Goal: Navigation & Orientation: Find specific page/section

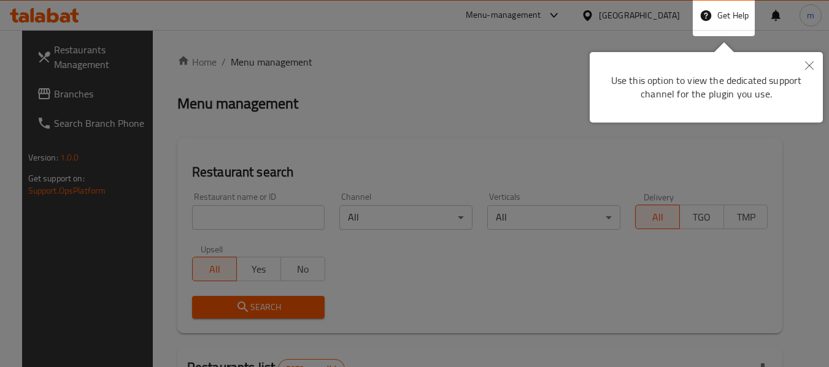
click at [806, 65] on icon "Close" at bounding box center [809, 65] width 9 height 9
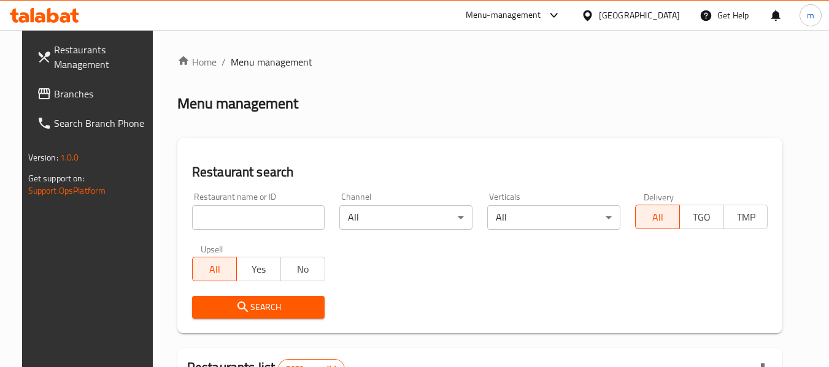
drag, startPoint x: 638, startPoint y: 13, endPoint x: 681, endPoint y: 110, distance: 106.0
click at [594, 13] on icon at bounding box center [587, 15] width 13 height 13
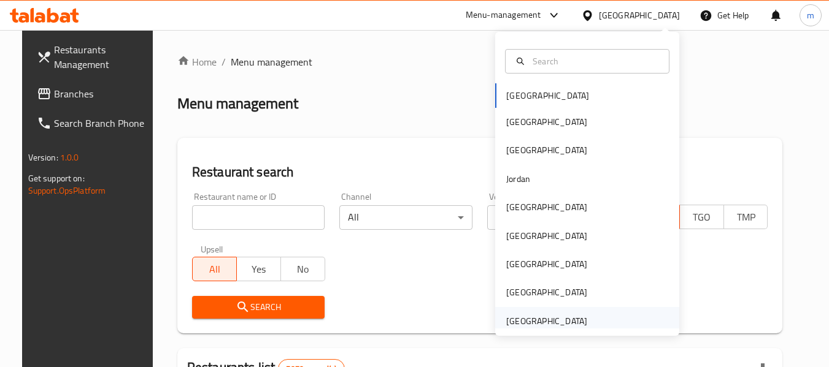
click at [519, 323] on div "[GEOGRAPHIC_DATA]" at bounding box center [546, 321] width 81 height 13
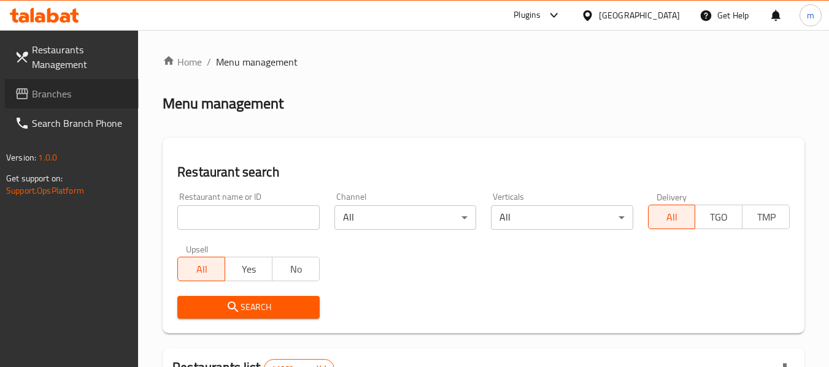
click at [83, 91] on span "Branches" at bounding box center [80, 93] width 97 height 15
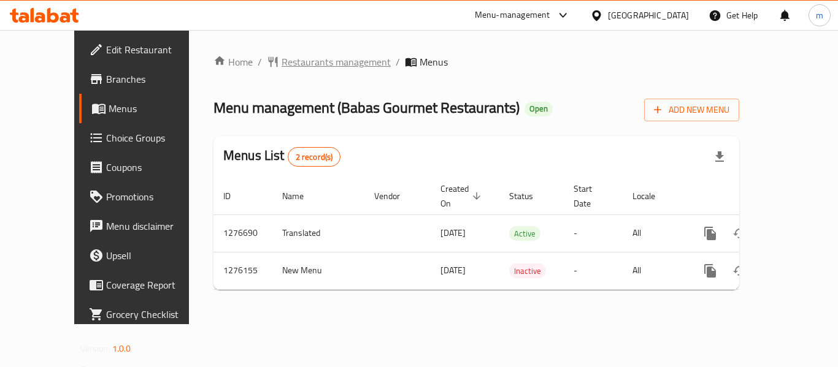
click at [286, 58] on span "Restaurants management" at bounding box center [335, 62] width 109 height 15
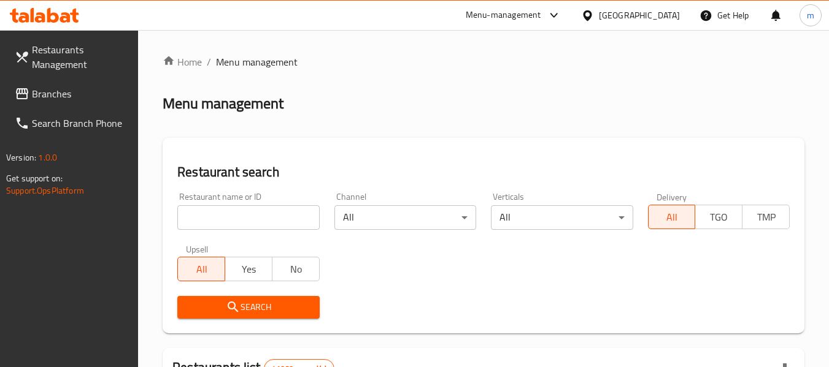
click at [217, 220] on div at bounding box center [414, 183] width 829 height 367
click at [217, 220] on input "search" at bounding box center [248, 217] width 142 height 25
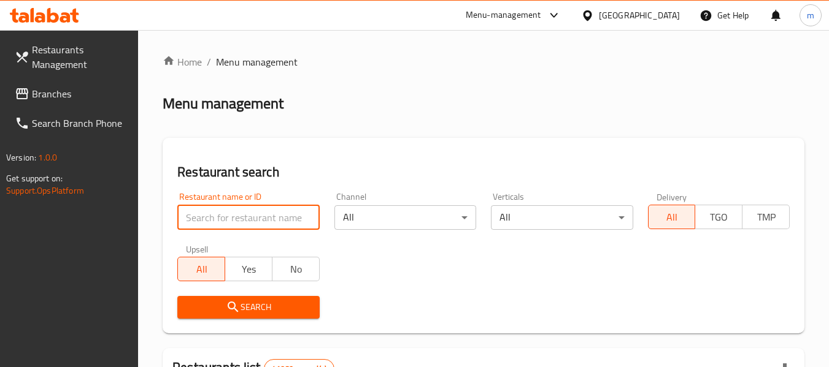
click at [217, 220] on input "search" at bounding box center [248, 217] width 142 height 25
paste input "691907"
type input "691907"
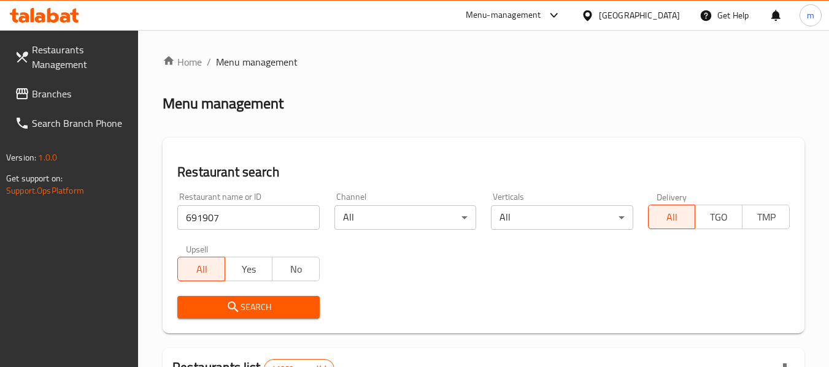
click at [221, 307] on span "Search" at bounding box center [248, 307] width 122 height 15
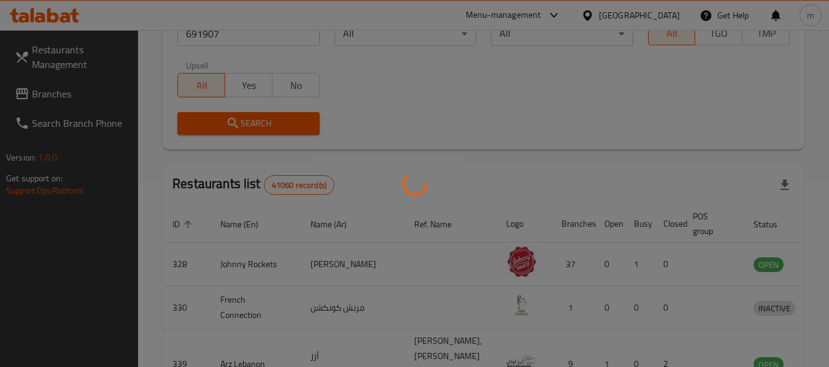
scroll to position [180, 0]
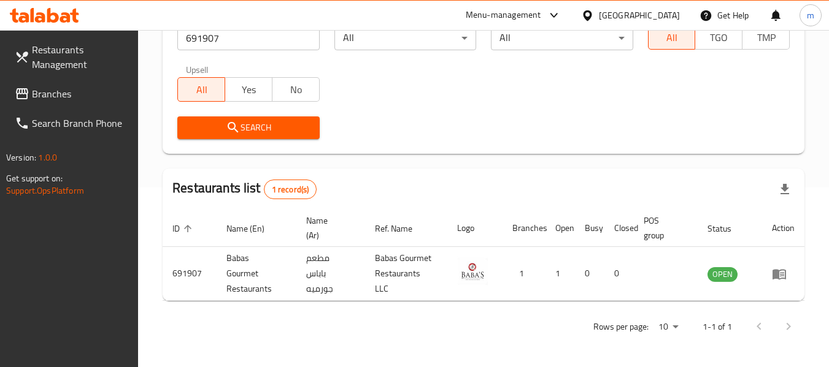
click at [594, 15] on icon at bounding box center [587, 15] width 13 height 13
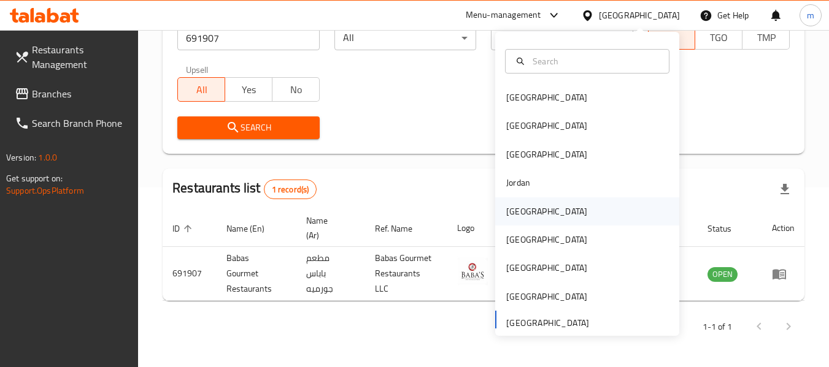
click at [496, 210] on div "[GEOGRAPHIC_DATA]" at bounding box center [546, 211] width 101 height 28
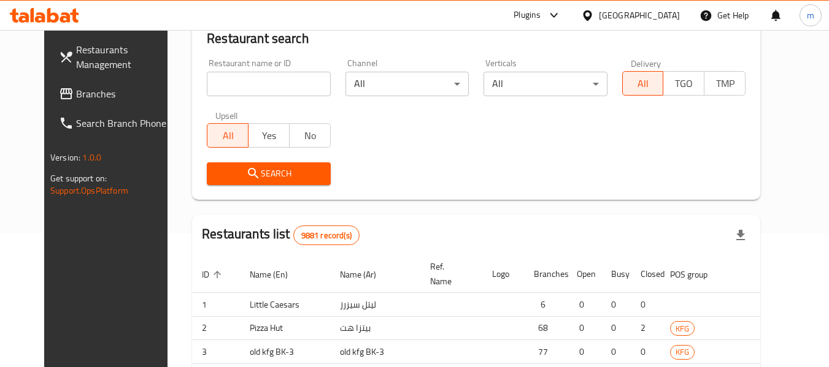
scroll to position [180, 0]
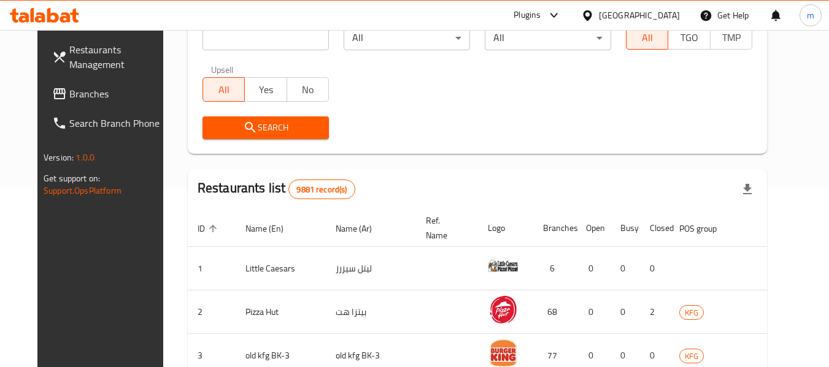
click at [83, 100] on span "Branches" at bounding box center [117, 93] width 97 height 15
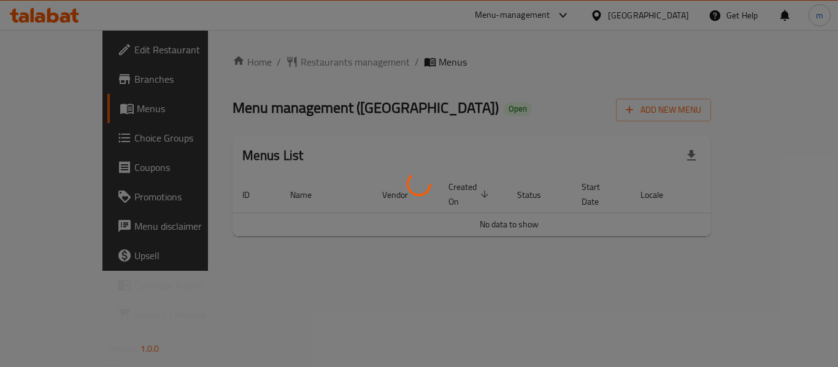
click at [266, 60] on div at bounding box center [419, 183] width 838 height 367
click at [267, 65] on div at bounding box center [419, 183] width 838 height 367
click at [272, 65] on div at bounding box center [419, 183] width 838 height 367
click at [303, 61] on div at bounding box center [419, 183] width 838 height 367
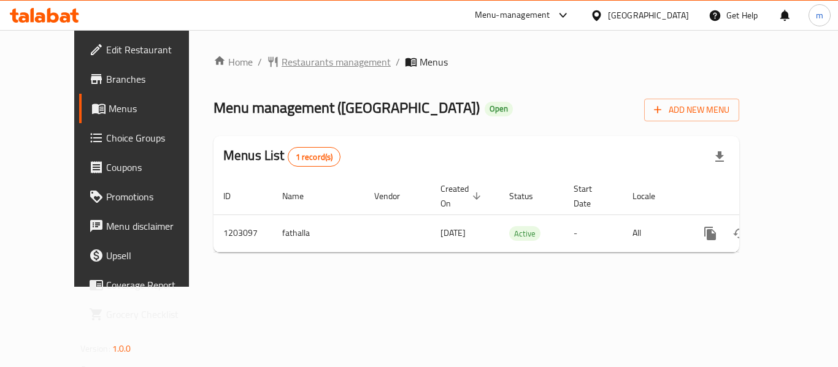
click at [301, 58] on span "Restaurants management" at bounding box center [335, 62] width 109 height 15
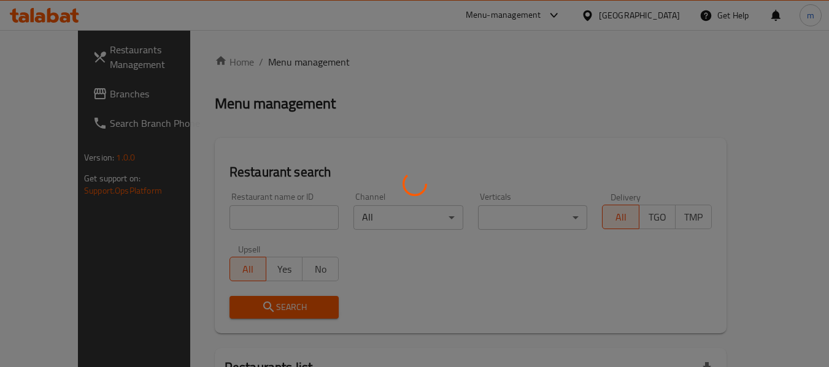
click at [234, 220] on div at bounding box center [414, 183] width 829 height 367
drag, startPoint x: 234, startPoint y: 220, endPoint x: 216, endPoint y: 221, distance: 17.2
click at [229, 223] on div at bounding box center [414, 183] width 829 height 367
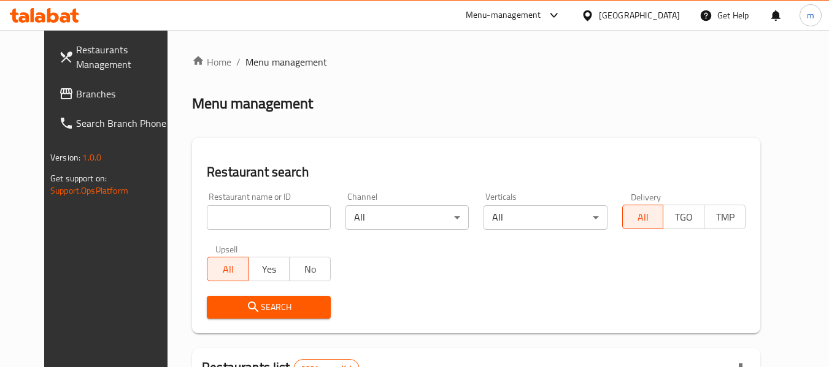
click at [210, 221] on input "search" at bounding box center [268, 217] width 123 height 25
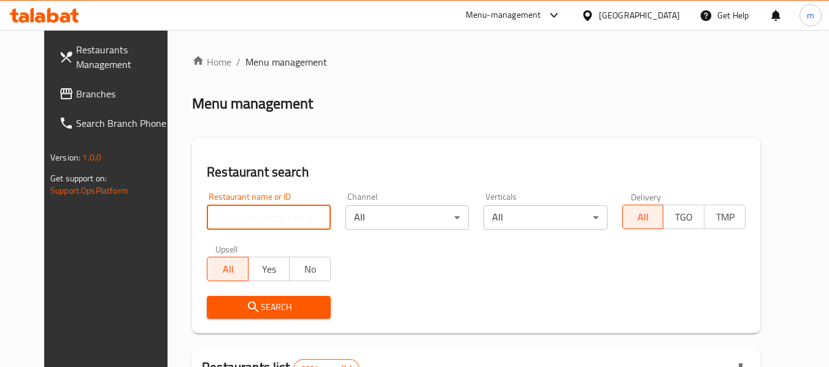
paste input "669488"
type input "669488"
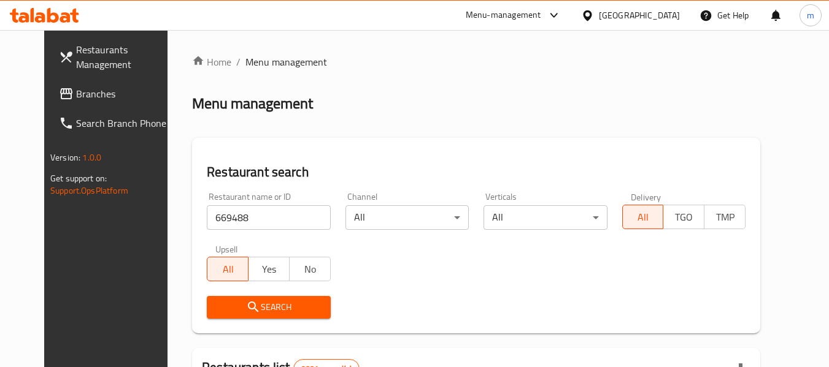
click at [223, 303] on span "Search" at bounding box center [268, 307] width 104 height 15
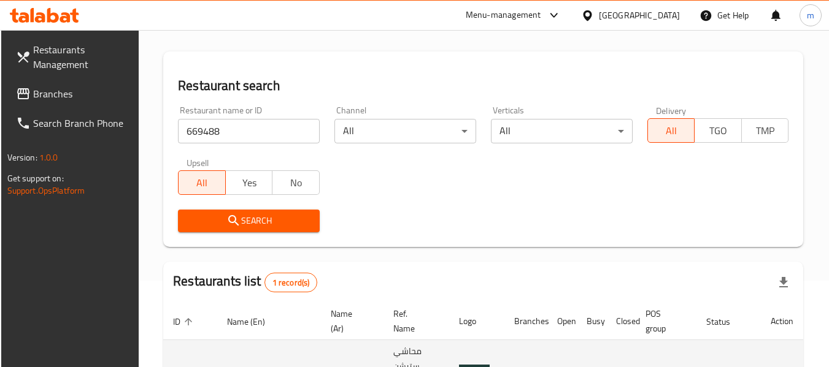
scroll to position [180, 0]
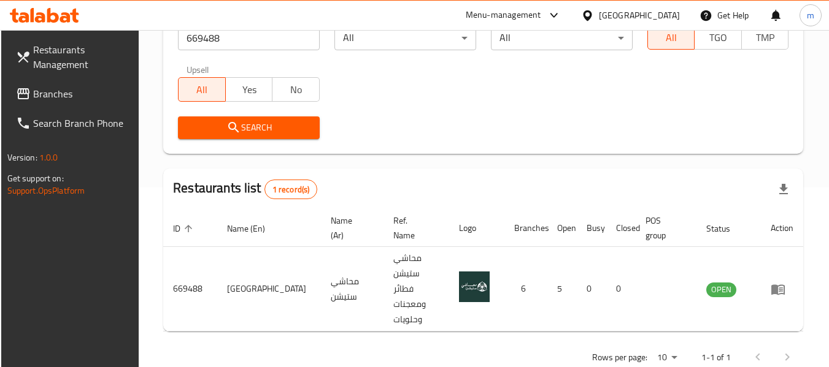
click at [591, 12] on icon at bounding box center [587, 15] width 9 height 10
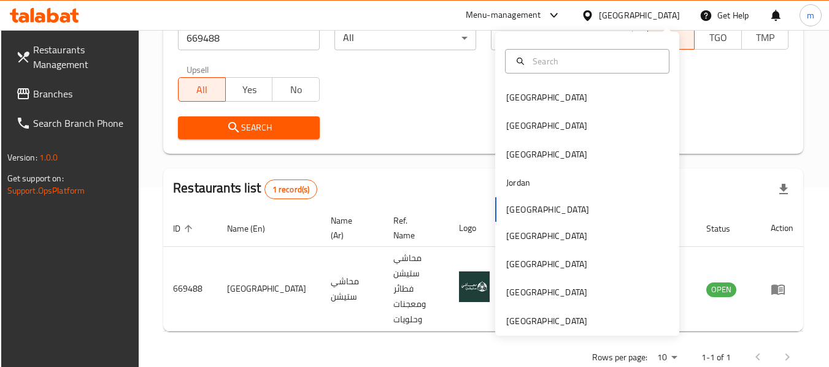
click at [80, 264] on div "Restaurants Management Branches Search Branch Phone Version: 1.0.0 Get support …" at bounding box center [70, 213] width 139 height 367
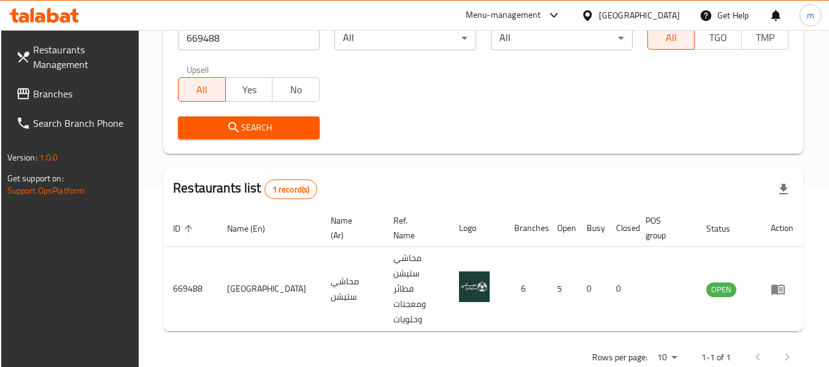
click at [69, 86] on span "Branches" at bounding box center [81, 93] width 97 height 15
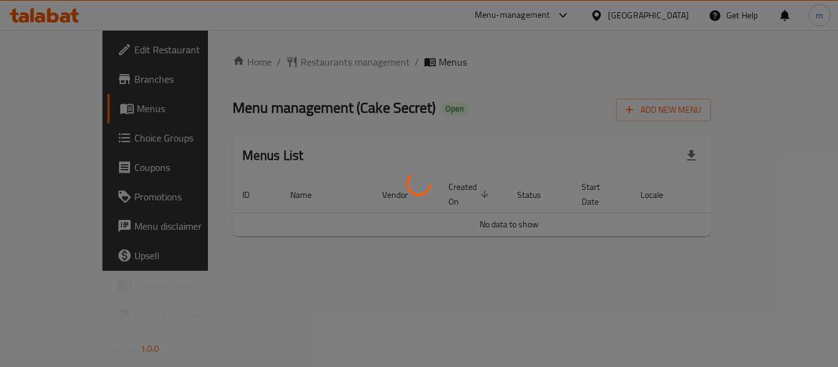
click at [293, 63] on div at bounding box center [419, 183] width 838 height 367
click at [291, 63] on div at bounding box center [419, 183] width 838 height 367
click at [288, 59] on div at bounding box center [419, 183] width 838 height 367
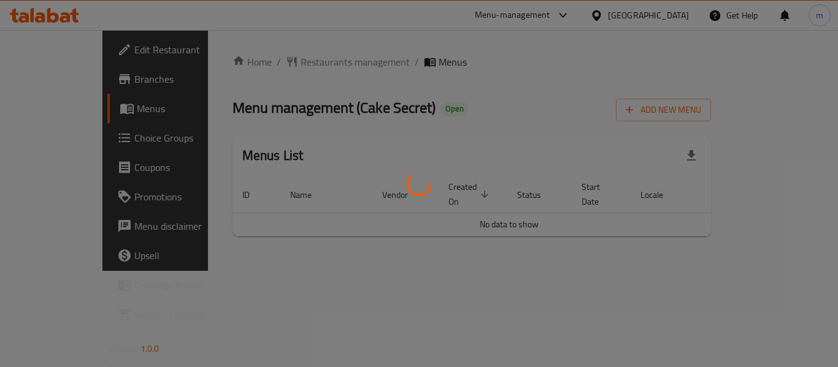
click at [293, 62] on div at bounding box center [419, 183] width 838 height 367
click at [296, 72] on div at bounding box center [419, 183] width 838 height 367
click at [283, 62] on div at bounding box center [419, 183] width 838 height 367
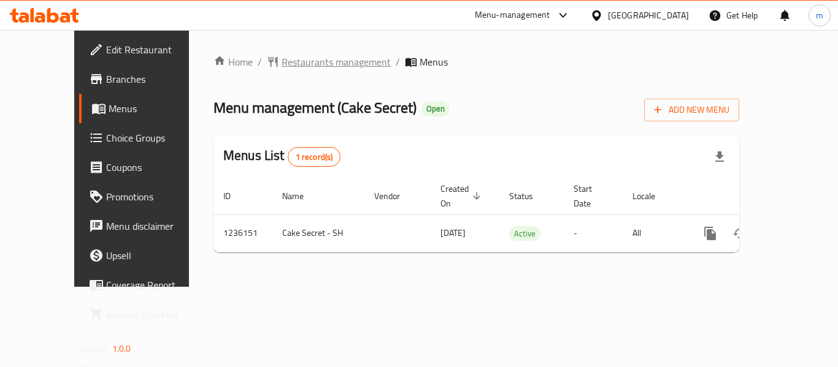
click at [281, 56] on span "Restaurants management" at bounding box center [335, 62] width 109 height 15
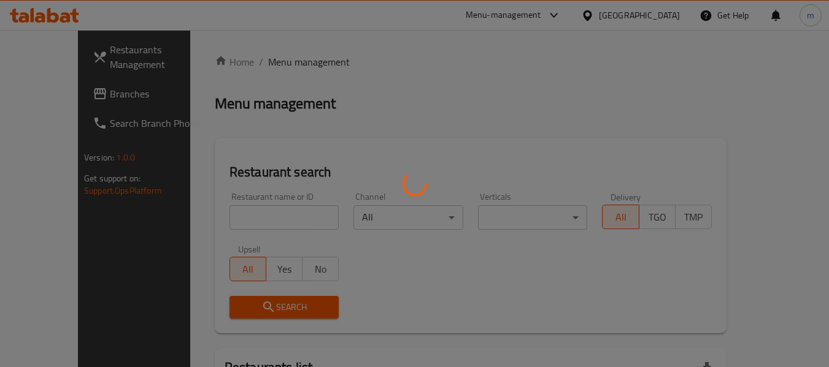
click at [257, 222] on div at bounding box center [414, 183] width 829 height 367
click at [239, 221] on div at bounding box center [414, 183] width 829 height 367
click at [232, 220] on div at bounding box center [414, 183] width 829 height 367
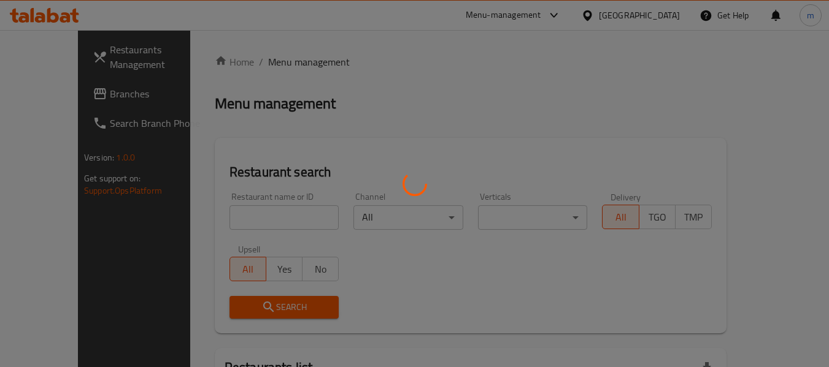
click at [231, 219] on div at bounding box center [414, 183] width 829 height 367
click at [280, 220] on div at bounding box center [414, 183] width 829 height 367
click at [280, 219] on div at bounding box center [414, 183] width 829 height 367
click at [262, 210] on div at bounding box center [414, 183] width 829 height 367
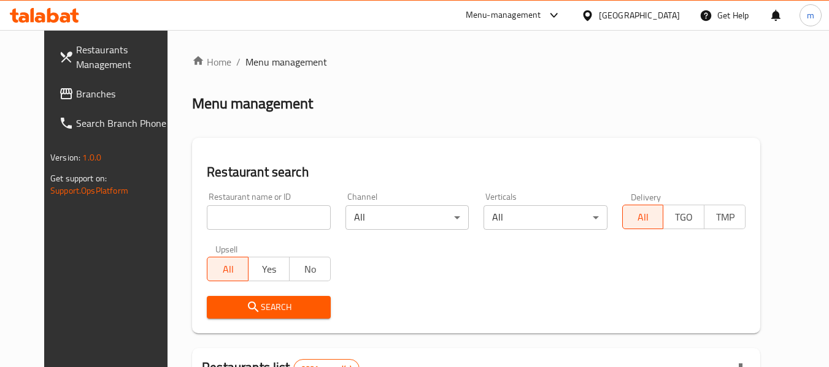
click at [207, 202] on div "Restaurant name or ID Restaurant name or ID" at bounding box center [268, 211] width 123 height 37
drag, startPoint x: 202, startPoint y: 202, endPoint x: 208, endPoint y: 218, distance: 17.1
click at [207, 212] on div "Restaurant name or ID Restaurant name or ID" at bounding box center [268, 211] width 123 height 37
click at [208, 218] on input "search" at bounding box center [268, 217] width 123 height 25
paste input "679023"
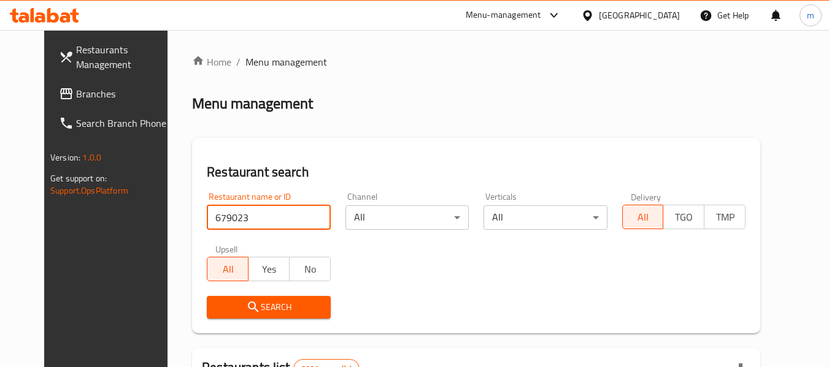
type input "679023"
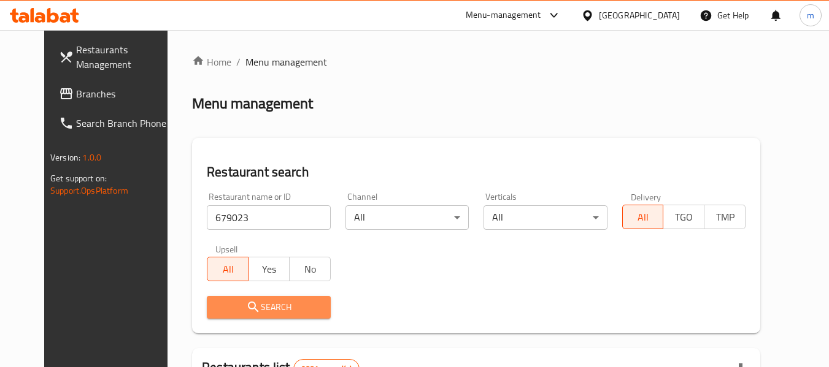
click at [251, 307] on span "Search" at bounding box center [268, 307] width 104 height 15
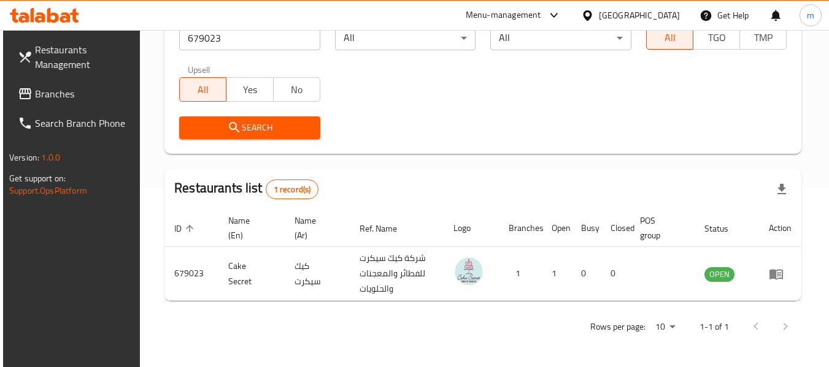
scroll to position [180, 0]
click at [594, 13] on icon at bounding box center [587, 15] width 13 height 13
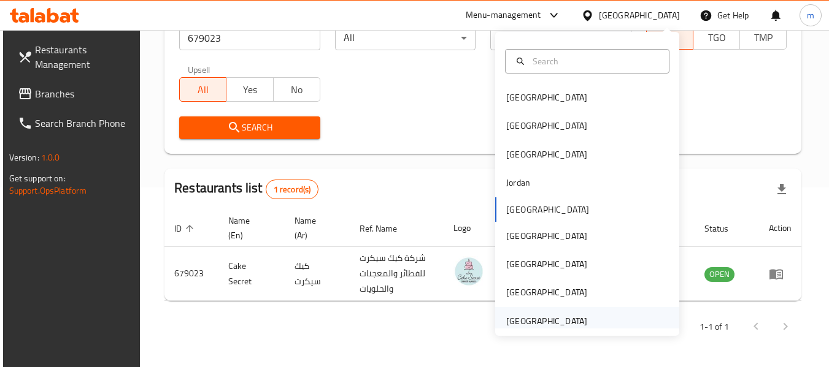
click at [517, 320] on div "[GEOGRAPHIC_DATA]" at bounding box center [546, 321] width 81 height 13
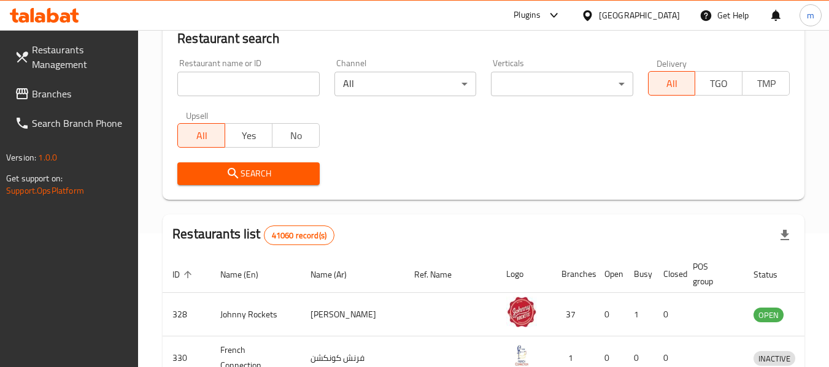
scroll to position [180, 0]
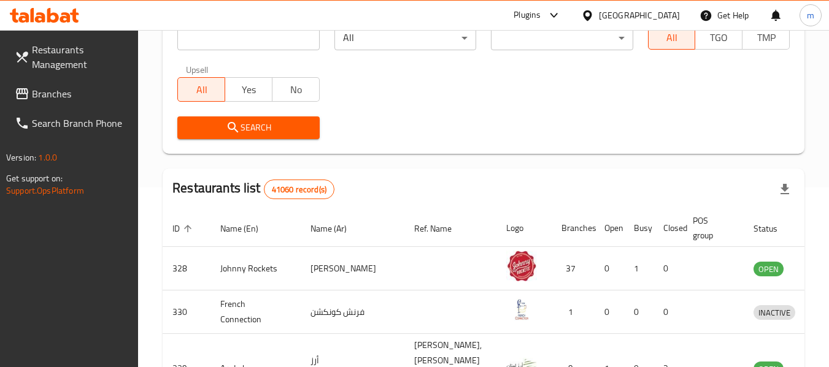
click at [79, 86] on link "Branches" at bounding box center [72, 93] width 134 height 29
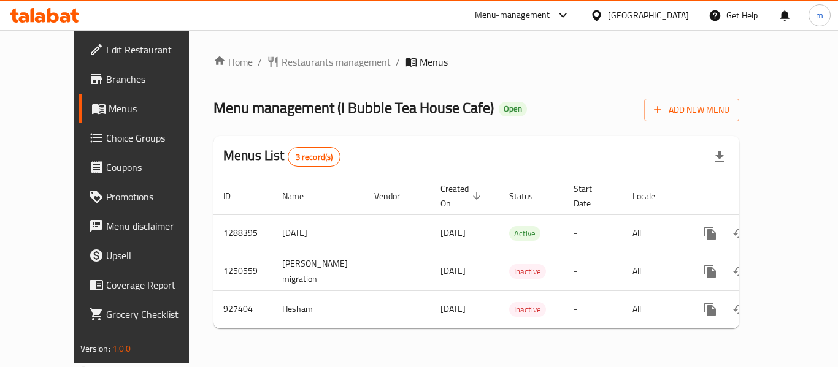
click at [284, 62] on span "Restaurants management" at bounding box center [335, 62] width 109 height 15
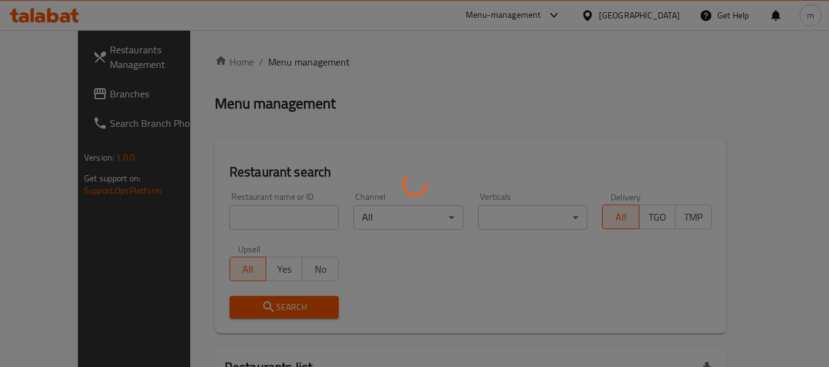
click at [257, 214] on div at bounding box center [414, 183] width 829 height 367
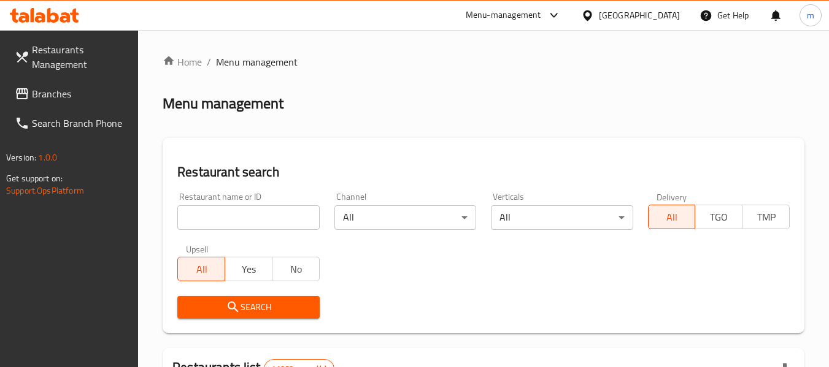
click at [212, 223] on div at bounding box center [414, 183] width 829 height 367
drag, startPoint x: 215, startPoint y: 221, endPoint x: 223, endPoint y: 221, distance: 8.0
click at [215, 221] on input "search" at bounding box center [248, 217] width 142 height 25
paste input "658825"
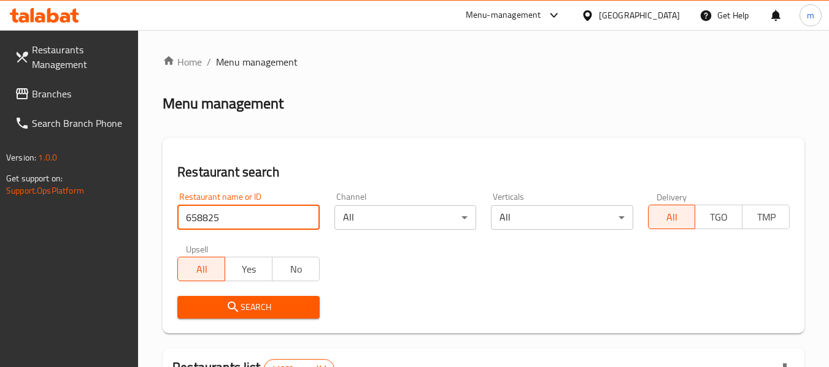
type input "658825"
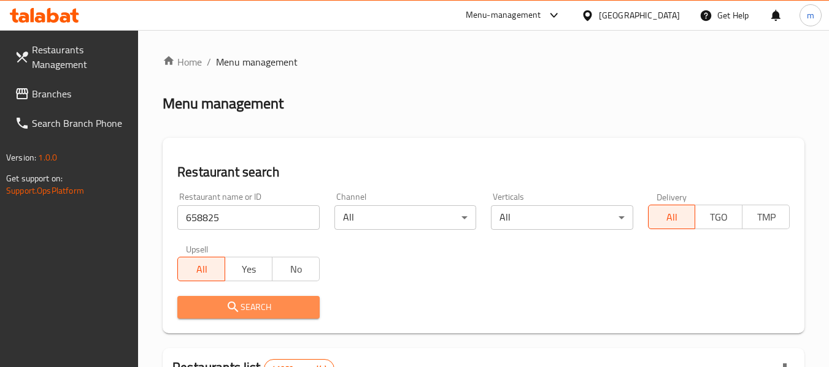
click at [245, 308] on span "Search" at bounding box center [248, 307] width 122 height 15
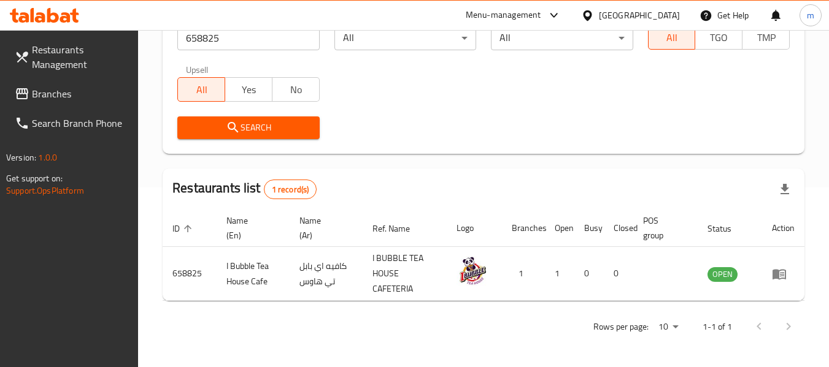
scroll to position [180, 0]
click at [587, 14] on icon at bounding box center [587, 15] width 13 height 13
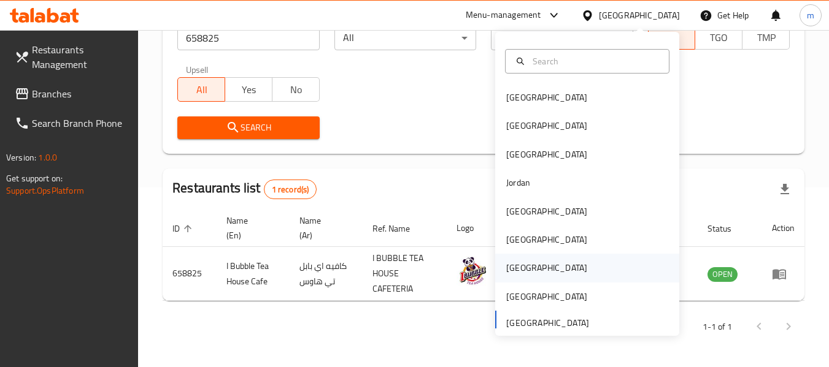
click at [508, 268] on div "[GEOGRAPHIC_DATA]" at bounding box center [546, 267] width 81 height 13
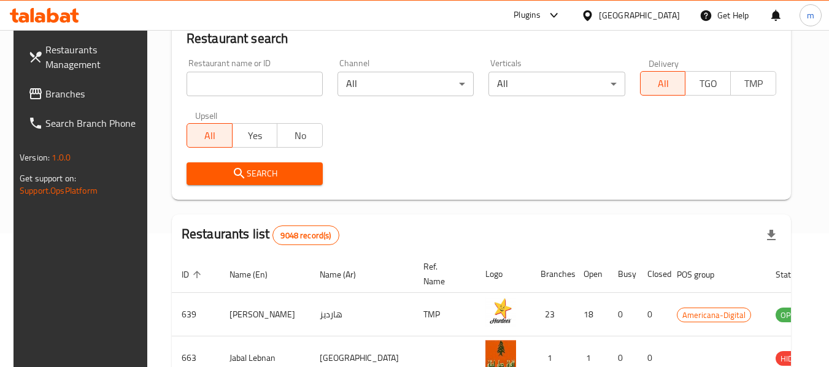
scroll to position [180, 0]
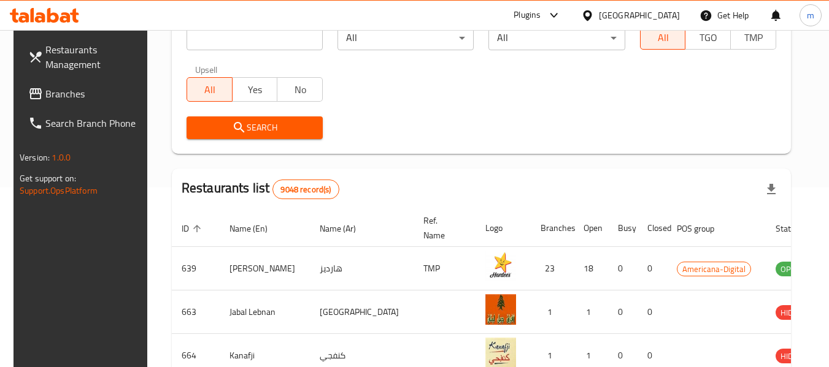
click at [55, 93] on span "Branches" at bounding box center [93, 93] width 97 height 15
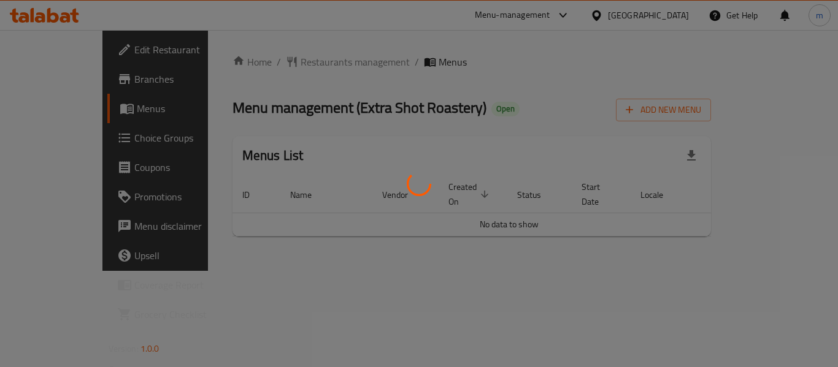
click at [285, 61] on div at bounding box center [419, 183] width 838 height 367
click at [282, 61] on div at bounding box center [419, 183] width 838 height 367
click at [281, 61] on div at bounding box center [419, 183] width 838 height 367
click at [279, 63] on div at bounding box center [419, 183] width 838 height 367
click at [277, 61] on div at bounding box center [419, 183] width 838 height 367
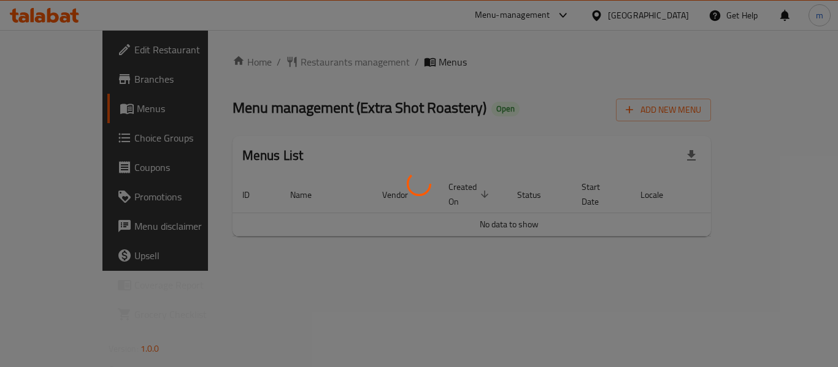
click at [281, 66] on div at bounding box center [419, 183] width 838 height 367
click at [287, 70] on div at bounding box center [419, 183] width 838 height 367
click at [286, 63] on div at bounding box center [419, 183] width 838 height 367
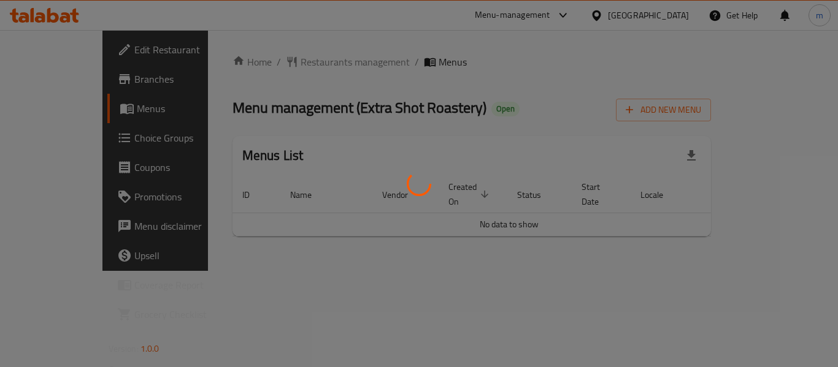
click at [290, 58] on div at bounding box center [419, 183] width 838 height 367
drag, startPoint x: 266, startPoint y: 287, endPoint x: 33, endPoint y: 231, distance: 239.8
click at [266, 285] on div at bounding box center [419, 183] width 838 height 367
click at [294, 64] on div at bounding box center [419, 183] width 838 height 367
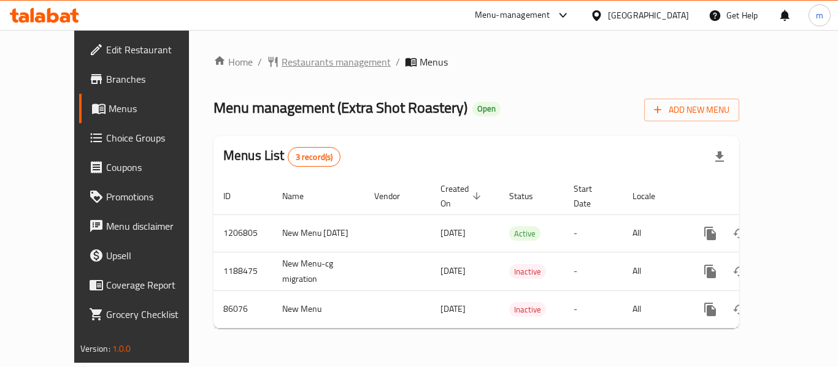
click at [286, 59] on span "Restaurants management" at bounding box center [335, 62] width 109 height 15
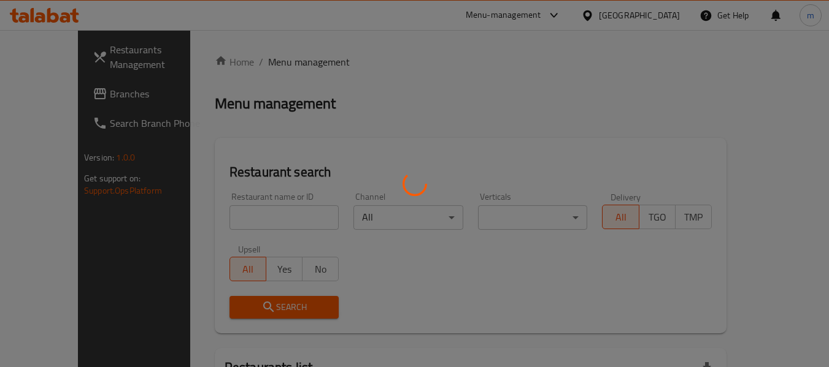
click at [237, 216] on div at bounding box center [414, 183] width 829 height 367
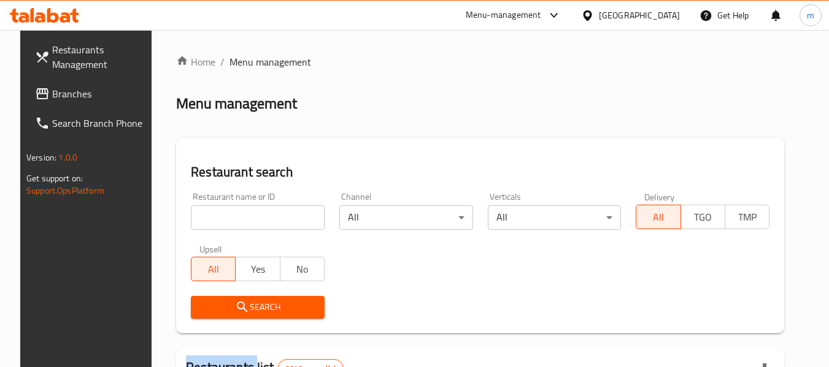
click at [237, 216] on div at bounding box center [414, 183] width 829 height 367
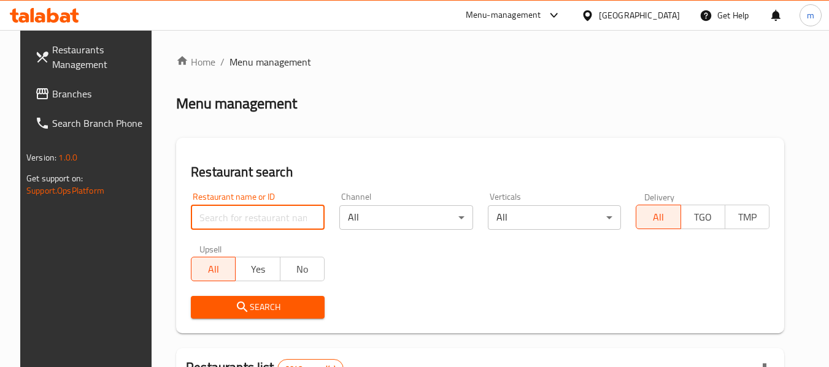
click at [237, 216] on input "search" at bounding box center [258, 217] width 134 height 25
drag, startPoint x: 238, startPoint y: 216, endPoint x: 244, endPoint y: 210, distance: 8.3
click at [239, 216] on input "search" at bounding box center [258, 217] width 134 height 25
paste input "20482"
type input "20482"
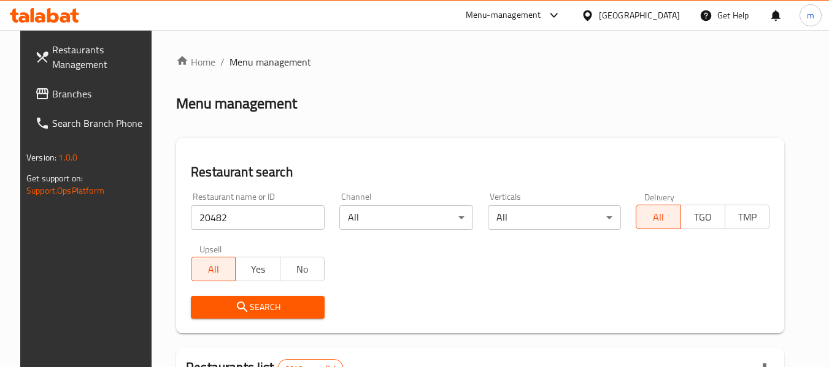
click at [225, 307] on span "Search" at bounding box center [258, 307] width 114 height 15
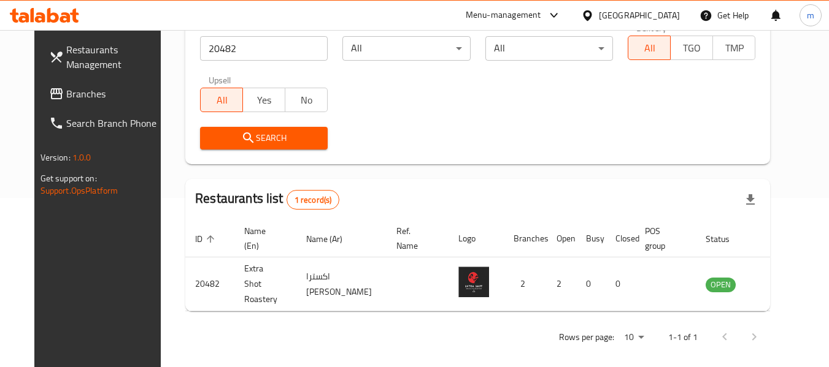
scroll to position [156, 0]
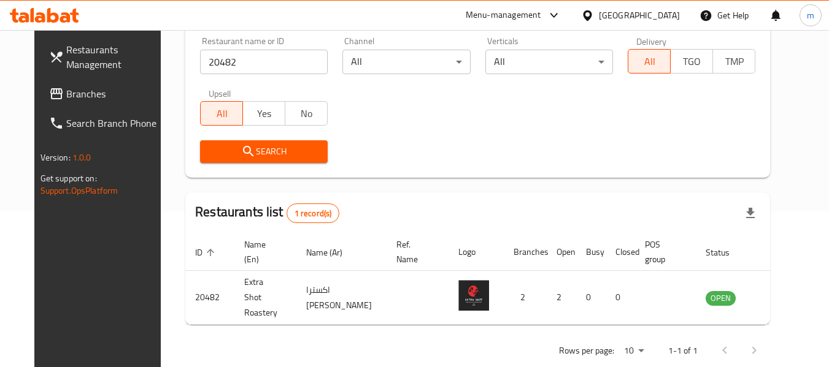
click at [68, 91] on span "Branches" at bounding box center [114, 93] width 97 height 15
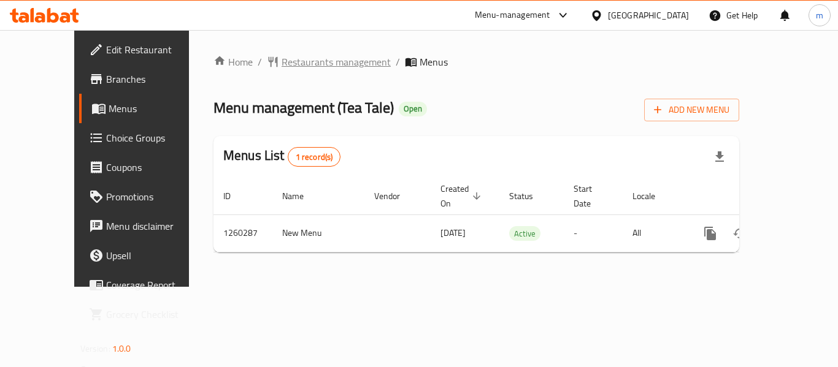
click at [281, 64] on span "Restaurants management" at bounding box center [335, 62] width 109 height 15
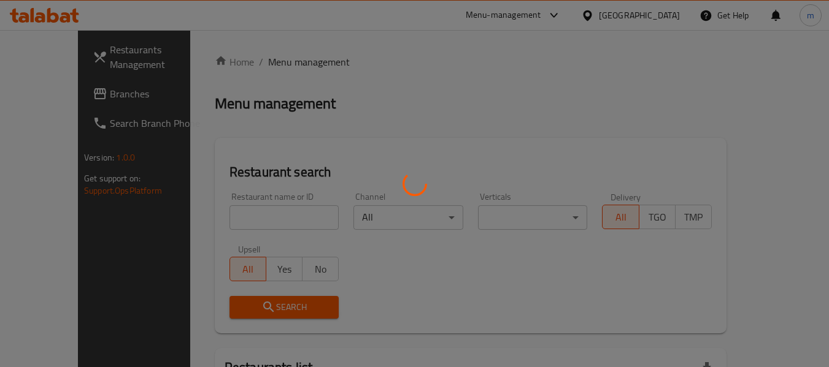
click at [236, 218] on div at bounding box center [414, 183] width 829 height 367
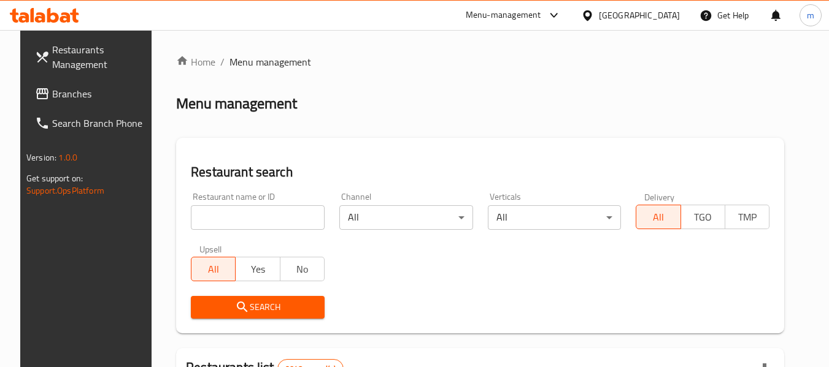
click at [232, 218] on input "search" at bounding box center [258, 217] width 134 height 25
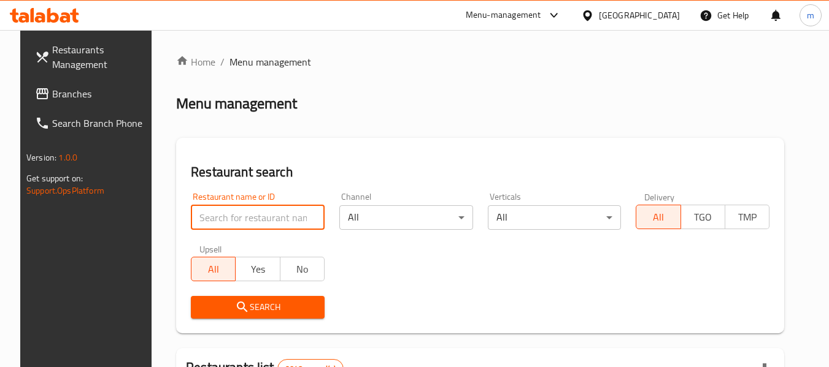
click at [232, 219] on input "search" at bounding box center [258, 217] width 134 height 25
paste input "684865"
type input "684865"
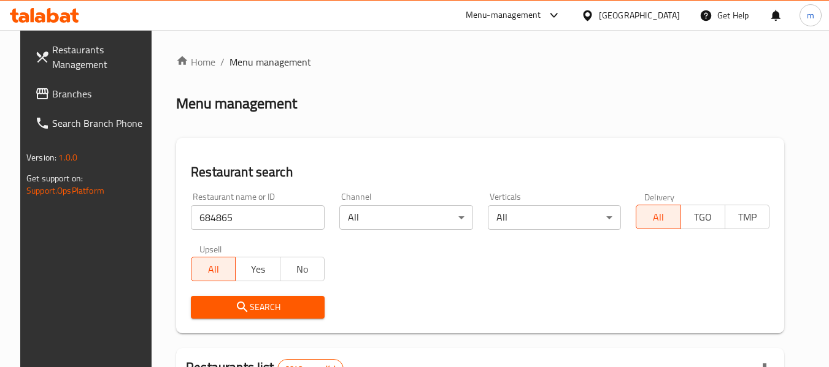
click at [250, 310] on span "Search" at bounding box center [258, 307] width 114 height 15
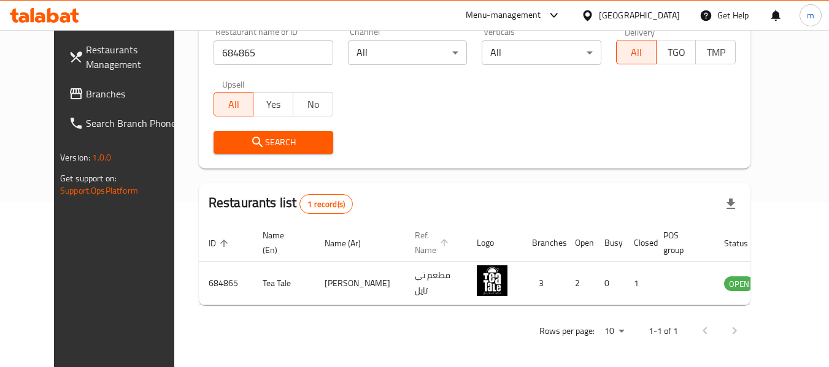
scroll to position [169, 0]
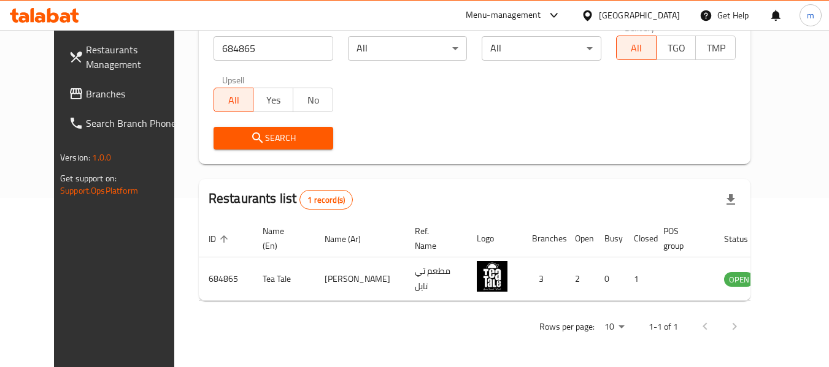
click at [594, 10] on icon at bounding box center [587, 15] width 13 height 13
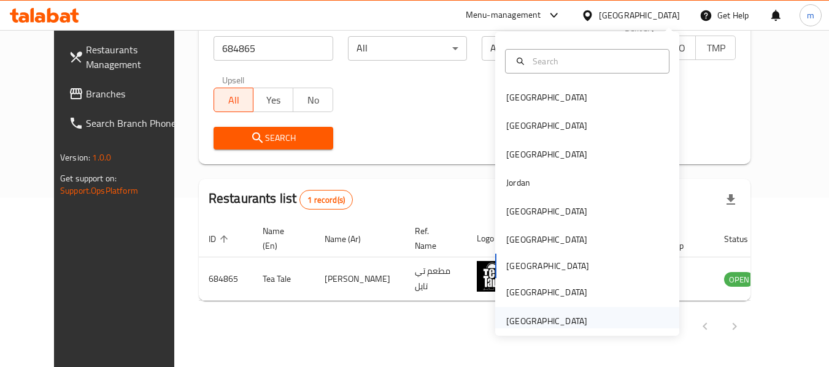
click at [545, 318] on div "[GEOGRAPHIC_DATA]" at bounding box center [546, 321] width 81 height 13
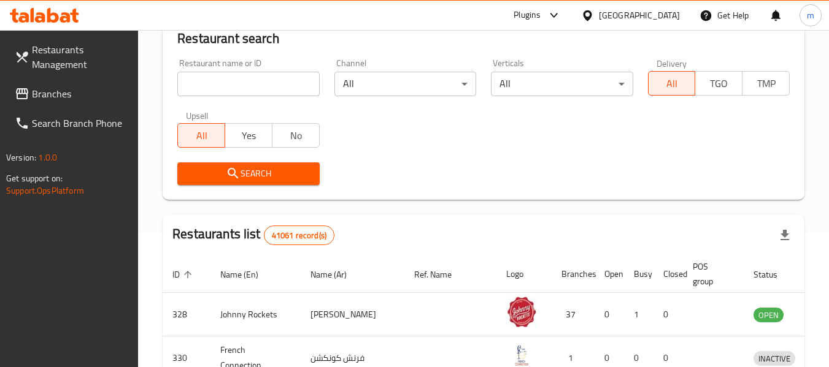
scroll to position [169, 0]
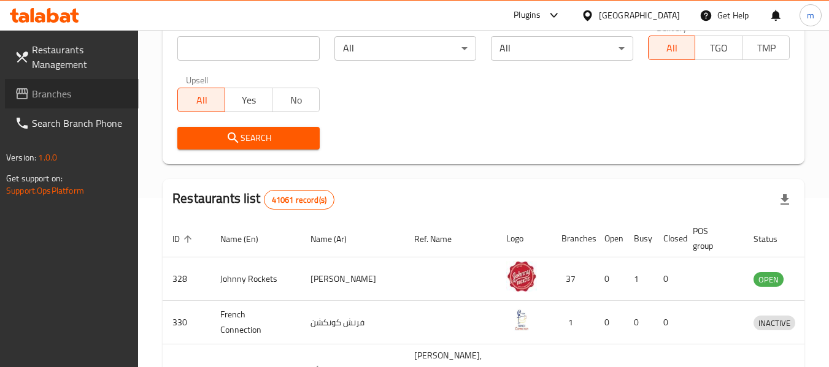
click at [60, 98] on span "Branches" at bounding box center [80, 93] width 97 height 15
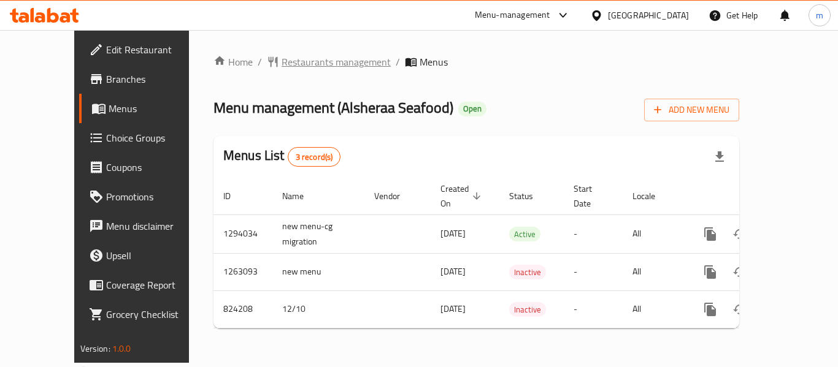
click at [281, 65] on span "Restaurants management" at bounding box center [335, 62] width 109 height 15
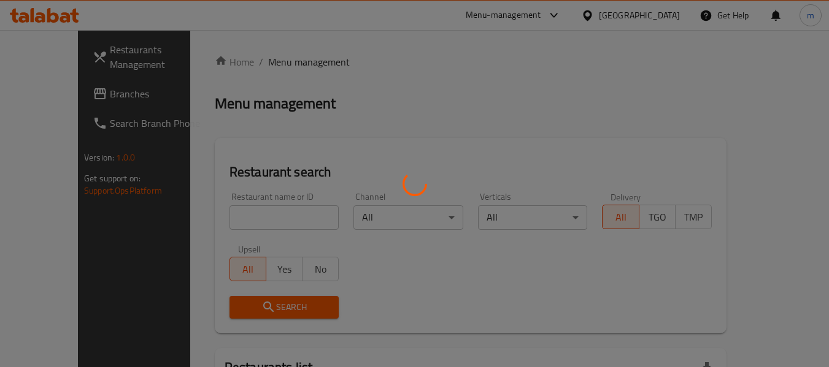
click at [224, 215] on div at bounding box center [414, 183] width 829 height 367
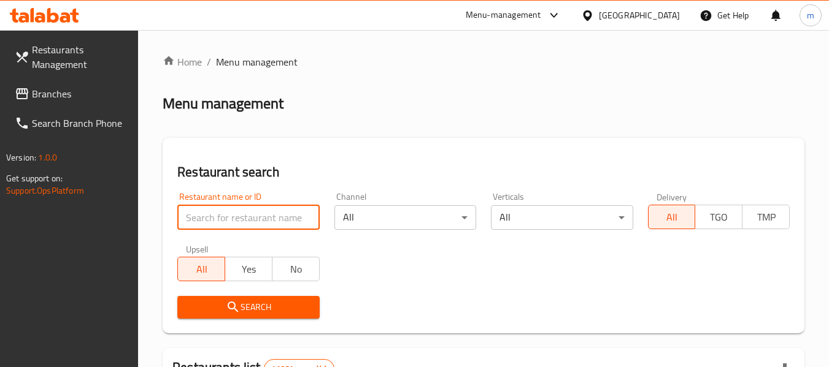
click at [221, 218] on input "search" at bounding box center [248, 217] width 142 height 25
paste input "655326"
type input "655326"
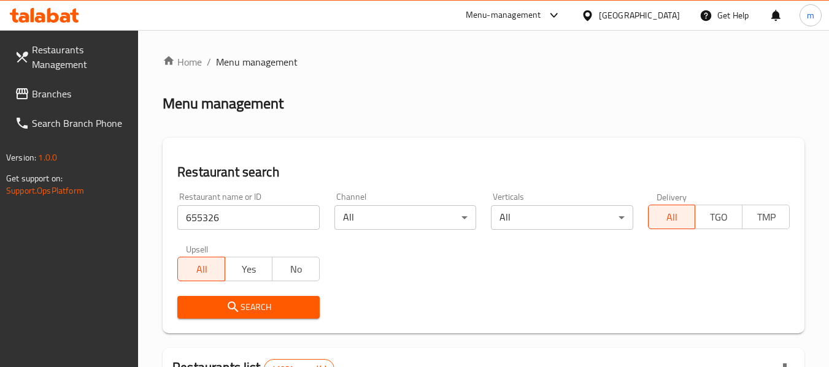
click at [242, 300] on span "Search" at bounding box center [248, 307] width 122 height 15
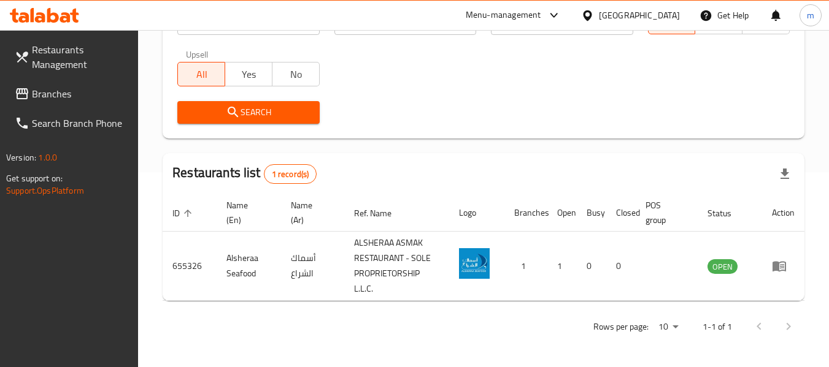
scroll to position [195, 0]
click at [49, 93] on span "Branches" at bounding box center [80, 93] width 97 height 15
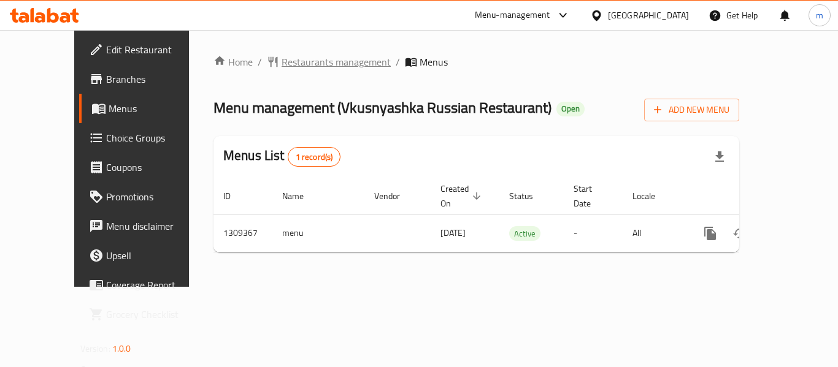
click at [281, 63] on span "Restaurants management" at bounding box center [335, 62] width 109 height 15
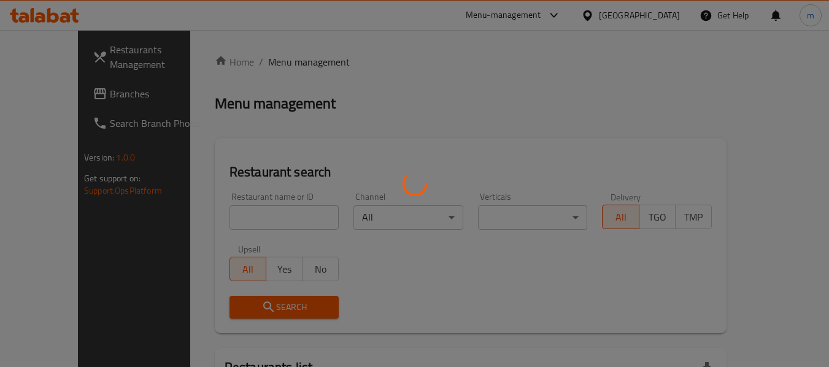
click at [250, 215] on div at bounding box center [414, 183] width 829 height 367
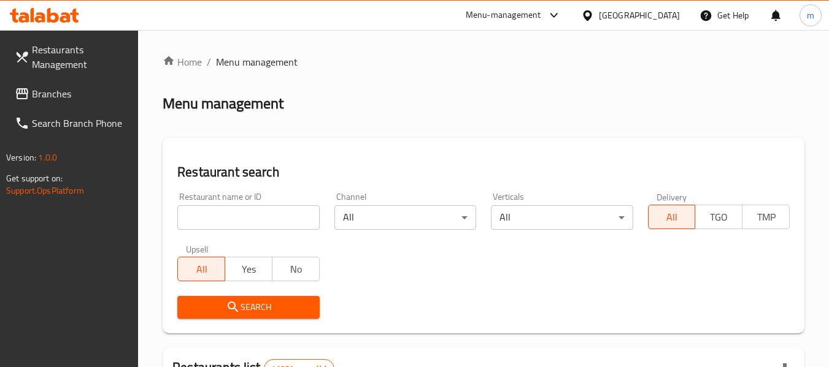
click at [237, 216] on div at bounding box center [414, 183] width 829 height 367
drag, startPoint x: 236, startPoint y: 216, endPoint x: 243, endPoint y: 209, distance: 10.0
click at [236, 216] on input "search" at bounding box center [248, 217] width 142 height 25
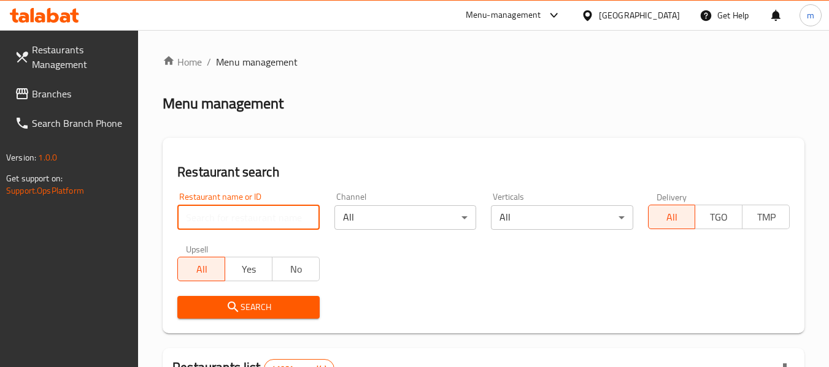
paste input "705212"
type input "705212"
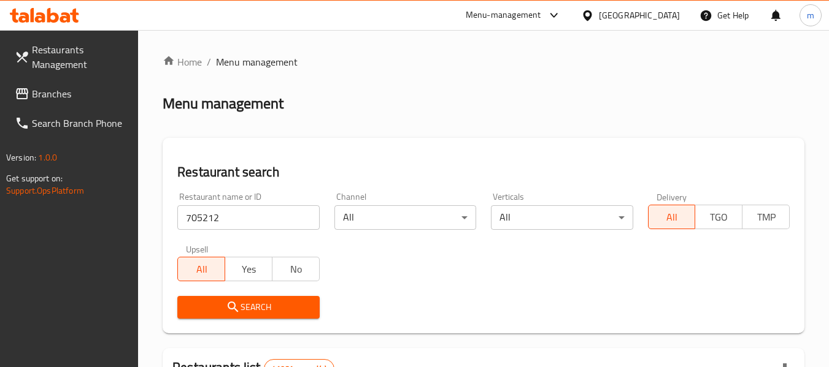
click at [224, 309] on span "Search" at bounding box center [248, 307] width 122 height 15
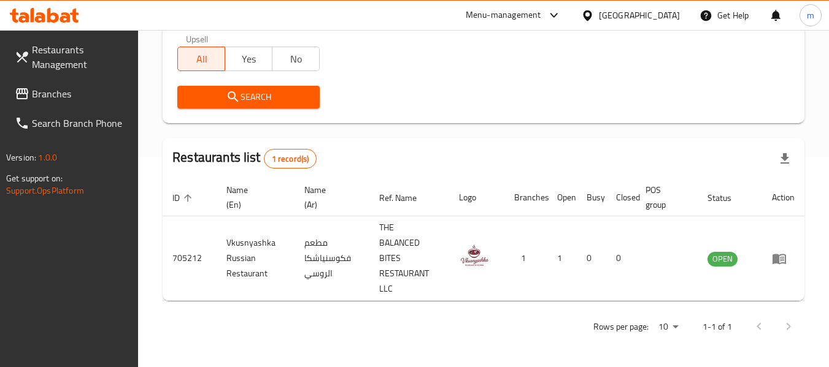
scroll to position [210, 0]
click at [44, 90] on span "Branches" at bounding box center [80, 93] width 97 height 15
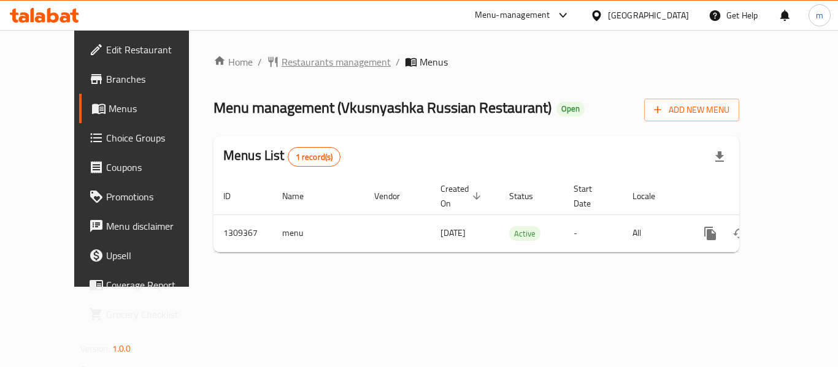
click at [294, 59] on span "Restaurants management" at bounding box center [335, 62] width 109 height 15
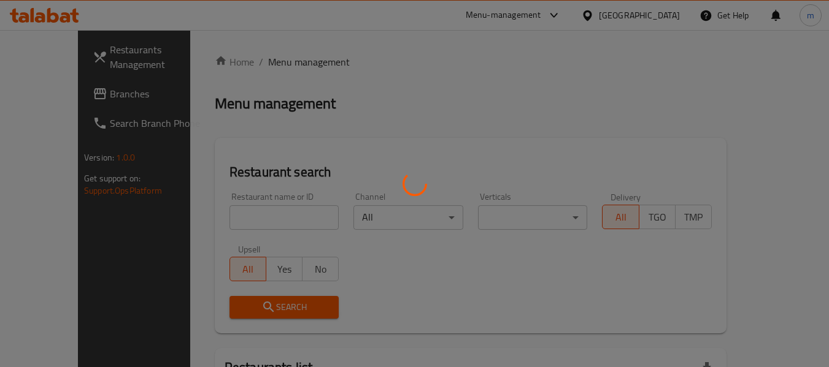
drag, startPoint x: 238, startPoint y: 204, endPoint x: 223, endPoint y: 229, distance: 28.6
click at [236, 209] on div at bounding box center [414, 183] width 829 height 367
click at [223, 229] on div at bounding box center [414, 183] width 829 height 367
click at [217, 224] on div at bounding box center [414, 183] width 829 height 367
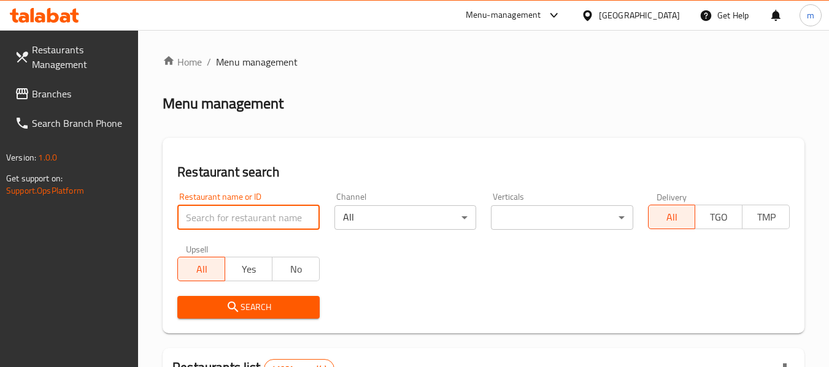
click at [217, 224] on input "search" at bounding box center [248, 217] width 142 height 25
paste input "705212"
type input "705212"
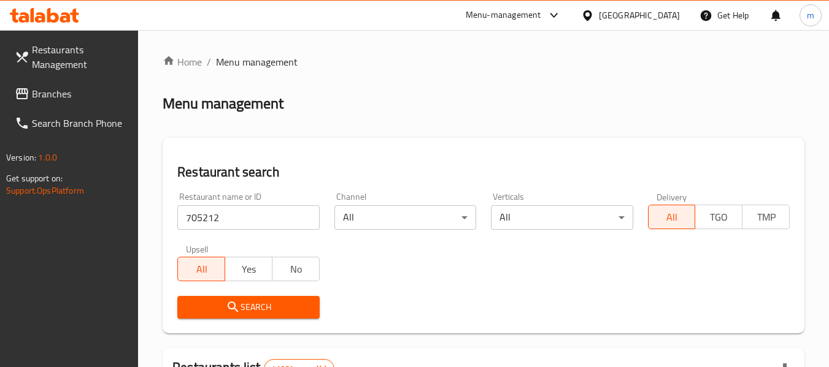
click at [235, 307] on icon "submit" at bounding box center [233, 307] width 15 height 15
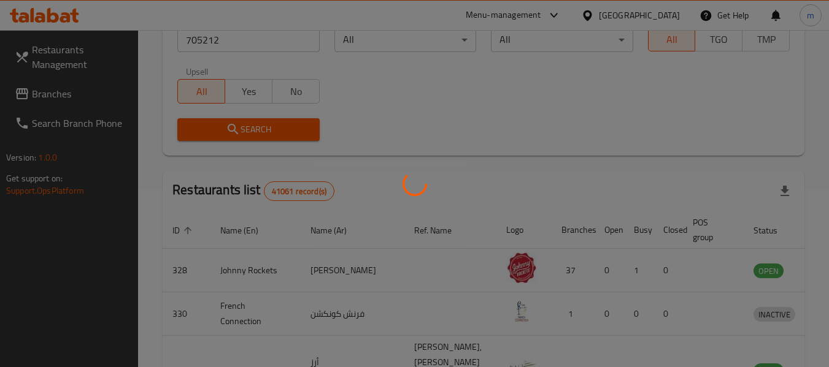
scroll to position [184, 0]
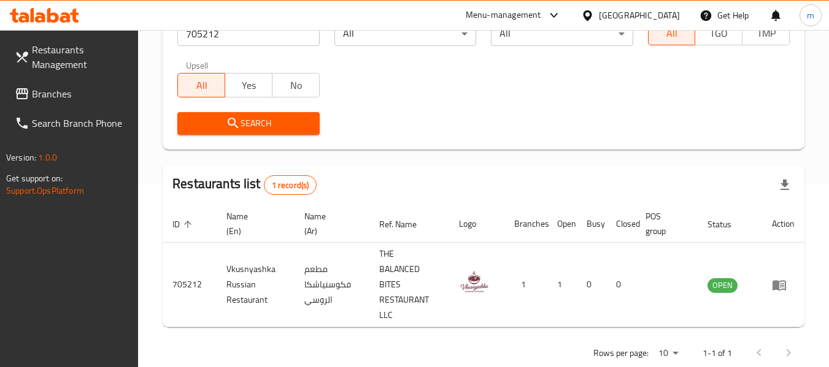
drag, startPoint x: 588, startPoint y: 11, endPoint x: 608, endPoint y: 24, distance: 23.5
click at [595, 18] on div at bounding box center [590, 15] width 18 height 13
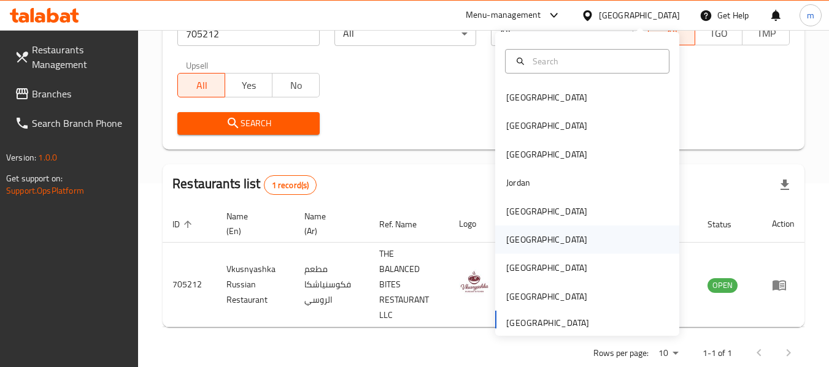
click at [512, 239] on div "[GEOGRAPHIC_DATA]" at bounding box center [546, 239] width 81 height 13
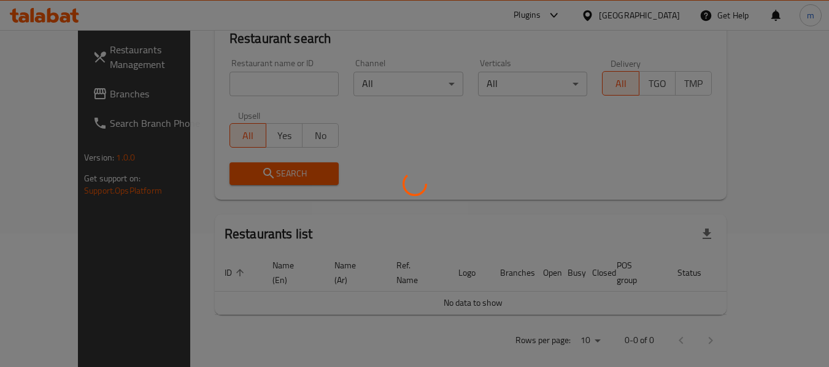
scroll to position [184, 0]
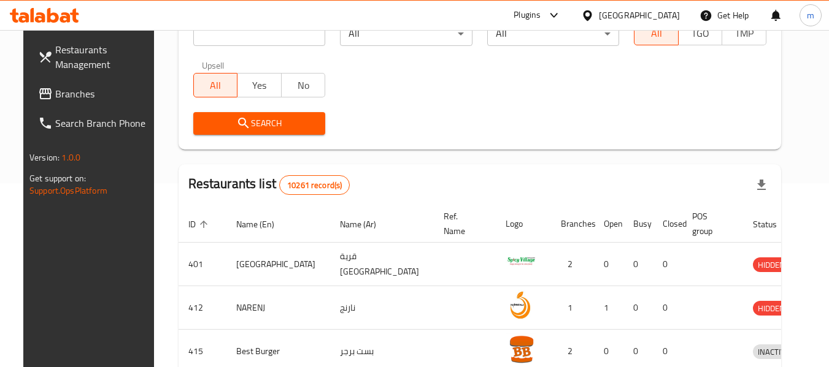
drag, startPoint x: 78, startPoint y: 86, endPoint x: 91, endPoint y: 79, distance: 14.5
click at [78, 86] on link "Branches" at bounding box center [95, 93] width 134 height 29
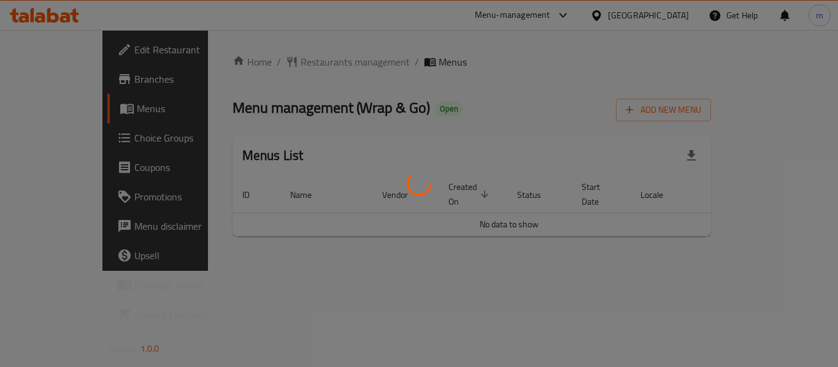
click at [281, 58] on div at bounding box center [419, 183] width 838 height 367
click at [279, 64] on div at bounding box center [419, 183] width 838 height 367
click at [283, 64] on div at bounding box center [419, 183] width 838 height 367
click at [284, 64] on div at bounding box center [419, 183] width 838 height 367
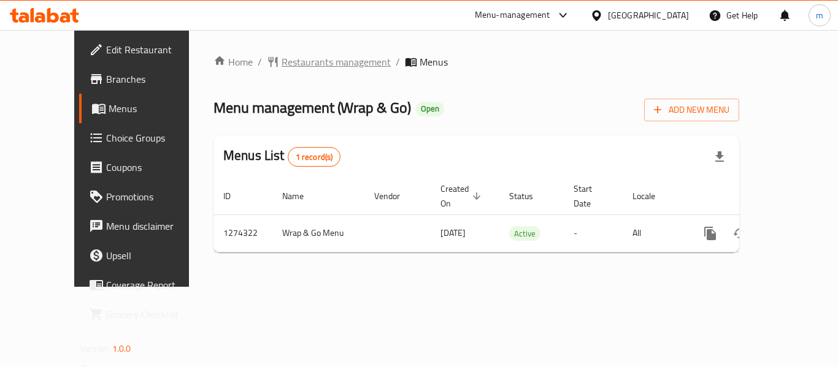
click at [286, 65] on span "Restaurants management" at bounding box center [335, 62] width 109 height 15
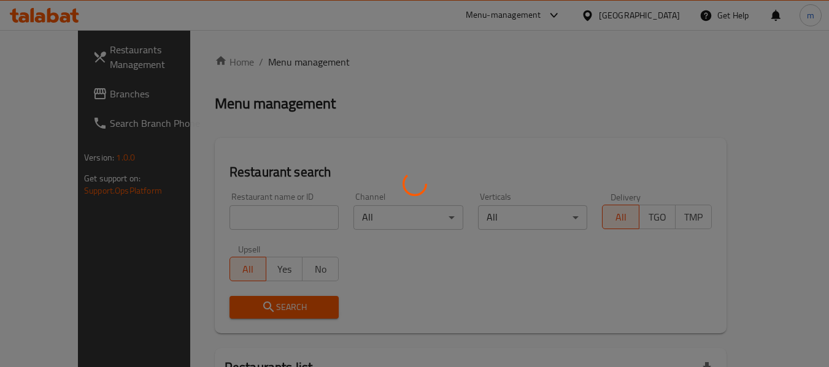
click at [241, 222] on div at bounding box center [414, 183] width 829 height 367
click at [237, 217] on div at bounding box center [414, 183] width 829 height 367
click at [234, 220] on div at bounding box center [414, 183] width 829 height 367
click at [69, 223] on div at bounding box center [414, 183] width 829 height 367
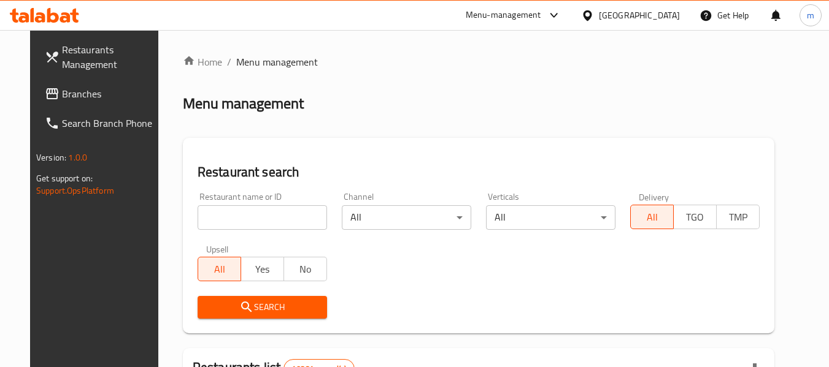
drag, startPoint x: 220, startPoint y: 211, endPoint x: 226, endPoint y: 203, distance: 10.1
click at [220, 211] on input "search" at bounding box center [261, 217] width 129 height 25
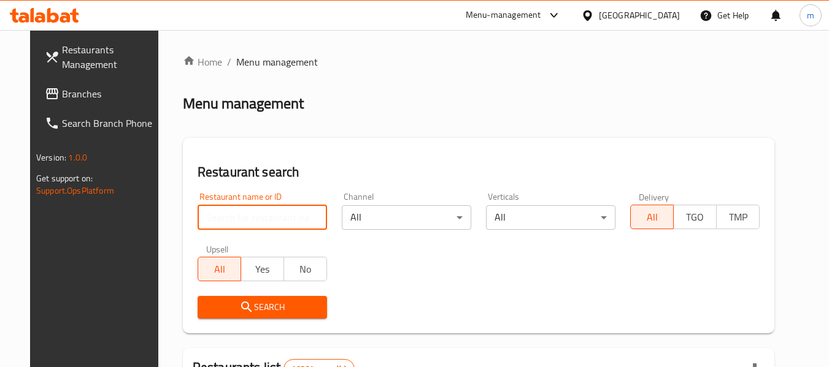
paste input "691171"
type input "691171"
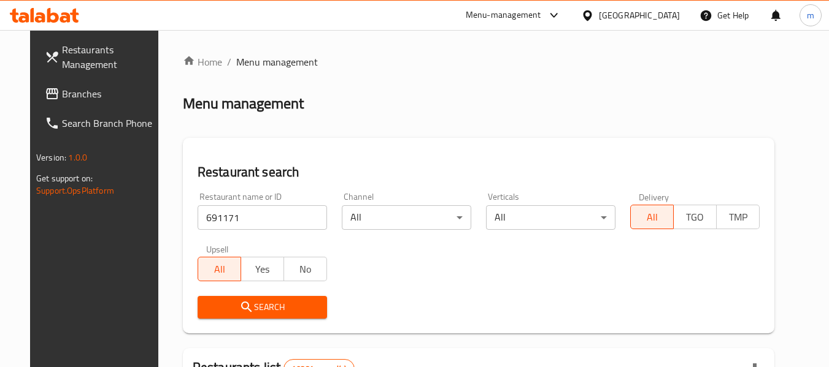
click at [260, 307] on span "Search" at bounding box center [262, 307] width 110 height 15
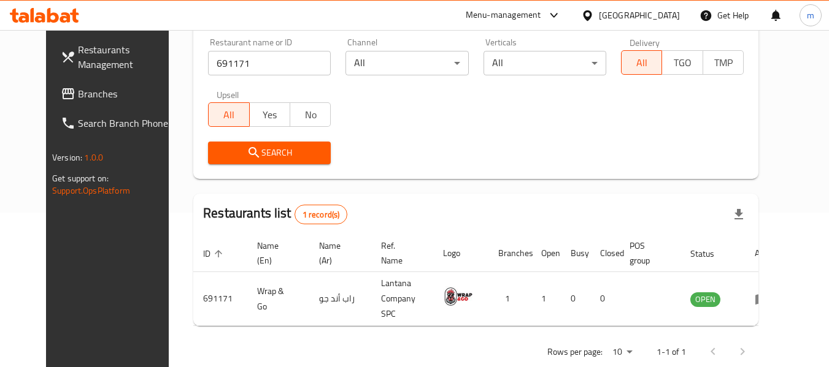
scroll to position [108, 0]
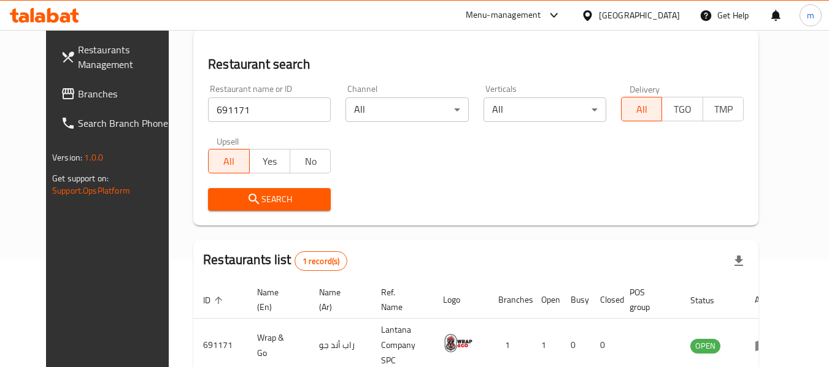
drag, startPoint x: 646, startPoint y: 15, endPoint x: 648, endPoint y: 28, distance: 13.7
click at [594, 15] on icon at bounding box center [587, 15] width 13 height 13
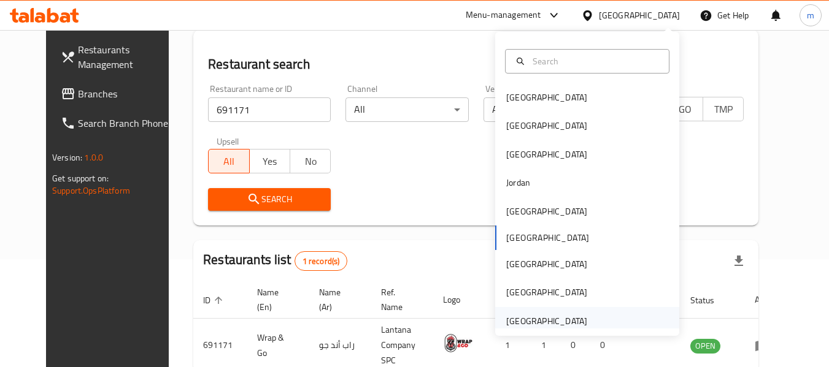
click at [510, 323] on div "[GEOGRAPHIC_DATA]" at bounding box center [546, 321] width 81 height 13
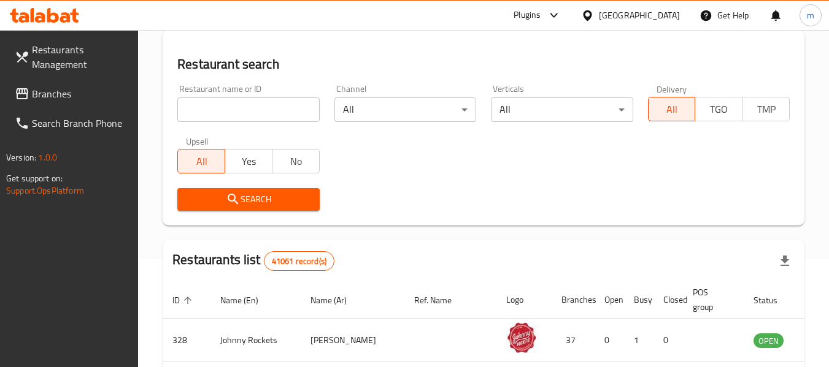
click at [69, 91] on span "Branches" at bounding box center [80, 93] width 97 height 15
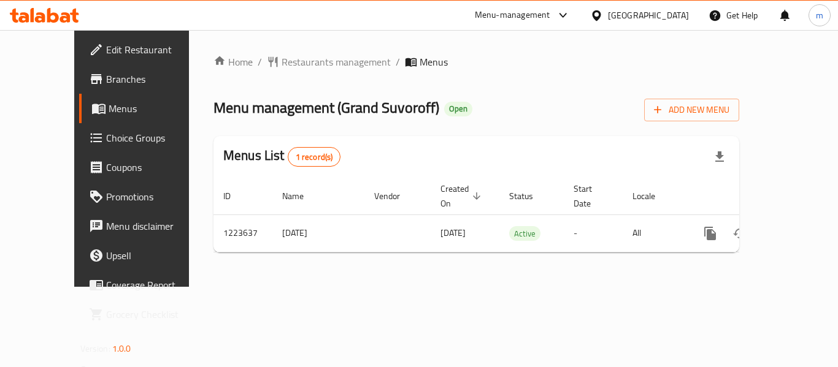
click at [286, 61] on span "Restaurants management" at bounding box center [335, 62] width 109 height 15
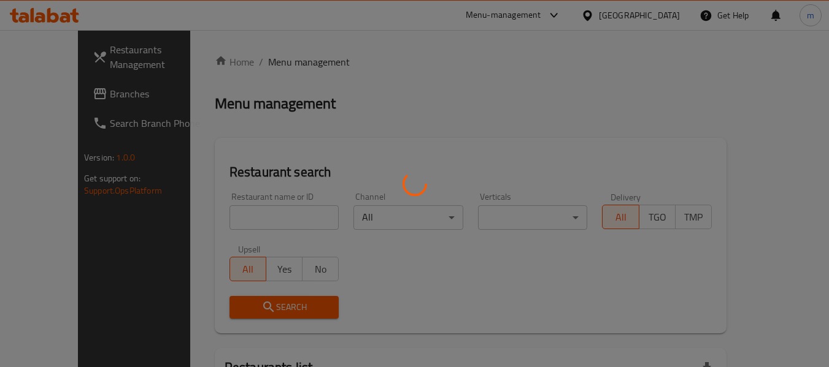
click at [241, 218] on div at bounding box center [414, 183] width 829 height 367
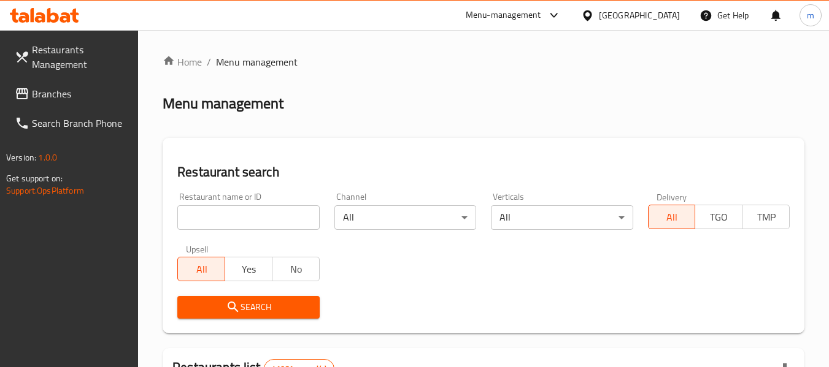
click at [232, 221] on input "search" at bounding box center [248, 217] width 142 height 25
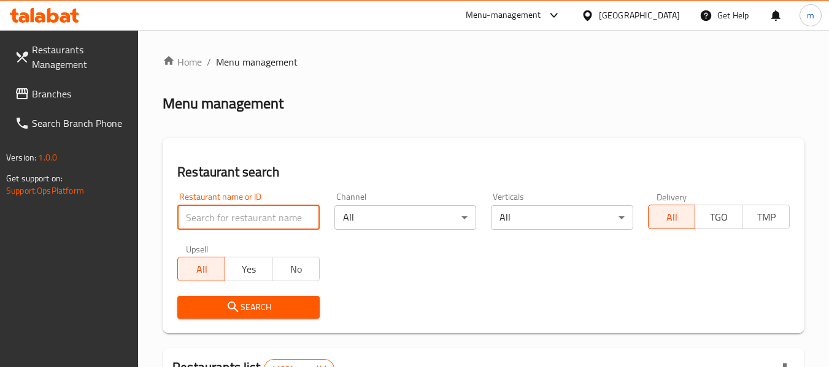
click at [232, 221] on input "search" at bounding box center [248, 217] width 142 height 25
paste input "674521"
type input "674521"
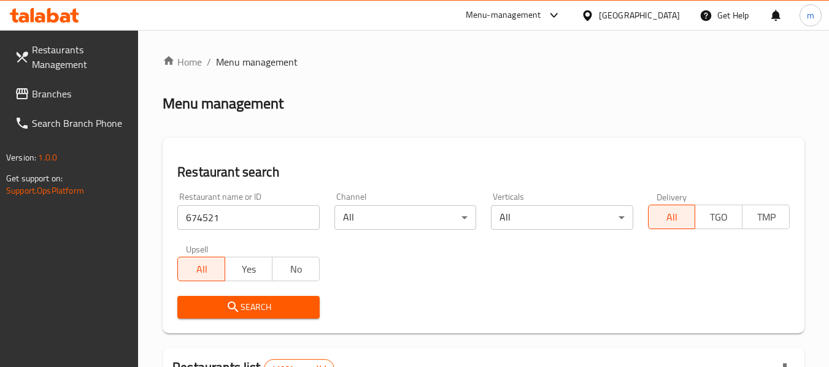
click at [233, 308] on icon "submit" at bounding box center [233, 307] width 15 height 15
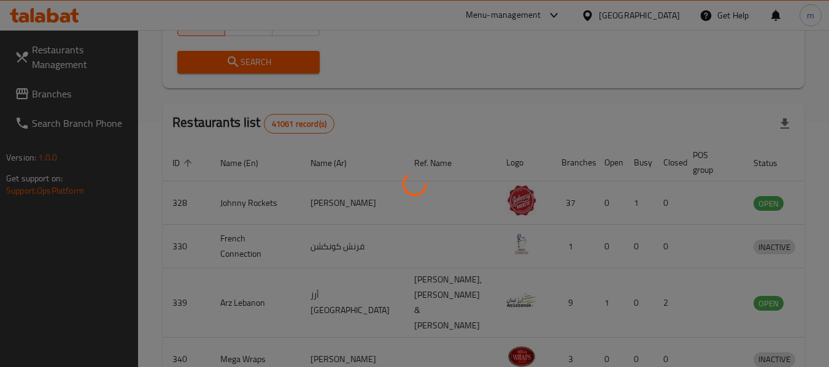
scroll to position [169, 0]
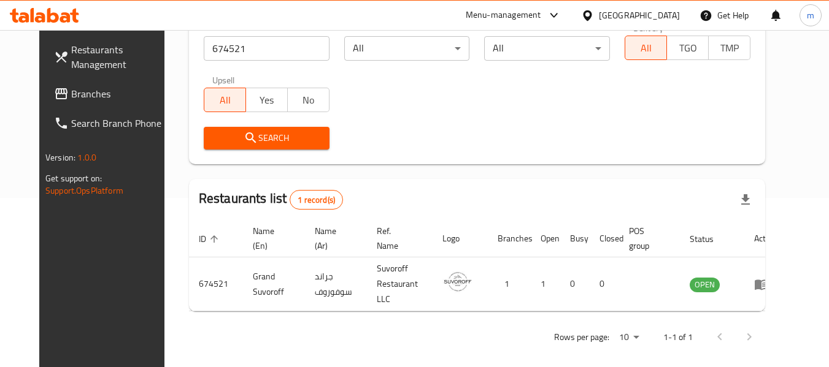
click at [589, 16] on icon at bounding box center [587, 15] width 13 height 13
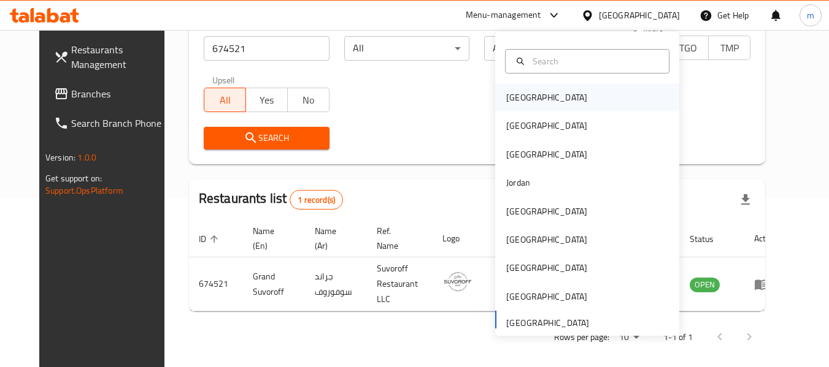
click at [518, 97] on div "[GEOGRAPHIC_DATA]" at bounding box center [546, 97] width 81 height 13
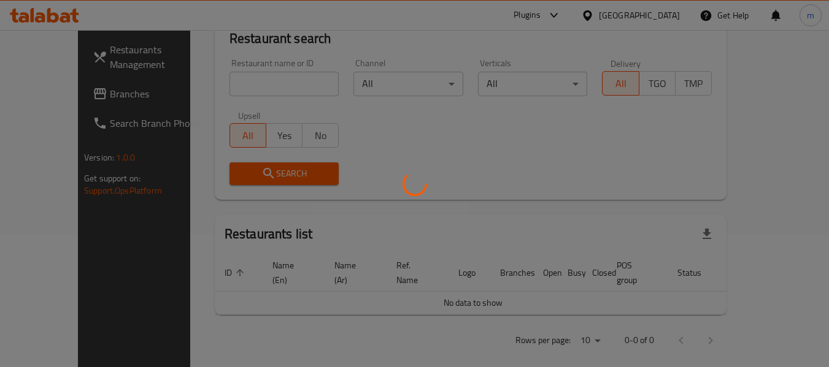
scroll to position [169, 0]
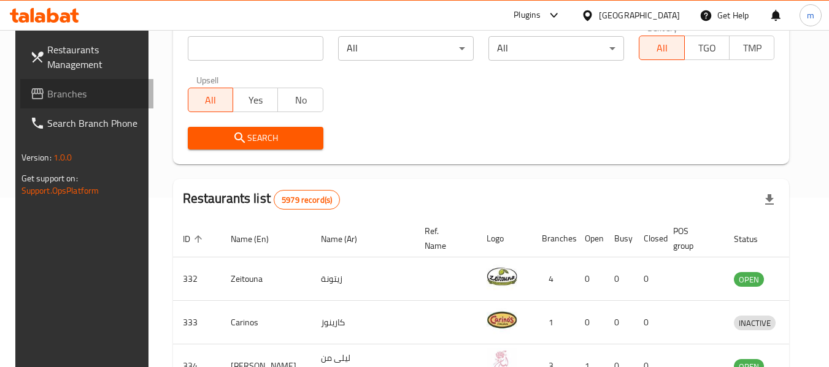
click at [71, 92] on span "Branches" at bounding box center [95, 93] width 97 height 15
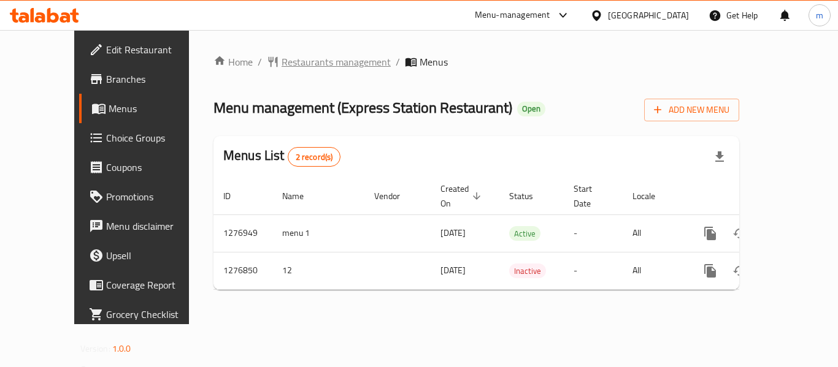
click at [296, 63] on span "Restaurants management" at bounding box center [335, 62] width 109 height 15
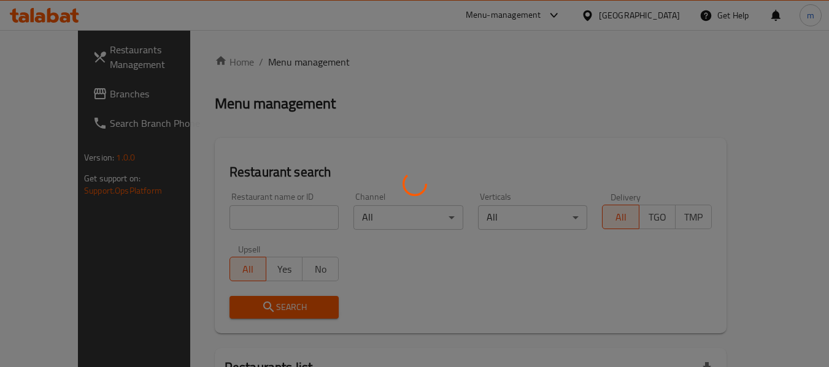
click at [224, 215] on div at bounding box center [414, 183] width 829 height 367
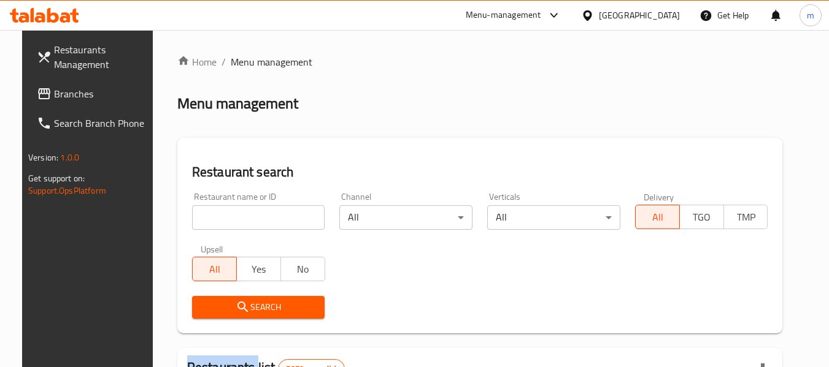
click at [224, 216] on input "search" at bounding box center [258, 217] width 133 height 25
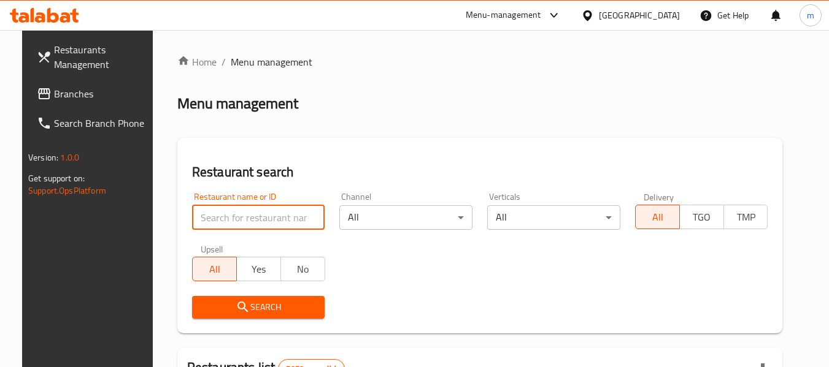
click at [224, 216] on input "search" at bounding box center [258, 217] width 133 height 25
paste input "692121"
type input "692121"
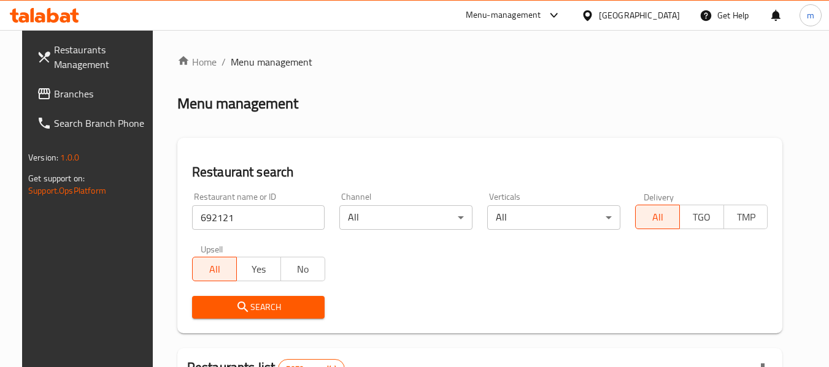
click at [258, 307] on span "Search" at bounding box center [258, 307] width 113 height 15
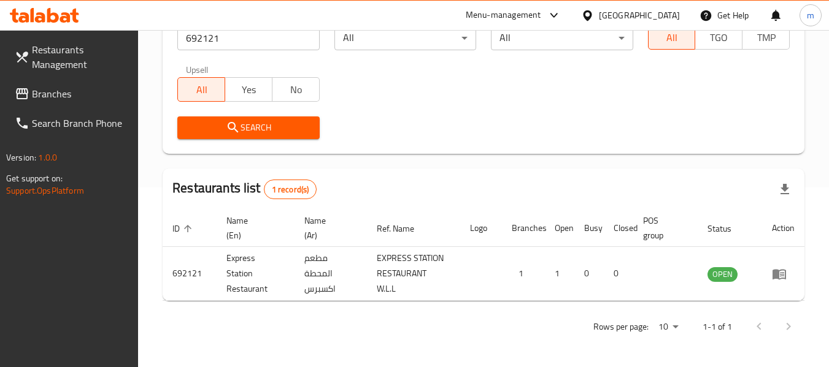
scroll to position [195, 0]
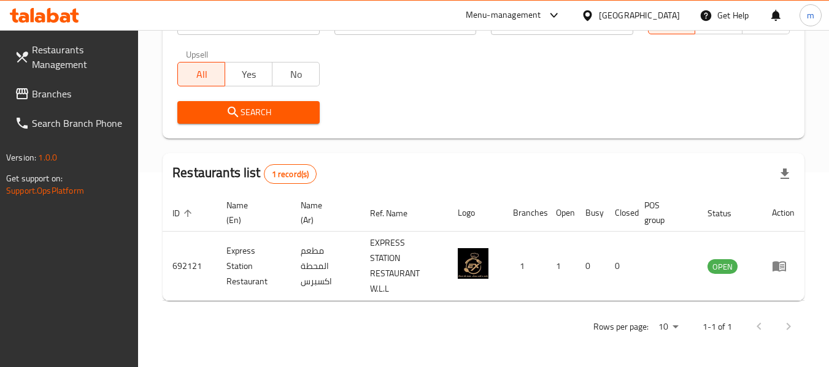
click at [594, 13] on icon at bounding box center [587, 15] width 13 height 13
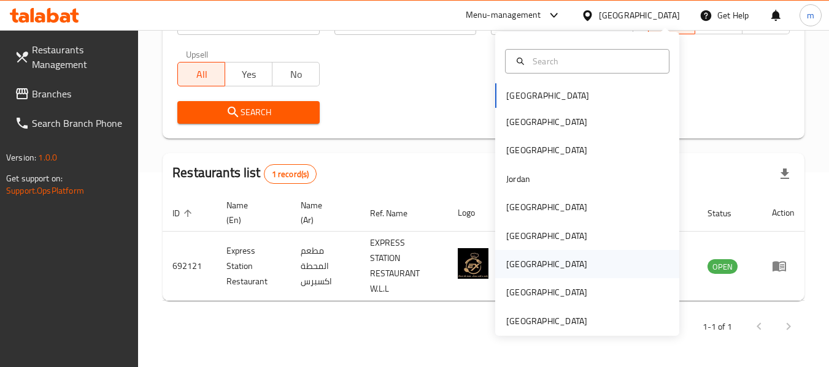
click at [509, 265] on div "[GEOGRAPHIC_DATA]" at bounding box center [546, 264] width 81 height 13
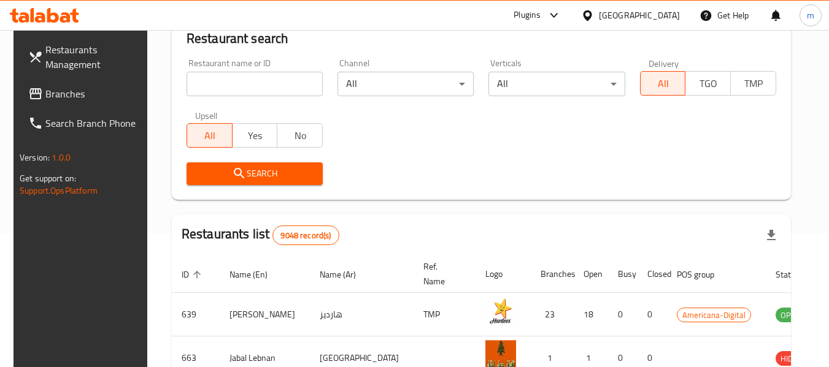
scroll to position [195, 0]
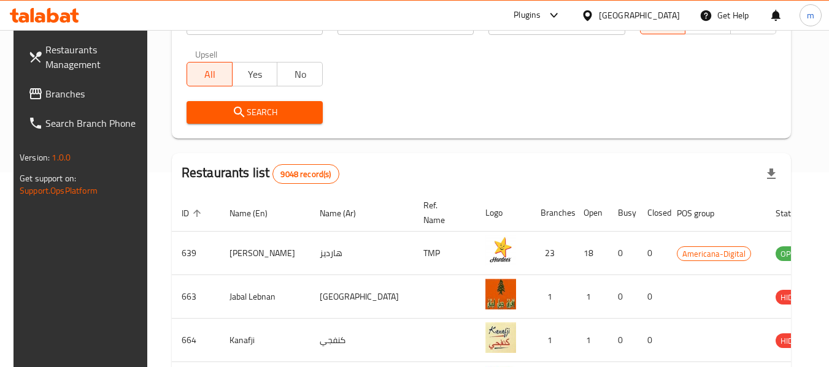
click at [77, 85] on link "Branches" at bounding box center [85, 93] width 134 height 29
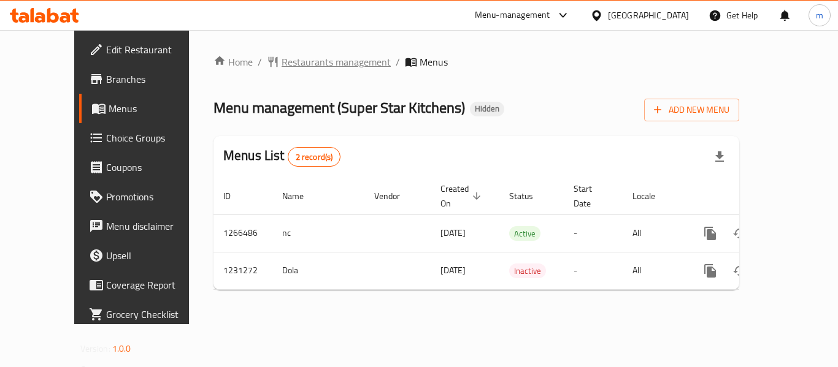
click at [290, 63] on span "Restaurants management" at bounding box center [335, 62] width 109 height 15
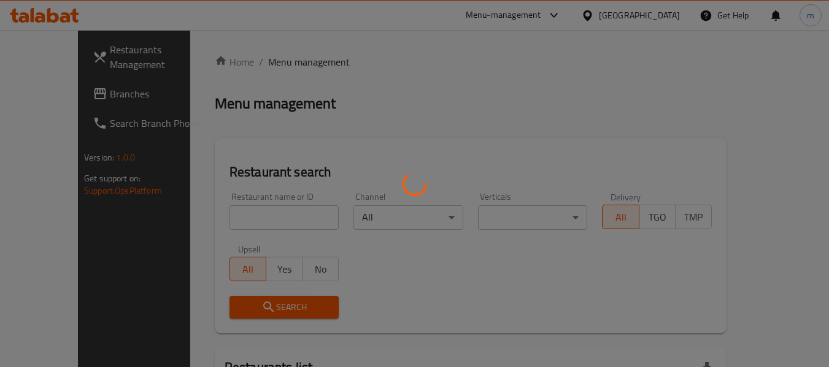
click at [216, 226] on div at bounding box center [414, 183] width 829 height 367
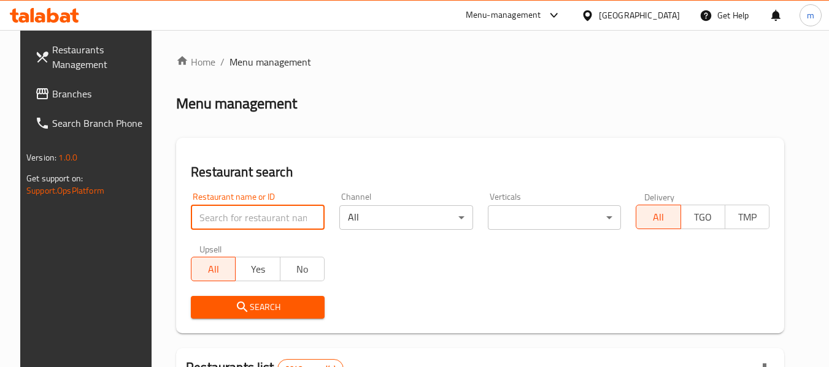
click at [221, 221] on input "search" at bounding box center [258, 217] width 134 height 25
drag, startPoint x: 221, startPoint y: 221, endPoint x: 239, endPoint y: 212, distance: 20.0
click at [221, 221] on input "search" at bounding box center [258, 217] width 134 height 25
paste input "676808"
type input "676808"
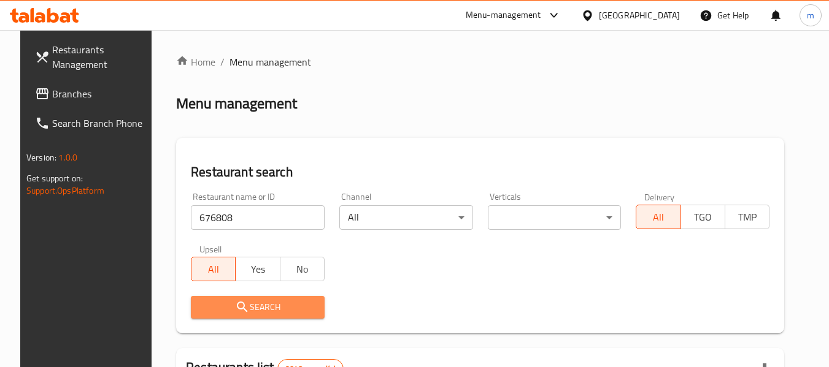
click at [240, 307] on icon "submit" at bounding box center [242, 307] width 15 height 15
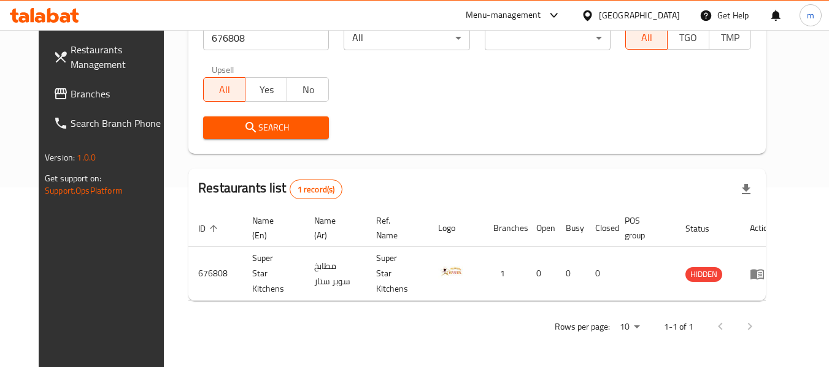
scroll to position [169, 0]
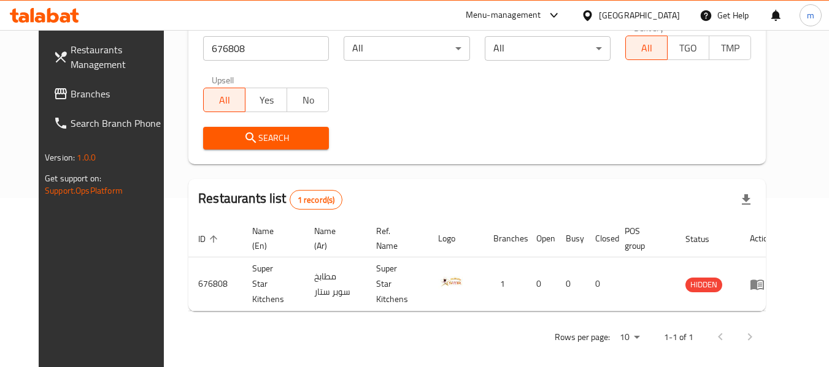
click at [591, 16] on icon at bounding box center [587, 15] width 9 height 10
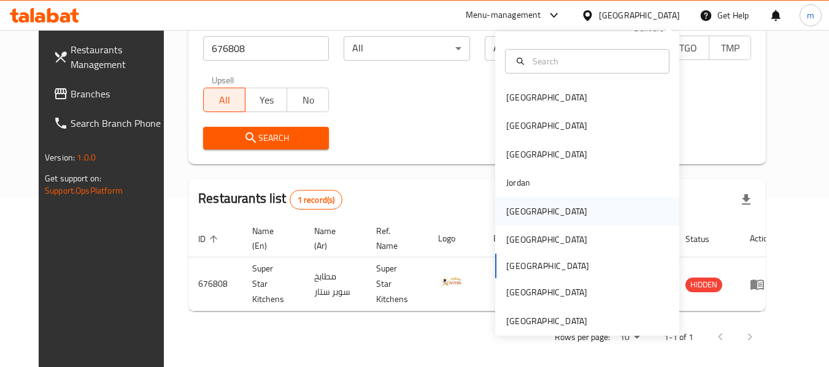
click at [522, 213] on div "Kuwait" at bounding box center [546, 211] width 101 height 28
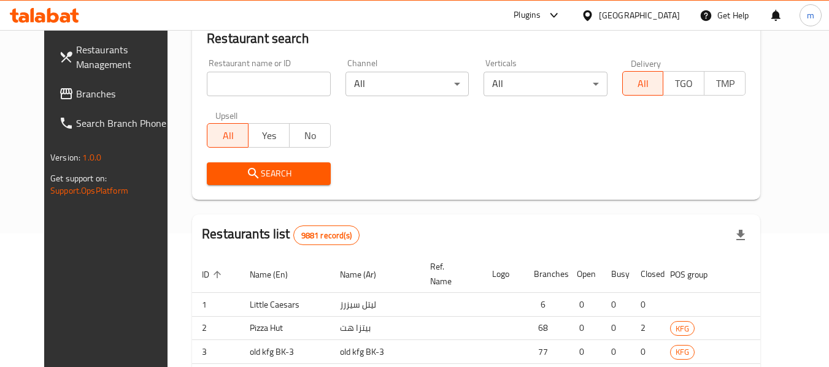
scroll to position [169, 0]
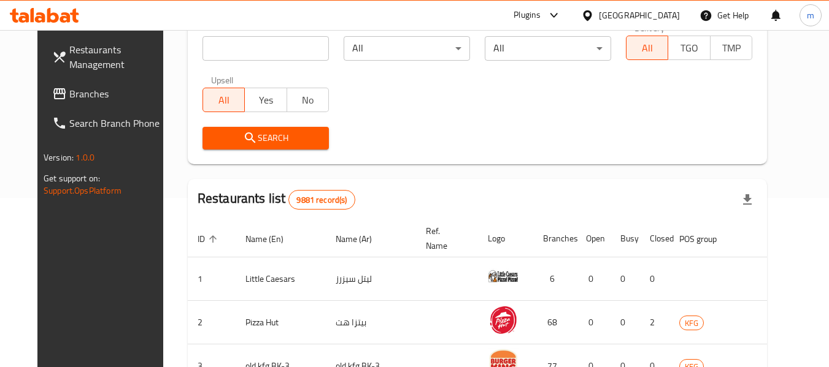
click at [116, 89] on span "Branches" at bounding box center [117, 93] width 97 height 15
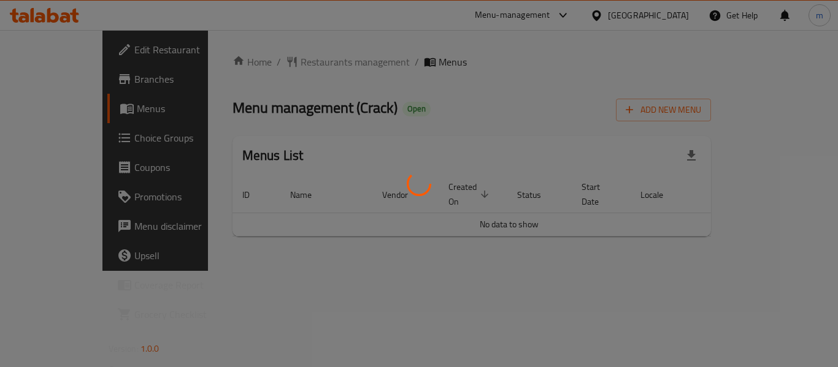
click at [299, 61] on div at bounding box center [419, 183] width 838 height 367
click at [289, 63] on div at bounding box center [419, 183] width 838 height 367
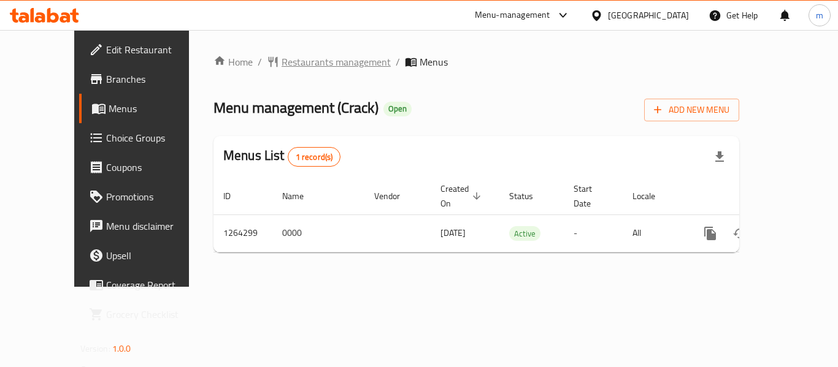
click at [281, 63] on span "Restaurants management" at bounding box center [335, 62] width 109 height 15
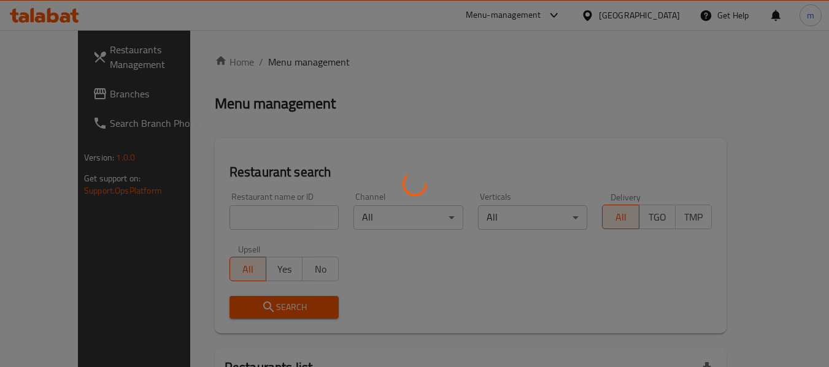
click at [237, 215] on div at bounding box center [414, 183] width 829 height 367
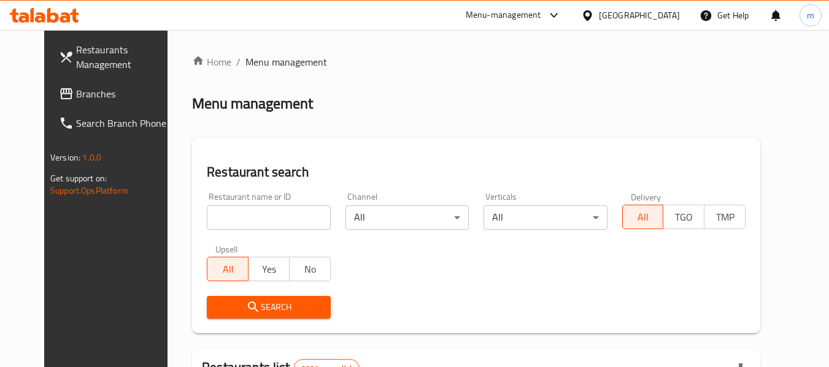
click at [237, 215] on input "search" at bounding box center [268, 217] width 123 height 25
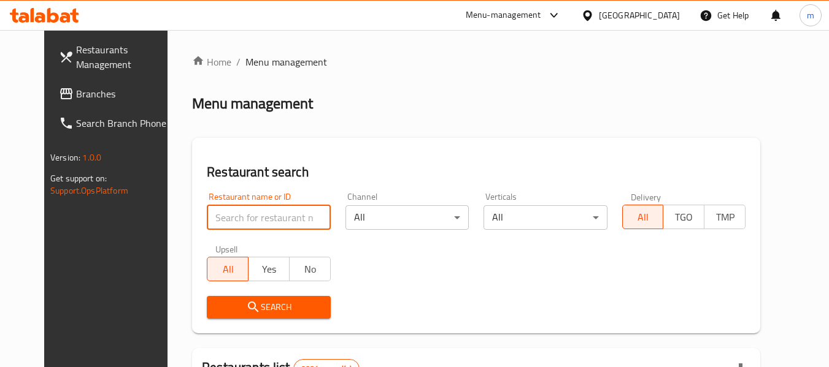
click at [237, 215] on input "search" at bounding box center [268, 217] width 123 height 25
paste input "686311"
type input "686311"
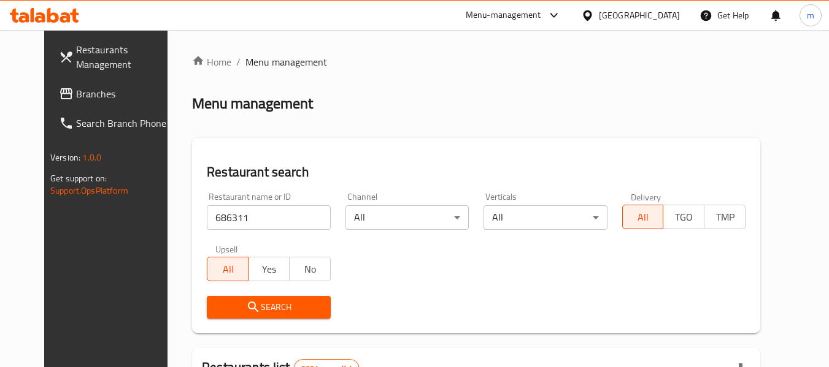
click at [253, 308] on span "Search" at bounding box center [268, 307] width 104 height 15
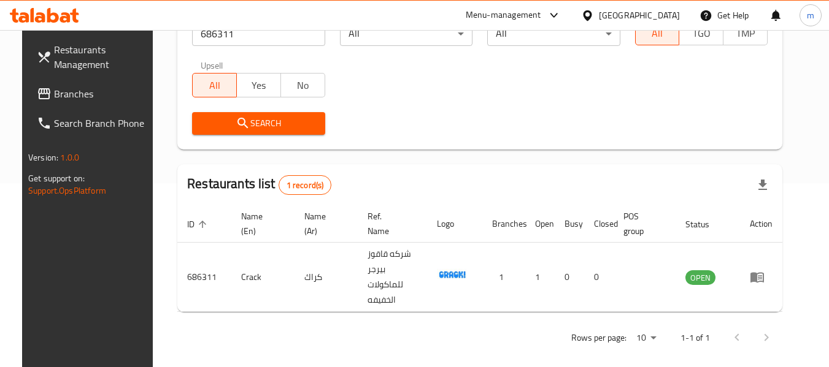
scroll to position [169, 0]
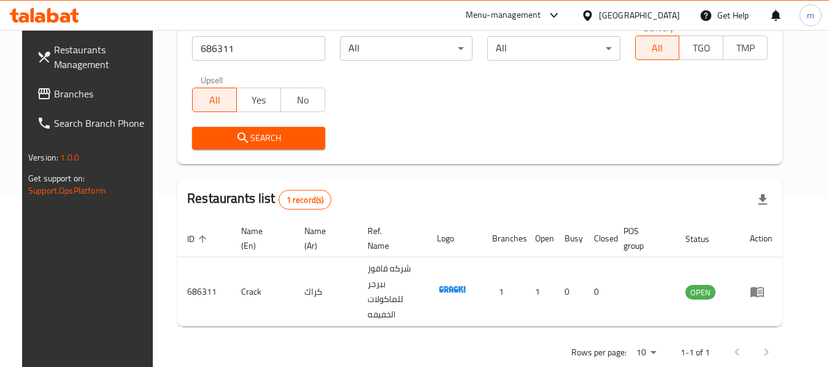
click at [594, 9] on icon at bounding box center [587, 15] width 13 height 13
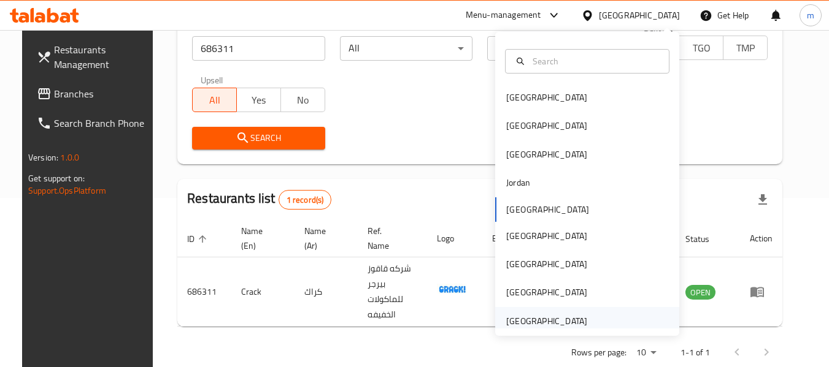
click at [522, 320] on div "[GEOGRAPHIC_DATA]" at bounding box center [546, 321] width 81 height 13
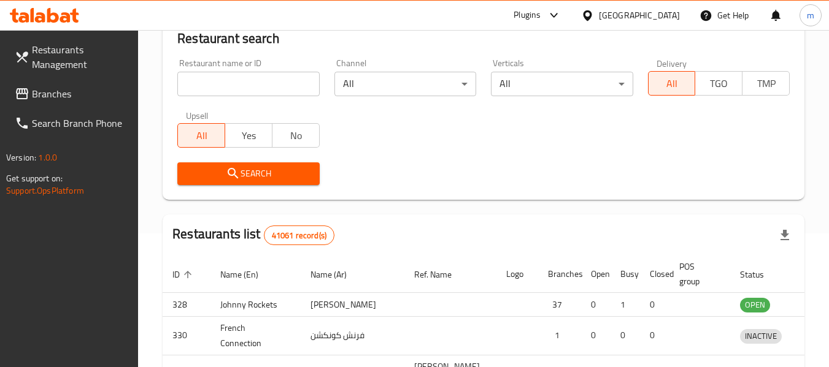
scroll to position [169, 0]
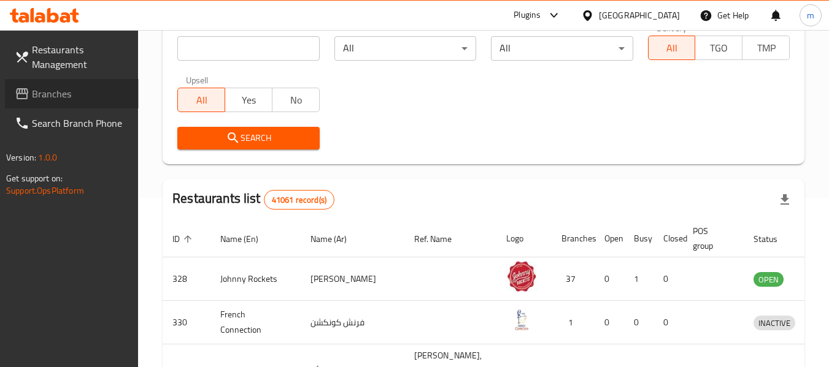
click at [71, 91] on span "Branches" at bounding box center [80, 93] width 97 height 15
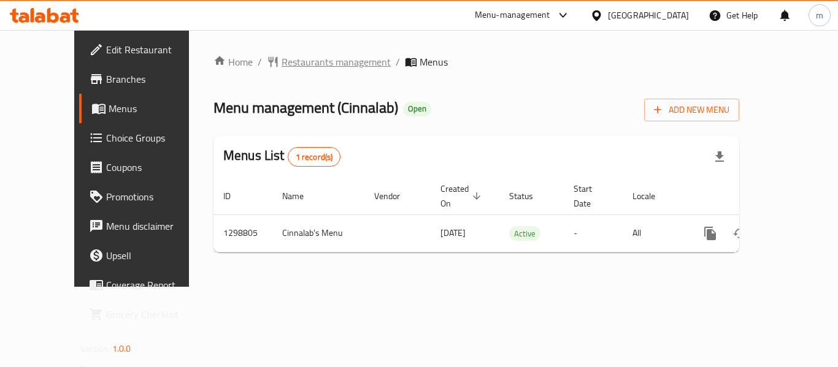
click at [294, 65] on span "Restaurants management" at bounding box center [335, 62] width 109 height 15
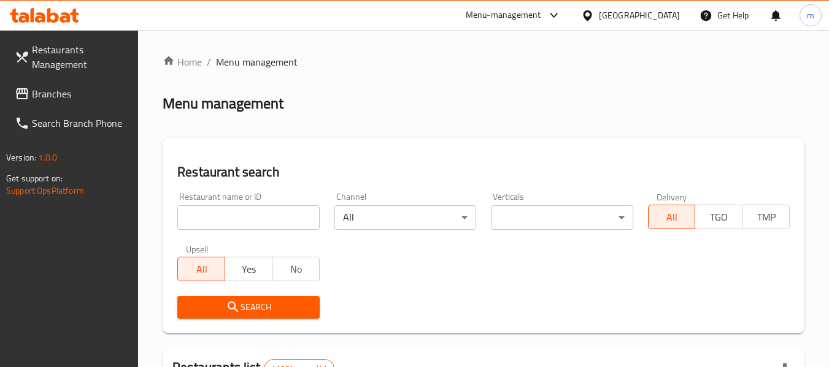
click at [223, 221] on div at bounding box center [414, 183] width 829 height 367
click at [223, 220] on input "search" at bounding box center [248, 217] width 142 height 25
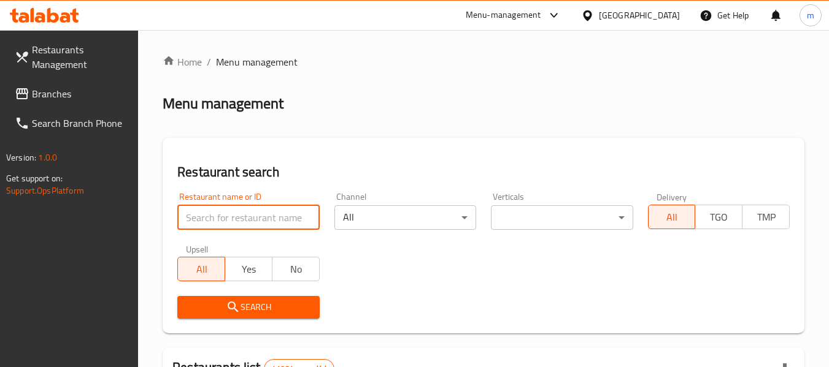
click at [223, 220] on input "search" at bounding box center [248, 217] width 142 height 25
paste input "701106"
type input "701106"
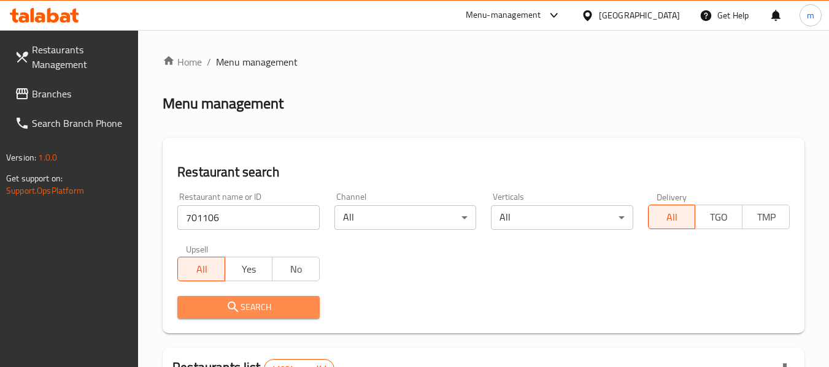
drag, startPoint x: 257, startPoint y: 310, endPoint x: 357, endPoint y: 292, distance: 101.5
click at [258, 310] on span "Search" at bounding box center [248, 307] width 122 height 15
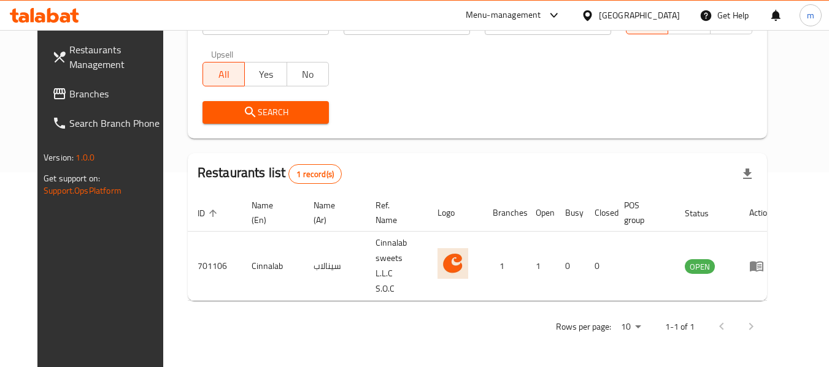
scroll to position [169, 0]
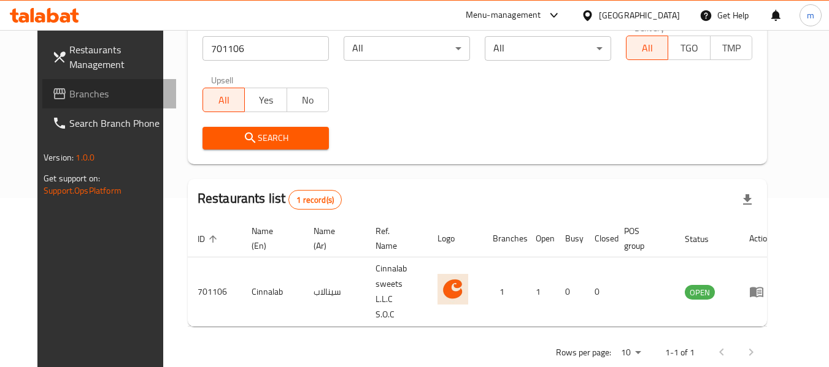
click at [87, 94] on span "Branches" at bounding box center [117, 93] width 97 height 15
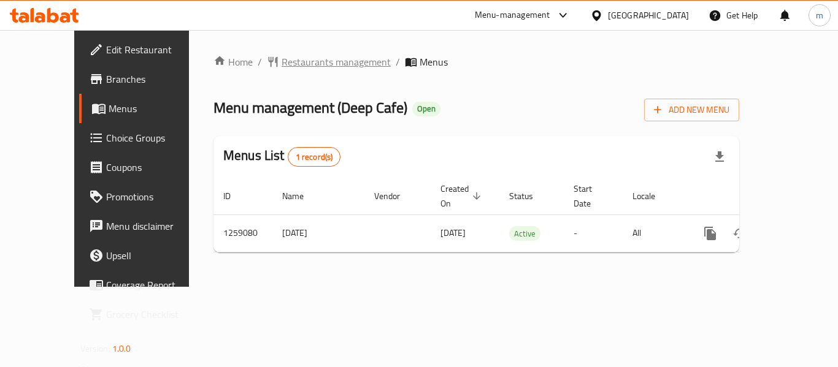
click at [281, 65] on span "Restaurants management" at bounding box center [335, 62] width 109 height 15
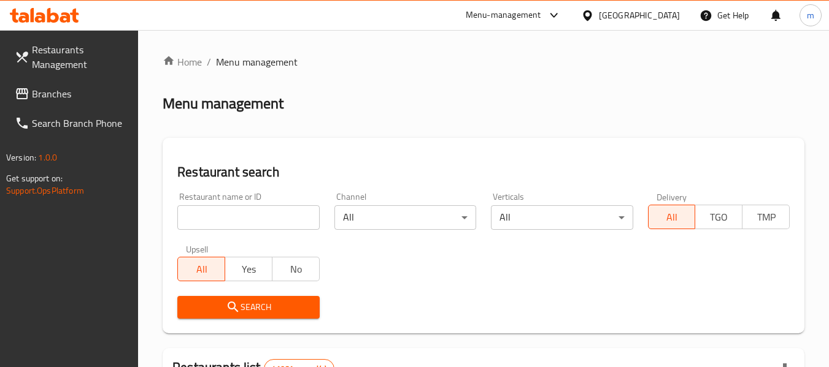
click at [232, 216] on div at bounding box center [414, 183] width 829 height 367
click at [232, 216] on input "search" at bounding box center [248, 217] width 142 height 25
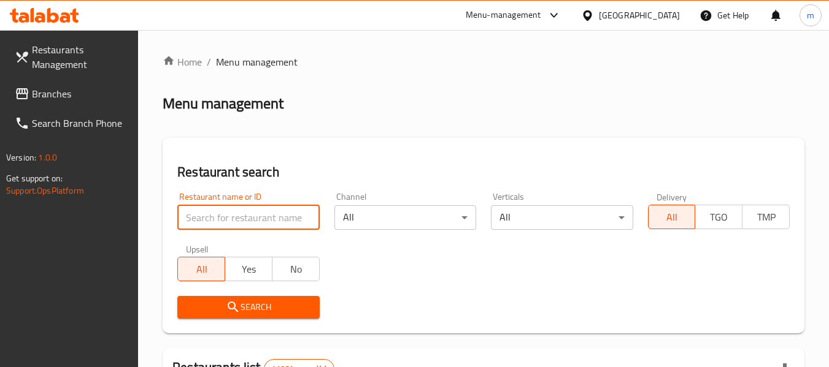
click at [232, 216] on input "search" at bounding box center [248, 217] width 142 height 25
paste input "684345"
type input "684345"
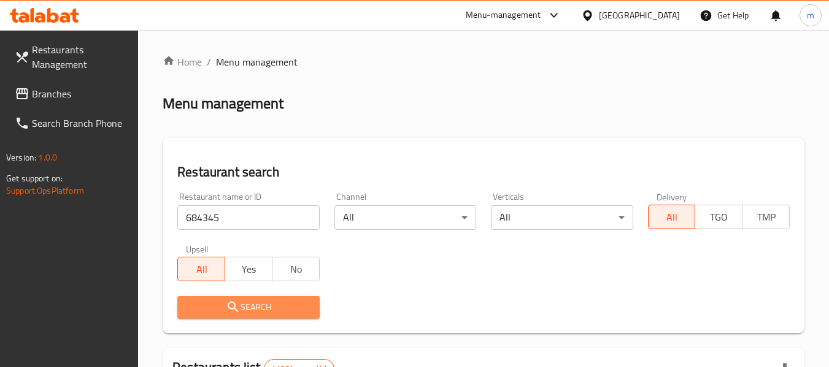
click at [272, 308] on span "Search" at bounding box center [248, 307] width 122 height 15
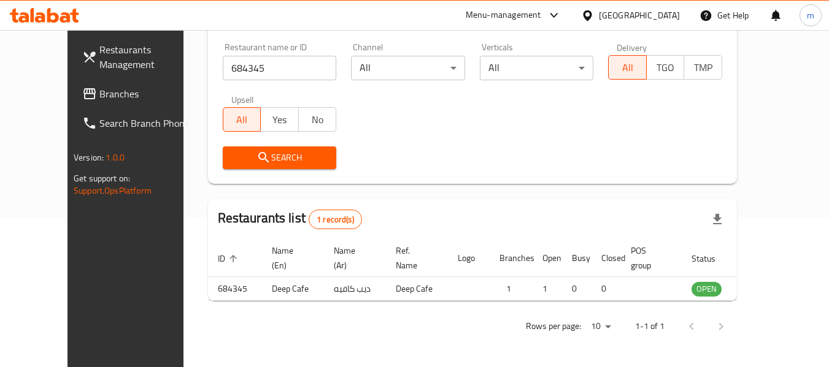
scroll to position [169, 0]
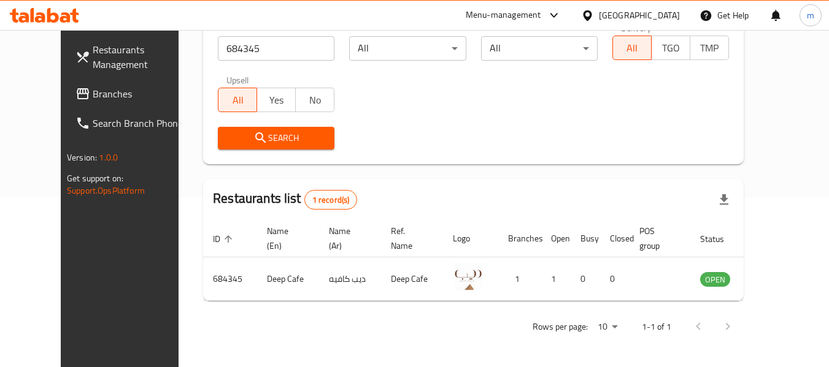
click at [93, 96] on span "Branches" at bounding box center [141, 93] width 97 height 15
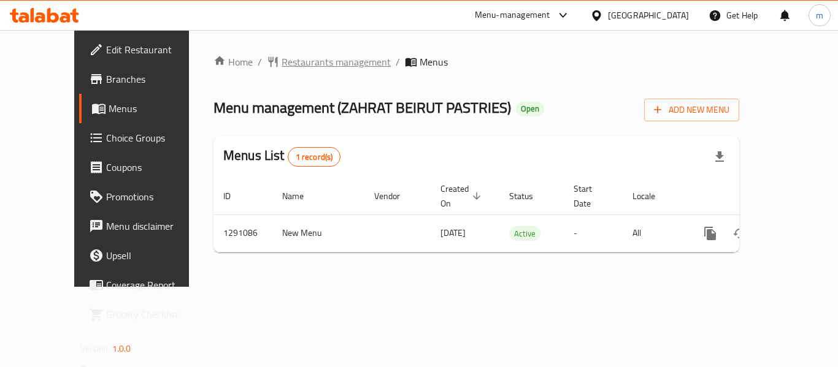
click at [283, 57] on span "Restaurants management" at bounding box center [335, 62] width 109 height 15
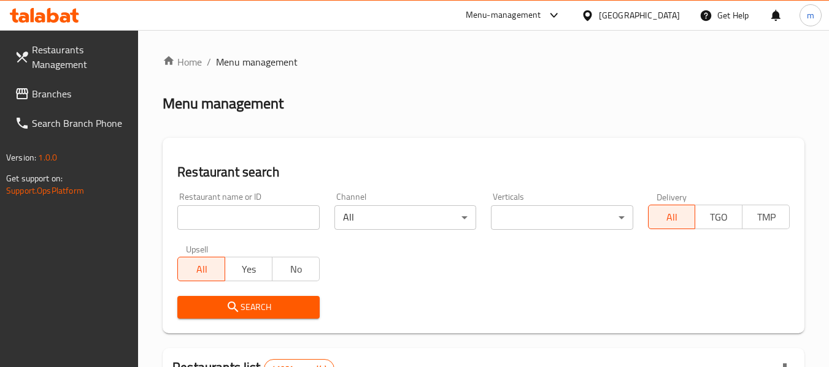
click at [227, 221] on div at bounding box center [414, 183] width 829 height 367
click at [226, 220] on input "search" at bounding box center [248, 217] width 142 height 25
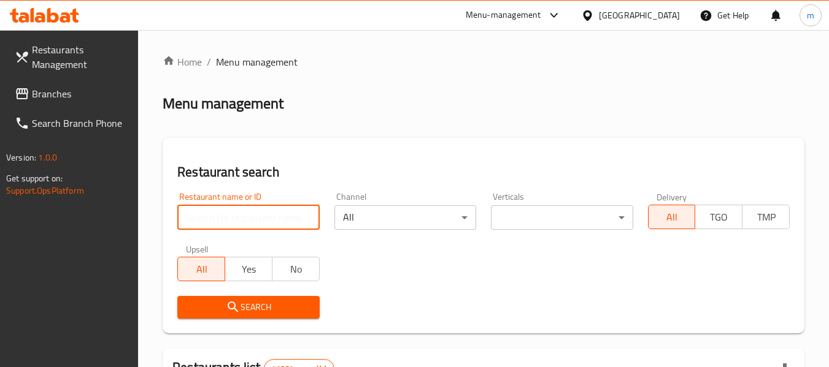
paste input "698506"
type input "698506"
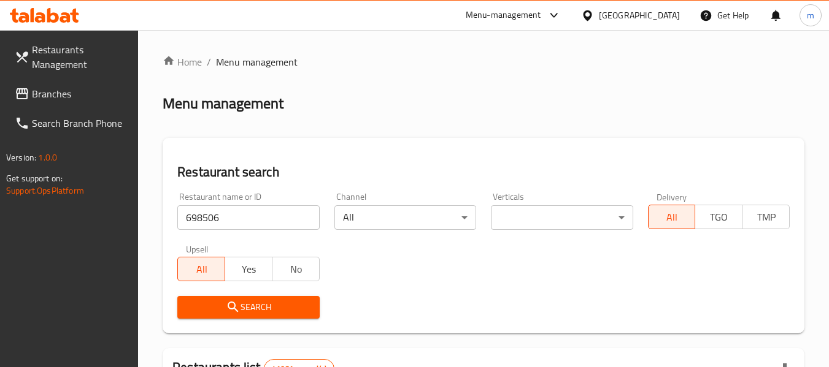
click at [243, 311] on span "Search" at bounding box center [248, 307] width 122 height 15
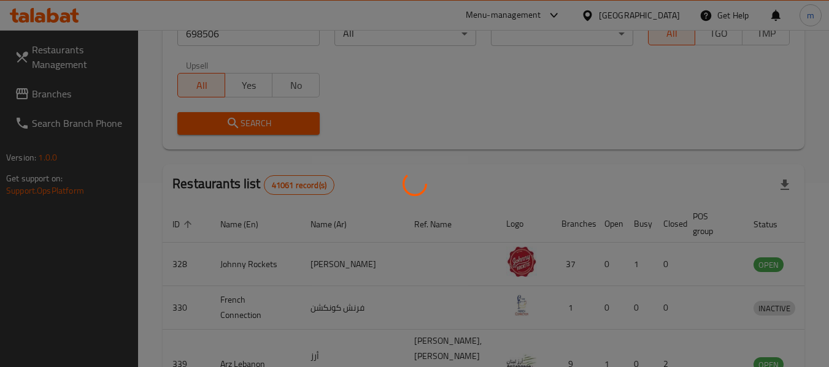
scroll to position [180, 0]
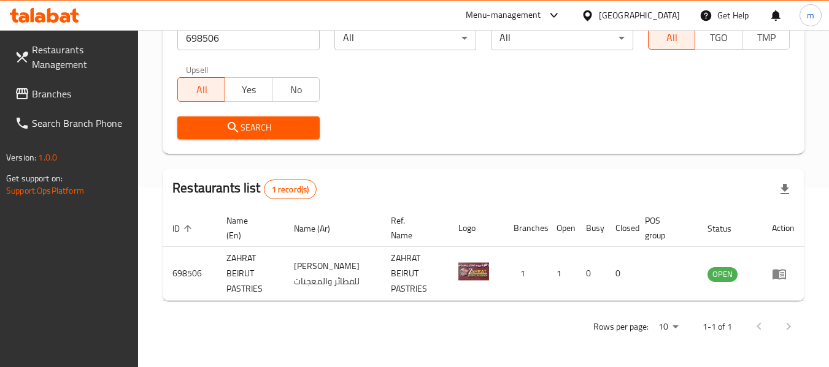
drag, startPoint x: 588, startPoint y: 15, endPoint x: 592, endPoint y: 24, distance: 9.3
click at [588, 15] on icon at bounding box center [587, 15] width 13 height 13
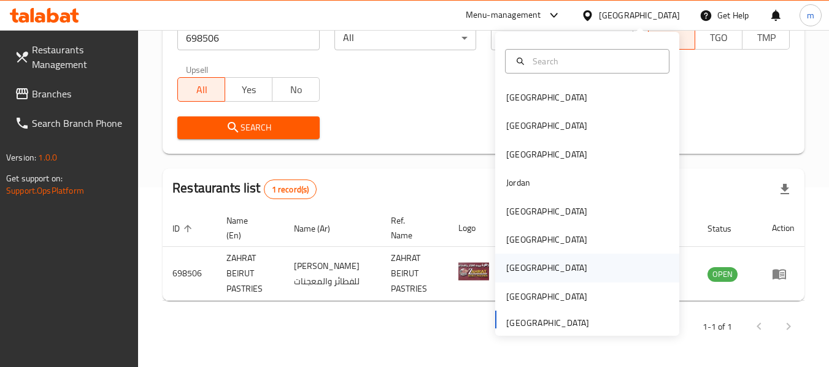
click at [506, 272] on div "Qatar" at bounding box center [546, 267] width 81 height 13
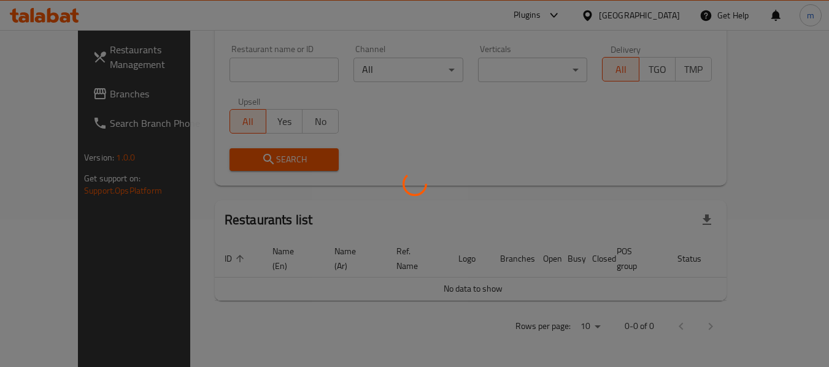
scroll to position [134, 0]
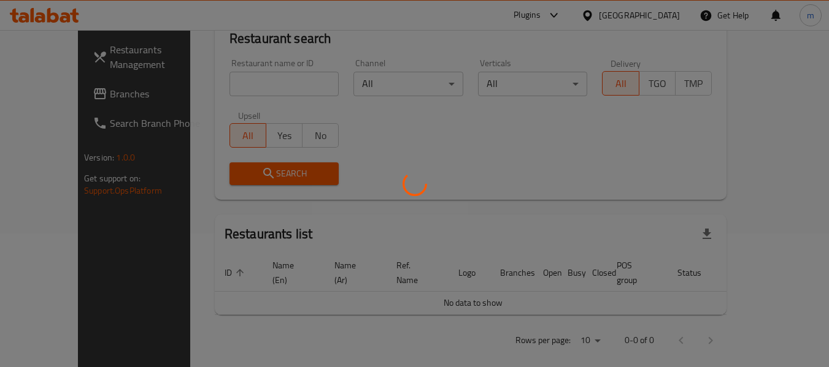
click at [67, 94] on div at bounding box center [414, 183] width 829 height 367
click at [43, 94] on div at bounding box center [414, 183] width 829 height 367
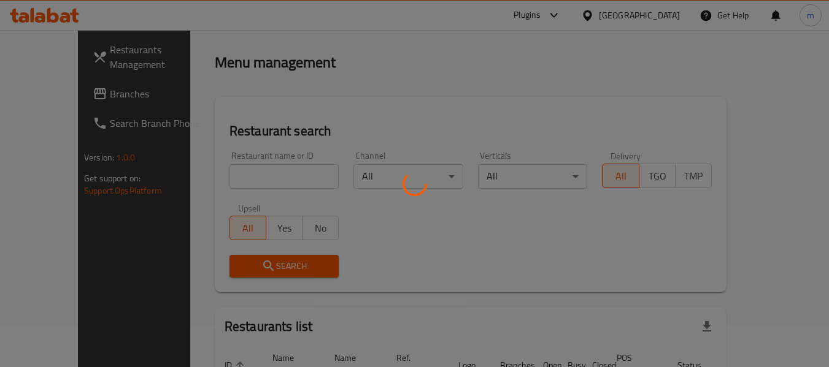
scroll to position [11, 0]
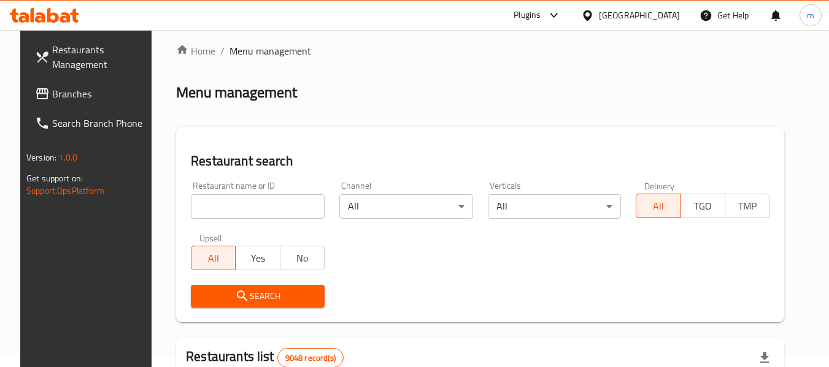
click at [54, 95] on span "Branches" at bounding box center [100, 93] width 97 height 15
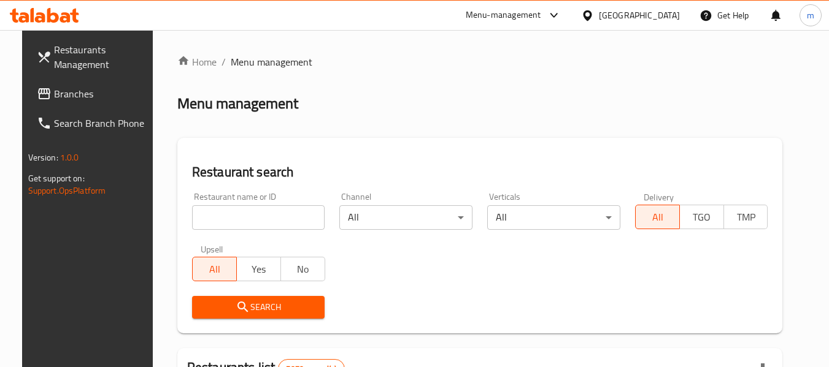
drag, startPoint x: 42, startPoint y: 92, endPoint x: 48, endPoint y: 88, distance: 7.5
click at [54, 92] on span "Branches" at bounding box center [102, 93] width 97 height 15
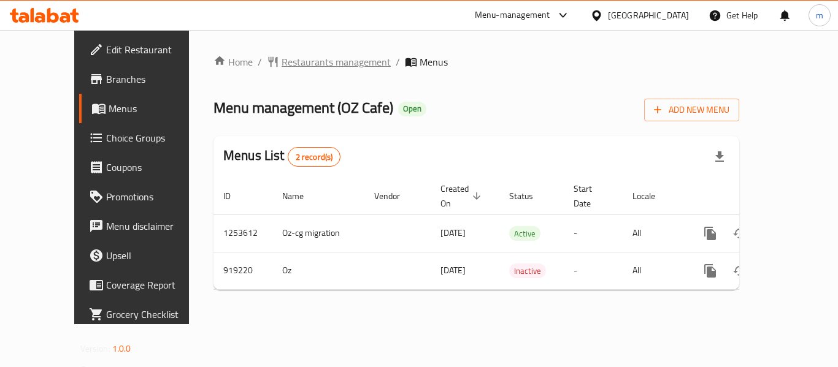
click at [281, 59] on span "Restaurants management" at bounding box center [335, 62] width 109 height 15
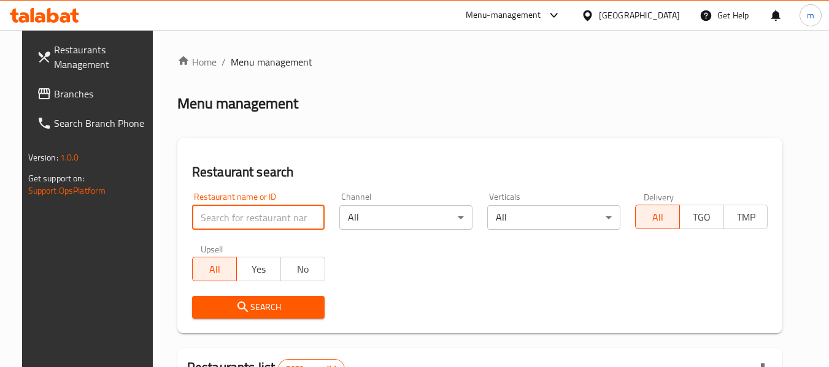
click at [220, 215] on input "search" at bounding box center [258, 217] width 133 height 25
paste input "658730"
type input "658730"
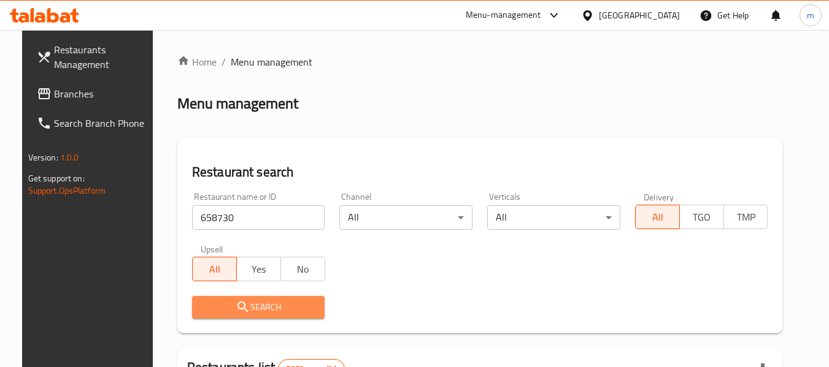
click at [238, 302] on icon "submit" at bounding box center [242, 307] width 15 height 15
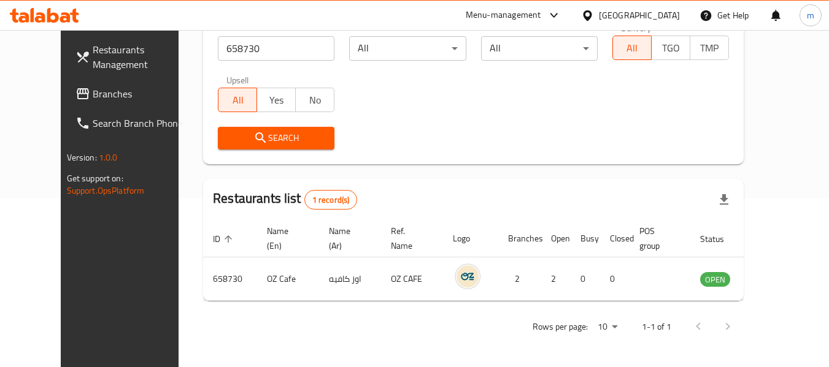
scroll to position [169, 0]
click at [93, 87] on span "Branches" at bounding box center [141, 93] width 97 height 15
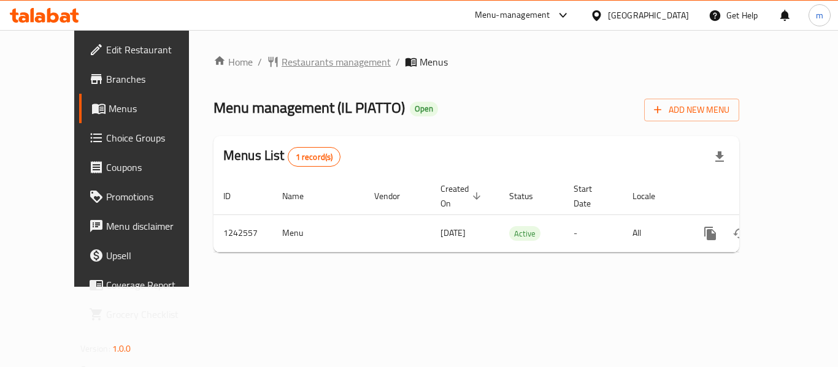
click at [293, 59] on span "Restaurants management" at bounding box center [335, 62] width 109 height 15
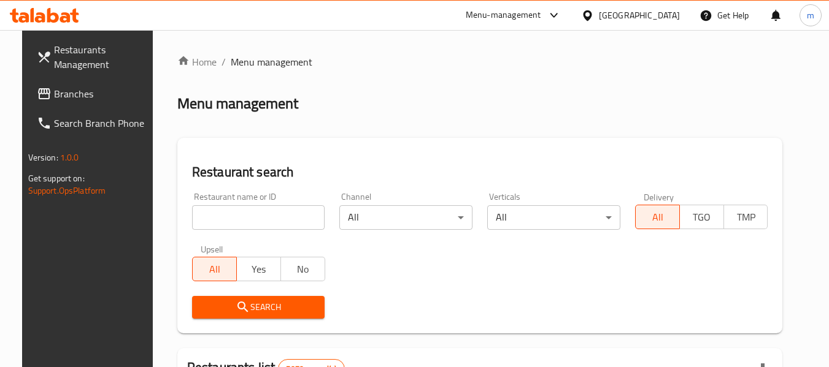
click at [233, 227] on input "search" at bounding box center [258, 217] width 133 height 25
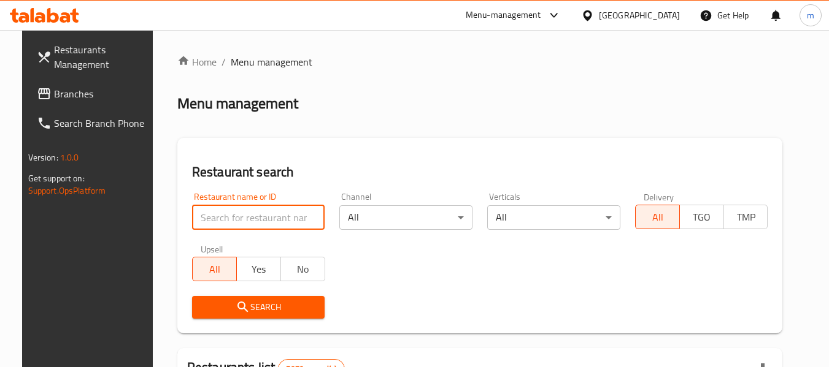
click at [229, 224] on input "search" at bounding box center [258, 217] width 133 height 25
paste input "681182"
type input "681182"
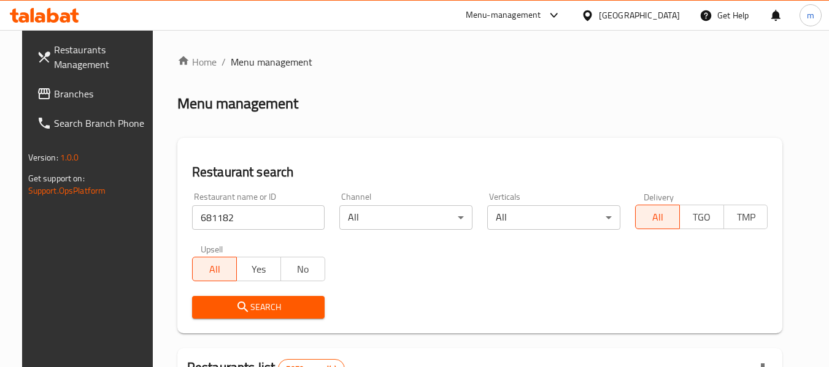
click at [243, 312] on span "Search" at bounding box center [258, 307] width 113 height 15
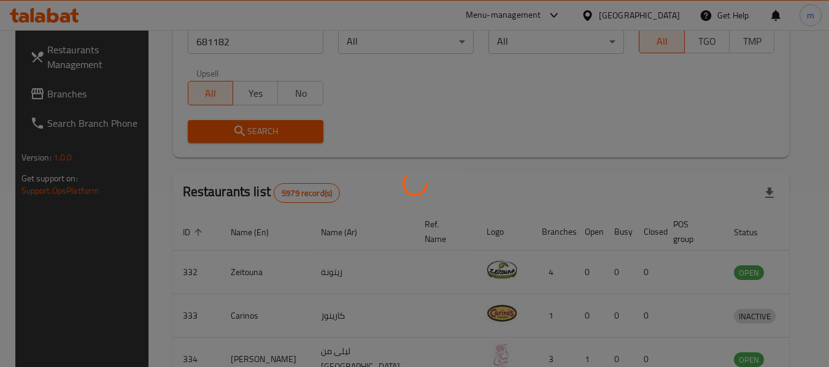
scroll to position [169, 0]
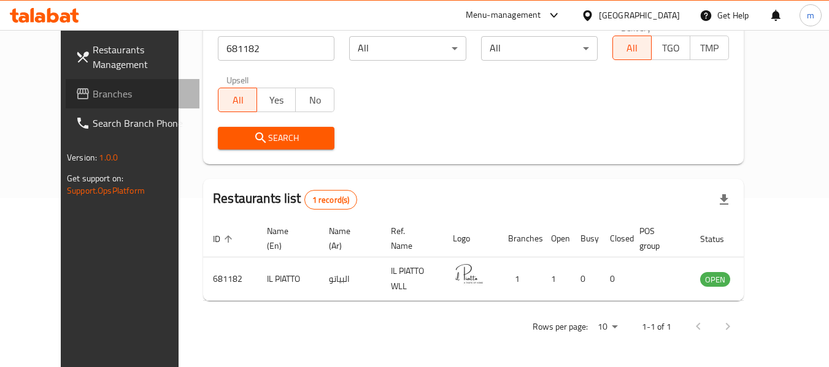
click at [93, 94] on span "Branches" at bounding box center [141, 93] width 97 height 15
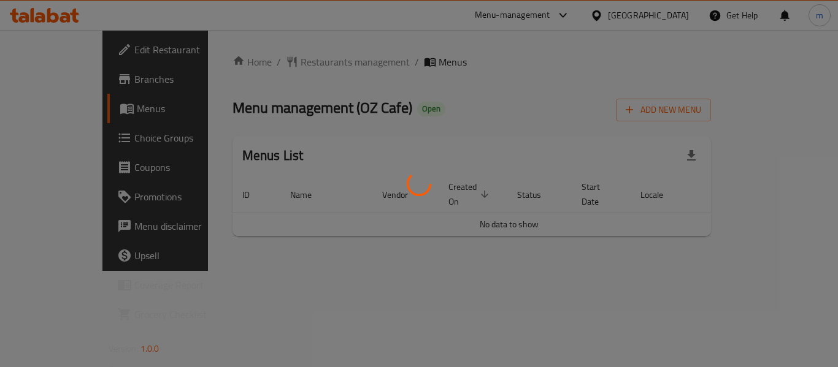
click at [275, 58] on div at bounding box center [419, 183] width 838 height 367
click at [279, 65] on div at bounding box center [419, 183] width 838 height 367
click at [285, 62] on div at bounding box center [419, 183] width 838 height 367
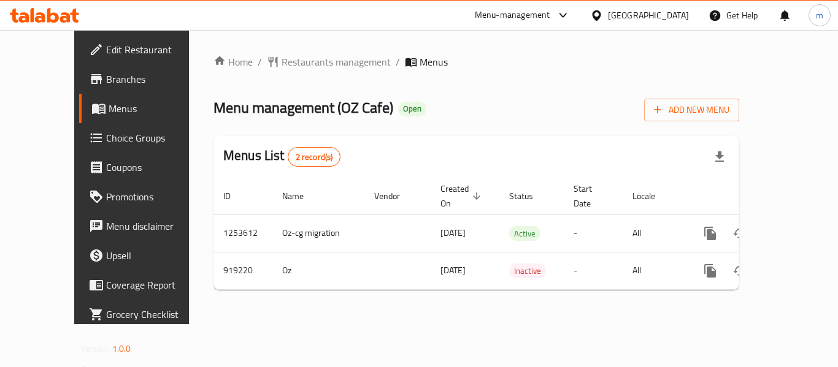
click at [285, 62] on span "Restaurants management" at bounding box center [335, 62] width 109 height 15
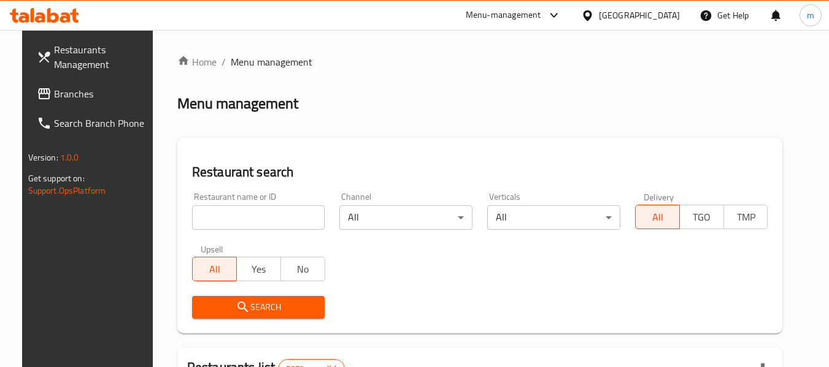
drag, startPoint x: 247, startPoint y: 228, endPoint x: 240, endPoint y: 221, distance: 9.1
click at [247, 228] on input "search" at bounding box center [258, 217] width 133 height 25
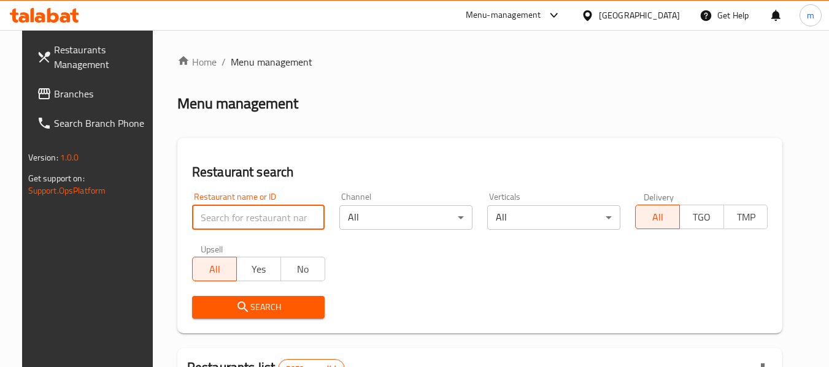
click at [237, 220] on input "search" at bounding box center [258, 217] width 133 height 25
paste input "658730"
type input "658730"
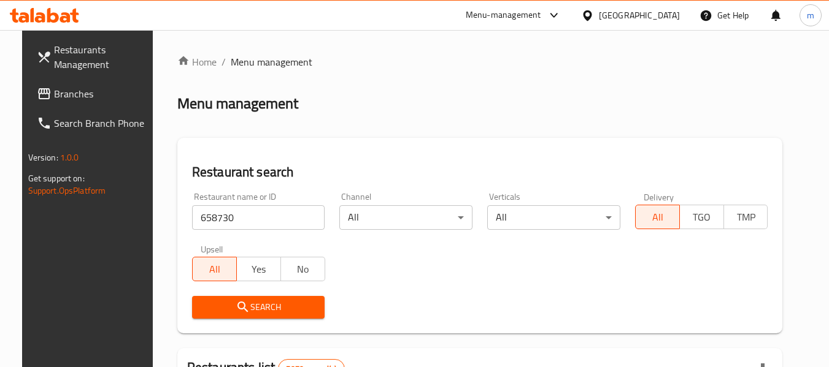
click at [252, 304] on span "Search" at bounding box center [258, 307] width 113 height 15
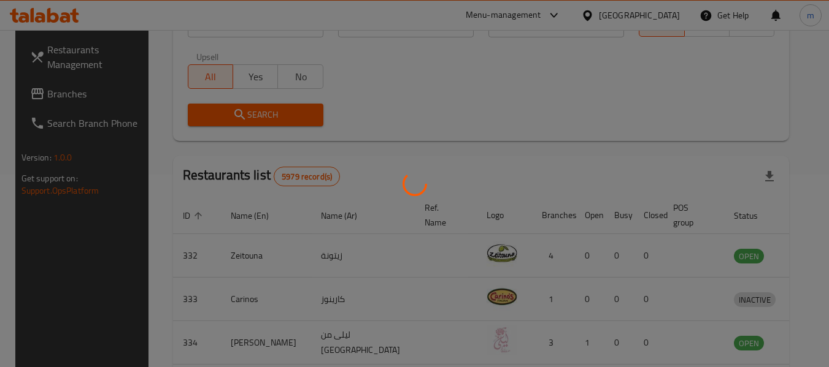
scroll to position [169, 0]
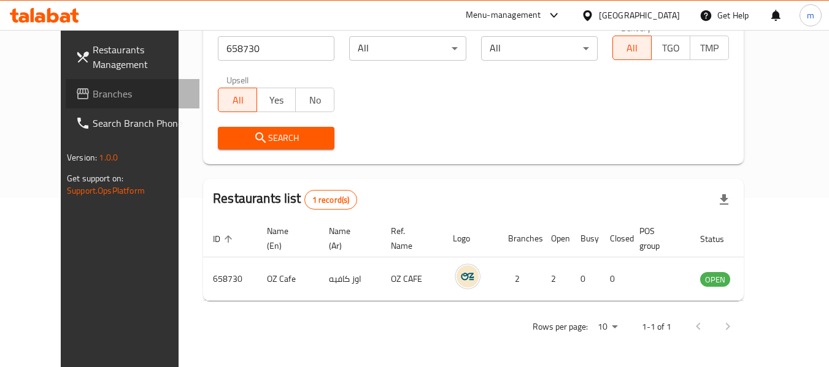
click at [93, 98] on span "Branches" at bounding box center [141, 93] width 97 height 15
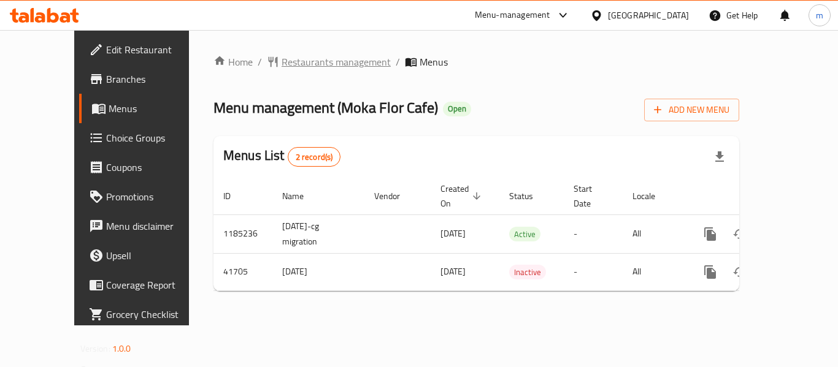
click at [281, 63] on span "Restaurants management" at bounding box center [335, 62] width 109 height 15
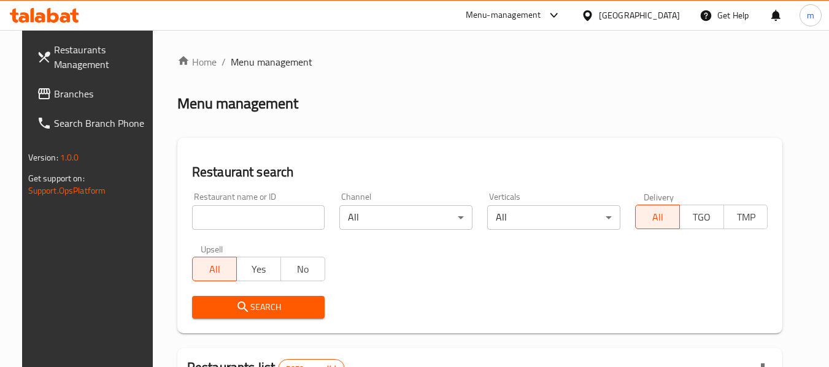
click at [228, 223] on input "search" at bounding box center [258, 217] width 133 height 25
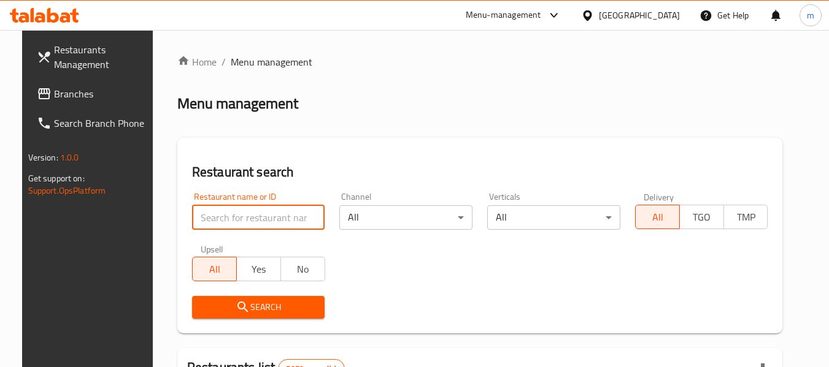
click at [228, 223] on input "search" at bounding box center [258, 217] width 133 height 25
paste input "21733"
type input "21733"
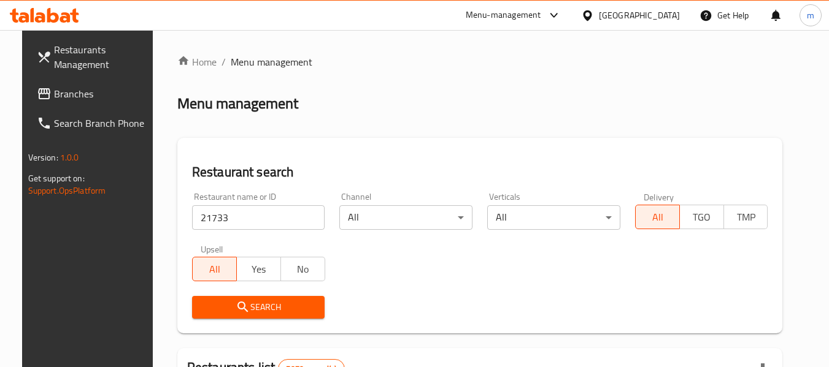
click at [240, 300] on span "Search" at bounding box center [258, 307] width 113 height 15
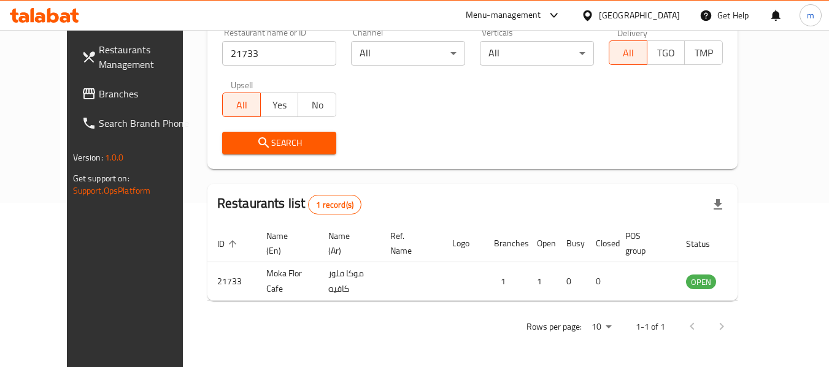
scroll to position [169, 0]
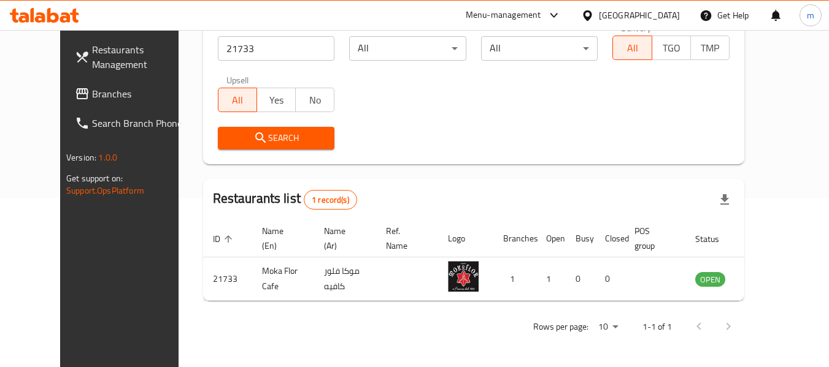
click at [591, 10] on icon at bounding box center [587, 15] width 9 height 10
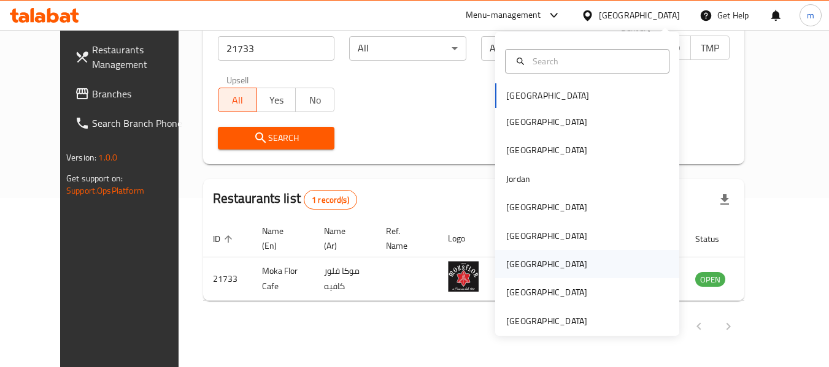
click at [509, 266] on div "[GEOGRAPHIC_DATA]" at bounding box center [546, 264] width 81 height 13
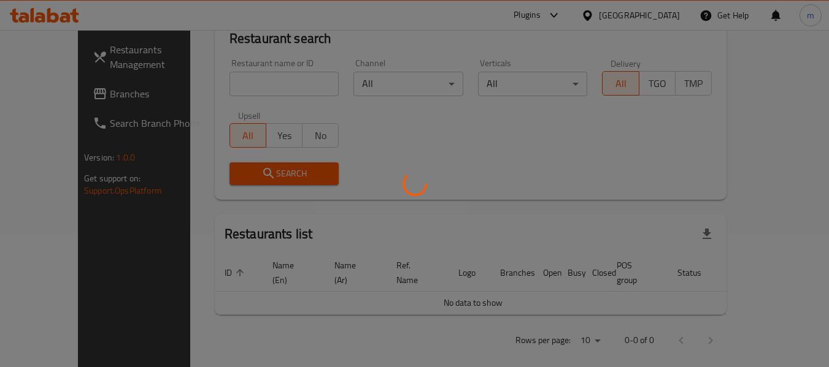
scroll to position [169, 0]
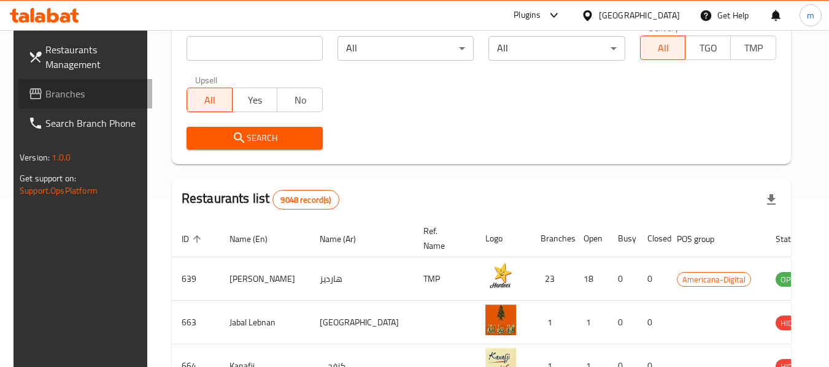
click at [66, 86] on span "Branches" at bounding box center [93, 93] width 97 height 15
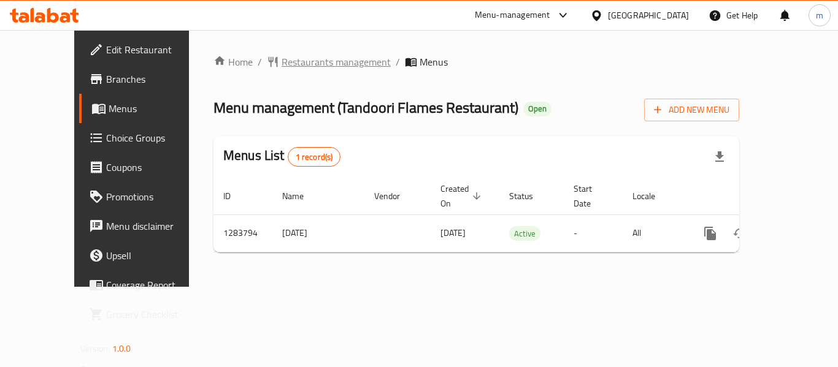
click at [296, 64] on span "Restaurants management" at bounding box center [335, 62] width 109 height 15
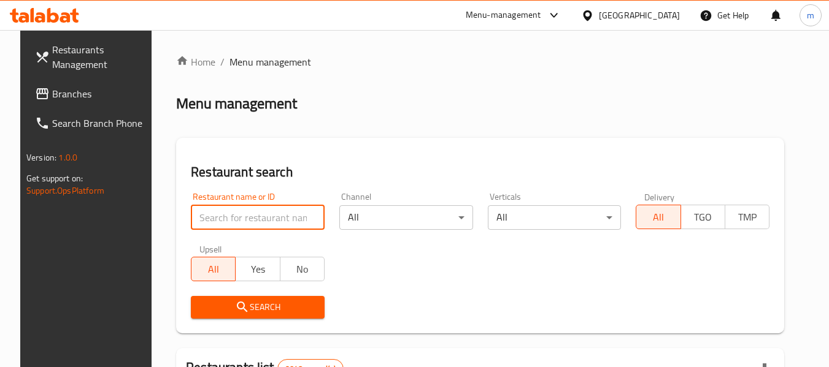
click at [228, 218] on input "search" at bounding box center [258, 217] width 134 height 25
paste input "695418"
type input "695418"
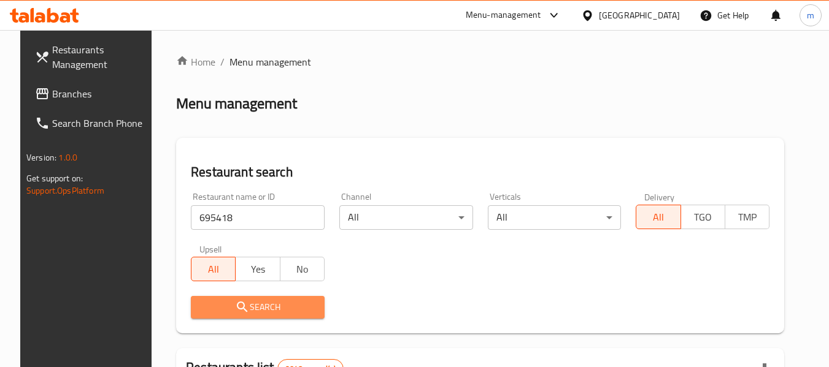
drag, startPoint x: 233, startPoint y: 305, endPoint x: 374, endPoint y: 280, distance: 143.3
click at [235, 305] on icon "submit" at bounding box center [242, 307] width 15 height 15
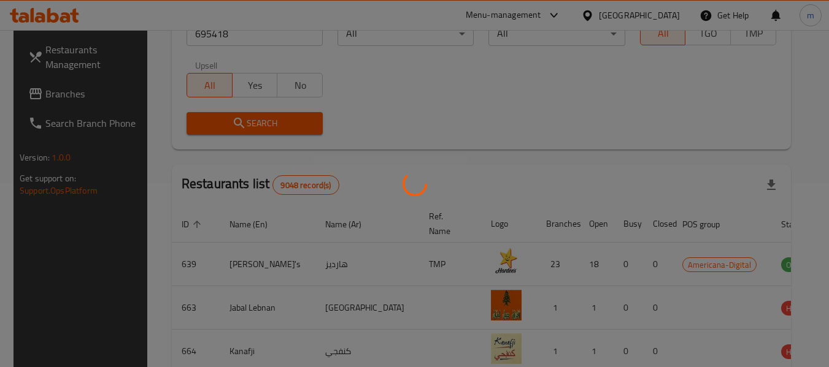
scroll to position [180, 0]
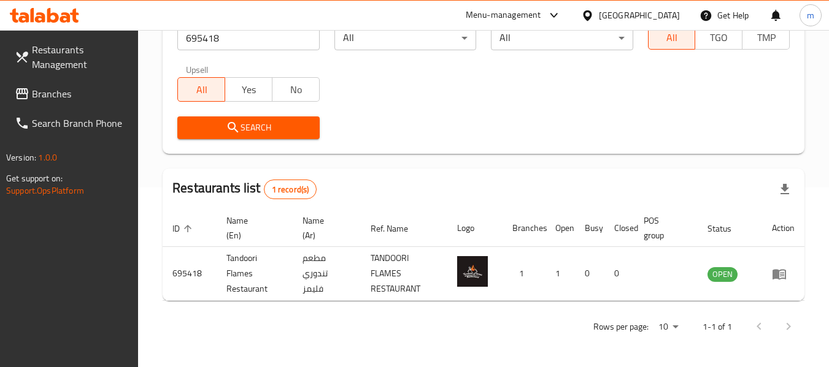
click at [594, 17] on icon at bounding box center [587, 15] width 13 height 13
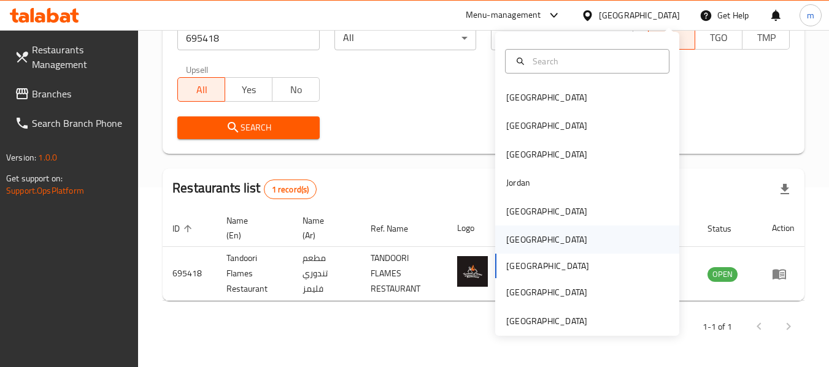
click at [512, 240] on div "[GEOGRAPHIC_DATA]" at bounding box center [546, 239] width 81 height 13
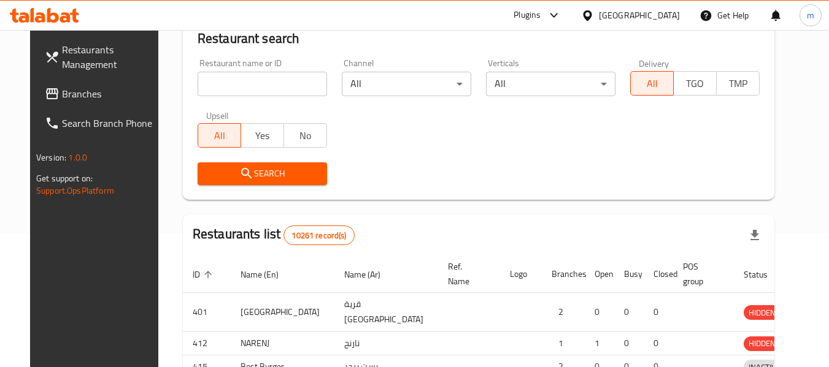
scroll to position [180, 0]
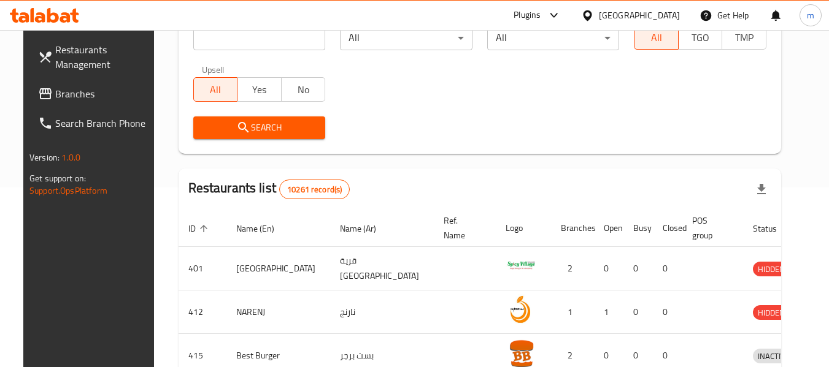
click at [58, 94] on span "Branches" at bounding box center [103, 93] width 97 height 15
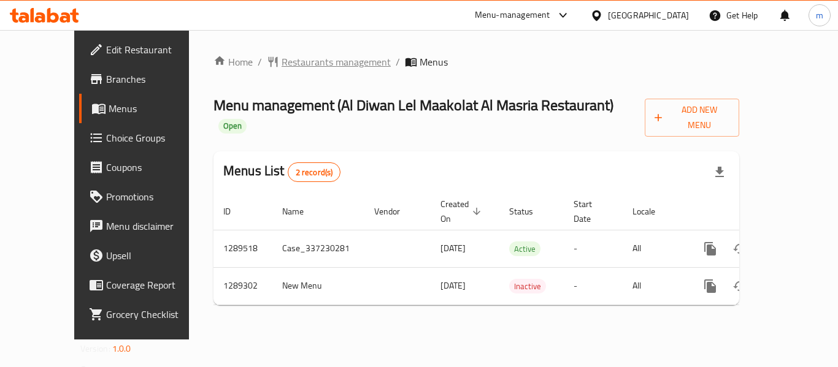
click at [285, 66] on span "Restaurants management" at bounding box center [335, 62] width 109 height 15
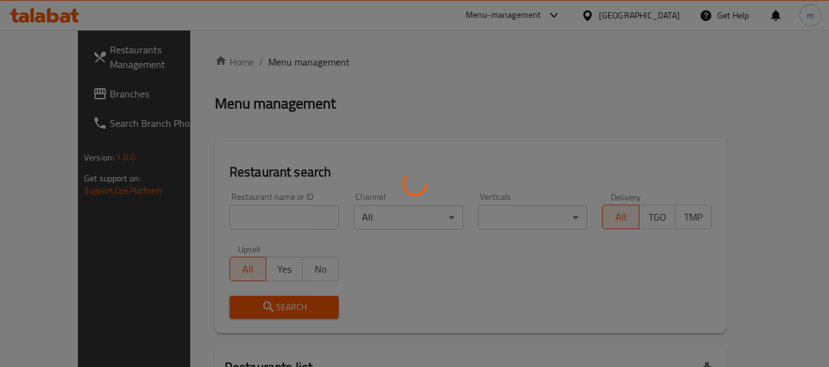
click at [245, 222] on div at bounding box center [414, 183] width 829 height 367
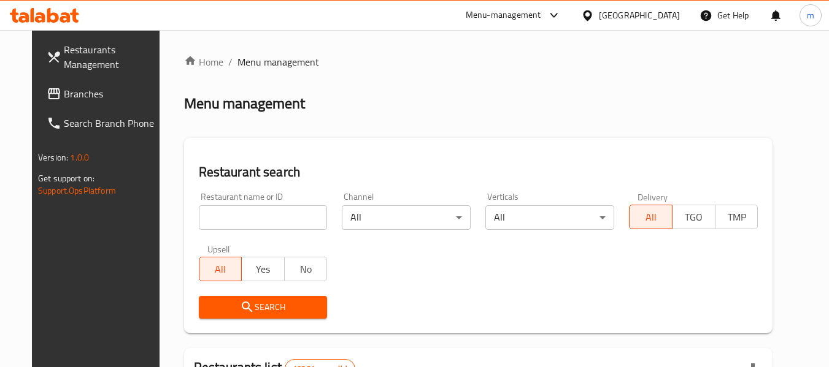
click at [234, 220] on input "search" at bounding box center [263, 217] width 129 height 25
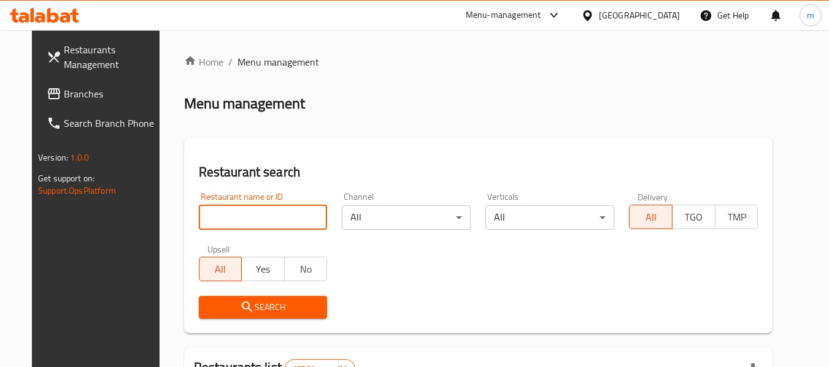
paste input "697533"
type input "697533"
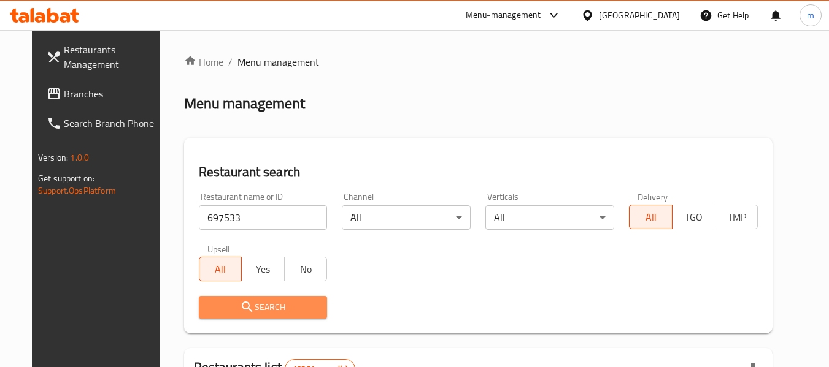
click at [266, 310] on span "Search" at bounding box center [263, 307] width 109 height 15
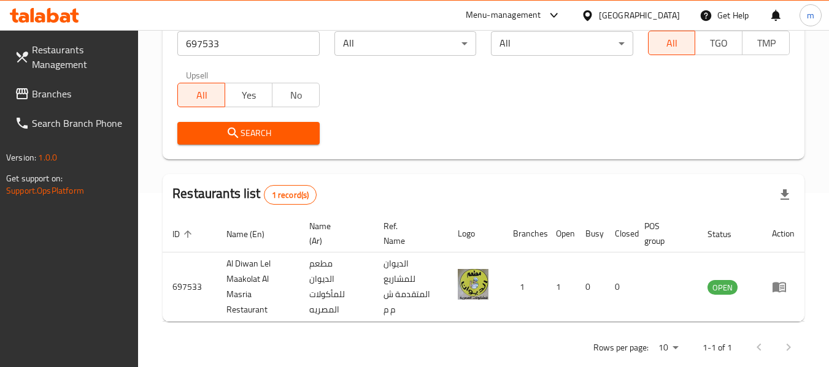
scroll to position [184, 0]
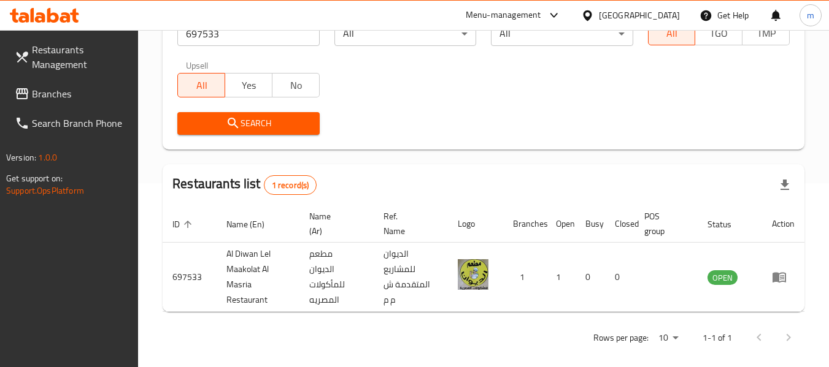
click at [591, 18] on icon at bounding box center [587, 15] width 9 height 10
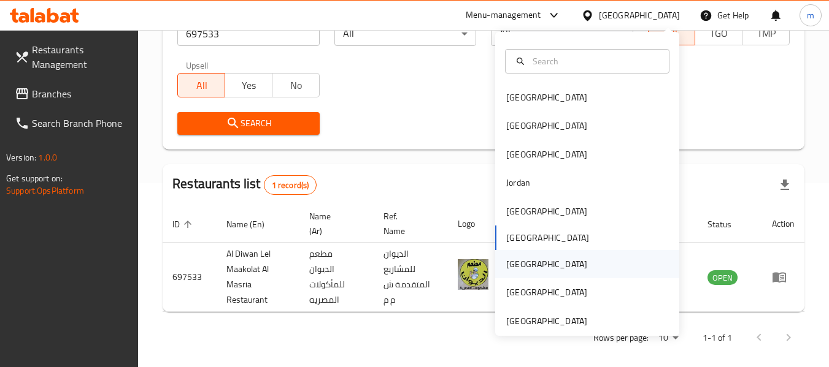
click at [516, 264] on div "[GEOGRAPHIC_DATA]" at bounding box center [546, 264] width 81 height 13
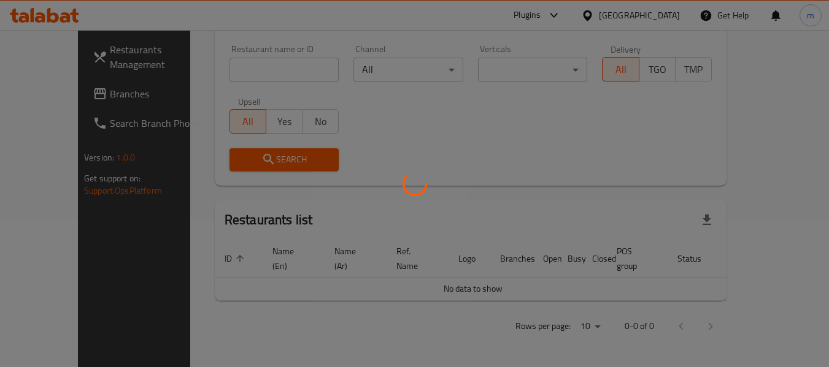
scroll to position [134, 0]
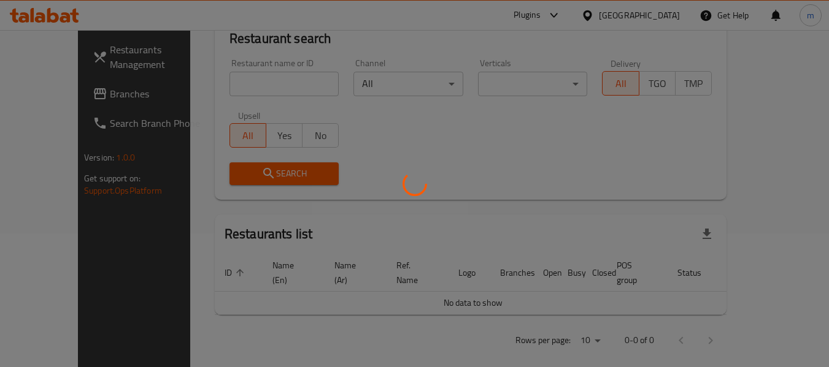
click at [53, 96] on div at bounding box center [414, 183] width 829 height 367
click at [61, 96] on div at bounding box center [414, 183] width 829 height 367
click at [61, 97] on div at bounding box center [414, 183] width 829 height 367
click at [90, 96] on div at bounding box center [414, 183] width 829 height 367
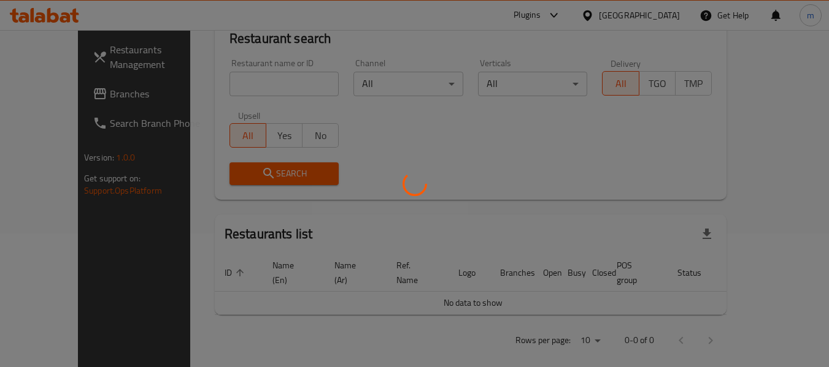
click at [66, 94] on div at bounding box center [414, 183] width 829 height 367
click at [53, 101] on div at bounding box center [414, 183] width 829 height 367
click at [52, 97] on div at bounding box center [414, 183] width 829 height 367
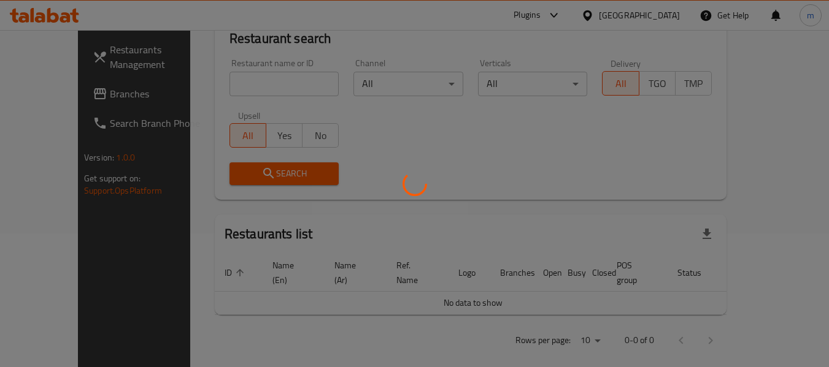
click at [53, 93] on div at bounding box center [414, 183] width 829 height 367
click at [52, 94] on div at bounding box center [414, 183] width 829 height 367
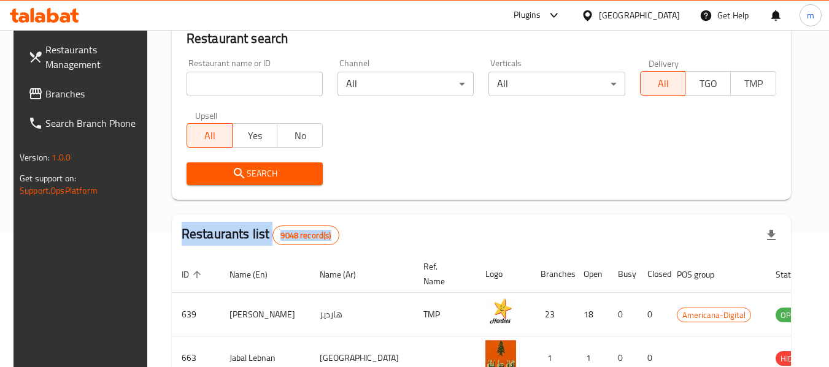
scroll to position [184, 0]
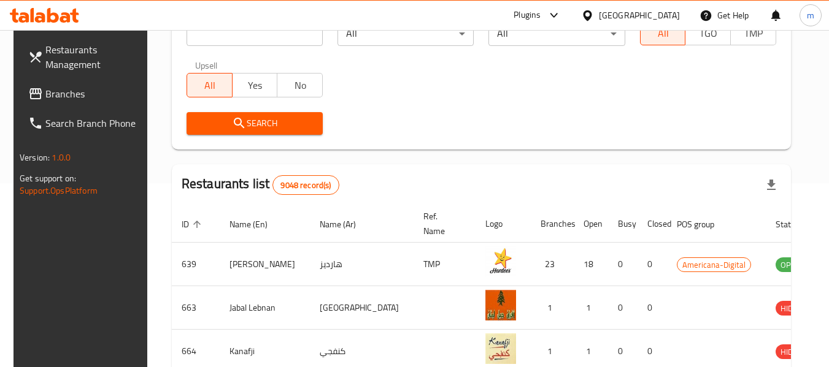
click at [52, 94] on div "Restaurants Management Branches Search Branch Phone Version: 1.0.0 Get support …" at bounding box center [414, 255] width 802 height 819
click at [52, 99] on span "Branches" at bounding box center [93, 93] width 97 height 15
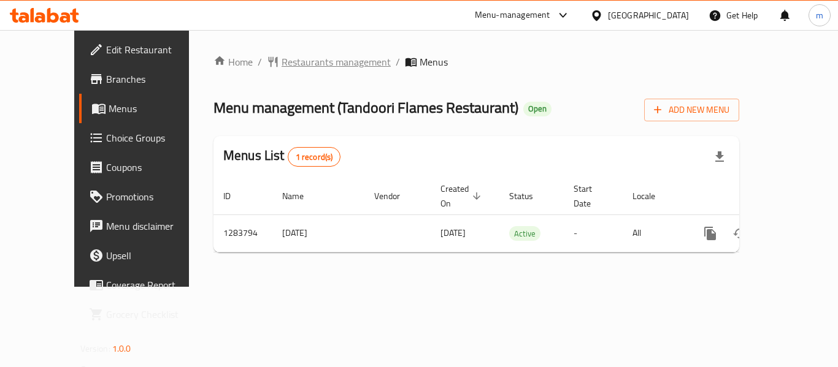
click at [281, 69] on span "Restaurants management" at bounding box center [335, 62] width 109 height 15
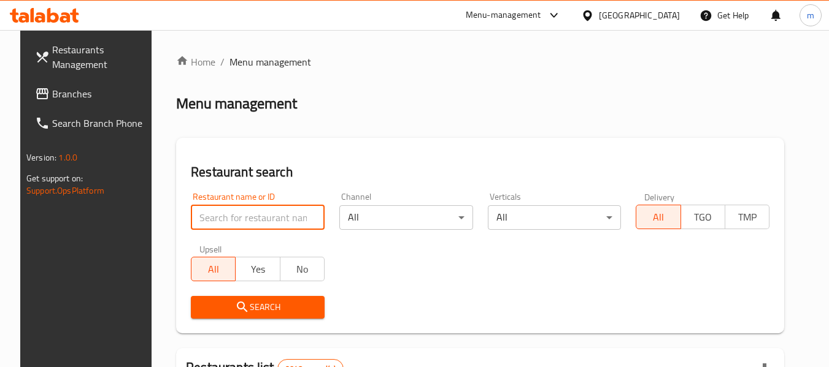
click at [208, 216] on input "search" at bounding box center [258, 217] width 134 height 25
paste input "695418"
type input "695418"
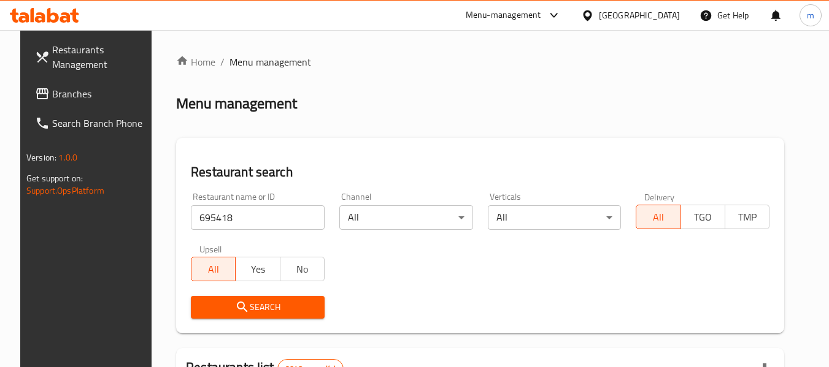
click at [274, 311] on span "Search" at bounding box center [258, 307] width 114 height 15
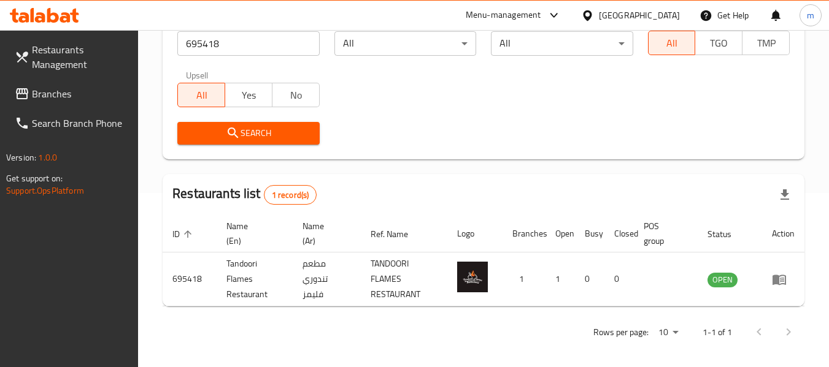
scroll to position [180, 0]
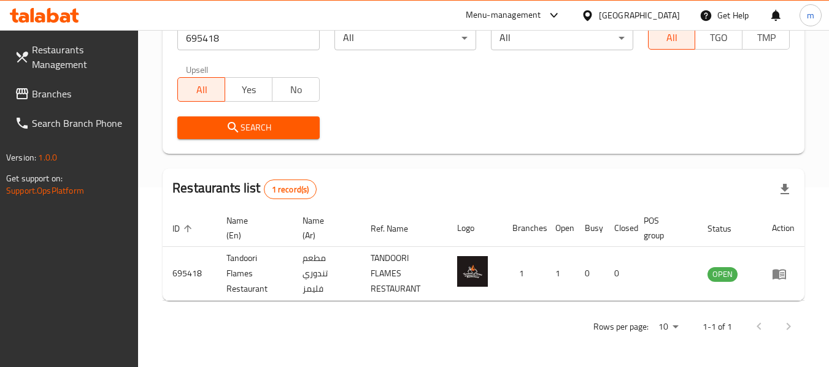
drag, startPoint x: 650, startPoint y: 17, endPoint x: 684, endPoint y: 69, distance: 62.6
click at [591, 17] on icon at bounding box center [587, 15] width 9 height 10
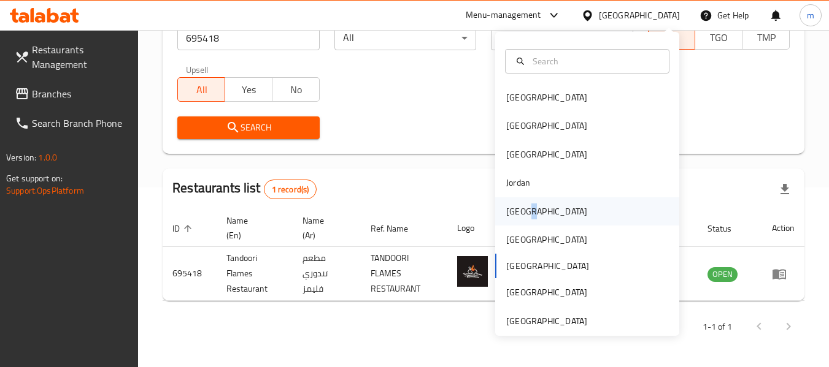
click at [521, 213] on div "[GEOGRAPHIC_DATA]" at bounding box center [546, 211] width 81 height 13
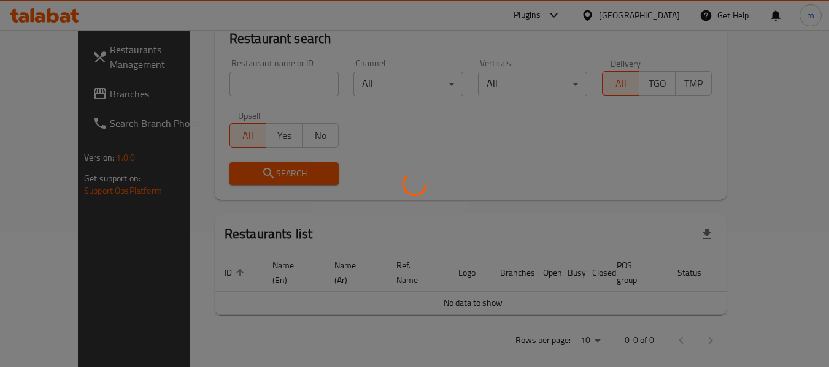
scroll to position [180, 0]
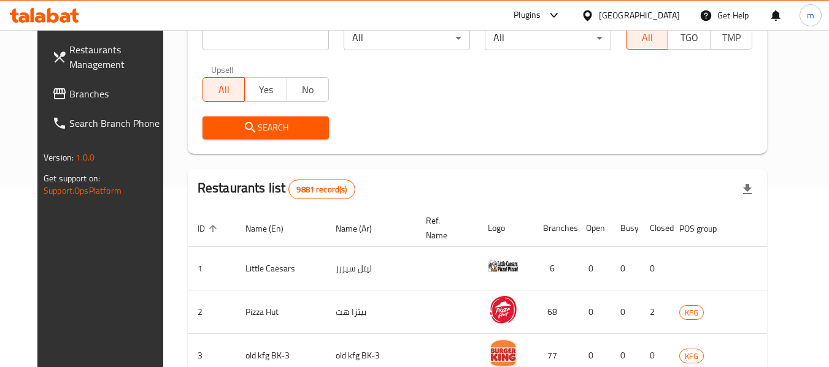
click at [69, 91] on span "Branches" at bounding box center [117, 93] width 97 height 15
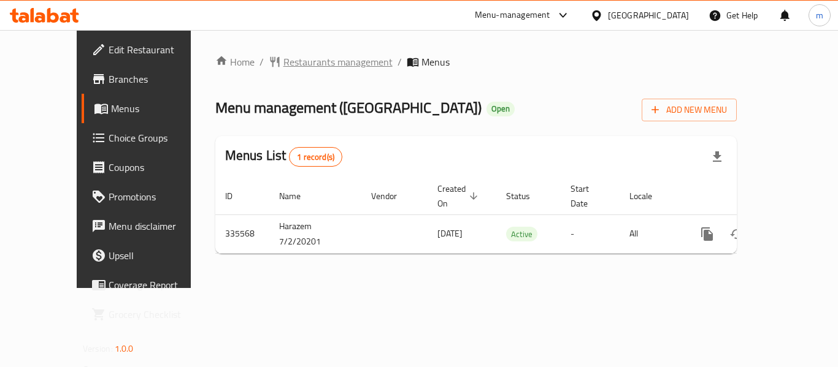
click at [283, 67] on span "Restaurants management" at bounding box center [337, 62] width 109 height 15
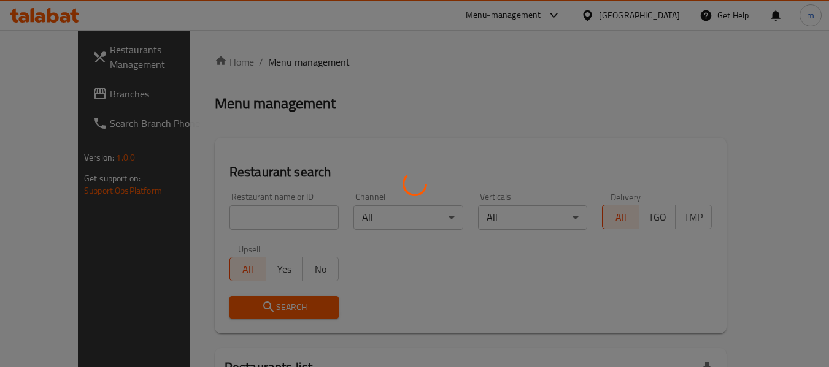
click at [238, 222] on div at bounding box center [414, 183] width 829 height 367
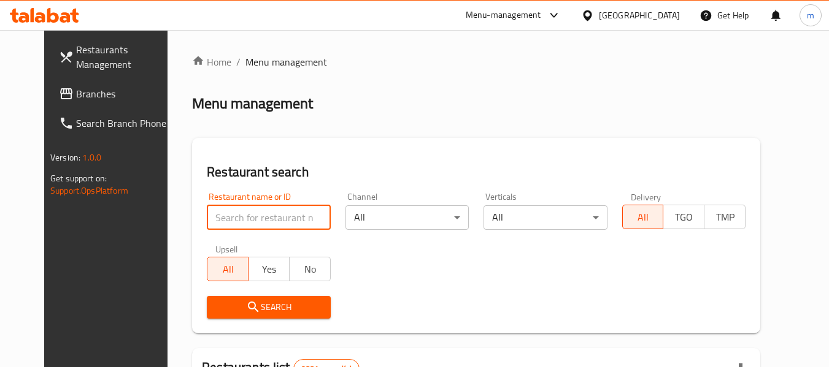
click at [223, 221] on input "search" at bounding box center [268, 217] width 123 height 25
paste input "630091"
type input "630091"
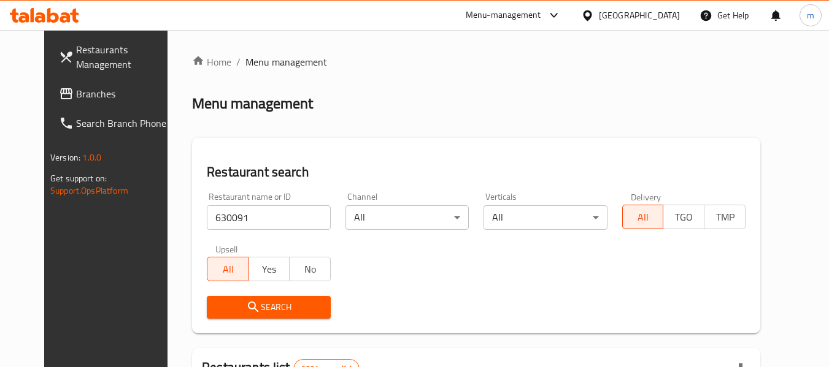
click at [253, 312] on span "Search" at bounding box center [268, 307] width 104 height 15
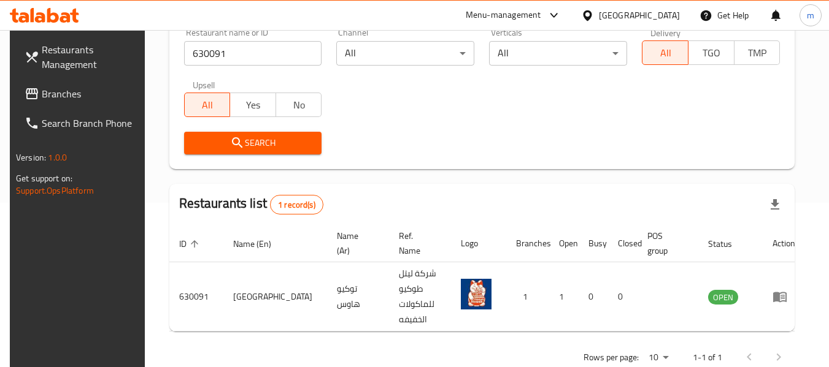
scroll to position [169, 0]
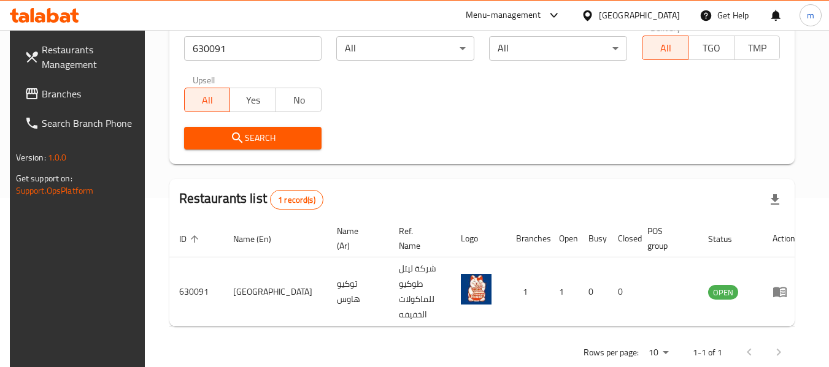
click at [591, 15] on icon at bounding box center [587, 15] width 9 height 10
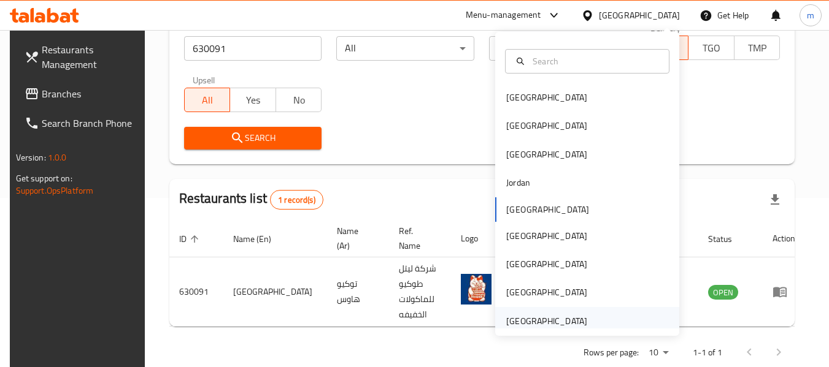
click at [519, 323] on div "[GEOGRAPHIC_DATA]" at bounding box center [546, 321] width 81 height 13
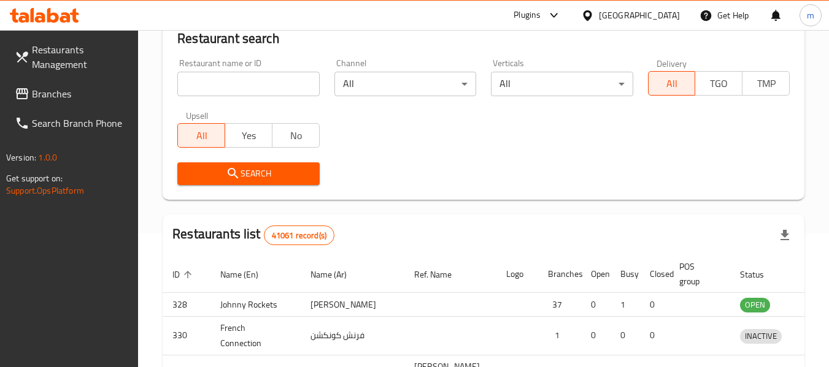
scroll to position [169, 0]
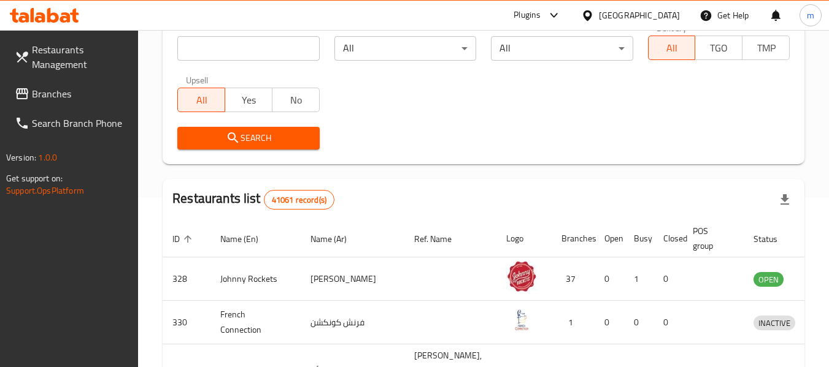
click at [49, 90] on span "Branches" at bounding box center [80, 93] width 97 height 15
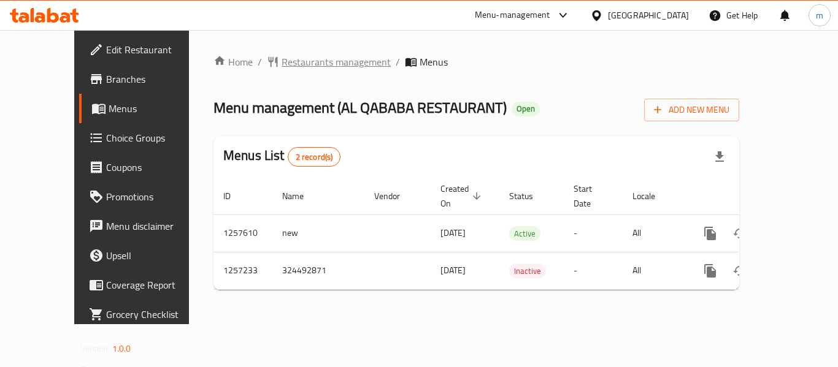
click at [304, 64] on span "Restaurants management" at bounding box center [335, 62] width 109 height 15
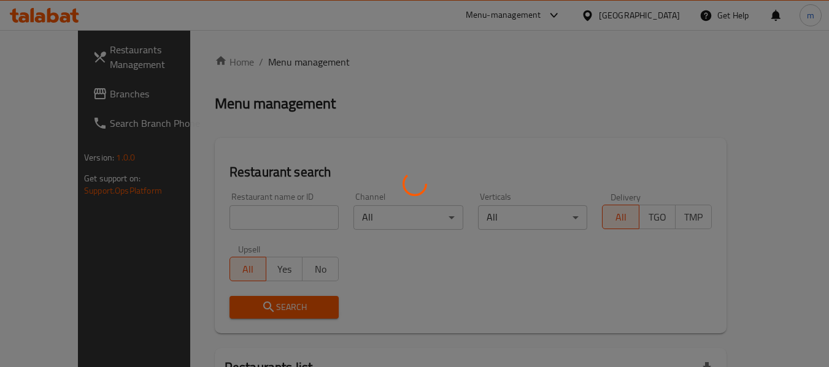
click at [238, 223] on div at bounding box center [414, 183] width 829 height 367
click at [237, 221] on div at bounding box center [414, 183] width 829 height 367
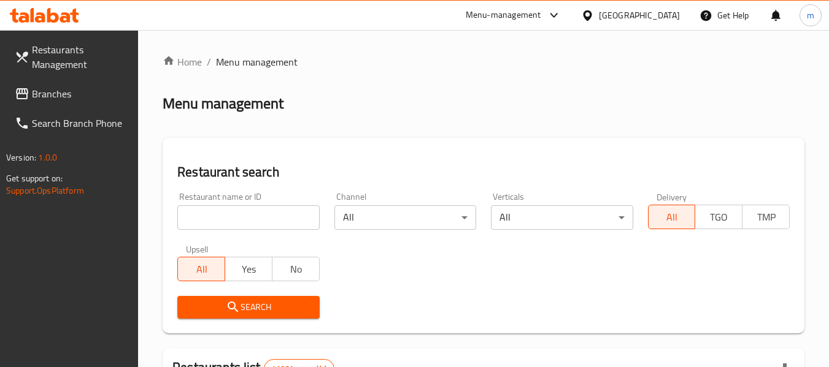
click at [228, 218] on input "search" at bounding box center [248, 217] width 142 height 25
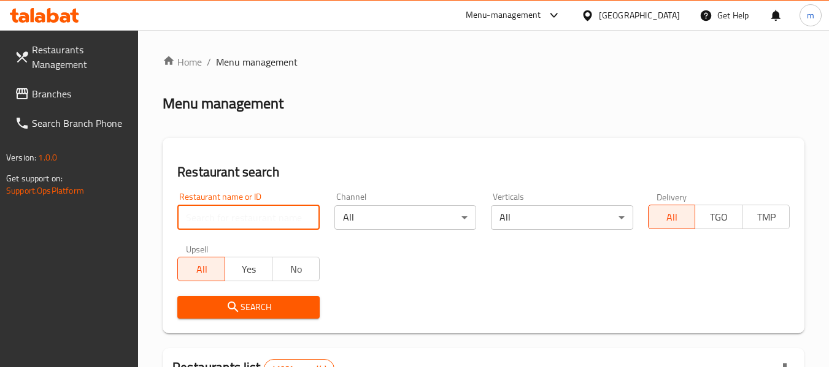
paste input "683362"
type input "683362"
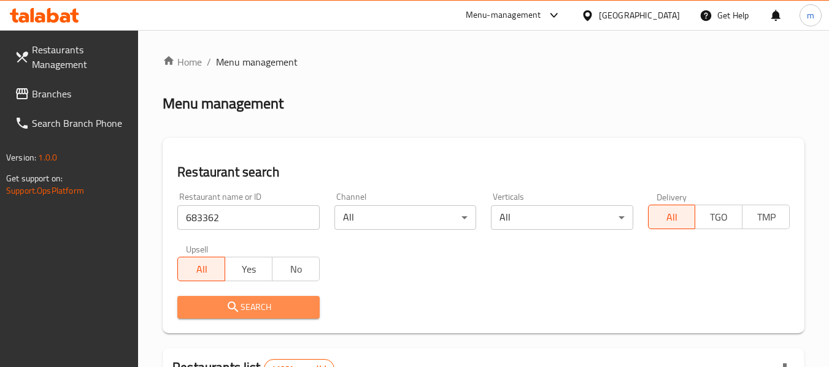
click at [267, 315] on span "Search" at bounding box center [248, 307] width 122 height 15
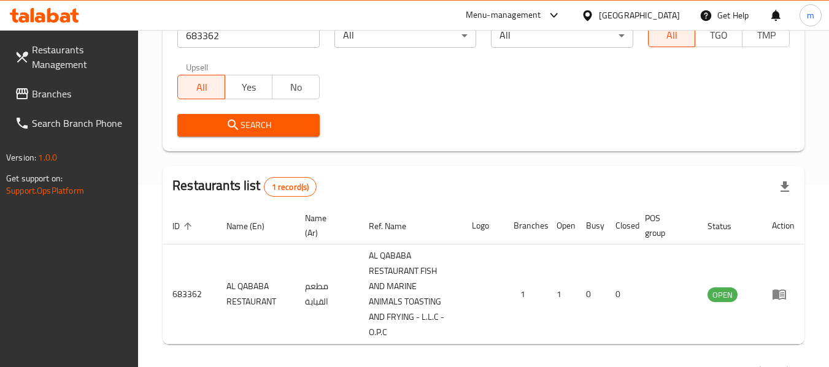
scroll to position [241, 0]
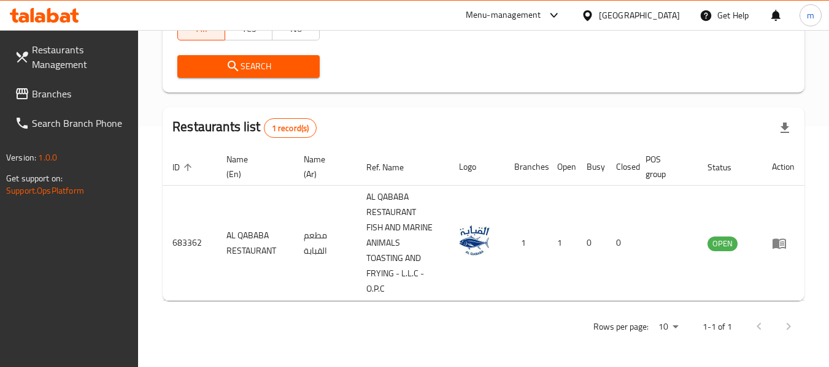
click at [599, 15] on div "[GEOGRAPHIC_DATA]" at bounding box center [630, 15] width 99 height 13
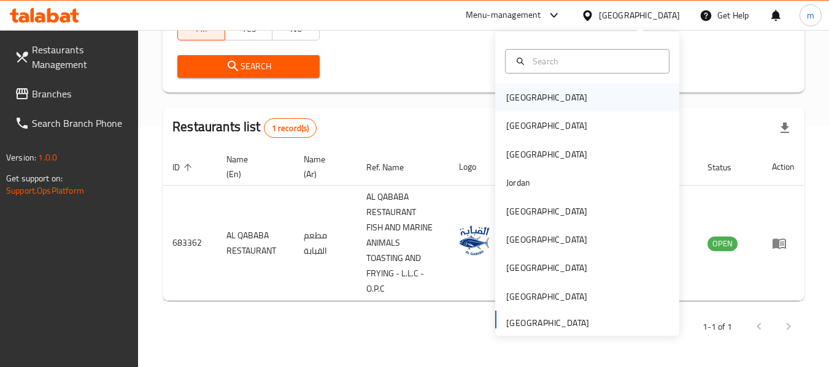
click at [508, 103] on div "[GEOGRAPHIC_DATA]" at bounding box center [546, 97] width 81 height 13
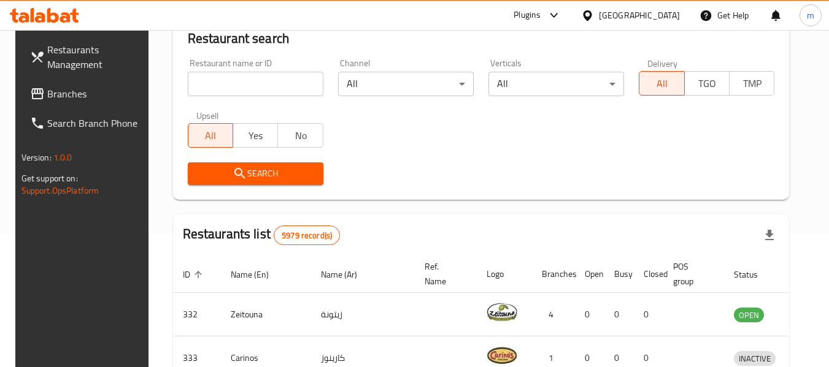
scroll to position [241, 0]
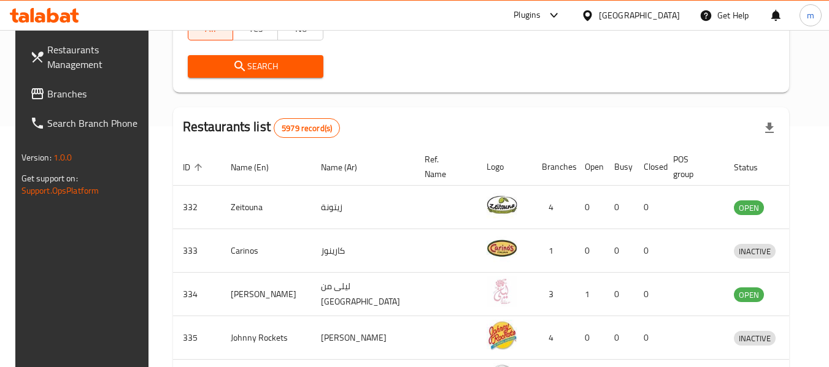
click at [77, 93] on span "Branches" at bounding box center [95, 93] width 97 height 15
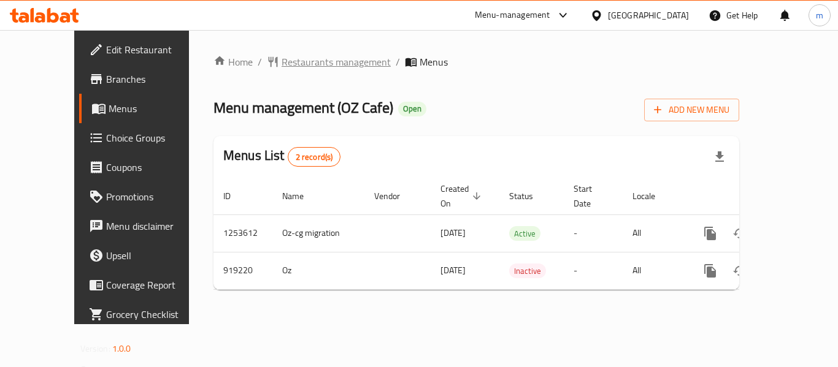
click at [281, 63] on span "Restaurants management" at bounding box center [335, 62] width 109 height 15
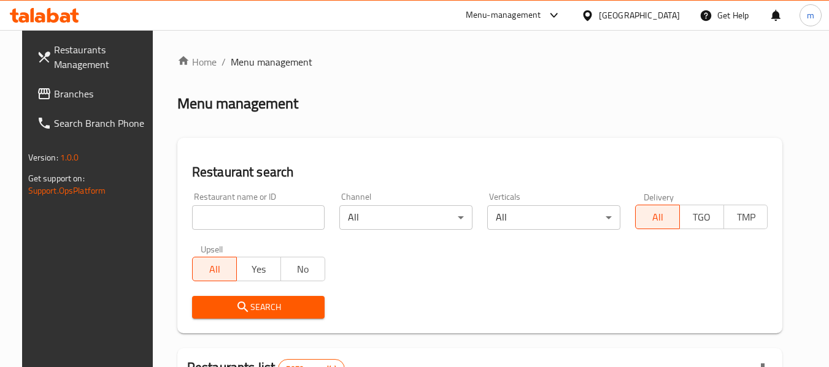
click at [210, 213] on div at bounding box center [414, 183] width 829 height 367
click at [210, 214] on input "search" at bounding box center [258, 217] width 133 height 25
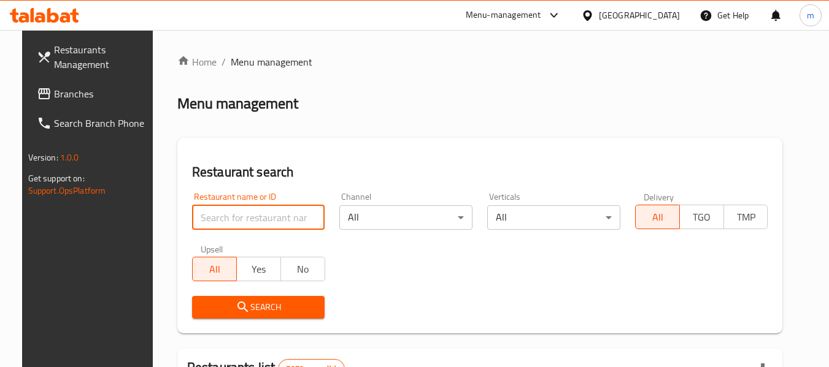
paste input "658730"
type input "658730"
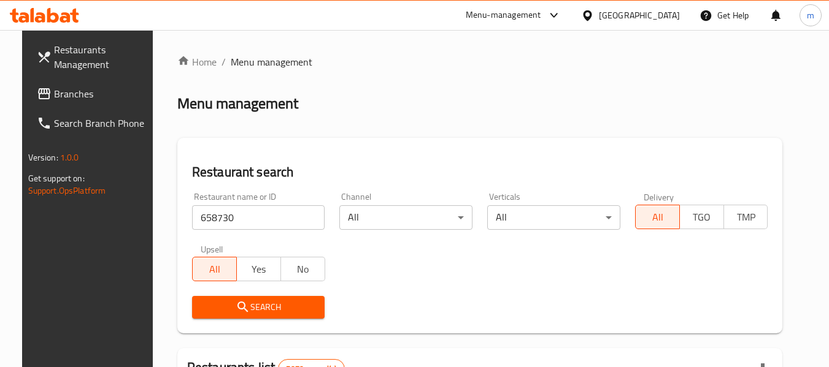
click at [258, 308] on span "Search" at bounding box center [258, 307] width 113 height 15
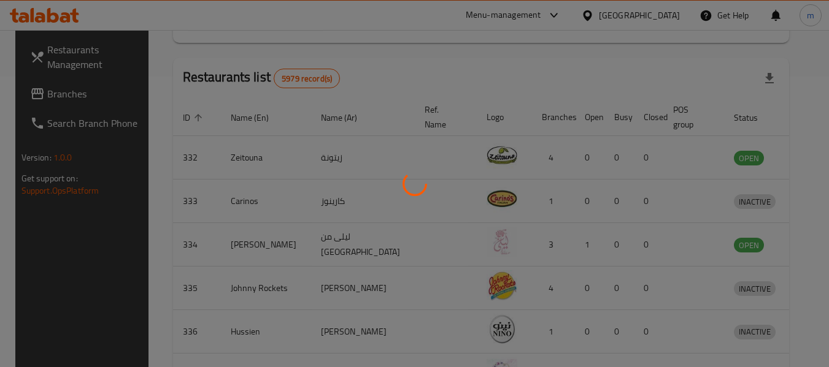
scroll to position [169, 0]
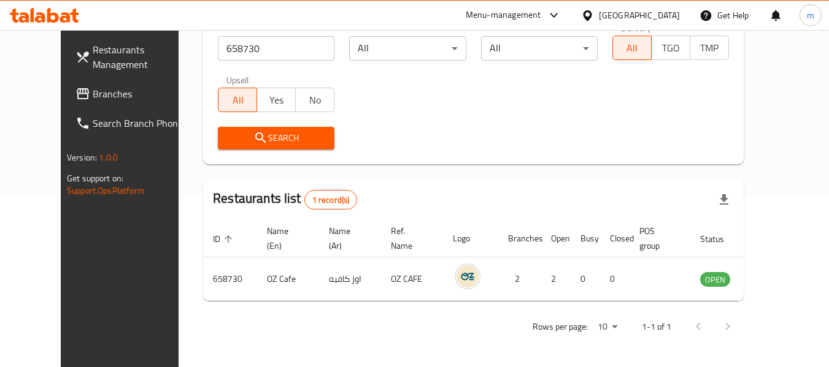
click at [594, 14] on icon at bounding box center [587, 15] width 13 height 13
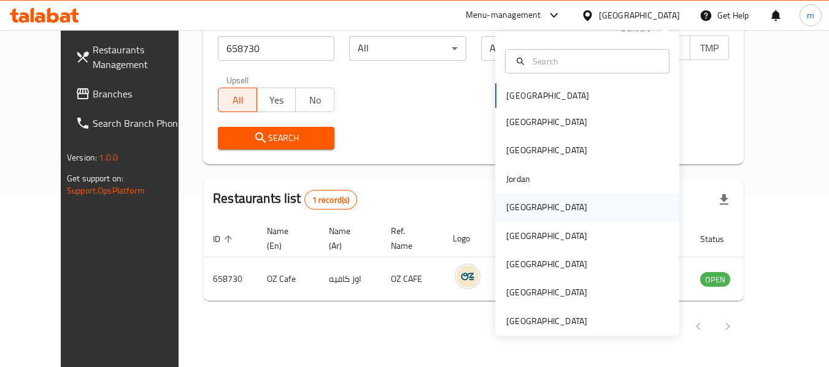
click at [518, 210] on div "[GEOGRAPHIC_DATA]" at bounding box center [546, 207] width 81 height 13
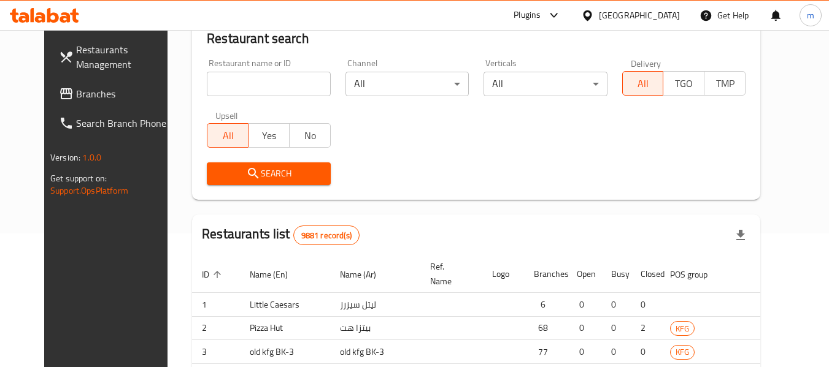
scroll to position [169, 0]
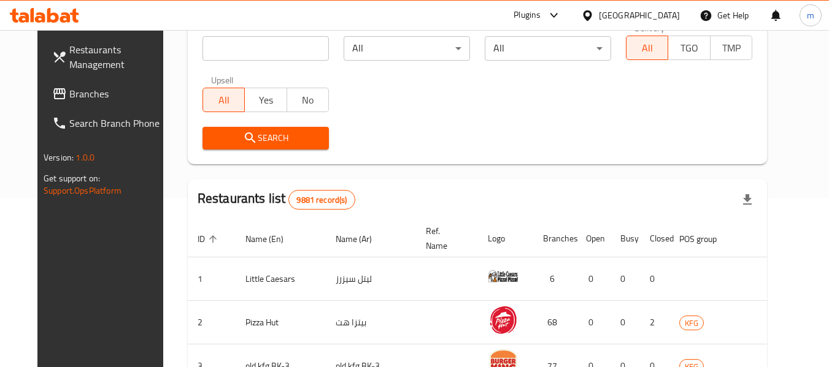
click at [69, 90] on span "Branches" at bounding box center [117, 93] width 97 height 15
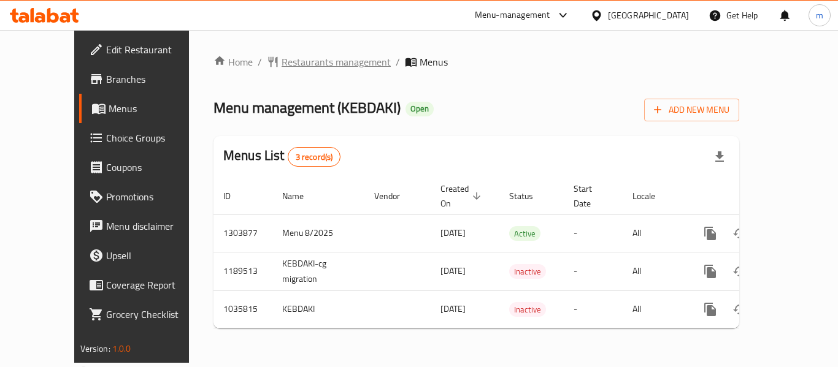
click at [285, 61] on span "Restaurants management" at bounding box center [335, 62] width 109 height 15
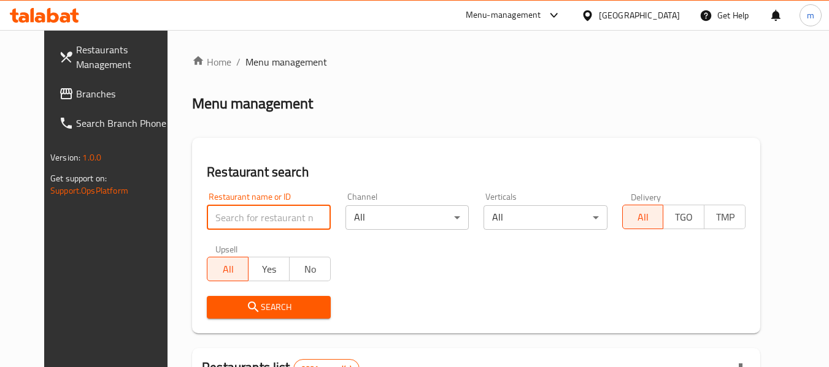
click at [240, 218] on input "search" at bounding box center [268, 217] width 123 height 25
paste input "661648"
type input "661648"
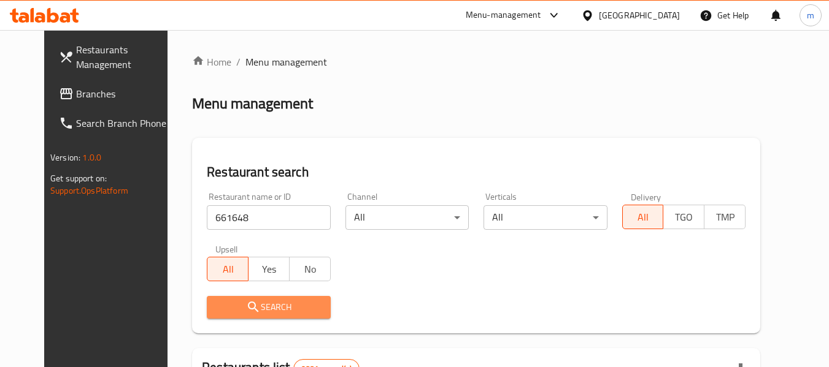
click at [258, 305] on span "Search" at bounding box center [268, 307] width 104 height 15
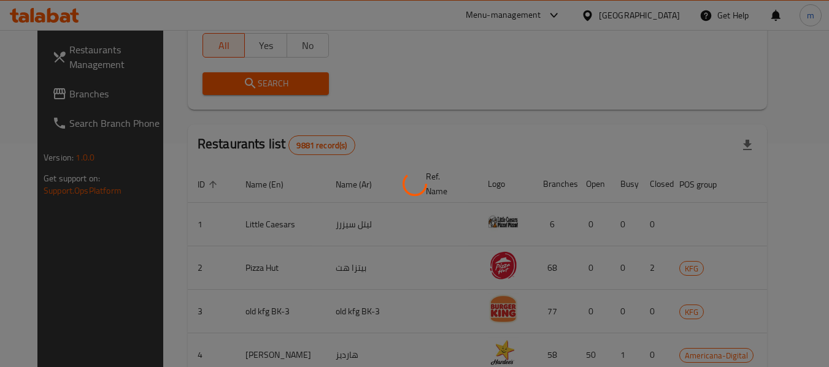
scroll to position [180, 0]
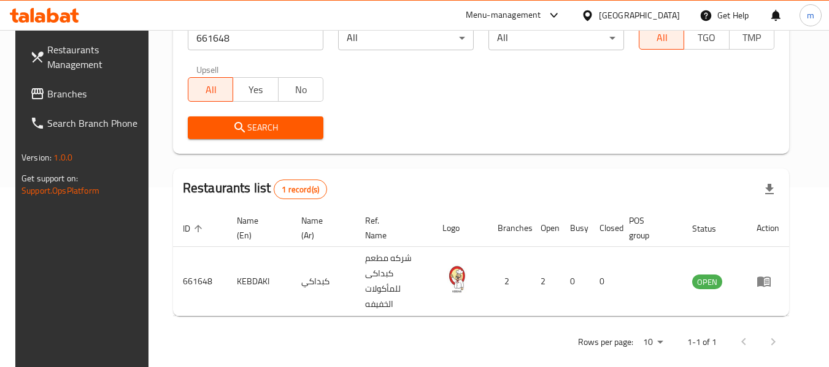
click at [594, 13] on icon at bounding box center [587, 15] width 13 height 13
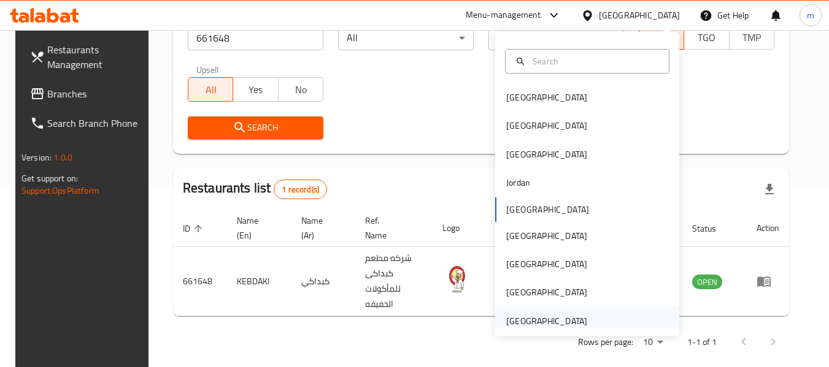
click at [536, 322] on div "[GEOGRAPHIC_DATA]" at bounding box center [546, 321] width 81 height 13
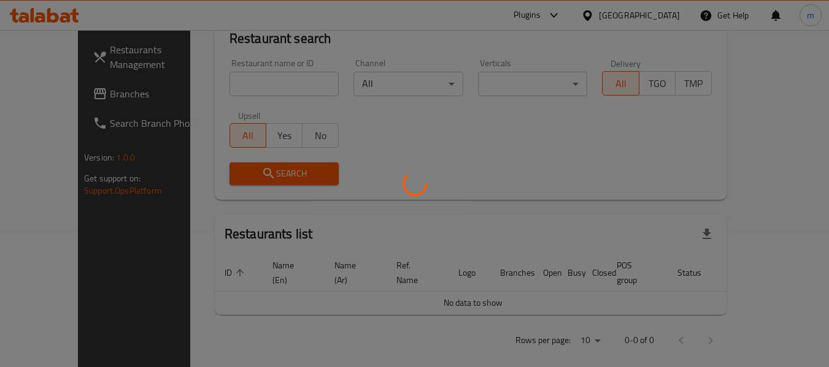
scroll to position [180, 0]
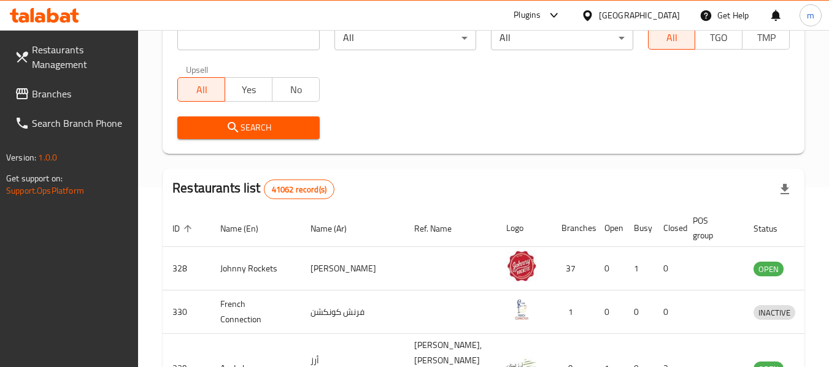
click at [66, 95] on span "Branches" at bounding box center [80, 93] width 97 height 15
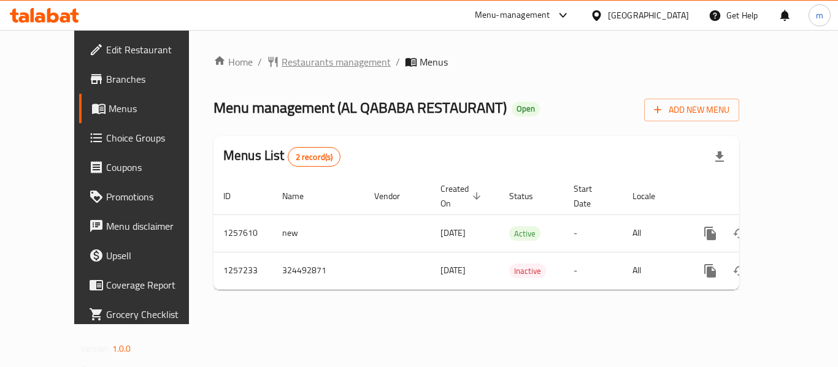
click at [281, 61] on span "Restaurants management" at bounding box center [335, 62] width 109 height 15
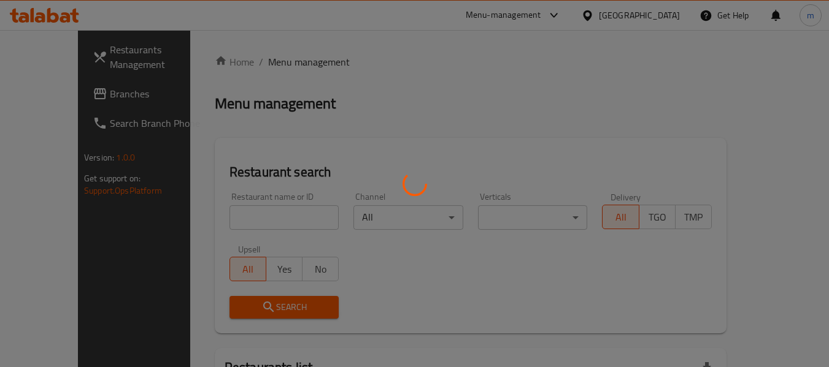
click at [239, 213] on div at bounding box center [414, 183] width 829 height 367
click at [235, 213] on div at bounding box center [414, 183] width 829 height 367
click at [228, 215] on div at bounding box center [414, 183] width 829 height 367
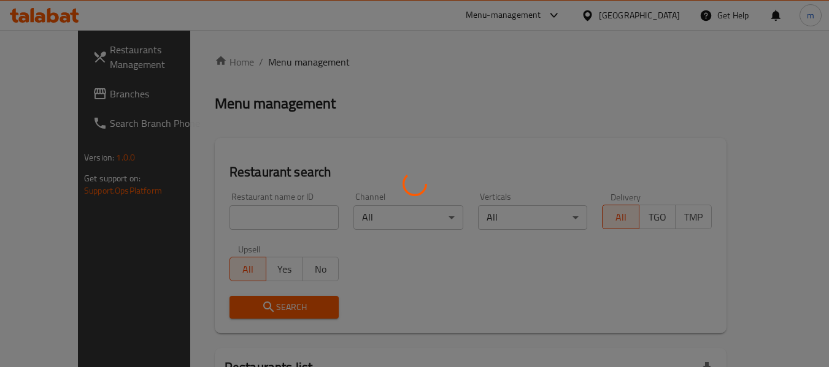
click at [223, 218] on div at bounding box center [414, 183] width 829 height 367
click at [220, 221] on div at bounding box center [414, 183] width 829 height 367
click at [224, 218] on div at bounding box center [414, 183] width 829 height 367
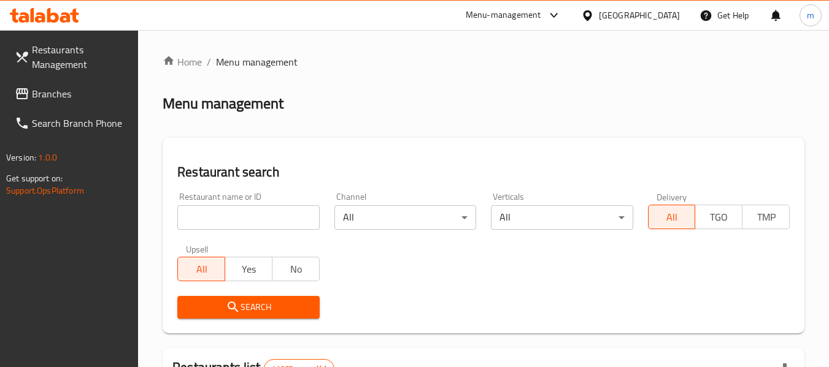
click at [226, 215] on input "search" at bounding box center [248, 217] width 142 height 25
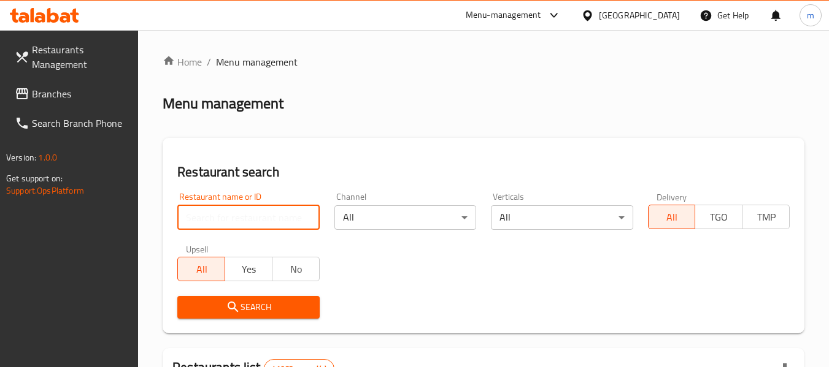
paste input "683362"
type input "683362"
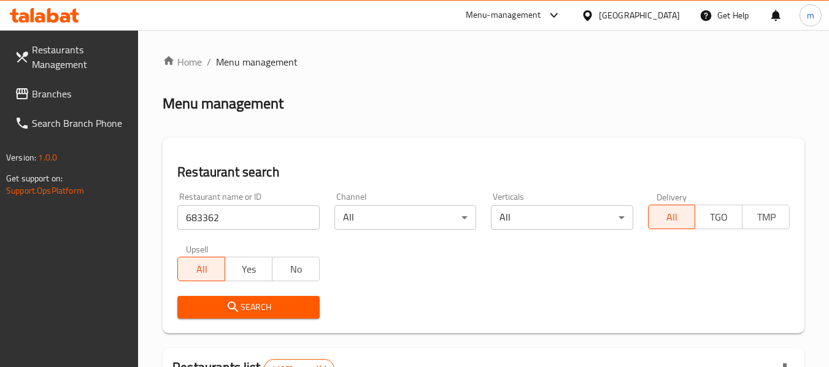
click at [257, 302] on span "Search" at bounding box center [248, 307] width 122 height 15
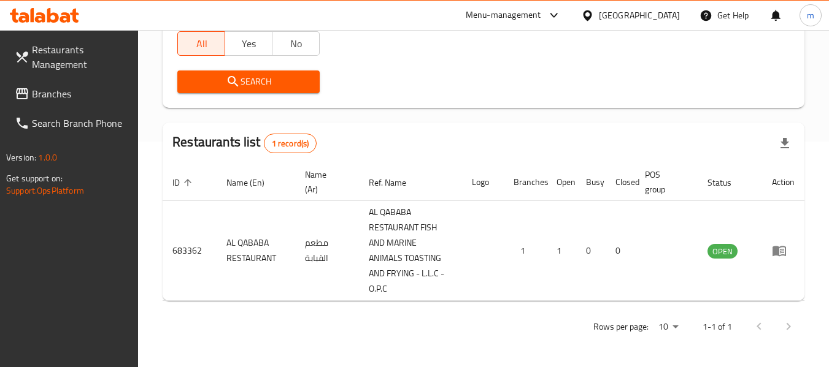
scroll to position [241, 0]
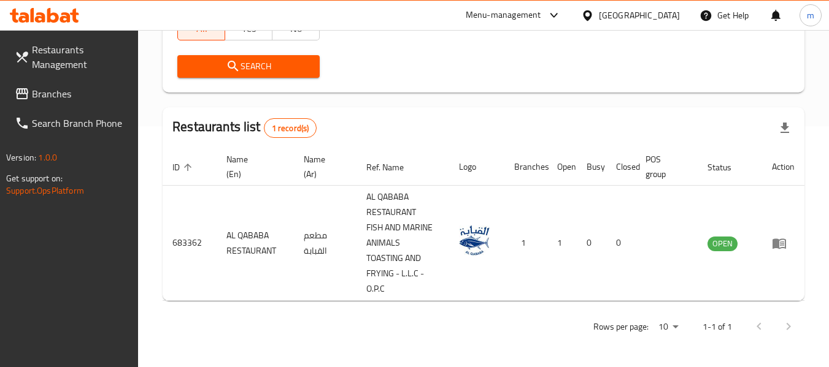
drag, startPoint x: 47, startPoint y: 96, endPoint x: 53, endPoint y: 99, distance: 7.2
click at [47, 96] on span "Branches" at bounding box center [80, 93] width 97 height 15
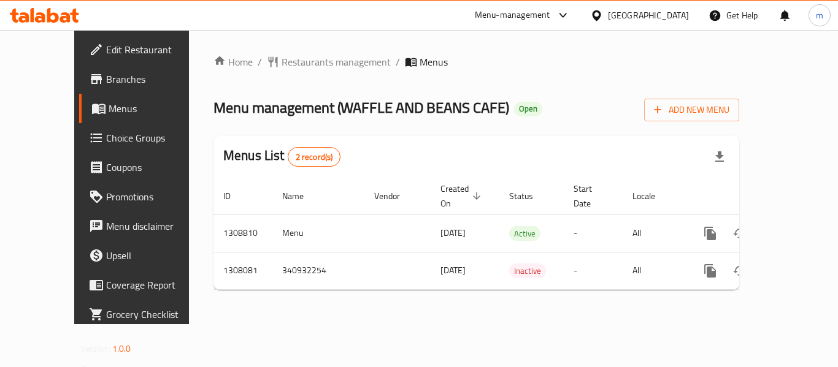
click at [281, 58] on span "Restaurants management" at bounding box center [335, 62] width 109 height 15
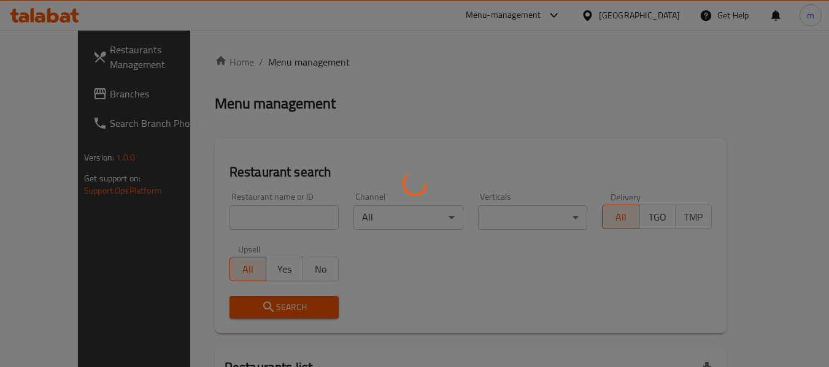
click at [228, 220] on div at bounding box center [414, 183] width 829 height 367
click at [223, 221] on div at bounding box center [414, 183] width 829 height 367
click at [222, 221] on div at bounding box center [414, 183] width 829 height 367
click at [226, 221] on div at bounding box center [414, 183] width 829 height 367
click at [227, 220] on div at bounding box center [414, 183] width 829 height 367
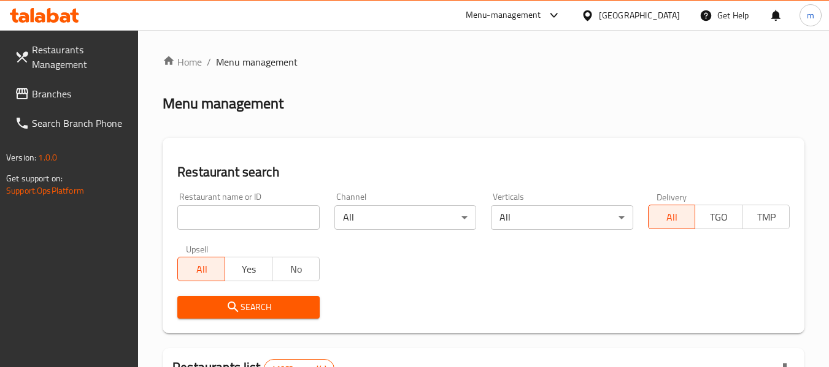
drag, startPoint x: 246, startPoint y: 221, endPoint x: 260, endPoint y: 215, distance: 15.4
click at [246, 221] on input "search" at bounding box center [248, 217] width 142 height 25
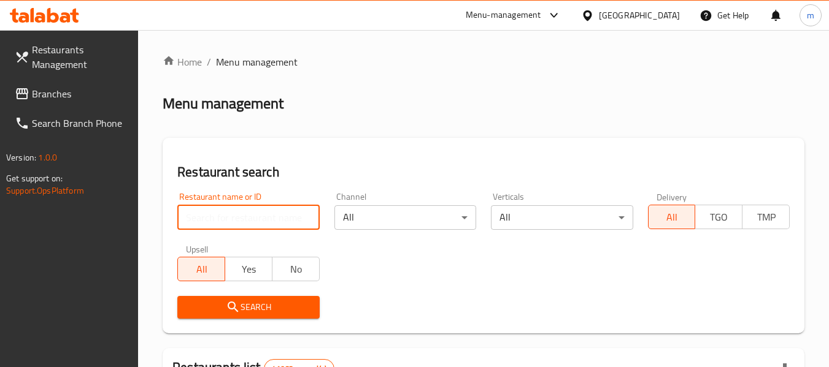
paste input "704152"
type input "704152"
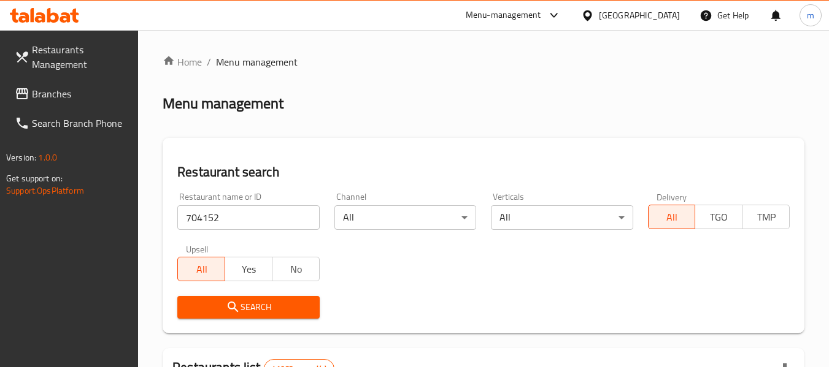
click at [278, 300] on span "Search" at bounding box center [248, 307] width 122 height 15
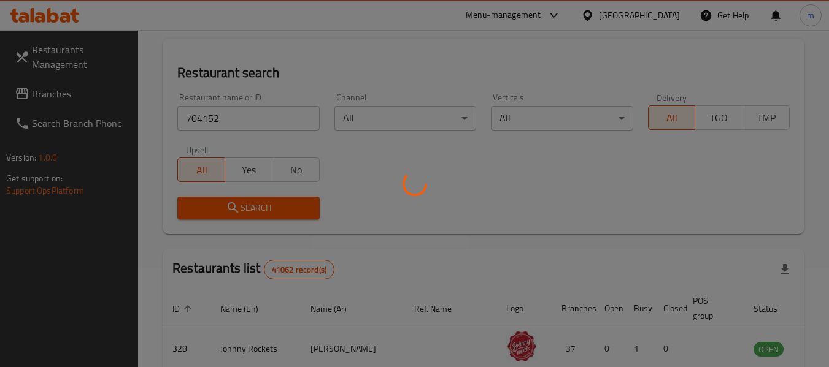
scroll to position [123, 0]
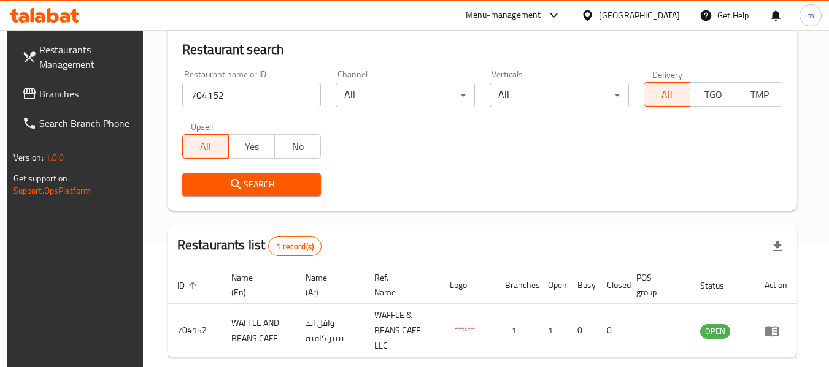
drag, startPoint x: 589, startPoint y: 18, endPoint x: 587, endPoint y: 9, distance: 9.5
click at [589, 18] on icon at bounding box center [587, 15] width 9 height 10
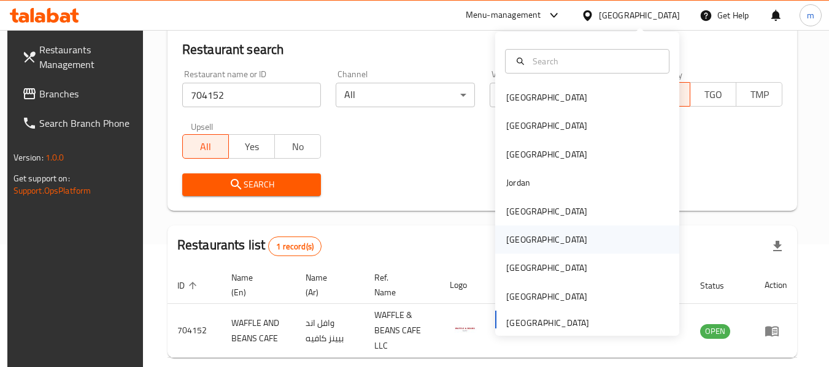
click at [514, 242] on div "[GEOGRAPHIC_DATA]" at bounding box center [546, 239] width 81 height 13
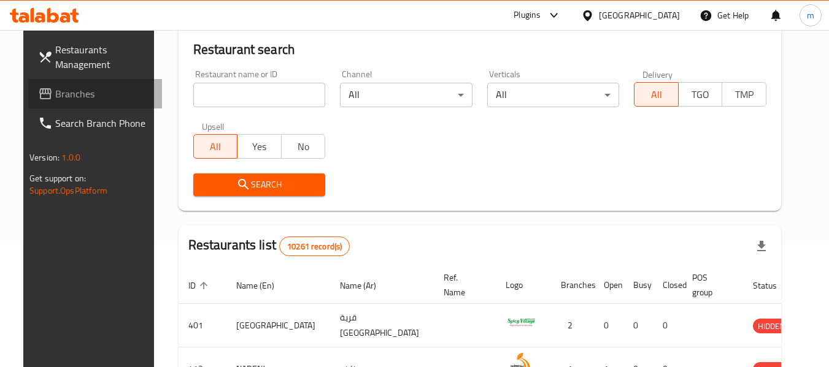
click at [61, 90] on span "Branches" at bounding box center [103, 93] width 97 height 15
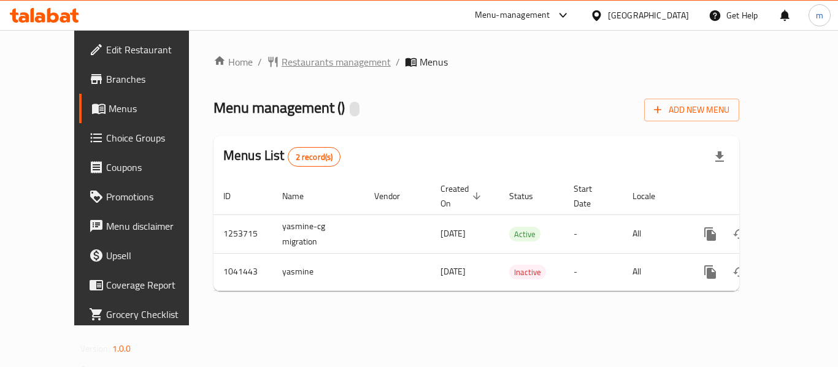
click at [281, 63] on span "Restaurants management" at bounding box center [335, 62] width 109 height 15
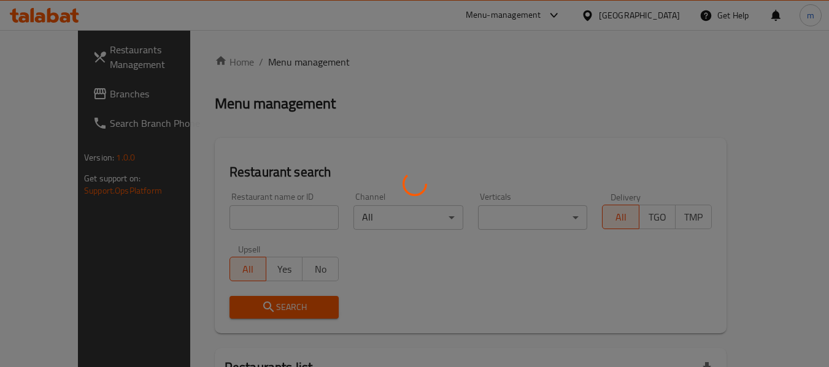
click at [223, 220] on div at bounding box center [414, 183] width 829 height 367
click at [214, 218] on div at bounding box center [414, 183] width 829 height 367
click at [104, 221] on div at bounding box center [414, 183] width 829 height 367
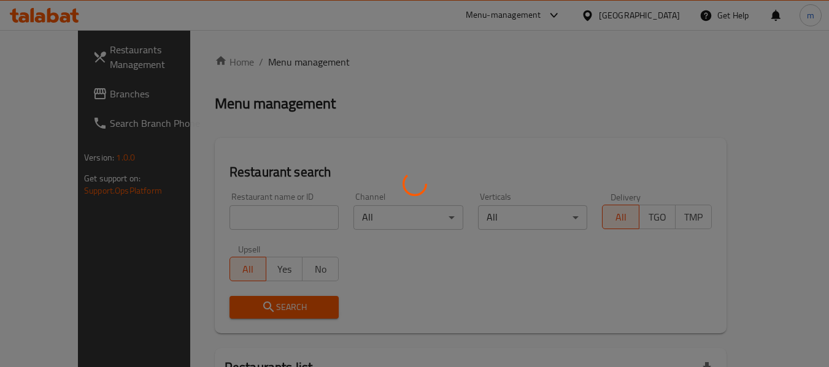
click at [200, 220] on div at bounding box center [414, 183] width 829 height 367
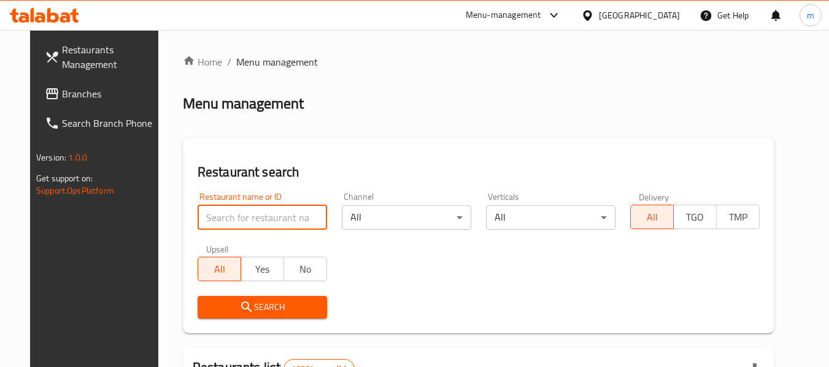
click at [216, 216] on input "search" at bounding box center [261, 217] width 129 height 25
paste input "662124"
type input "662124"
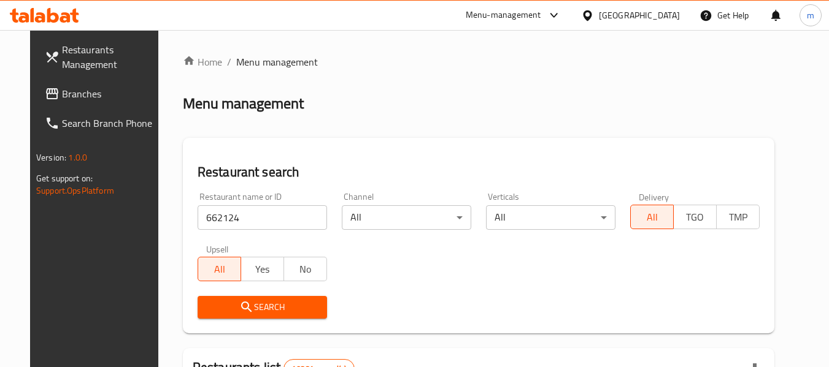
drag, startPoint x: 240, startPoint y: 308, endPoint x: 377, endPoint y: 261, distance: 144.3
click at [241, 308] on span "Search" at bounding box center [262, 307] width 110 height 15
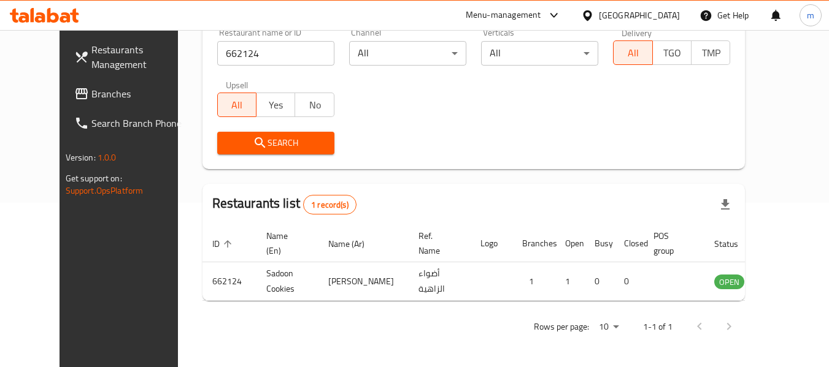
scroll to position [169, 0]
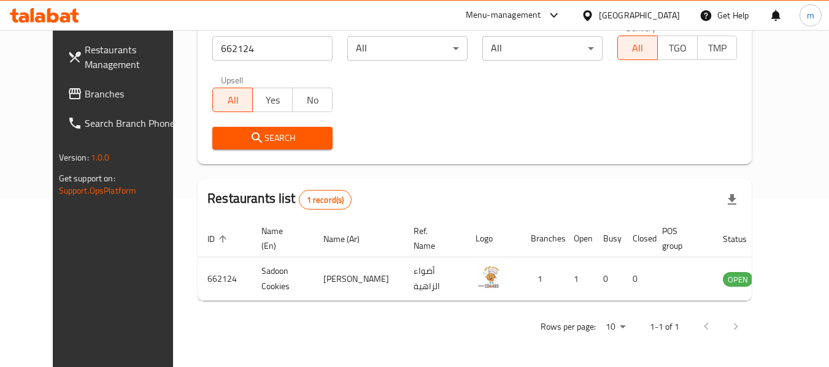
drag, startPoint x: 643, startPoint y: 17, endPoint x: 691, endPoint y: 82, distance: 81.2
click at [591, 17] on icon at bounding box center [587, 15] width 9 height 10
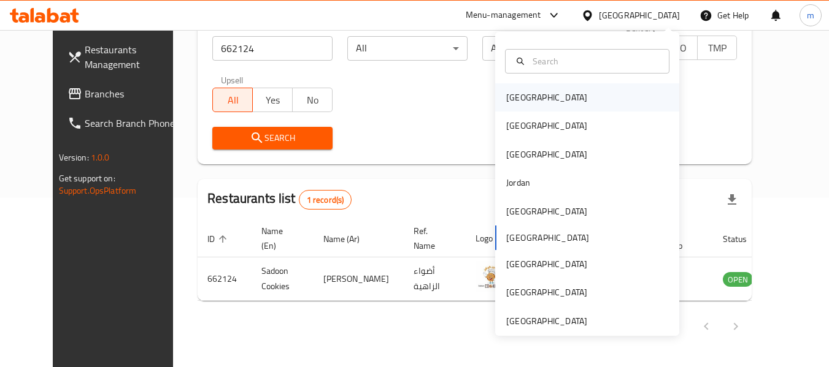
click at [512, 98] on div "Bahrain" at bounding box center [546, 97] width 81 height 13
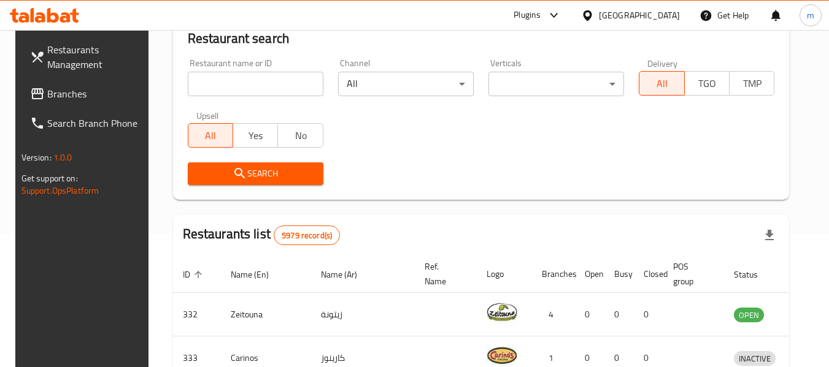
scroll to position [169, 0]
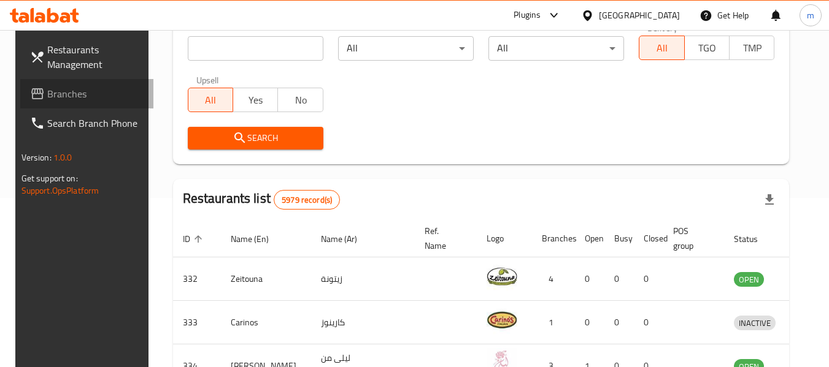
click at [64, 95] on span "Branches" at bounding box center [95, 93] width 97 height 15
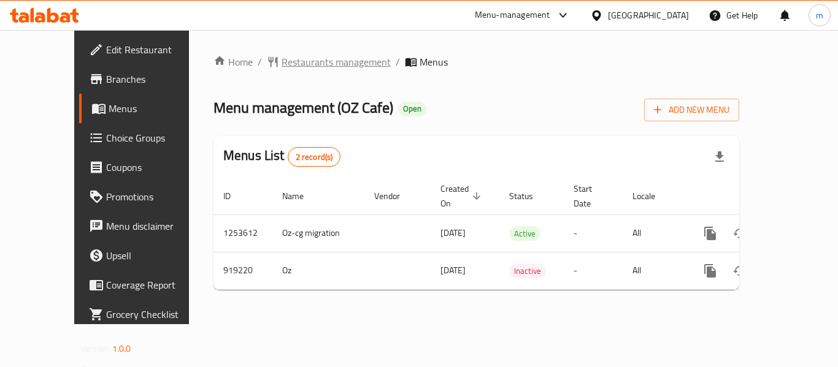
click at [287, 60] on span "Restaurants management" at bounding box center [335, 62] width 109 height 15
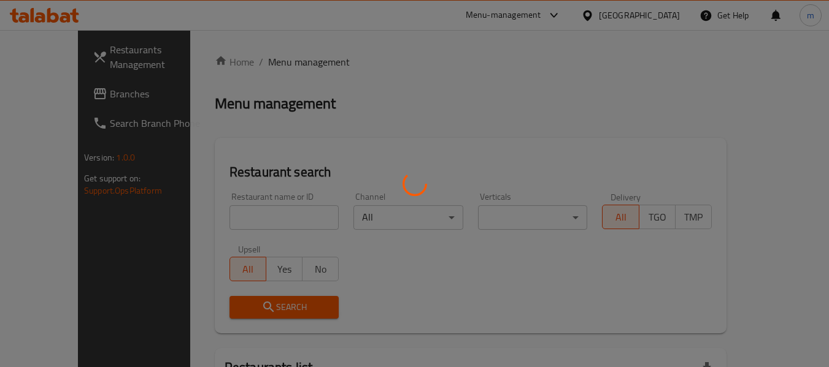
click at [224, 226] on div at bounding box center [414, 183] width 829 height 367
click at [221, 223] on div at bounding box center [414, 183] width 829 height 367
click at [223, 221] on div at bounding box center [414, 183] width 829 height 367
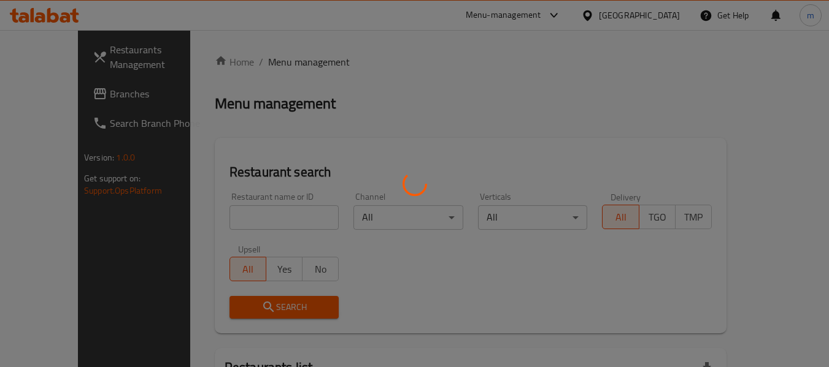
click at [223, 221] on div at bounding box center [414, 183] width 829 height 367
click at [242, 226] on div at bounding box center [414, 183] width 829 height 367
click at [249, 220] on div at bounding box center [414, 183] width 829 height 367
click at [228, 218] on div at bounding box center [414, 183] width 829 height 367
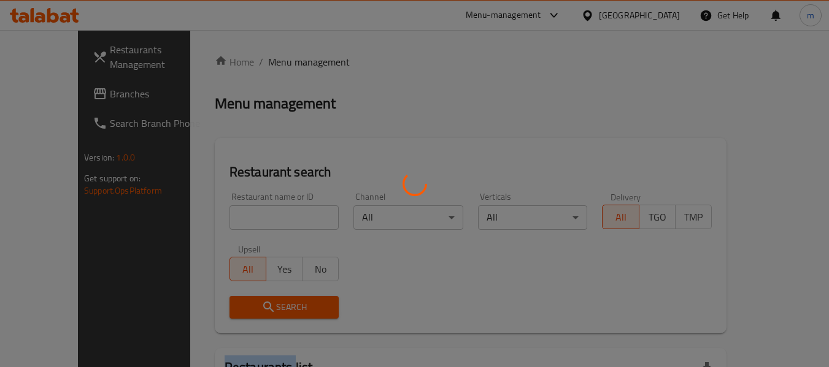
click at [228, 218] on div at bounding box center [414, 183] width 829 height 367
click at [260, 204] on div at bounding box center [414, 183] width 829 height 367
click at [270, 204] on div at bounding box center [414, 183] width 829 height 367
click at [278, 212] on div at bounding box center [414, 183] width 829 height 367
click at [60, 266] on div at bounding box center [414, 183] width 829 height 367
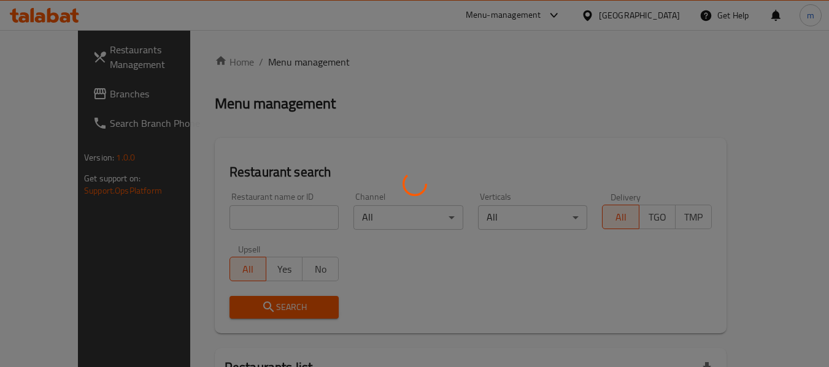
click at [190, 224] on div at bounding box center [414, 183] width 829 height 367
click at [88, 239] on div at bounding box center [414, 183] width 829 height 367
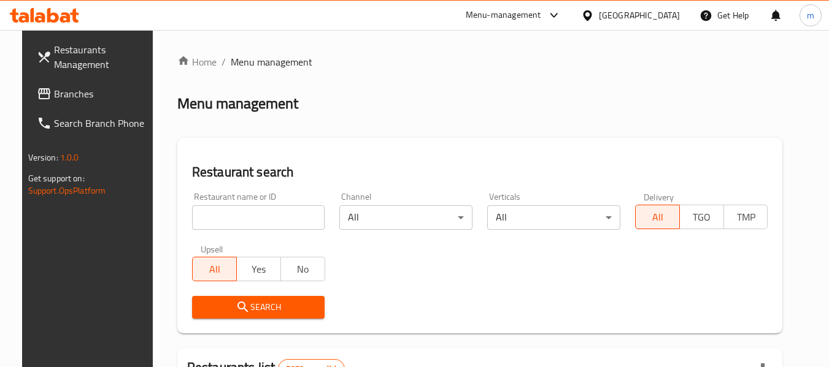
click at [591, 17] on icon at bounding box center [587, 15] width 9 height 10
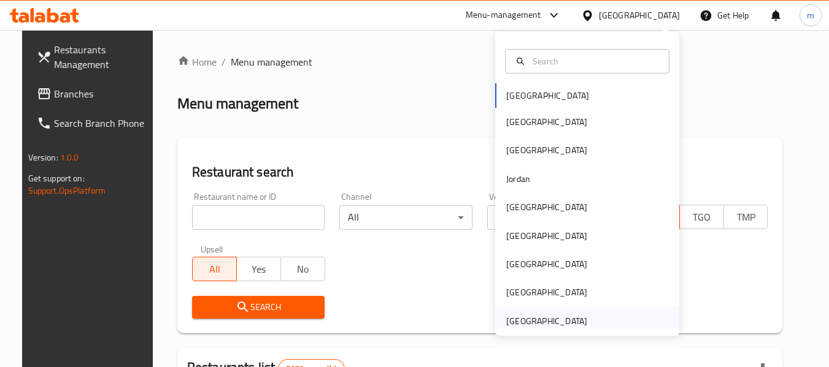
click at [512, 322] on div "[GEOGRAPHIC_DATA]" at bounding box center [546, 321] width 81 height 13
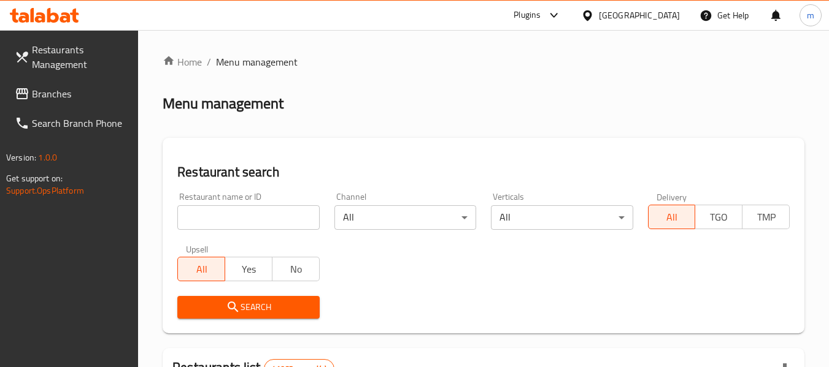
click at [39, 95] on span "Branches" at bounding box center [80, 93] width 97 height 15
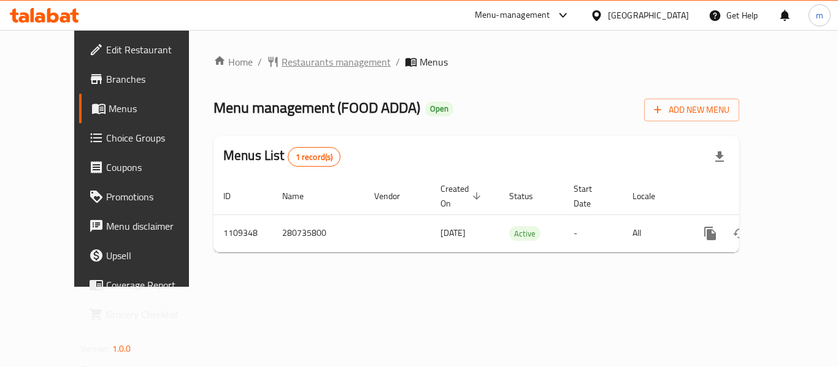
click at [285, 63] on span "Restaurants management" at bounding box center [335, 62] width 109 height 15
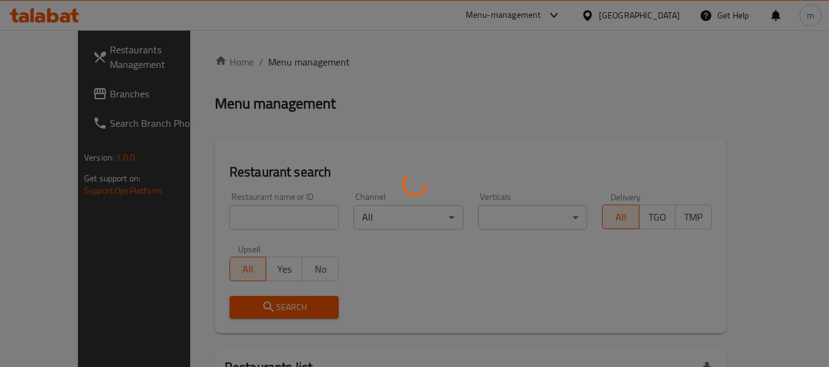
drag, startPoint x: 227, startPoint y: 227, endPoint x: 215, endPoint y: 219, distance: 14.1
click at [227, 228] on div at bounding box center [414, 183] width 829 height 367
click at [215, 220] on div at bounding box center [414, 183] width 829 height 367
click at [216, 220] on div at bounding box center [414, 183] width 829 height 367
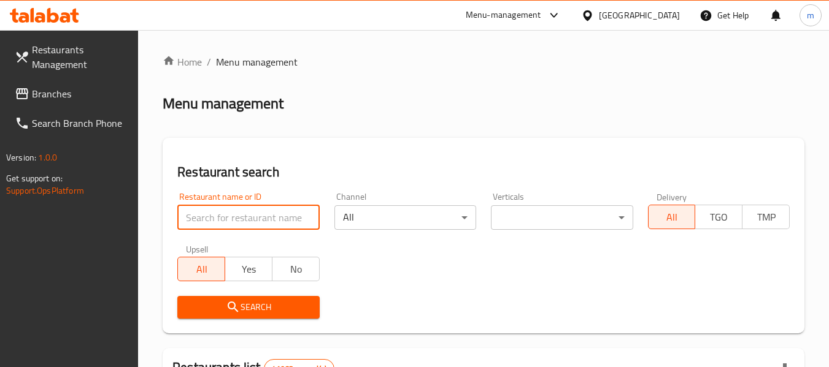
click at [216, 220] on input "search" at bounding box center [248, 217] width 142 height 25
paste input "665564"
type input "665564"
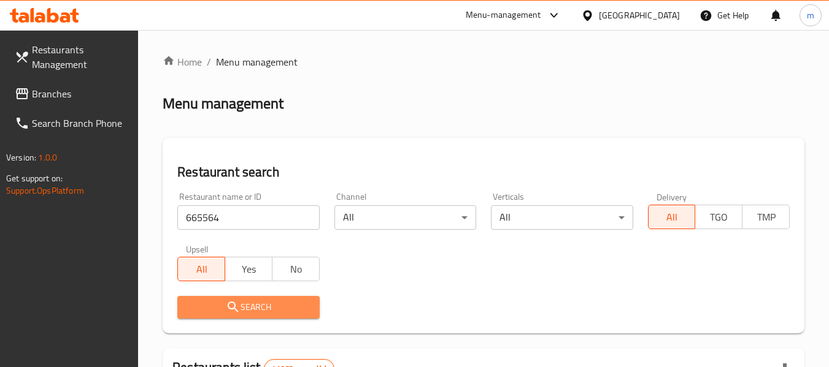
click at [239, 305] on icon "submit" at bounding box center [233, 307] width 15 height 15
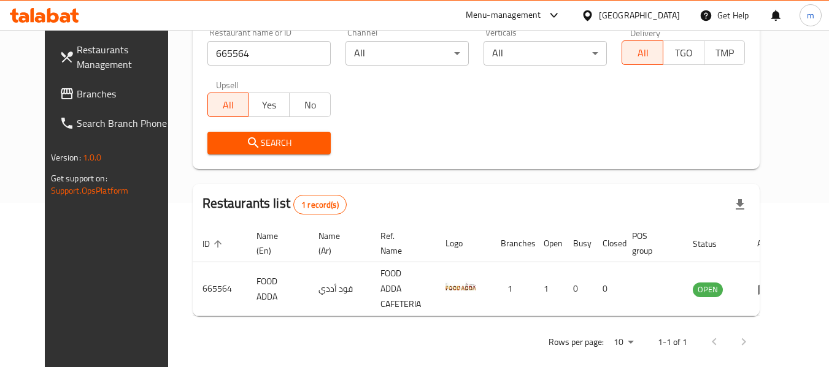
scroll to position [169, 0]
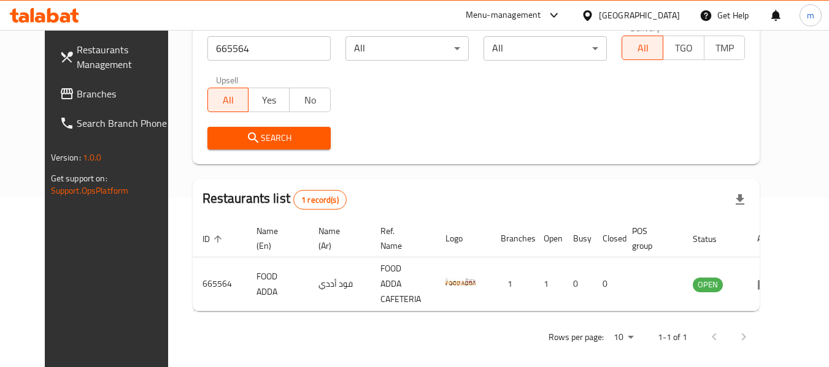
click at [591, 13] on icon at bounding box center [587, 15] width 9 height 10
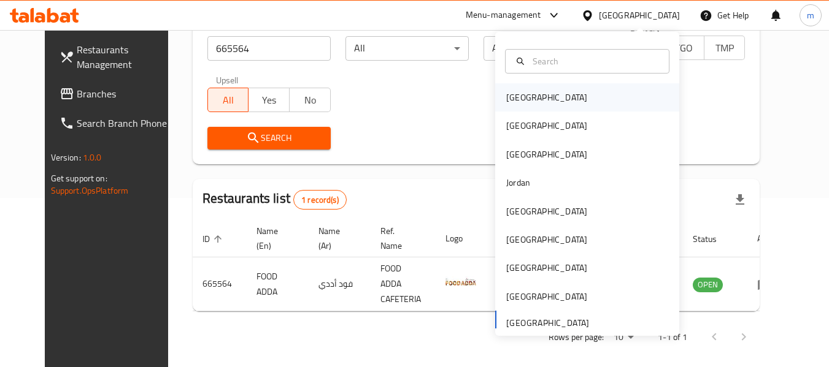
click at [513, 99] on div "Bahrain" at bounding box center [546, 97] width 81 height 13
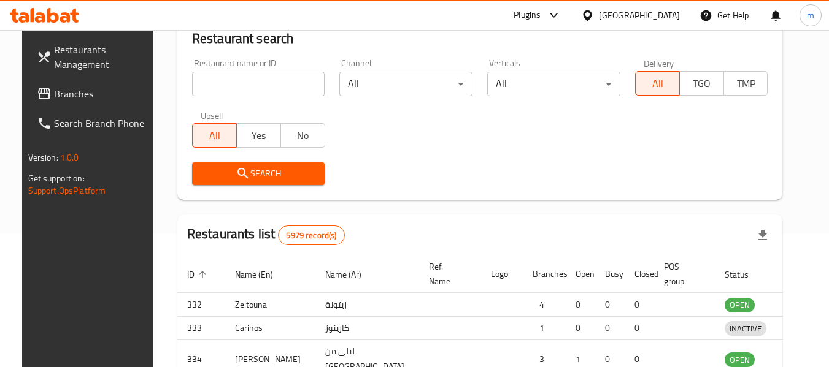
scroll to position [169, 0]
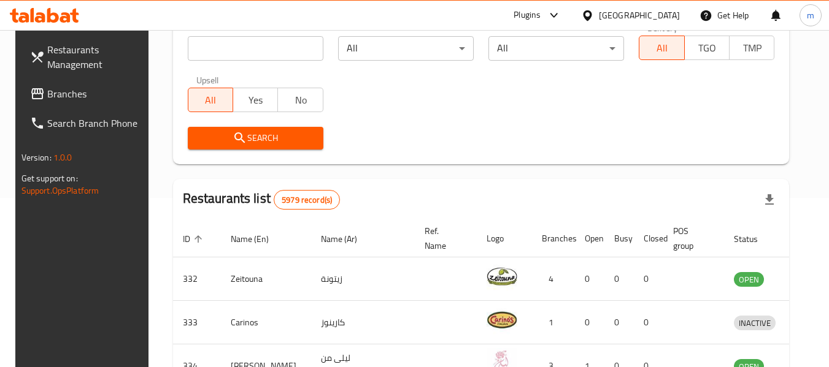
click at [47, 86] on span "Branches" at bounding box center [95, 93] width 97 height 15
click at [47, 96] on span "Branches" at bounding box center [95, 93] width 97 height 15
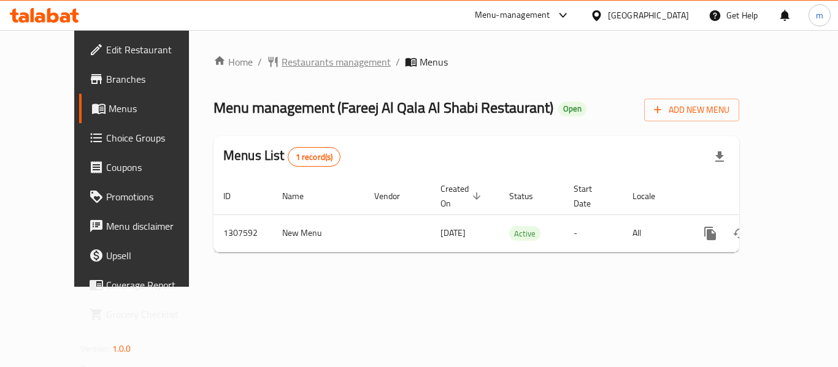
click at [286, 63] on span "Restaurants management" at bounding box center [335, 62] width 109 height 15
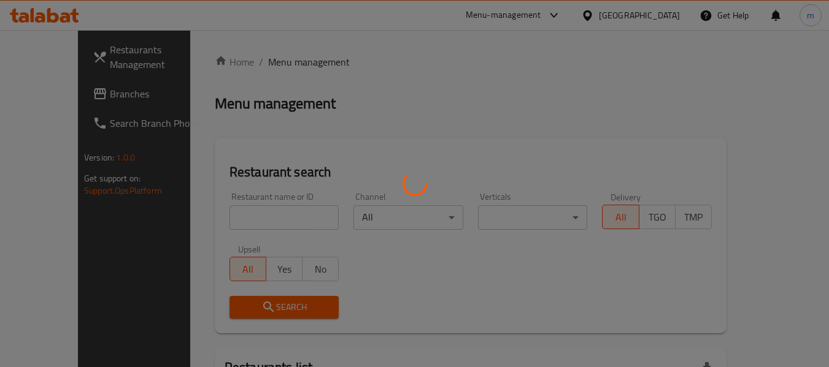
click at [229, 212] on div at bounding box center [414, 183] width 829 height 367
click at [224, 213] on div at bounding box center [414, 183] width 829 height 367
click at [223, 213] on div at bounding box center [414, 183] width 829 height 367
click at [222, 216] on div at bounding box center [414, 183] width 829 height 367
click at [219, 217] on div at bounding box center [414, 183] width 829 height 367
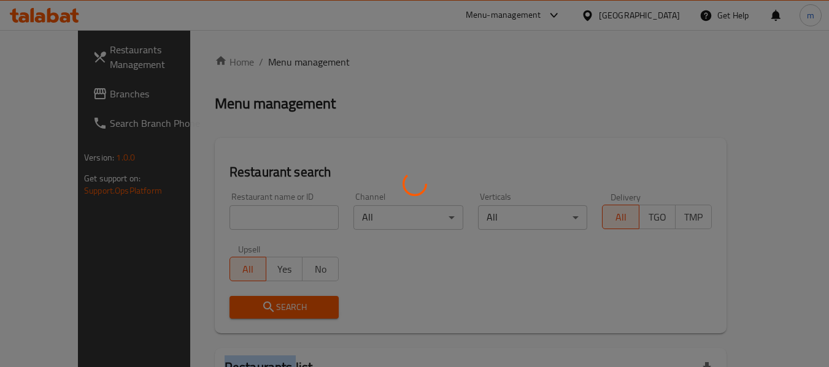
click at [219, 217] on div at bounding box center [414, 183] width 829 height 367
click at [220, 221] on div at bounding box center [414, 183] width 829 height 367
click at [263, 218] on div at bounding box center [414, 183] width 829 height 367
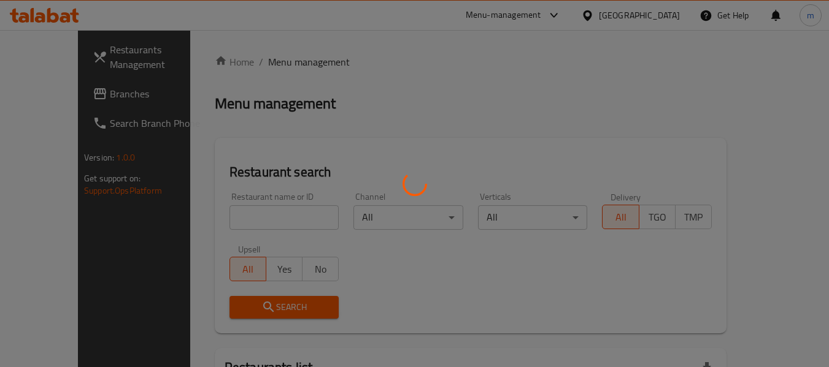
click at [270, 218] on div at bounding box center [414, 183] width 829 height 367
click at [237, 219] on div at bounding box center [414, 183] width 829 height 367
click at [239, 220] on div at bounding box center [414, 183] width 829 height 367
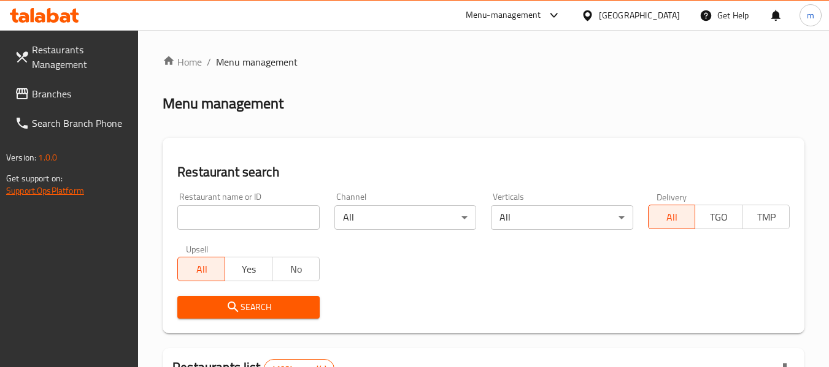
drag, startPoint x: 156, startPoint y: 16, endPoint x: 40, endPoint y: 183, distance: 203.6
click at [52, 179] on span "Get support on:" at bounding box center [34, 178] width 56 height 16
click at [56, 94] on span "Branches" at bounding box center [80, 93] width 97 height 15
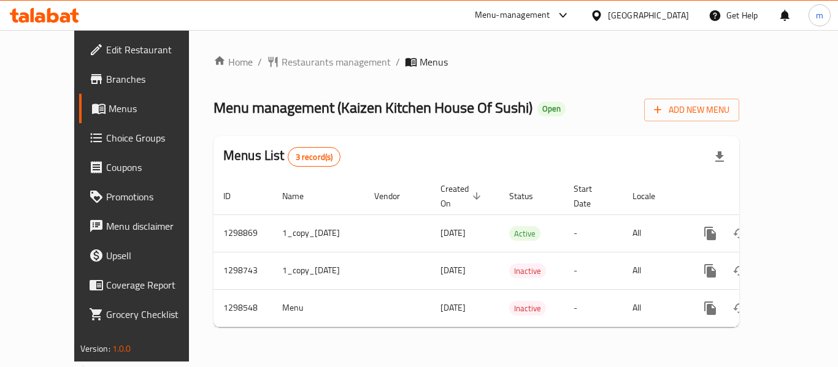
click at [281, 61] on span "Restaurants management" at bounding box center [335, 62] width 109 height 15
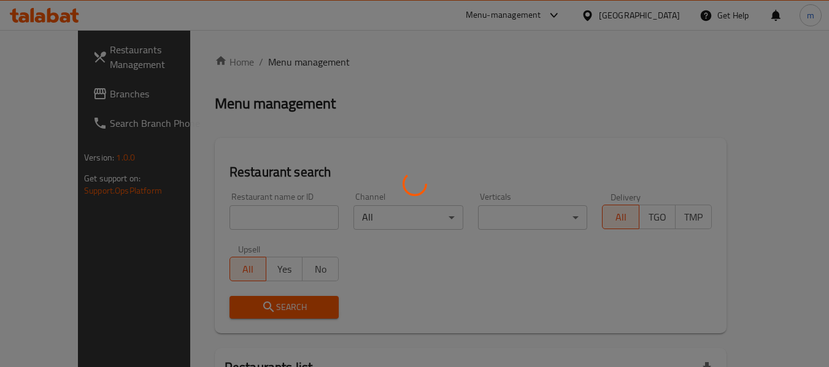
click at [215, 223] on div at bounding box center [414, 183] width 829 height 367
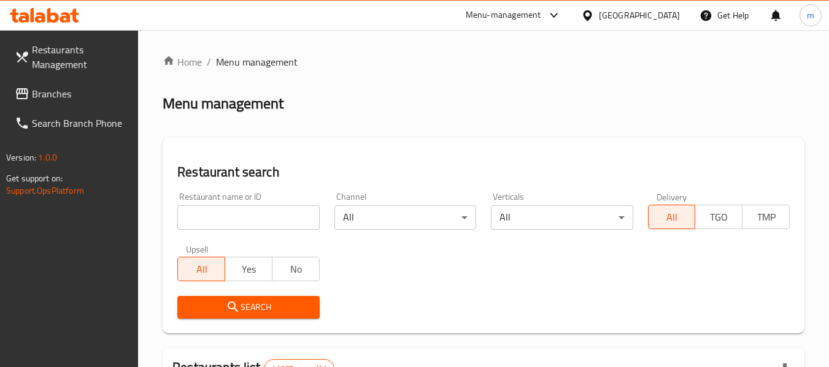
click at [217, 220] on div at bounding box center [414, 183] width 829 height 367
click at [217, 220] on input "search" at bounding box center [248, 217] width 142 height 25
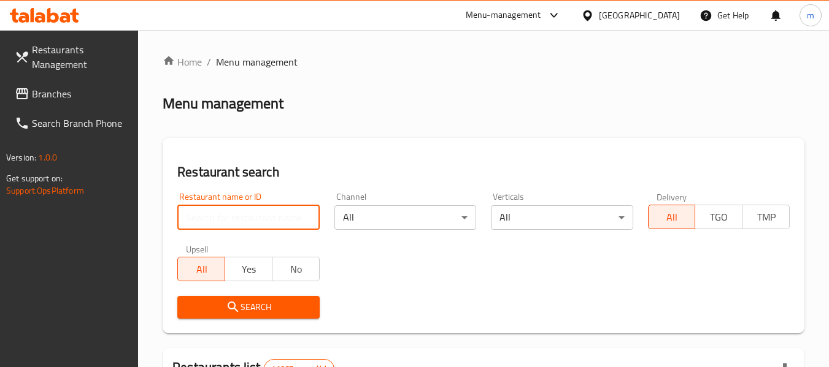
paste input "700974"
type input "700974"
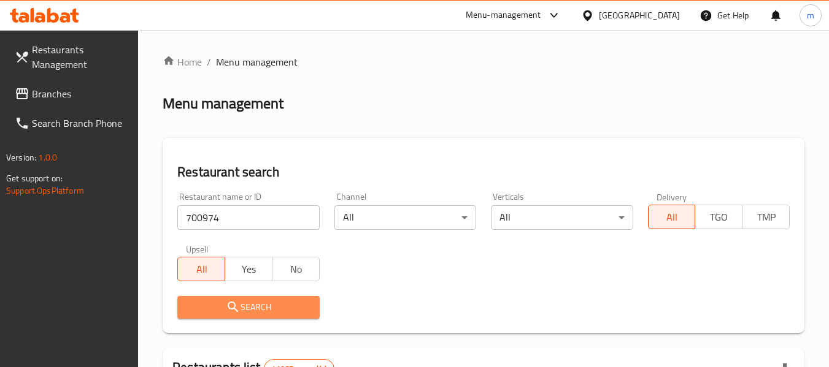
click at [242, 298] on button "Search" at bounding box center [248, 307] width 142 height 23
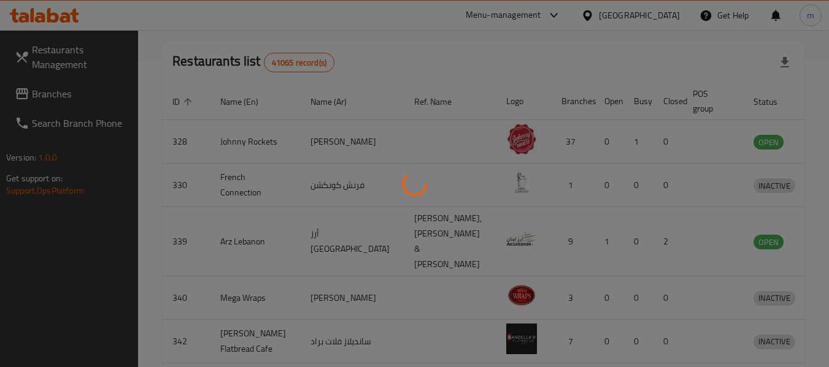
scroll to position [195, 0]
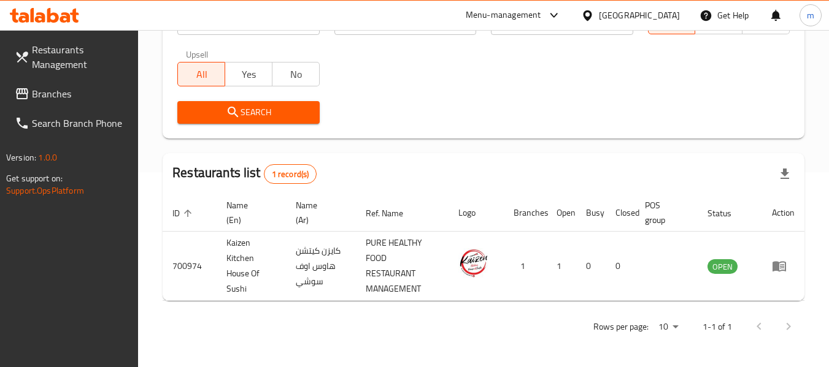
click at [40, 277] on div "Restaurants Management Branches Search Branch Phone Version: 1.0.0 Get support …" at bounding box center [69, 213] width 139 height 367
click at [55, 98] on span "Branches" at bounding box center [80, 93] width 97 height 15
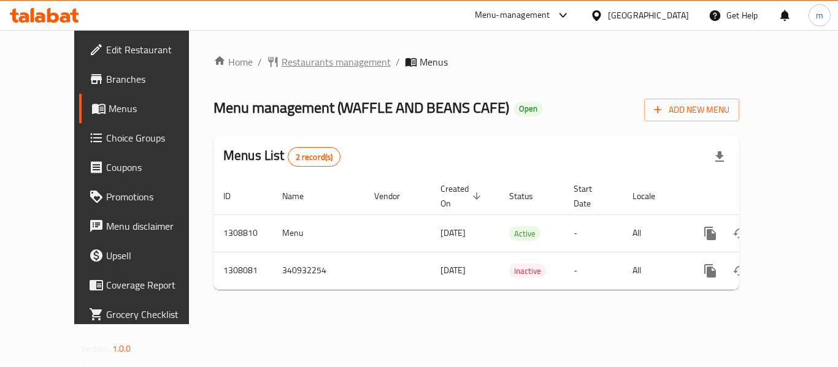
click at [298, 63] on span "Restaurants management" at bounding box center [335, 62] width 109 height 15
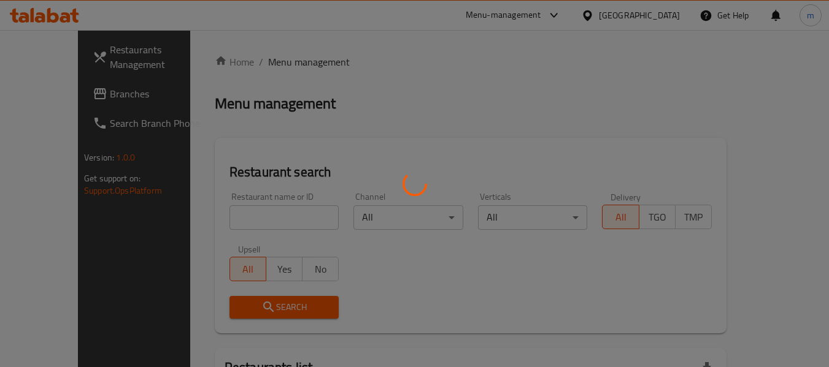
click at [217, 228] on div at bounding box center [414, 183] width 829 height 367
click at [223, 214] on div at bounding box center [414, 183] width 829 height 367
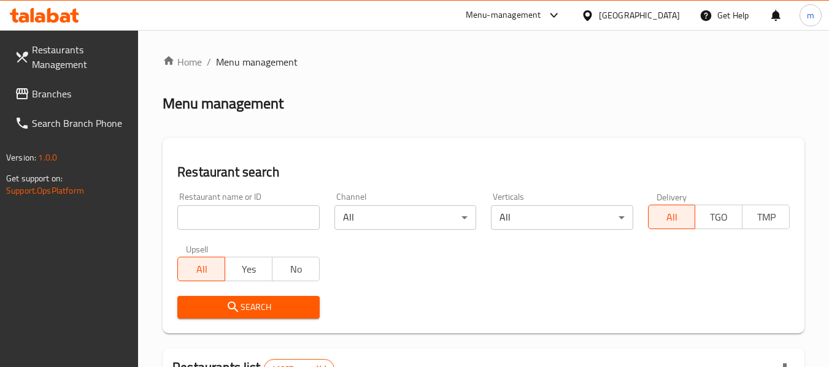
click at [223, 216] on input "search" at bounding box center [248, 217] width 142 height 25
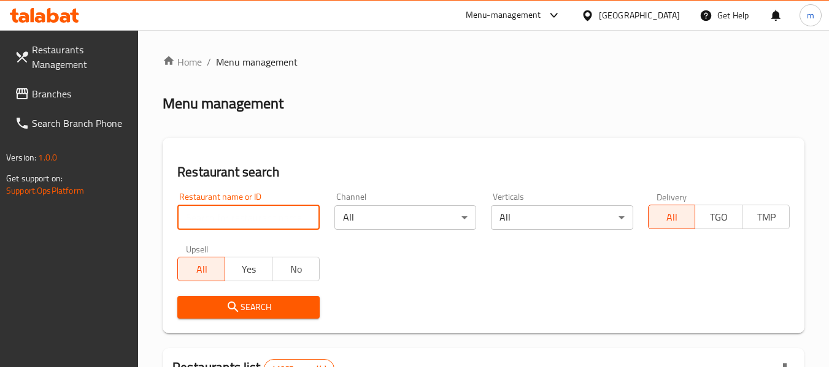
paste input "704152"
type input "704152"
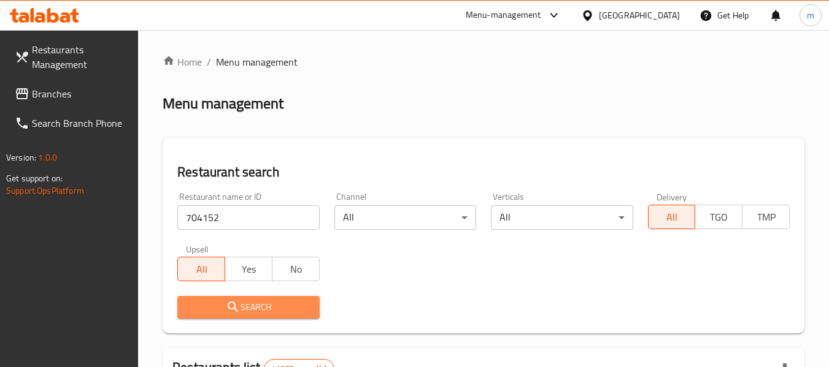
click at [241, 301] on span "Search" at bounding box center [248, 307] width 122 height 15
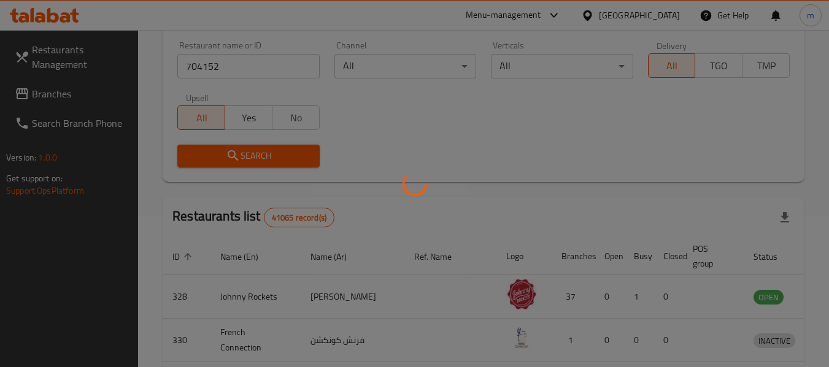
scroll to position [180, 0]
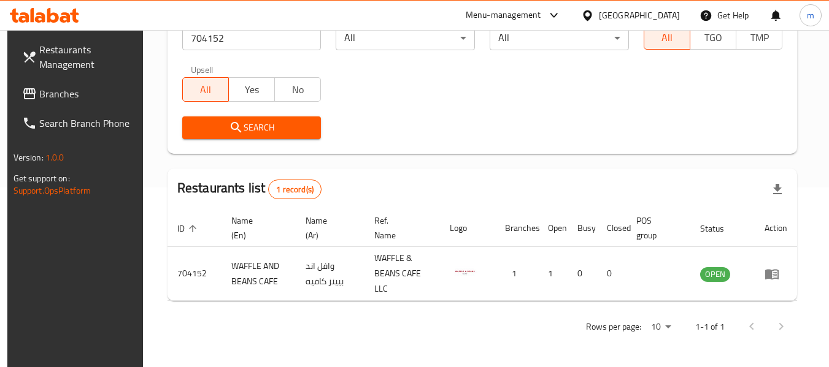
click at [587, 19] on icon at bounding box center [587, 15] width 13 height 13
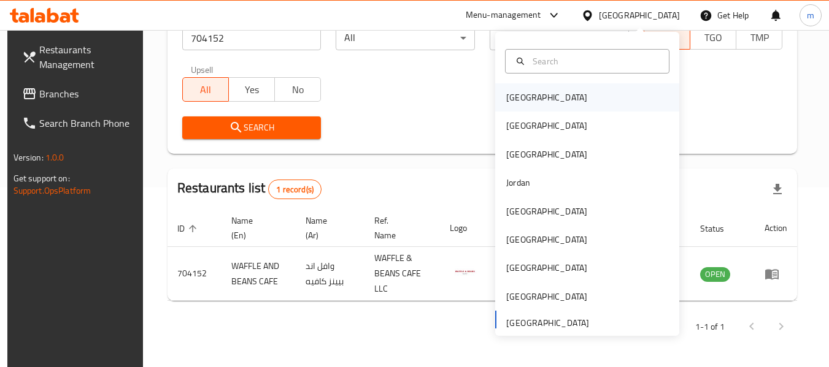
click at [515, 98] on div "[GEOGRAPHIC_DATA]" at bounding box center [546, 97] width 81 height 13
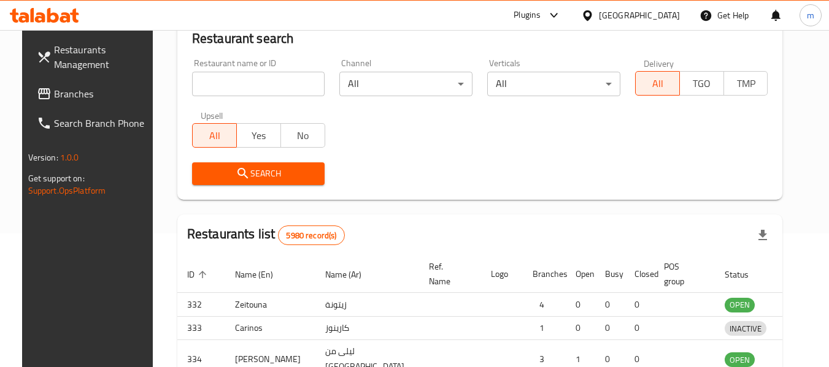
scroll to position [180, 0]
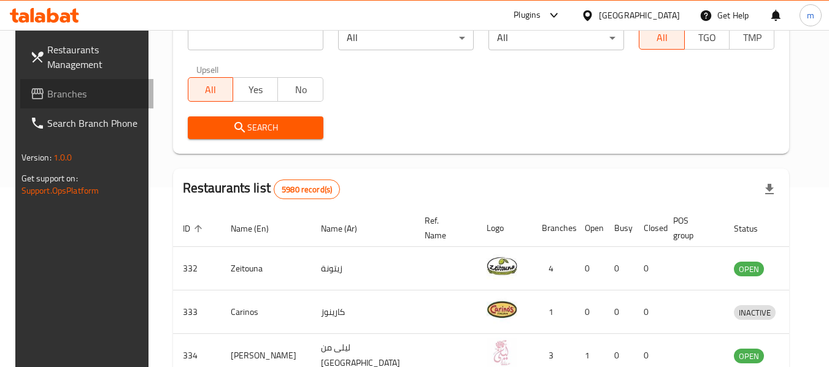
drag, startPoint x: 65, startPoint y: 95, endPoint x: 83, endPoint y: 93, distance: 18.5
click at [65, 95] on span "Branches" at bounding box center [95, 93] width 97 height 15
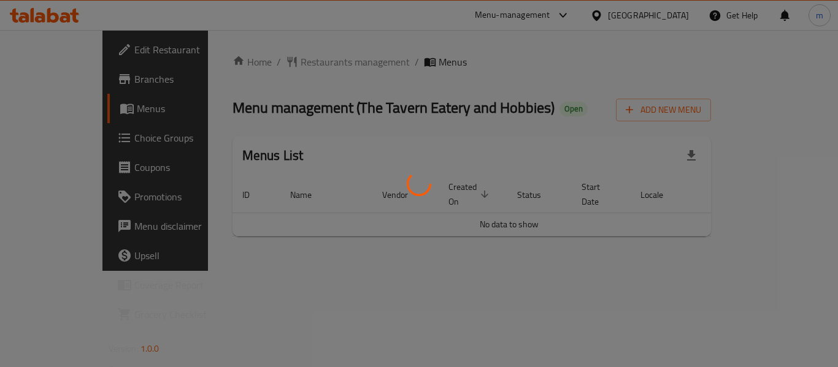
click at [288, 61] on div at bounding box center [419, 183] width 838 height 367
click at [297, 61] on div at bounding box center [419, 183] width 838 height 367
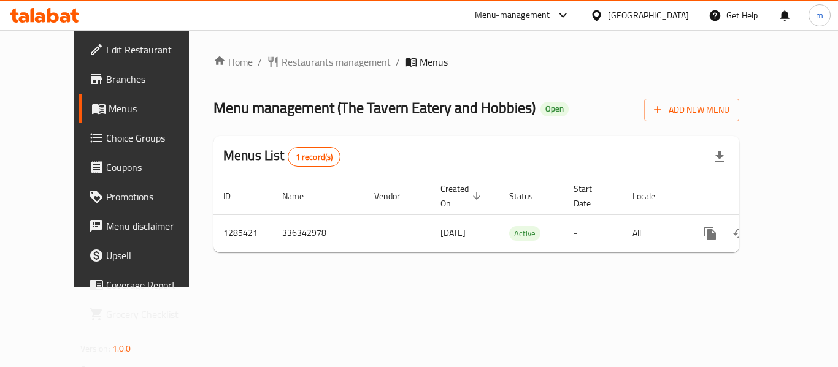
click at [297, 61] on span "Restaurants management" at bounding box center [335, 62] width 109 height 15
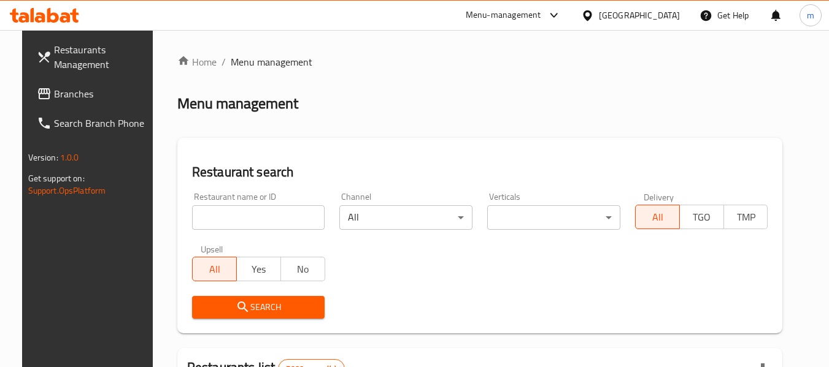
click at [233, 220] on input "search" at bounding box center [258, 217] width 133 height 25
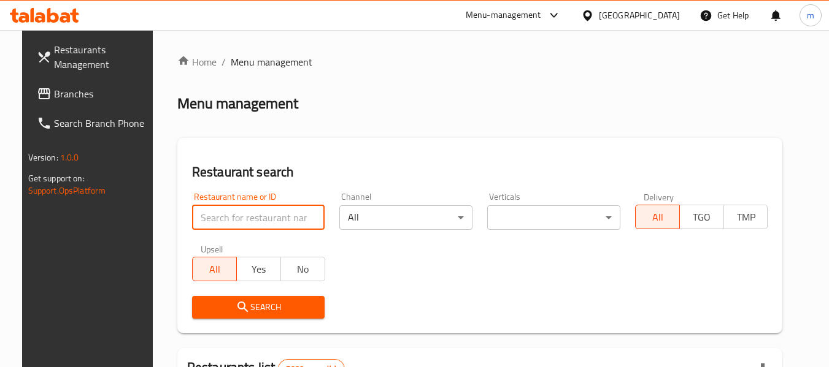
click at [233, 220] on input "search" at bounding box center [258, 217] width 133 height 25
paste input "695949"
type input "695949"
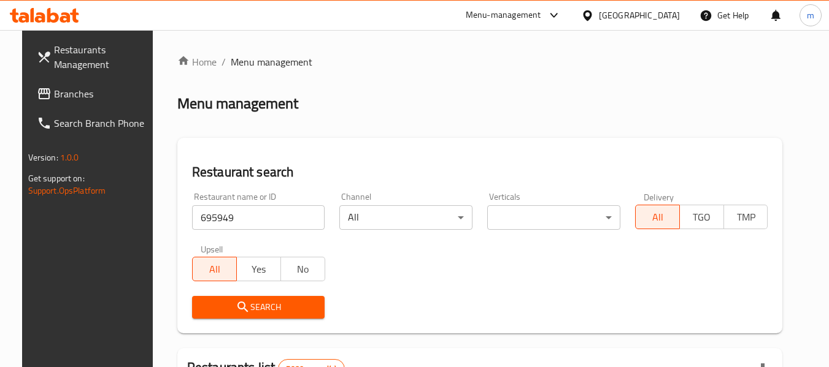
click at [223, 305] on span "Search" at bounding box center [258, 307] width 113 height 15
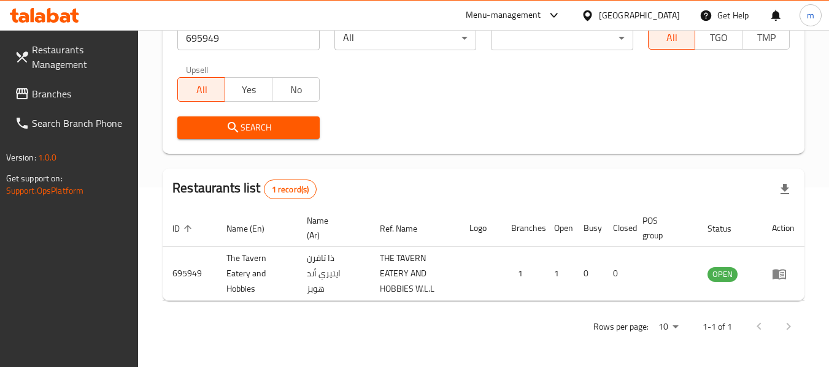
scroll to position [180, 0]
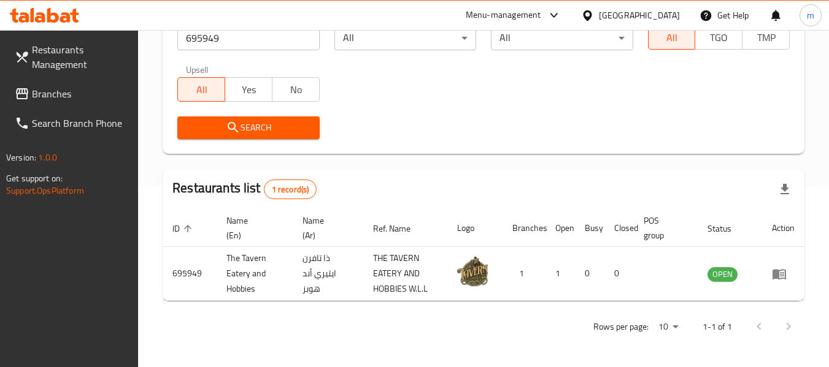
click at [591, 16] on icon at bounding box center [587, 15] width 9 height 10
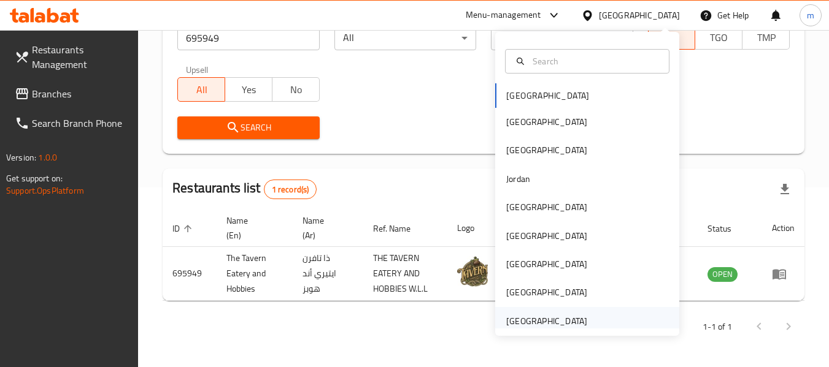
click at [523, 320] on div "United Arab Emirates" at bounding box center [546, 321] width 81 height 13
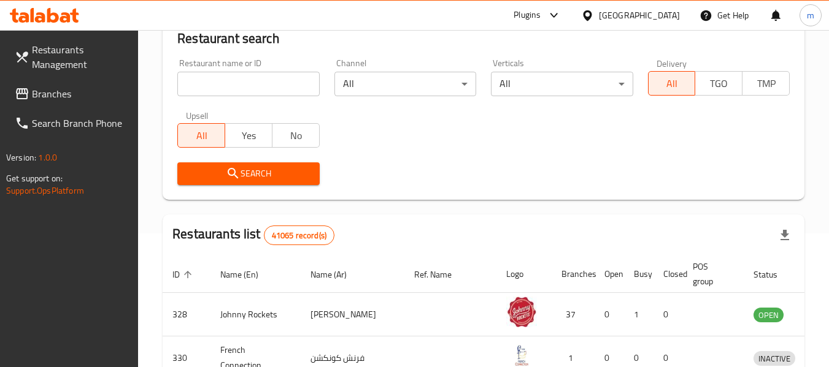
scroll to position [180, 0]
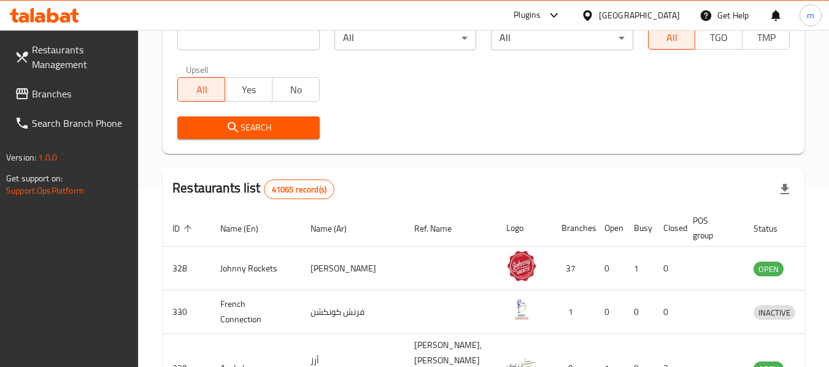
click span "Branches"
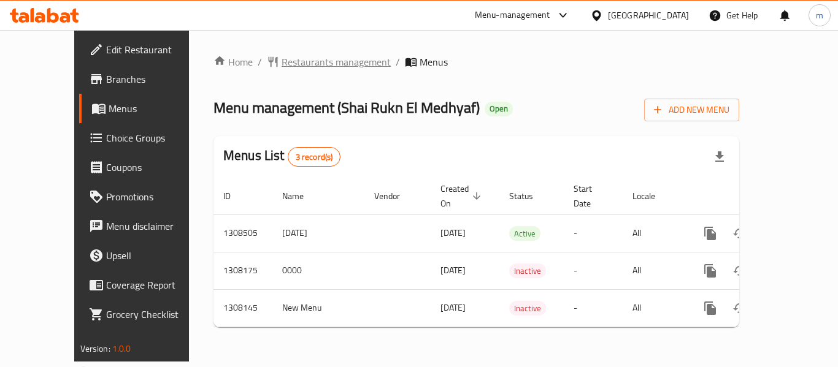
click at [281, 62] on span "Restaurants management" at bounding box center [335, 62] width 109 height 15
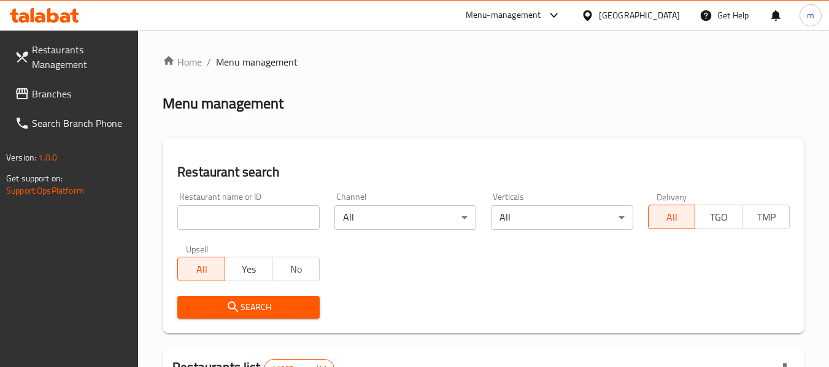
click at [201, 226] on div at bounding box center [414, 183] width 829 height 367
click at [201, 226] on input "search" at bounding box center [248, 217] width 142 height 25
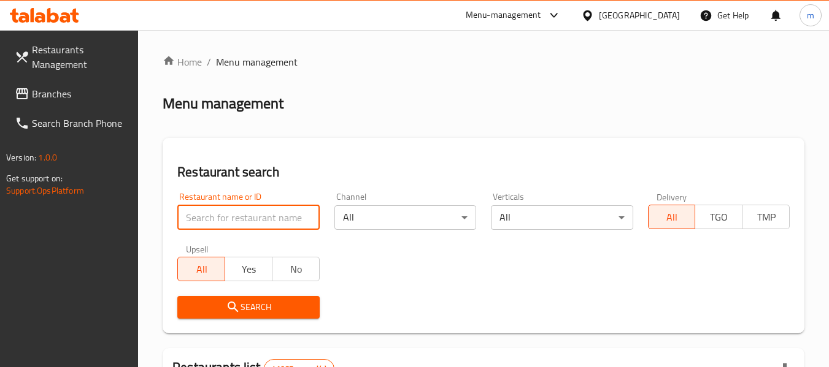
click at [201, 226] on input "search" at bounding box center [248, 217] width 142 height 25
paste input "704796"
type input "704796"
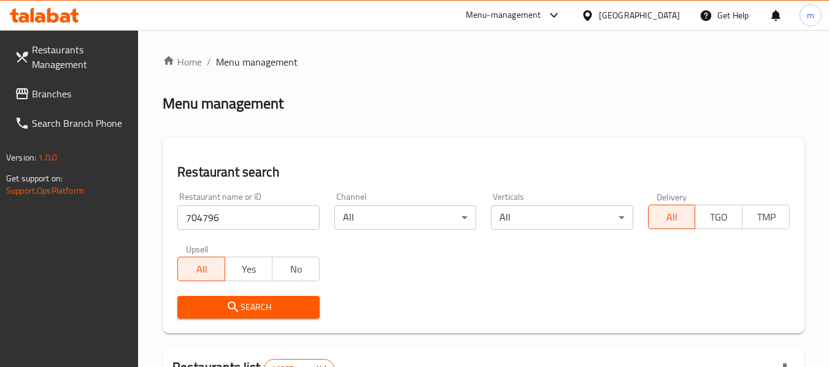
click at [228, 300] on span "Search" at bounding box center [248, 307] width 122 height 15
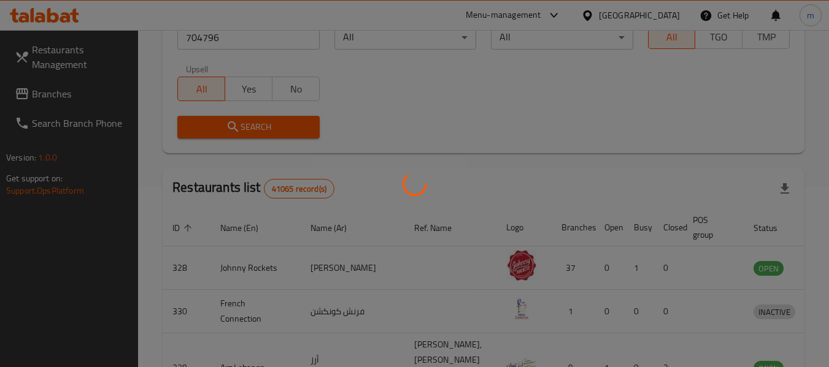
scroll to position [180, 0]
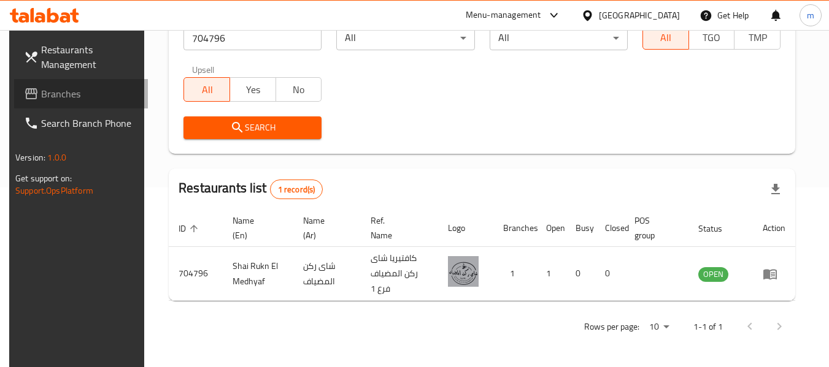
click at [31, 81] on link "Branches" at bounding box center [81, 93] width 134 height 29
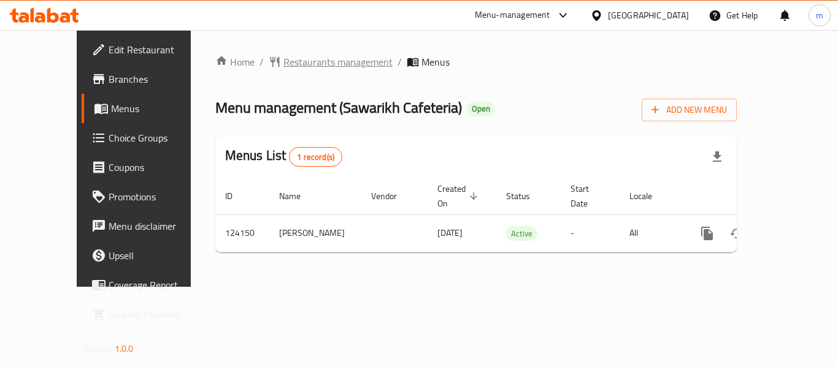
click at [283, 64] on span "Restaurants management" at bounding box center [337, 62] width 109 height 15
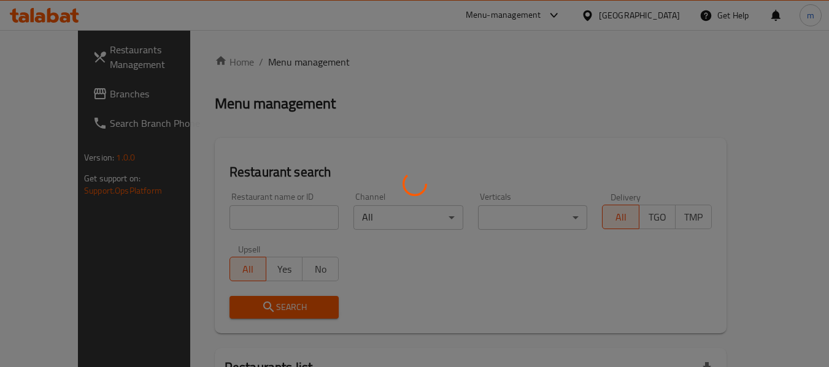
click at [232, 215] on div at bounding box center [414, 183] width 829 height 367
click at [229, 215] on div at bounding box center [414, 183] width 829 height 367
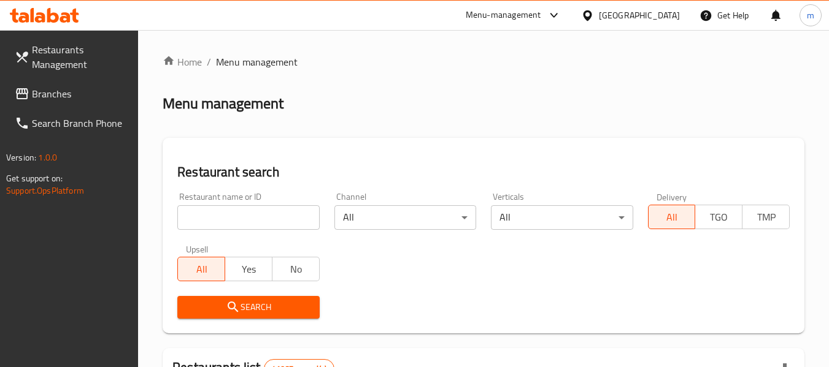
click at [227, 216] on div at bounding box center [414, 183] width 829 height 367
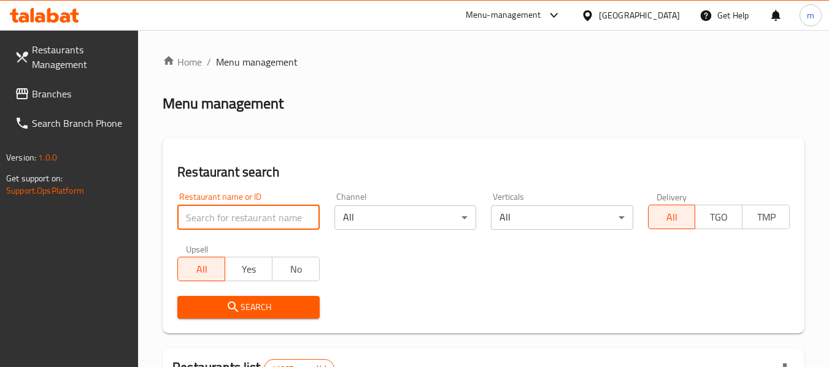
click at [226, 215] on input "search" at bounding box center [248, 217] width 142 height 25
paste input "608484"
type input "608484"
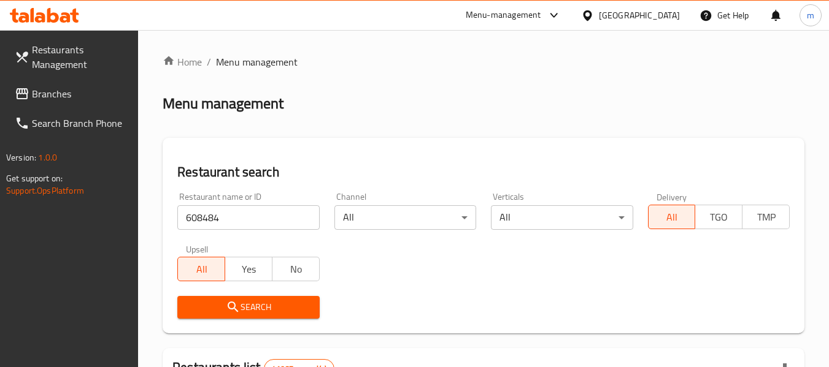
click at [242, 305] on span "Search" at bounding box center [248, 307] width 122 height 15
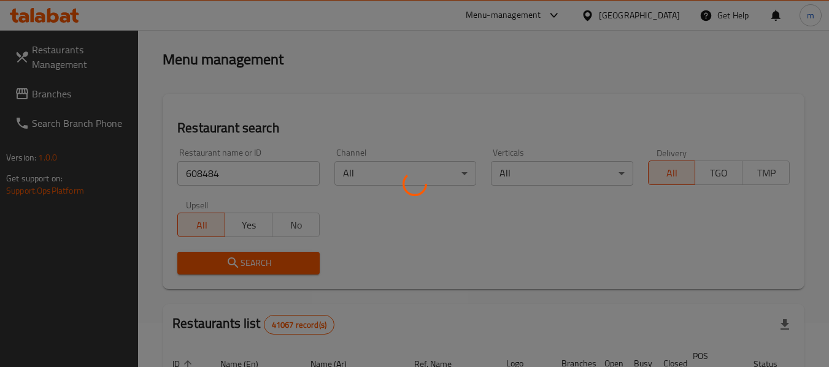
scroll to position [123, 0]
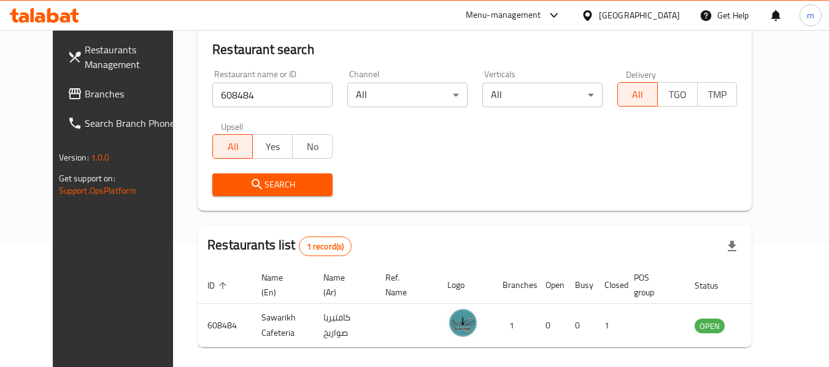
click at [588, 12] on icon at bounding box center [587, 15] width 9 height 10
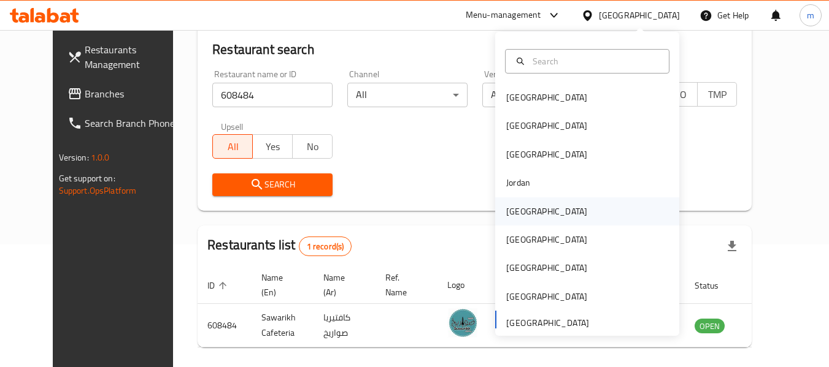
click at [496, 210] on div "[GEOGRAPHIC_DATA]" at bounding box center [546, 211] width 101 height 28
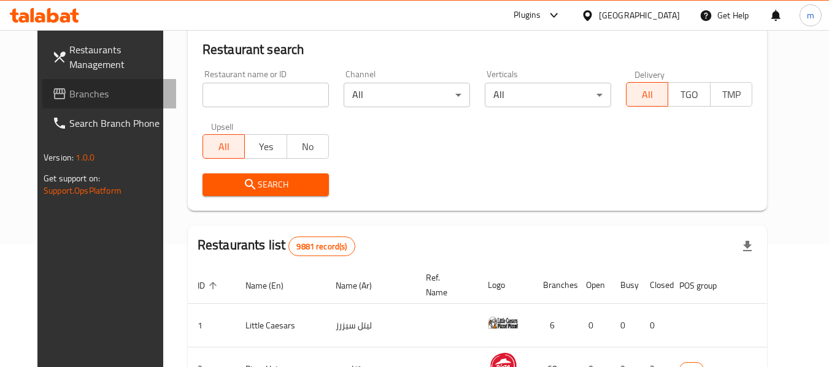
click at [69, 94] on span "Branches" at bounding box center [117, 93] width 97 height 15
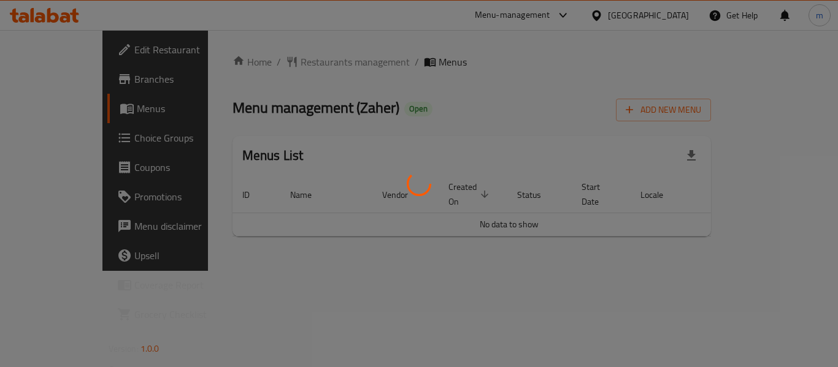
click at [299, 58] on div at bounding box center [419, 183] width 838 height 367
click at [277, 64] on div at bounding box center [419, 183] width 838 height 367
click at [276, 63] on div at bounding box center [419, 183] width 838 height 367
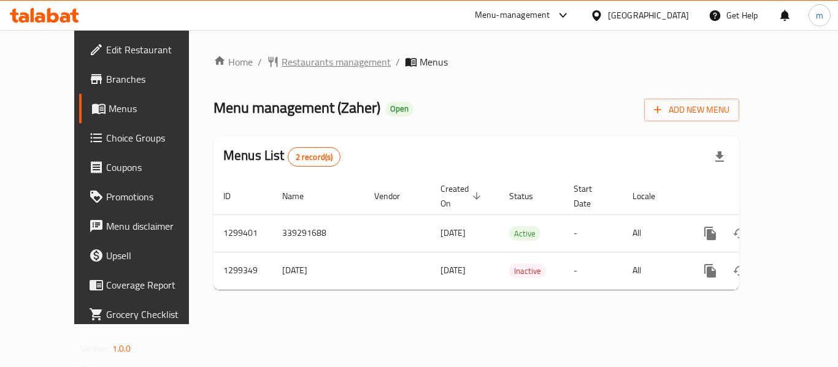
click at [281, 60] on span "Restaurants management" at bounding box center [335, 62] width 109 height 15
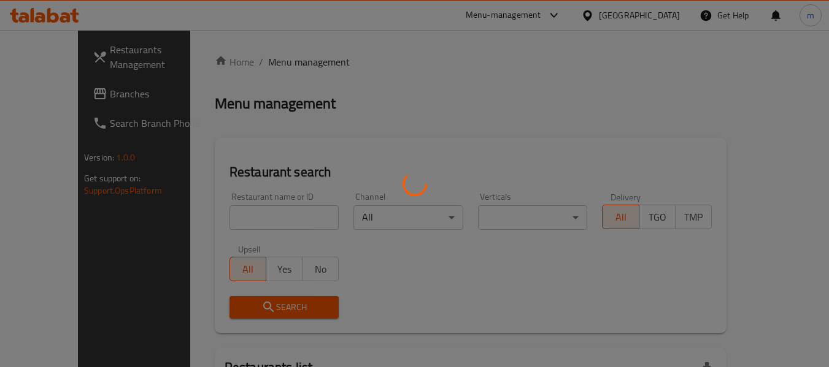
click at [238, 216] on div at bounding box center [414, 183] width 829 height 367
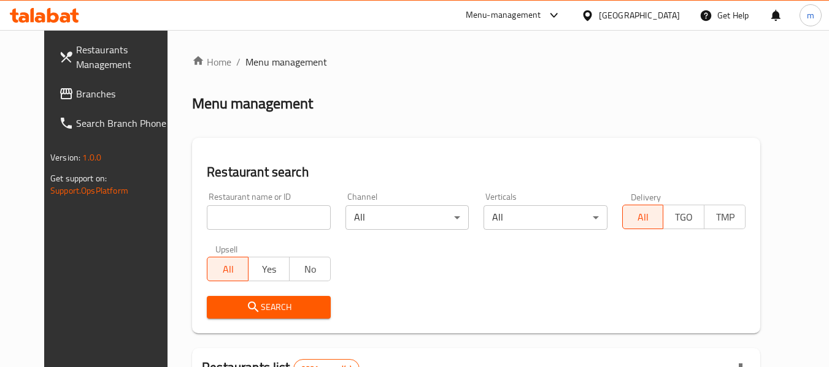
click at [202, 218] on div at bounding box center [414, 183] width 829 height 367
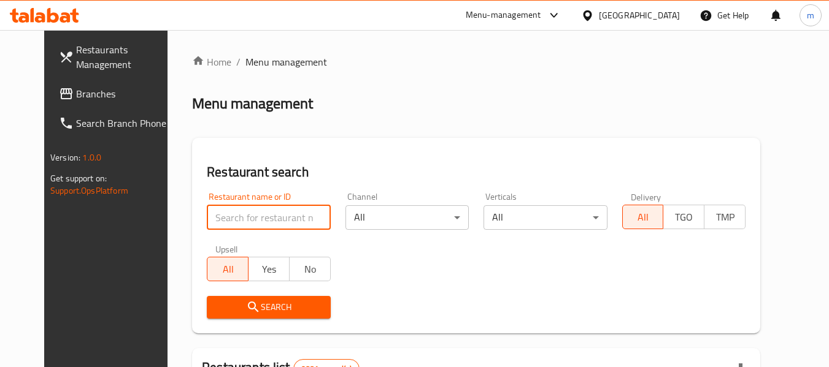
click at [207, 218] on input "search" at bounding box center [268, 217] width 123 height 25
drag, startPoint x: 202, startPoint y: 218, endPoint x: 209, endPoint y: 210, distance: 10.4
click at [207, 219] on input "search" at bounding box center [268, 217] width 123 height 25
paste input "701311"
type input "701311"
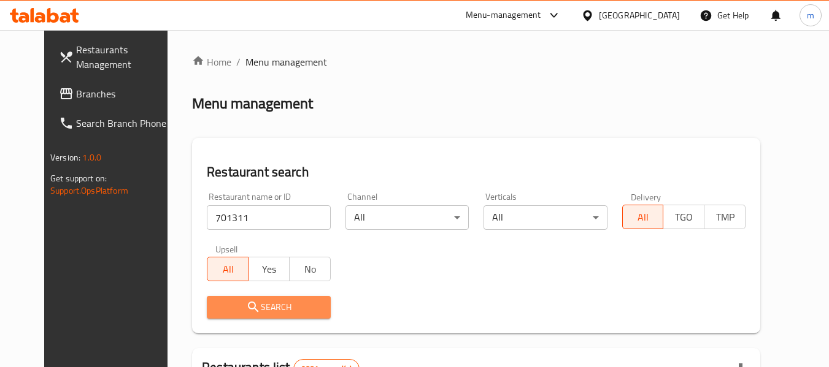
click at [253, 308] on span "Search" at bounding box center [268, 307] width 104 height 15
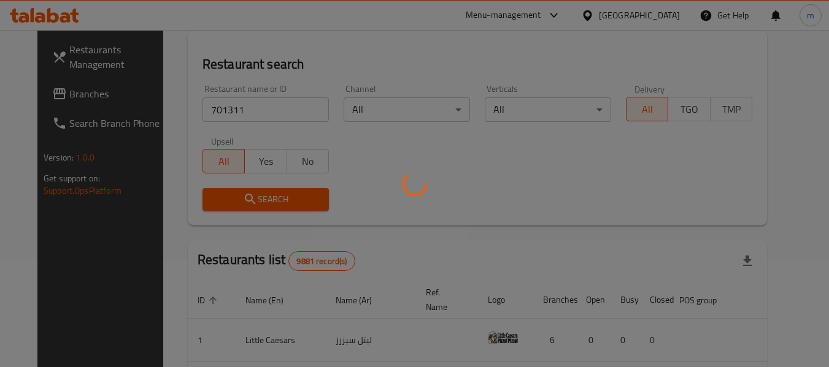
scroll to position [123, 0]
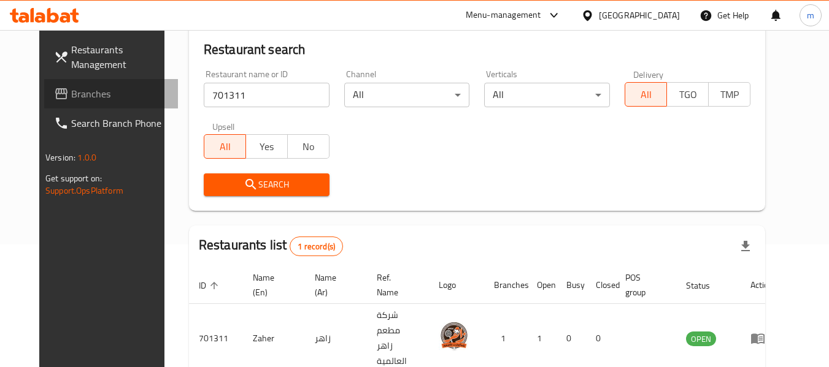
click at [54, 99] on icon at bounding box center [61, 93] width 15 height 15
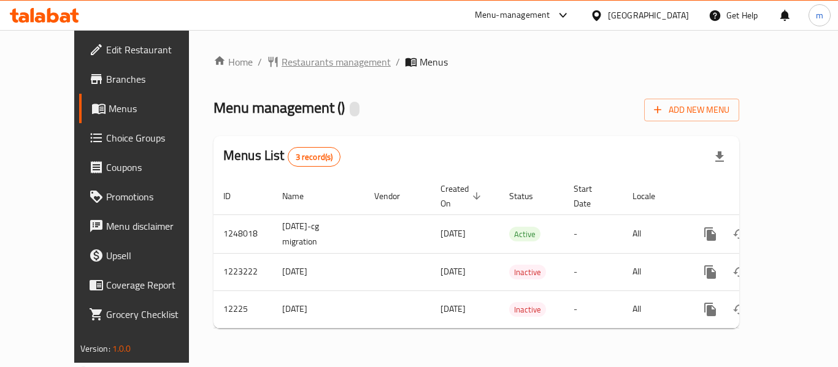
click at [296, 67] on span "Restaurants management" at bounding box center [335, 62] width 109 height 15
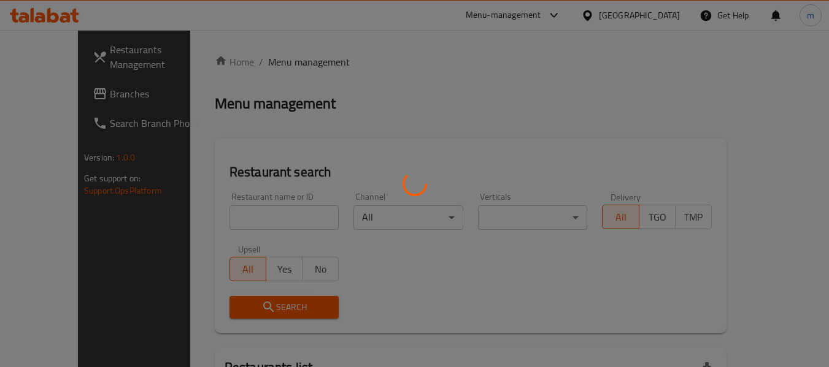
click at [223, 213] on div at bounding box center [414, 183] width 829 height 367
click at [219, 215] on div at bounding box center [414, 183] width 829 height 367
click at [218, 215] on div at bounding box center [414, 183] width 829 height 367
click at [218, 217] on div at bounding box center [414, 183] width 829 height 367
click at [219, 218] on div at bounding box center [414, 183] width 829 height 367
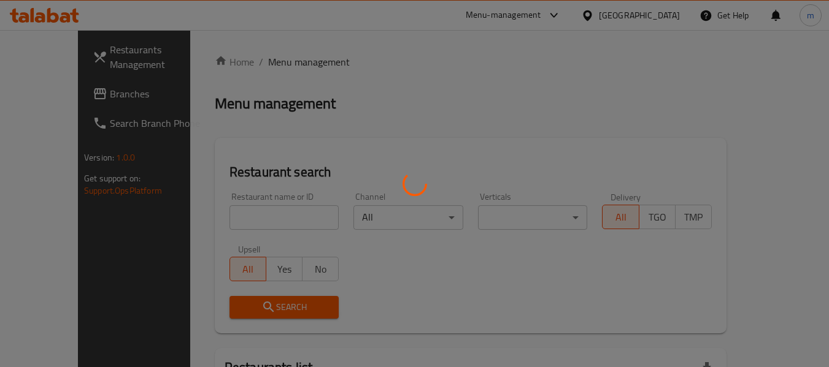
click at [220, 220] on div at bounding box center [414, 183] width 829 height 367
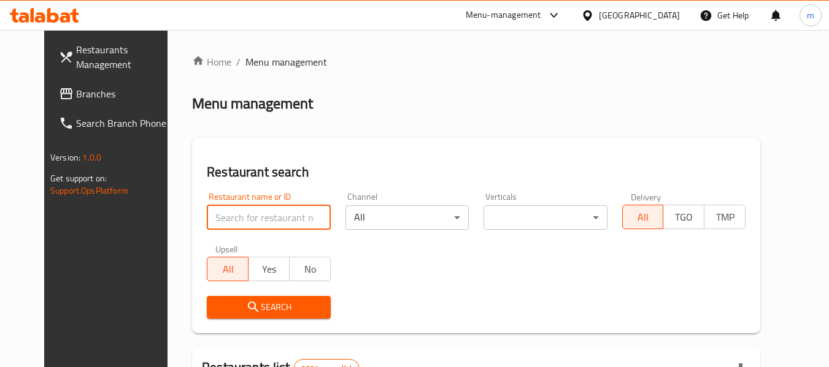
click at [207, 204] on div "Restaurant name or ID Restaurant name or ID" at bounding box center [268, 211] width 123 height 37
paste input "7542"
type input "7542"
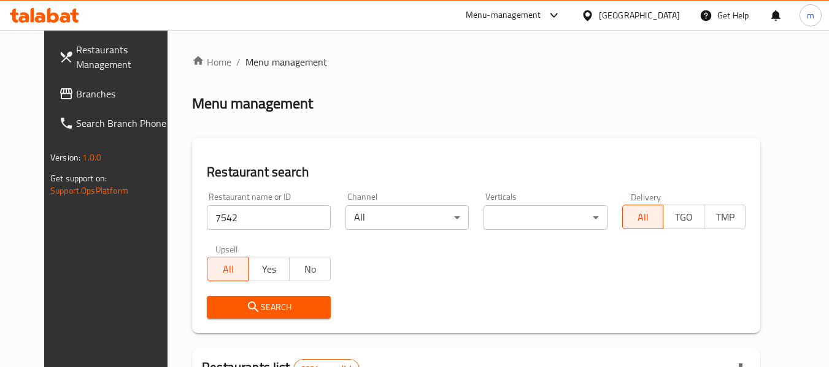
click at [223, 307] on span "Search" at bounding box center [268, 307] width 104 height 15
click at [223, 307] on div at bounding box center [414, 183] width 829 height 367
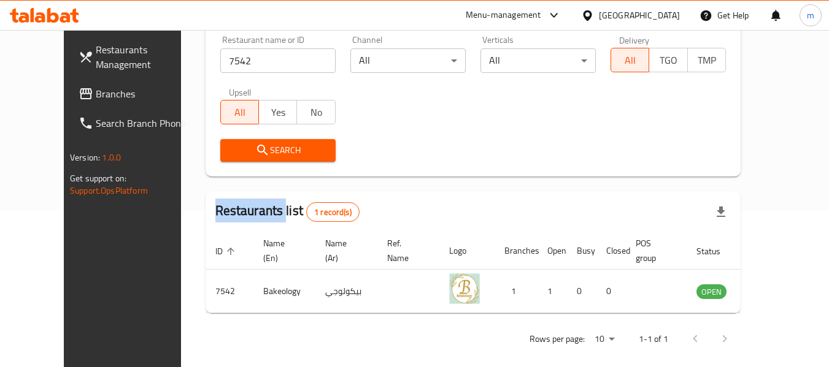
scroll to position [169, 0]
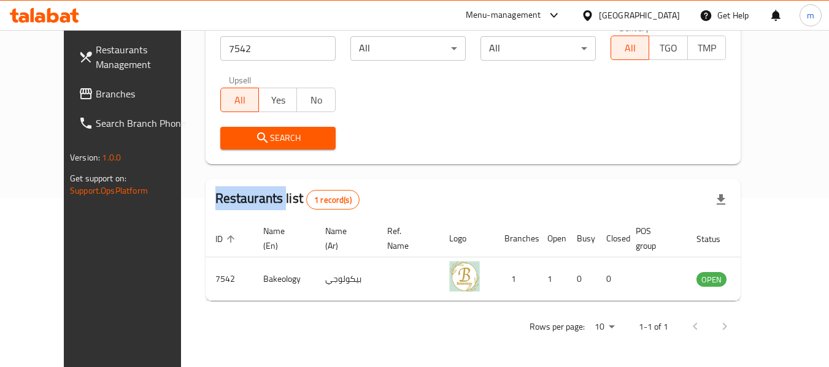
click at [594, 15] on icon at bounding box center [587, 15] width 13 height 13
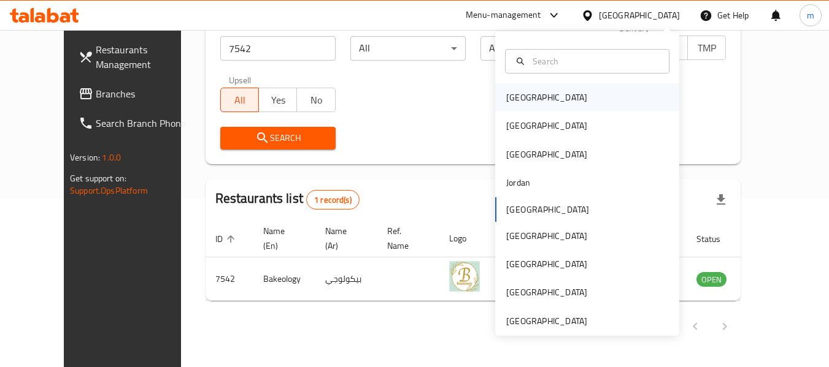
click at [526, 100] on div "[GEOGRAPHIC_DATA]" at bounding box center [546, 97] width 101 height 28
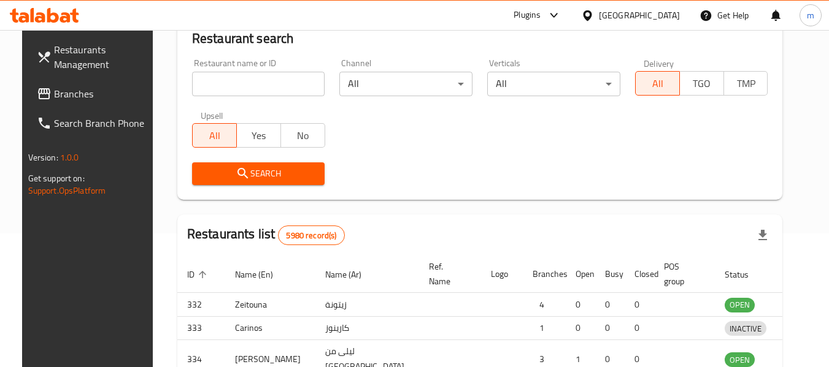
scroll to position [169, 0]
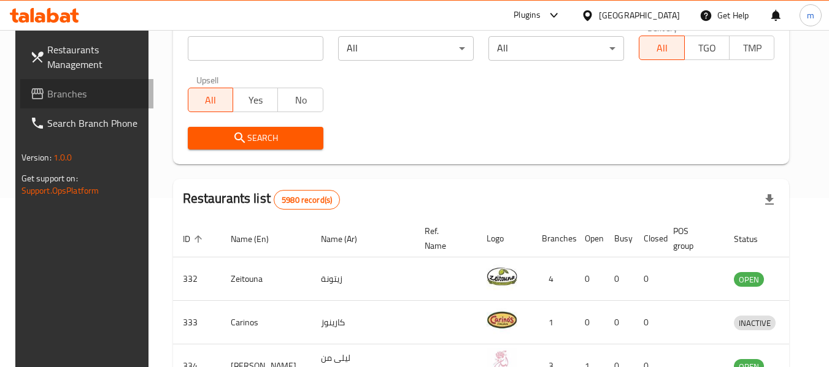
click at [66, 98] on span "Branches" at bounding box center [95, 93] width 97 height 15
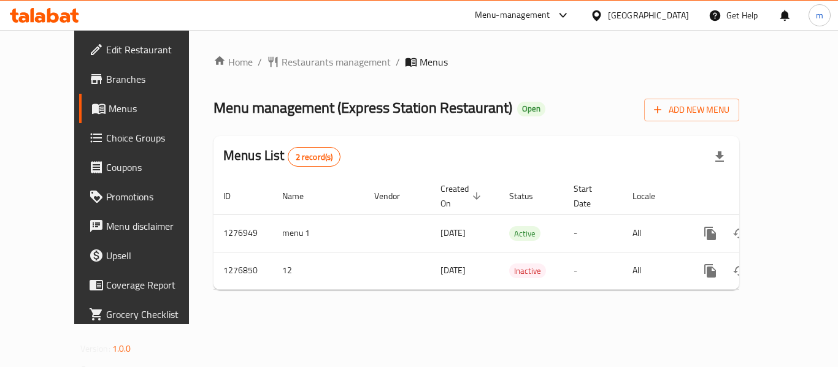
click at [272, 61] on div at bounding box center [419, 183] width 838 height 367
click at [281, 61] on span "Restaurants management" at bounding box center [335, 62] width 109 height 15
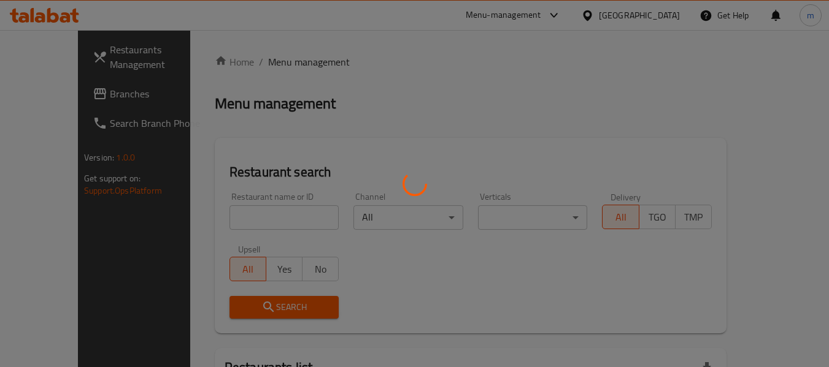
click at [245, 221] on div at bounding box center [414, 183] width 829 height 367
click at [253, 220] on div at bounding box center [414, 183] width 829 height 367
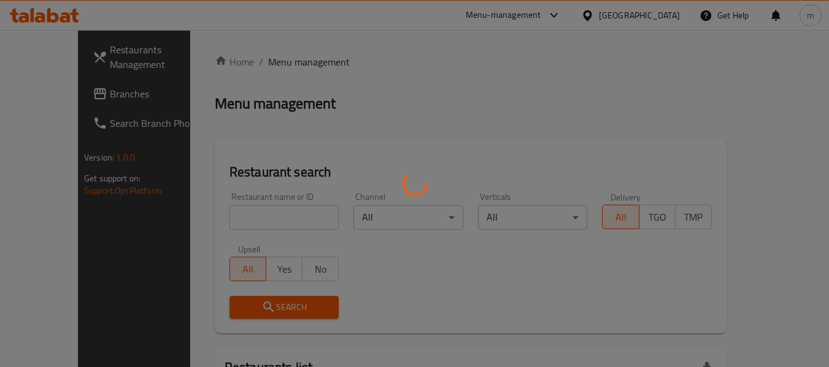
click at [235, 224] on div at bounding box center [414, 183] width 829 height 367
click at [240, 216] on div at bounding box center [414, 183] width 829 height 367
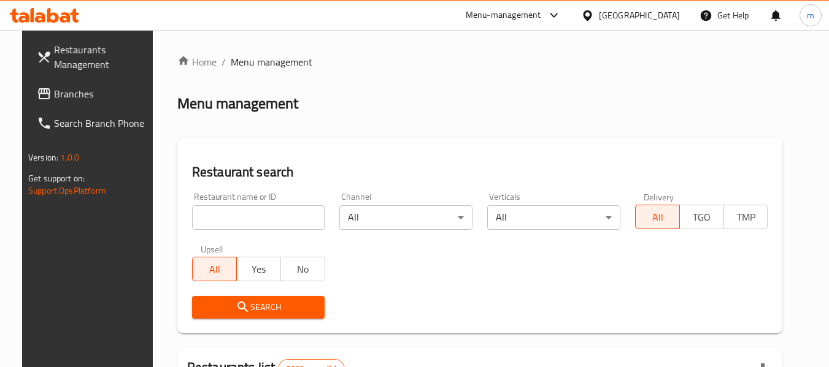
click at [225, 213] on div at bounding box center [414, 183] width 829 height 367
click at [221, 218] on input "search" at bounding box center [258, 217] width 133 height 25
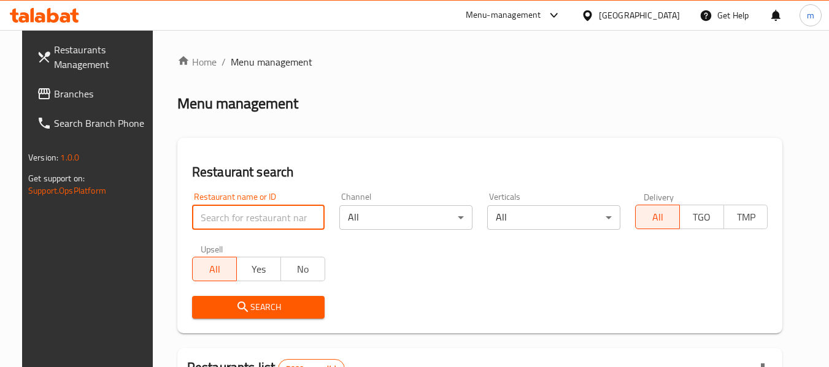
paste input "692121"
type input "692121"
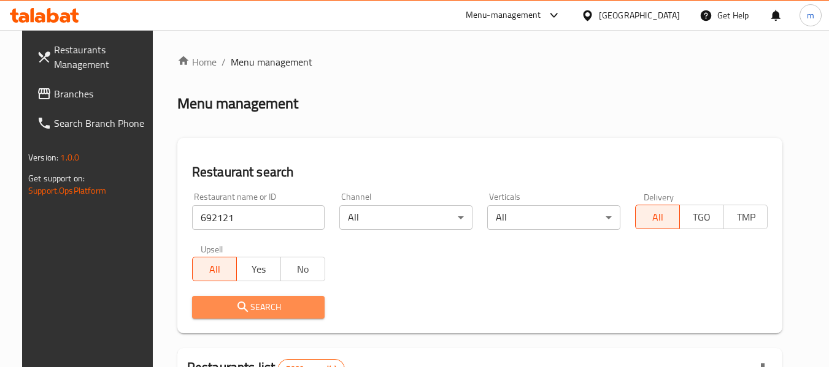
click at [235, 315] on icon "submit" at bounding box center [242, 307] width 15 height 15
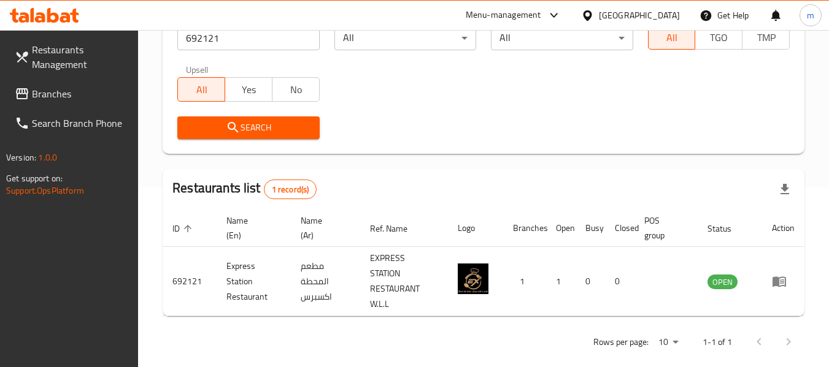
scroll to position [195, 0]
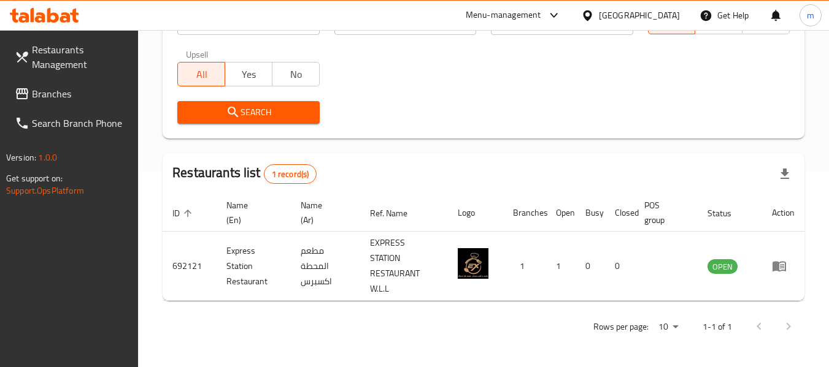
click at [594, 15] on icon at bounding box center [587, 15] width 13 height 13
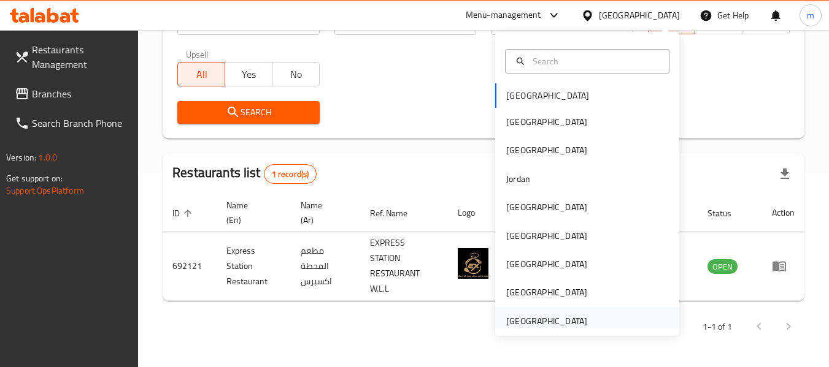
click at [532, 317] on div "United Arab Emirates" at bounding box center [546, 321] width 81 height 13
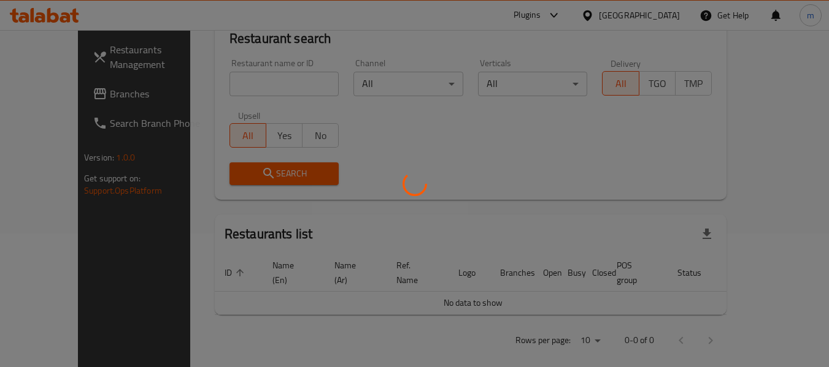
scroll to position [195, 0]
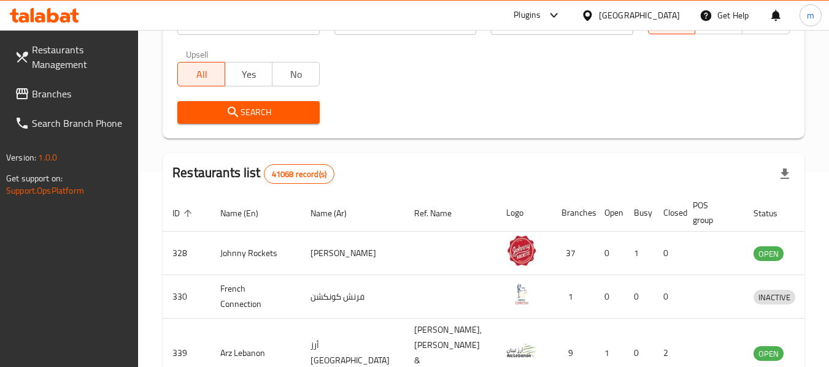
click at [44, 93] on span "Branches" at bounding box center [80, 93] width 97 height 15
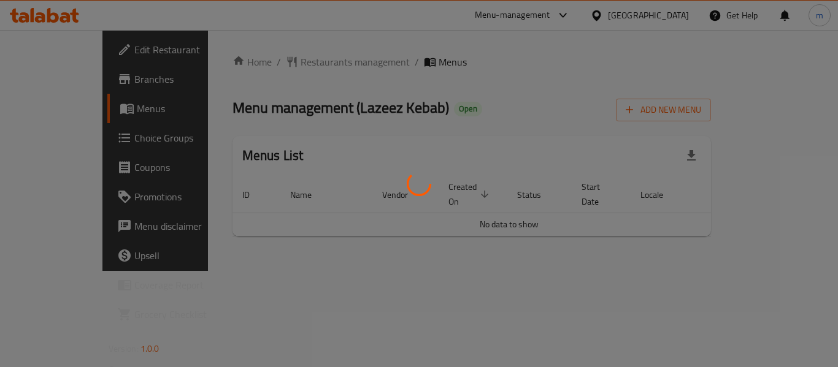
click at [277, 60] on div at bounding box center [419, 183] width 838 height 367
click at [282, 61] on div at bounding box center [419, 183] width 838 height 367
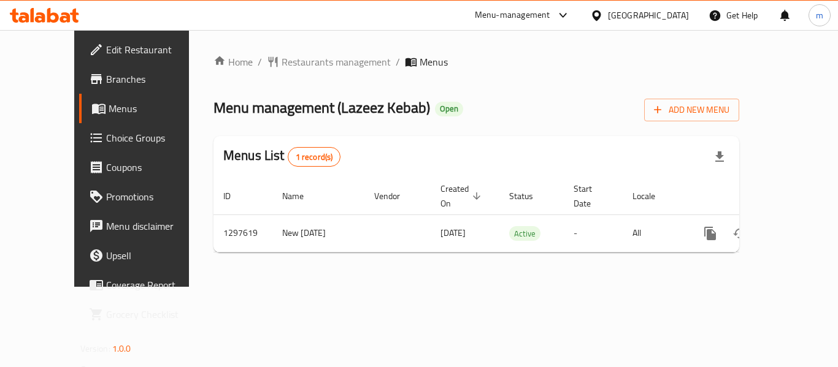
click at [282, 61] on span "Restaurants management" at bounding box center [335, 62] width 109 height 15
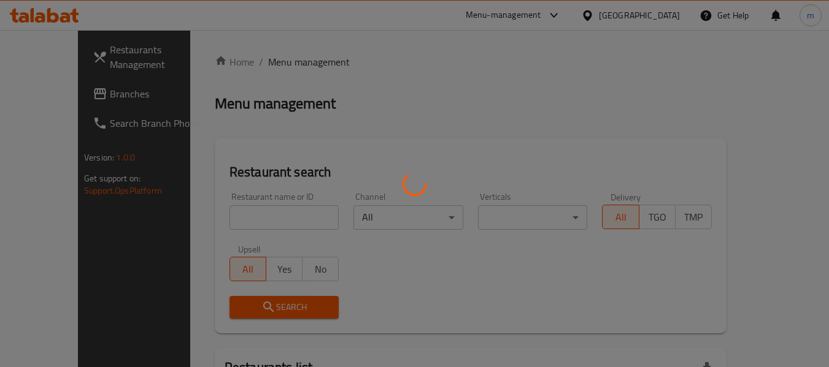
click at [223, 224] on div at bounding box center [414, 183] width 829 height 367
click at [221, 222] on div at bounding box center [414, 183] width 829 height 367
click at [220, 221] on div at bounding box center [414, 183] width 829 height 367
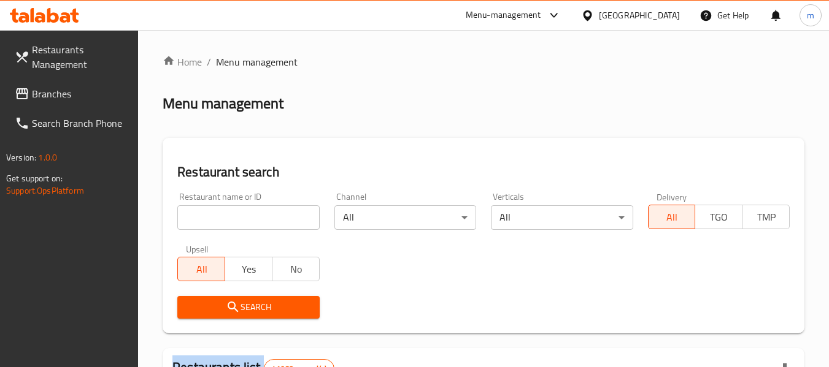
click at [220, 221] on div at bounding box center [414, 183] width 829 height 367
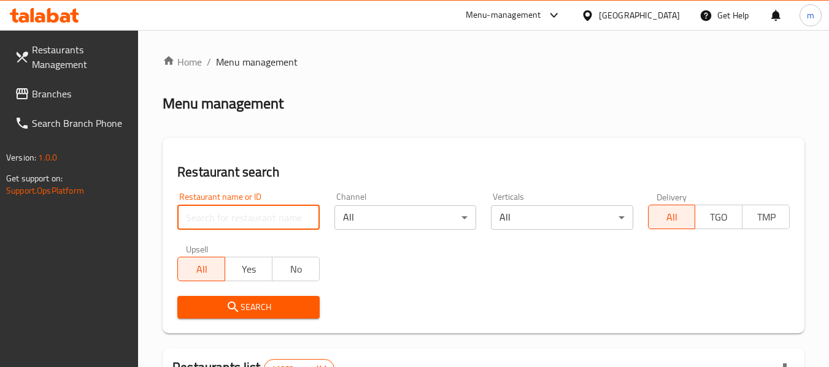
click at [220, 221] on input "search" at bounding box center [248, 217] width 142 height 25
drag, startPoint x: 220, startPoint y: 221, endPoint x: 228, endPoint y: 216, distance: 9.4
click at [220, 221] on input "search" at bounding box center [248, 217] width 142 height 25
paste input "700551"
type input "700551"
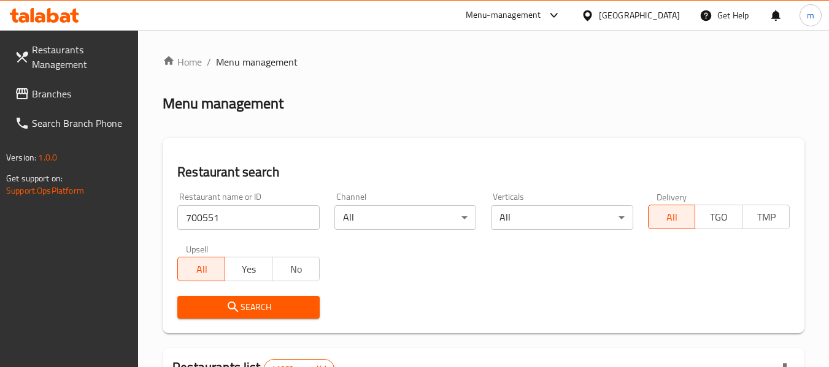
click at [268, 309] on span "Search" at bounding box center [248, 307] width 122 height 15
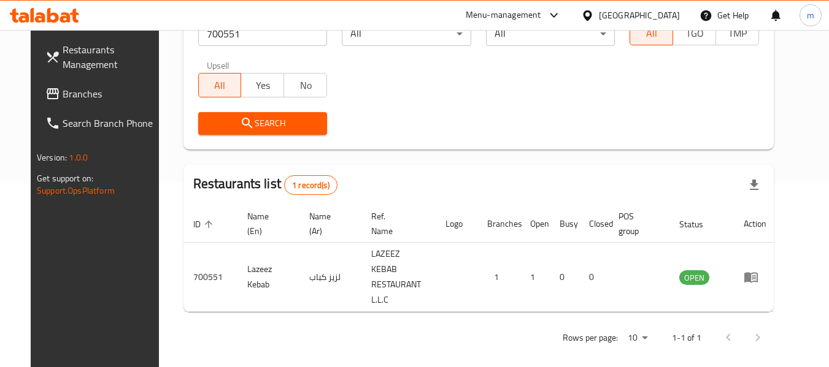
scroll to position [169, 0]
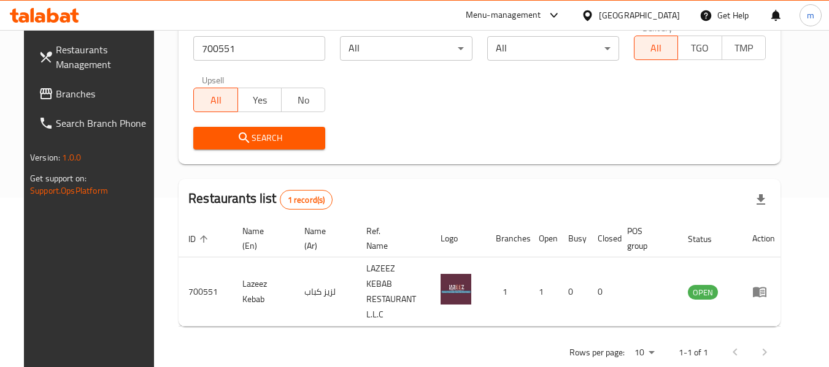
click at [600, 12] on div "[GEOGRAPHIC_DATA]" at bounding box center [639, 15] width 81 height 13
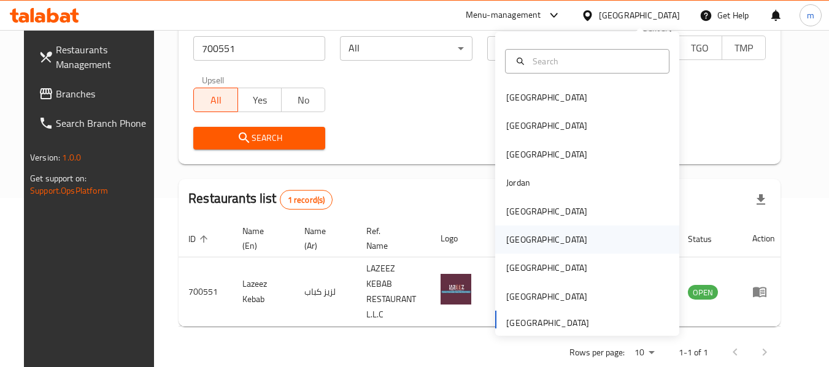
click at [511, 242] on div "[GEOGRAPHIC_DATA]" at bounding box center [546, 239] width 81 height 13
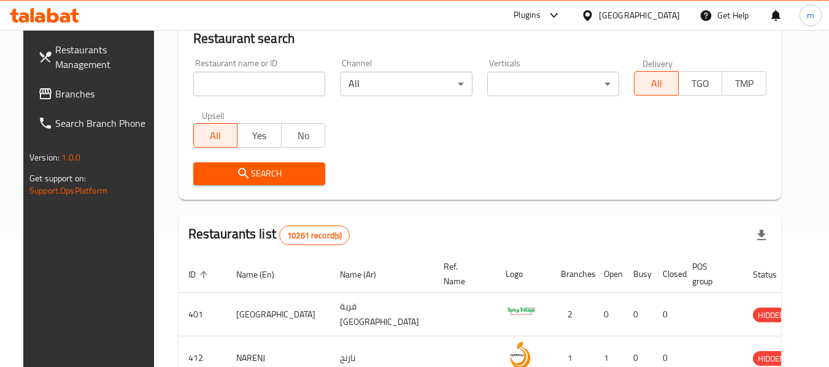
scroll to position [169, 0]
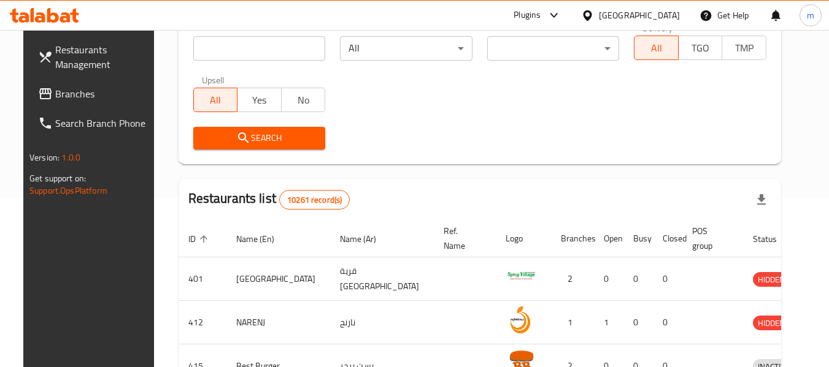
click at [72, 100] on span "Branches" at bounding box center [103, 93] width 97 height 15
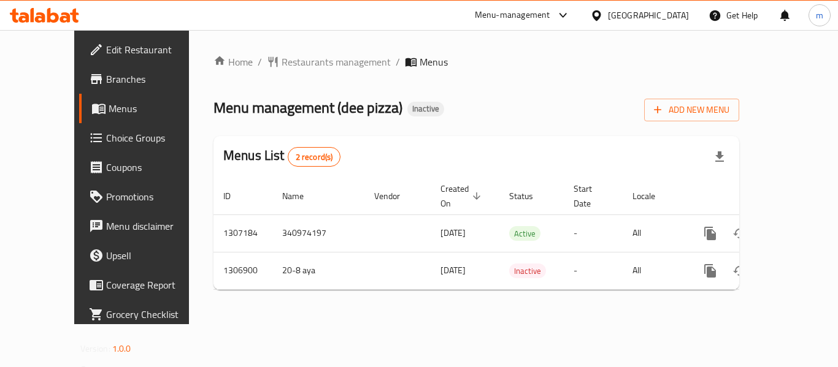
click at [294, 63] on span "Restaurants management" at bounding box center [335, 62] width 109 height 15
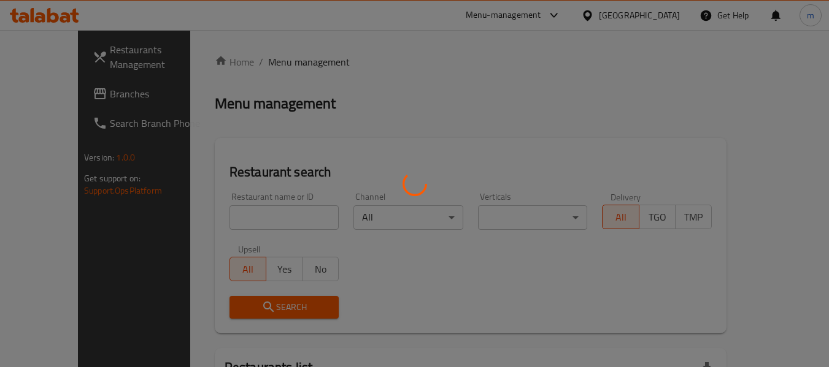
click at [242, 220] on div at bounding box center [414, 183] width 829 height 367
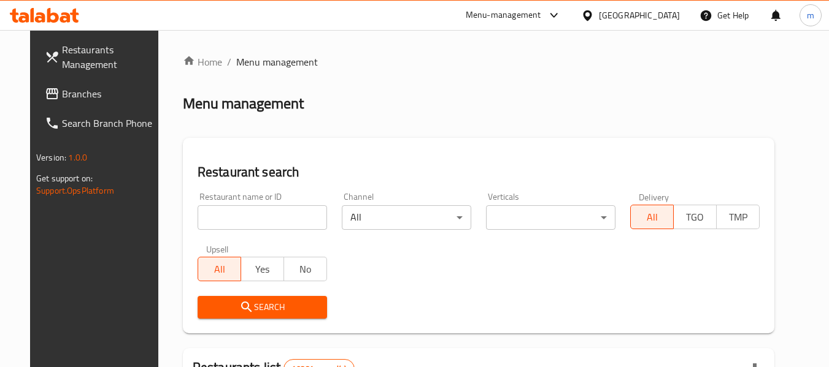
click at [242, 220] on input "search" at bounding box center [261, 217] width 129 height 25
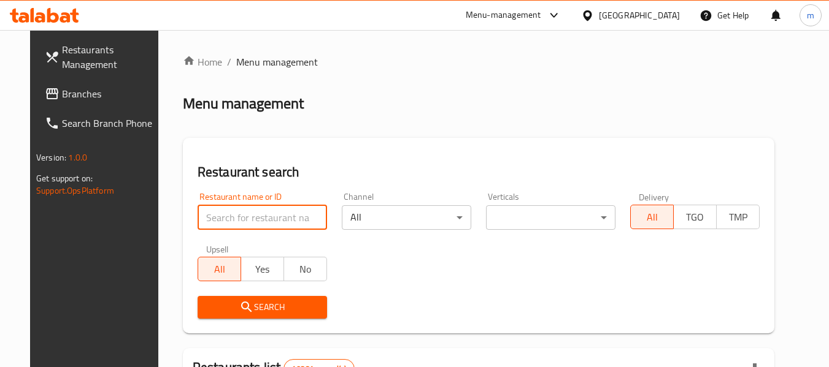
click at [242, 220] on input "search" at bounding box center [261, 217] width 129 height 25
paste input "704211"
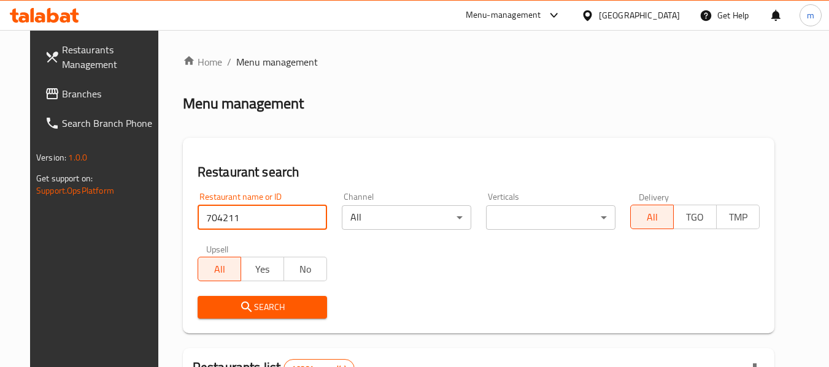
type input "704211"
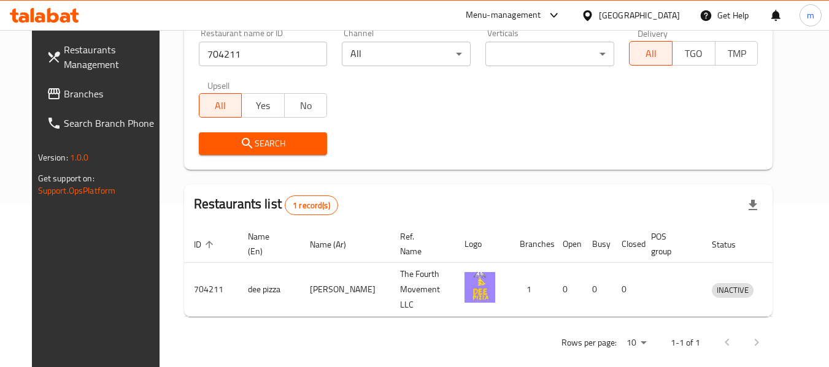
scroll to position [169, 0]
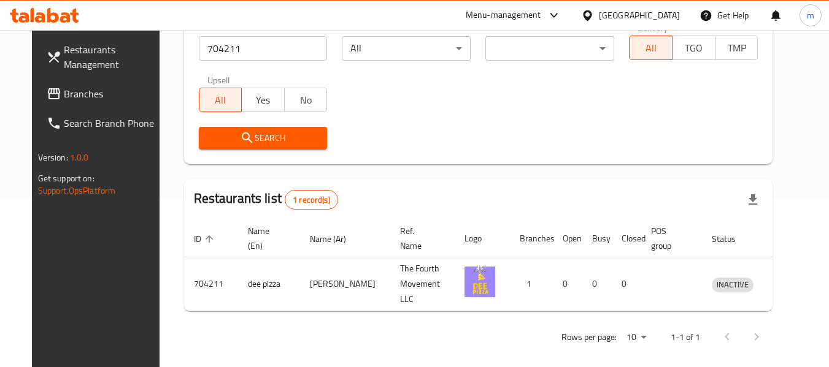
click at [64, 98] on span "Branches" at bounding box center [112, 93] width 97 height 15
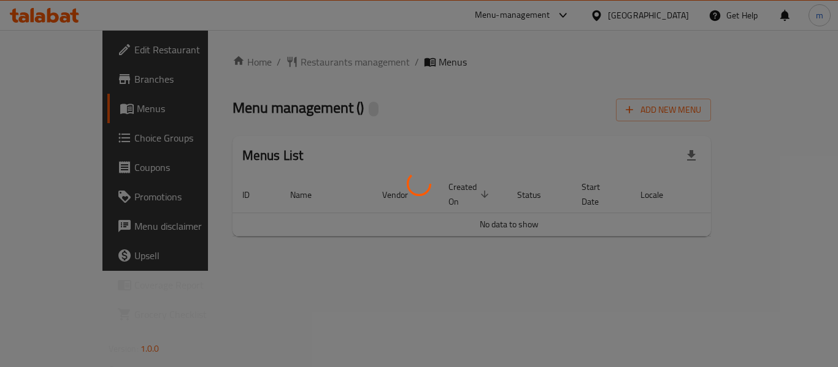
click at [266, 64] on div at bounding box center [419, 183] width 838 height 367
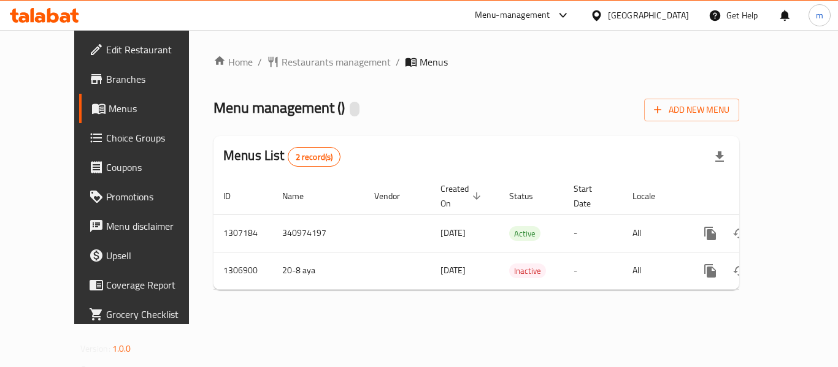
click at [274, 63] on div at bounding box center [419, 183] width 838 height 367
click at [281, 63] on span "Restaurants management" at bounding box center [335, 62] width 109 height 15
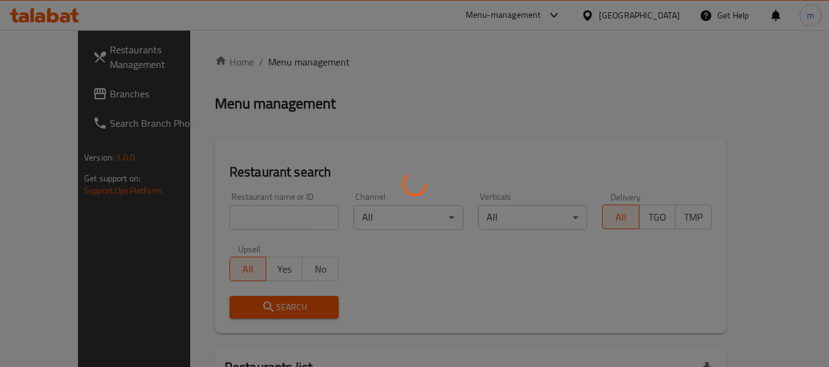
click at [262, 213] on div at bounding box center [414, 183] width 829 height 367
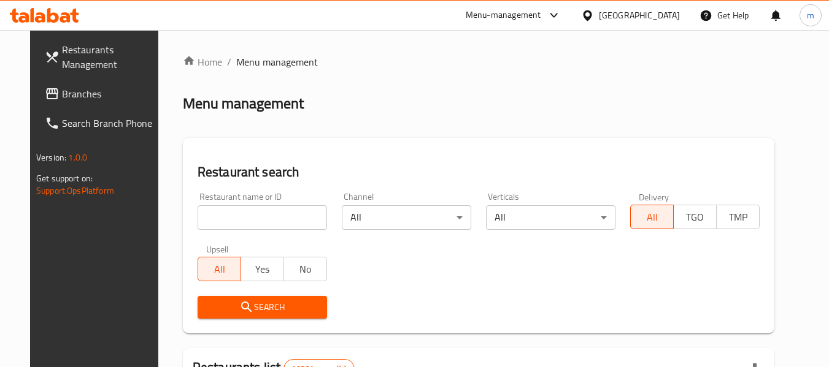
click at [267, 218] on input "search" at bounding box center [261, 217] width 129 height 25
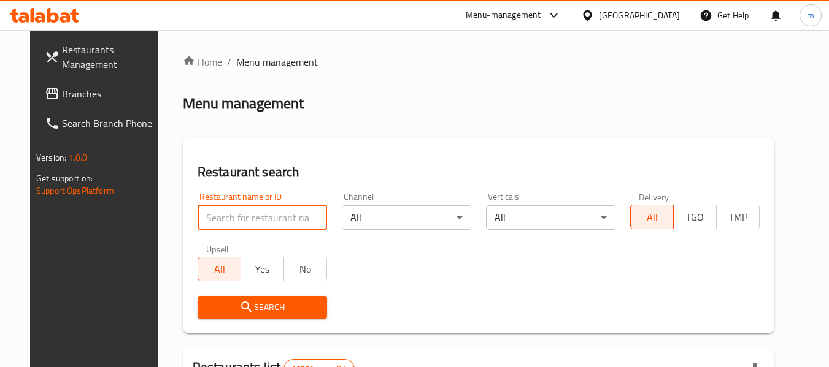
click at [267, 218] on input "search" at bounding box center [261, 217] width 129 height 25
paste input "704211"
type input "704211"
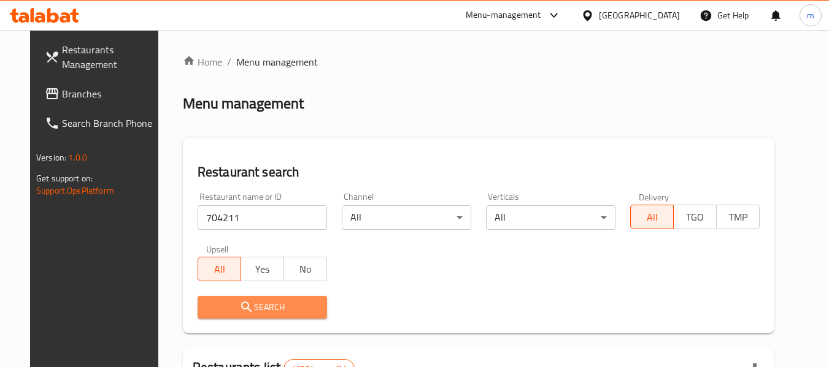
click at [272, 307] on span "Search" at bounding box center [262, 307] width 110 height 15
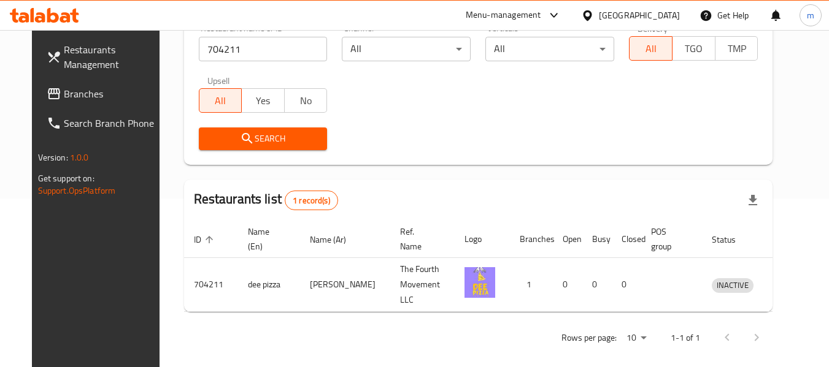
scroll to position [169, 0]
drag, startPoint x: 646, startPoint y: 15, endPoint x: 684, endPoint y: 80, distance: 75.5
click at [594, 15] on icon at bounding box center [587, 15] width 13 height 13
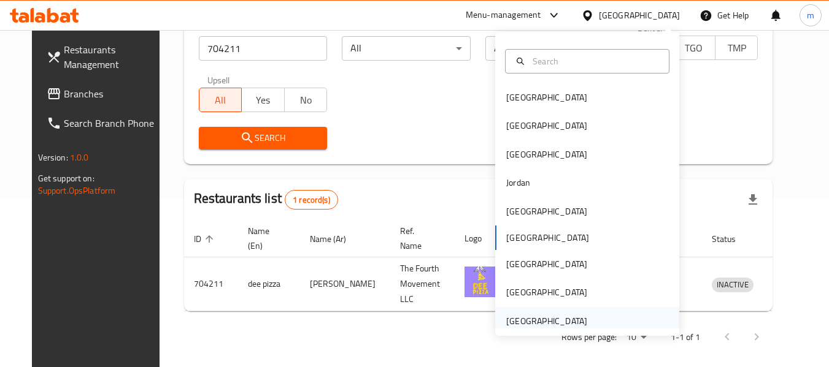
click at [511, 320] on div "[GEOGRAPHIC_DATA]" at bounding box center [546, 321] width 81 height 13
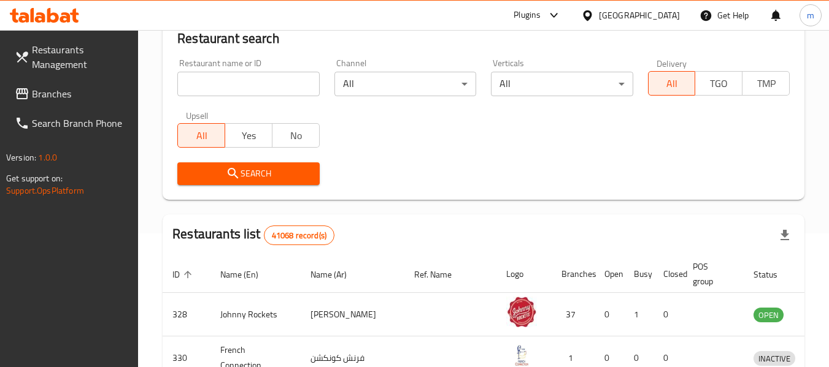
scroll to position [169, 0]
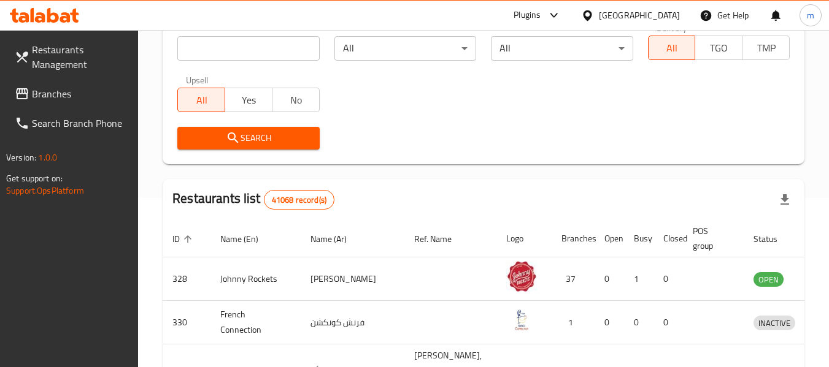
click at [586, 15] on icon at bounding box center [587, 15] width 13 height 13
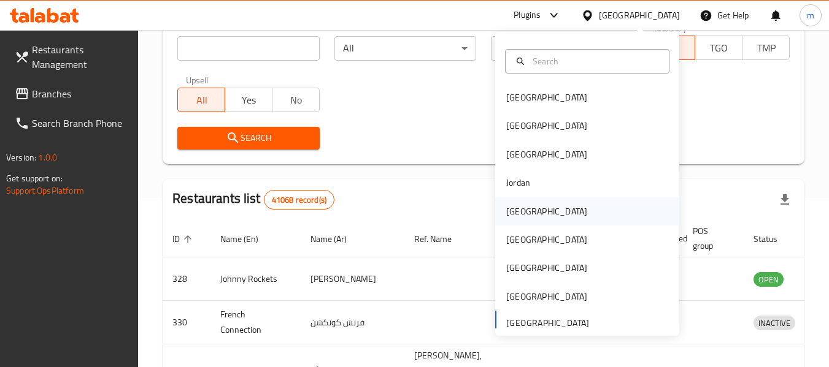
click at [516, 212] on div "Kuwait" at bounding box center [546, 211] width 81 height 13
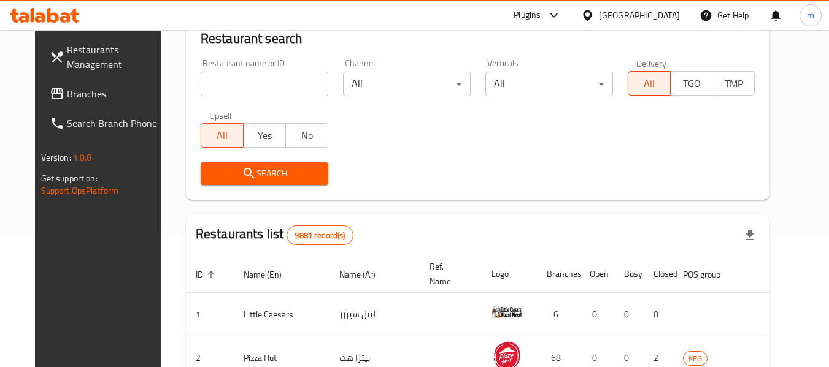
scroll to position [169, 0]
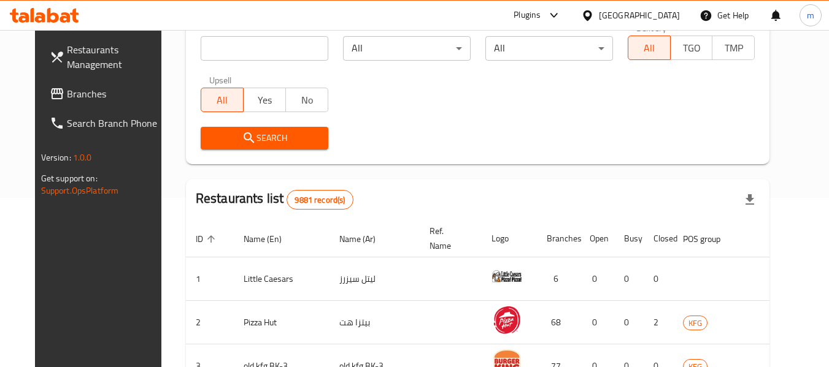
click at [67, 86] on span "Branches" at bounding box center [115, 93] width 97 height 15
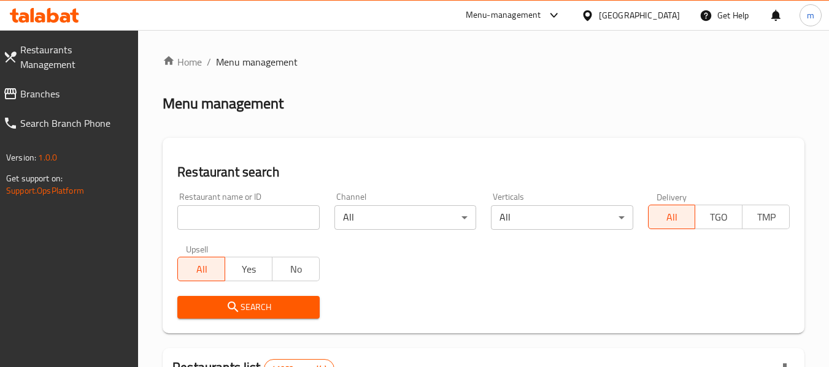
click at [58, 86] on span "Branches" at bounding box center [74, 93] width 109 height 15
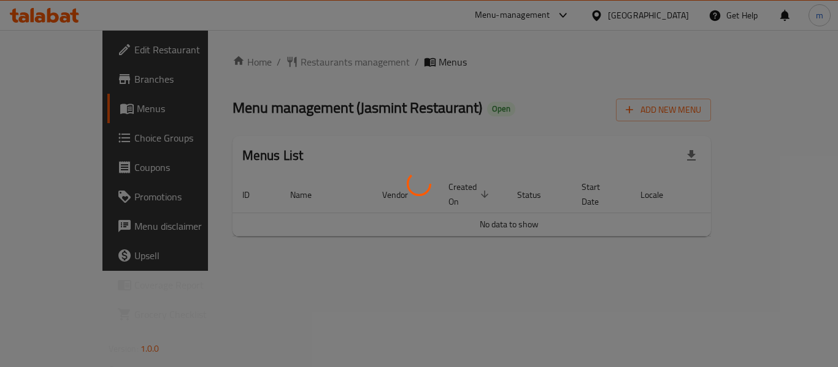
click at [284, 66] on div "Home / Restaurants management / Menus Menu management ( Jasmint Restaurant ) Op…" at bounding box center [471, 151] width 479 height 192
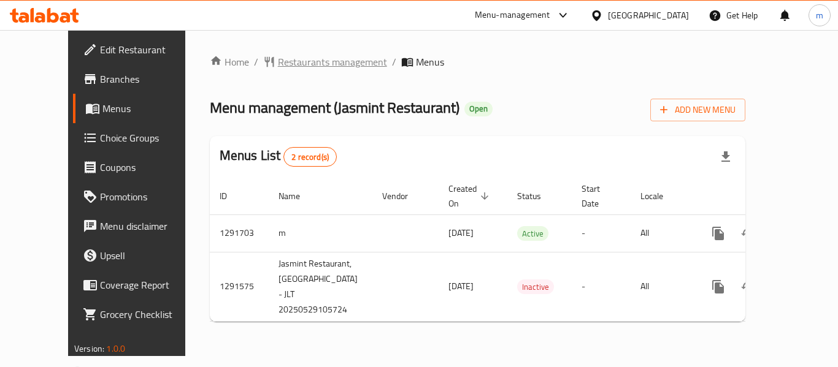
click at [279, 62] on span "Restaurants management" at bounding box center [332, 62] width 109 height 15
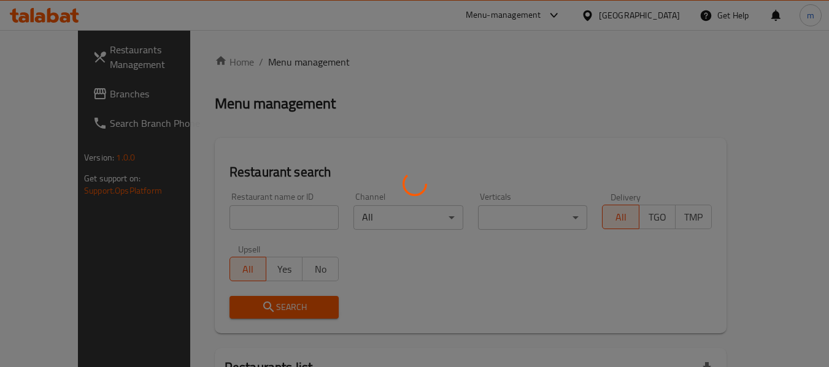
click at [228, 219] on div at bounding box center [414, 183] width 829 height 367
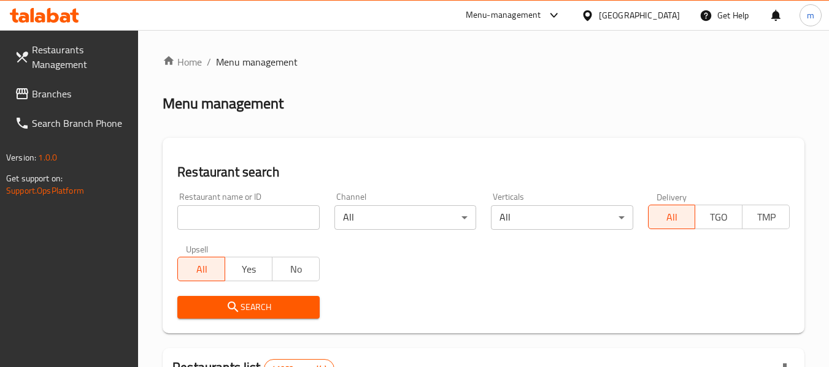
click at [220, 218] on input "search" at bounding box center [248, 217] width 142 height 25
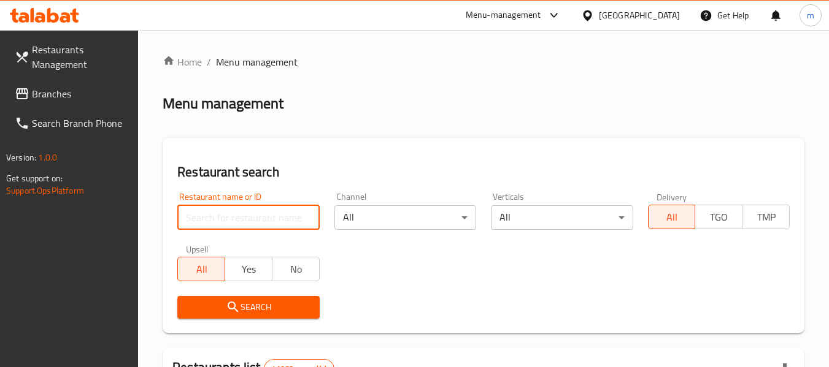
paste input "698824"
type input "698824"
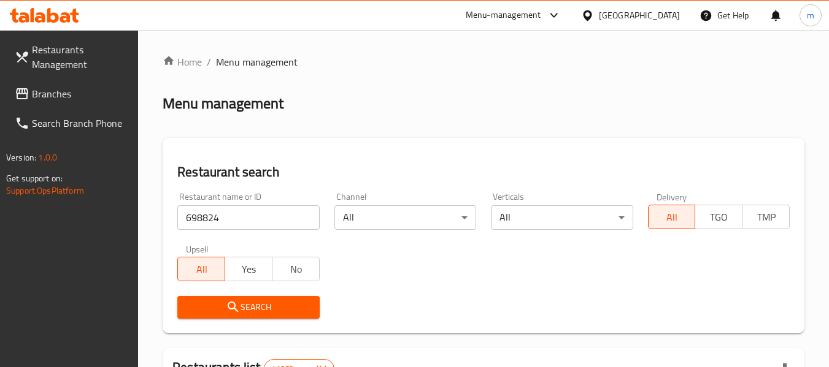
click at [230, 310] on icon "submit" at bounding box center [233, 307] width 15 height 15
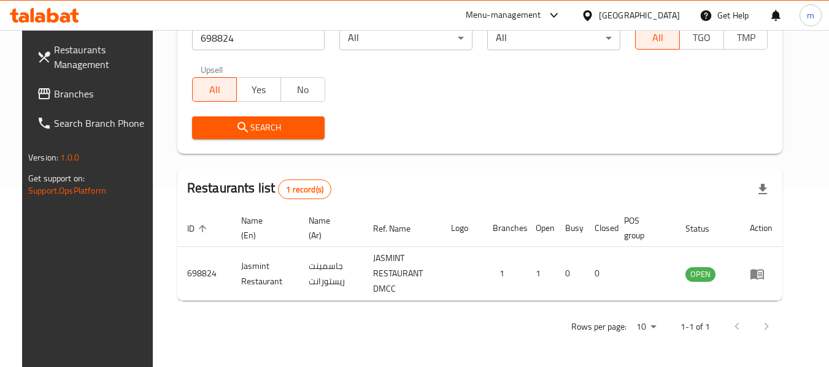
scroll to position [180, 0]
